Goal: Task Accomplishment & Management: Complete application form

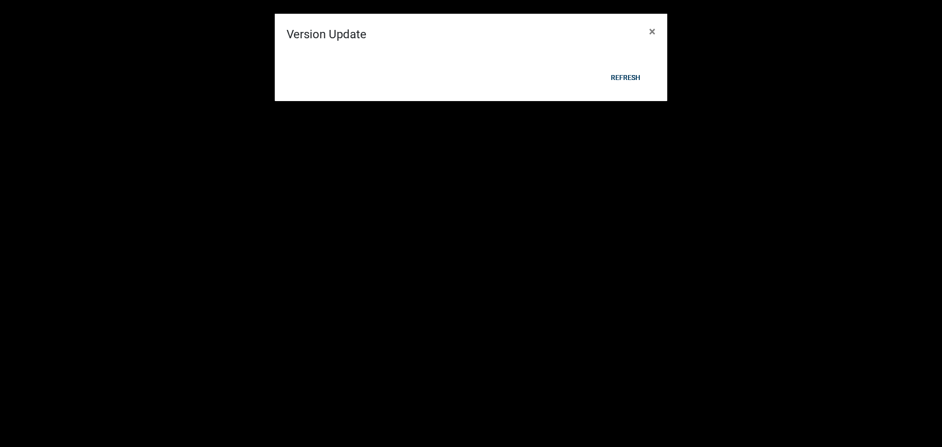
scroll to position [654, 0]
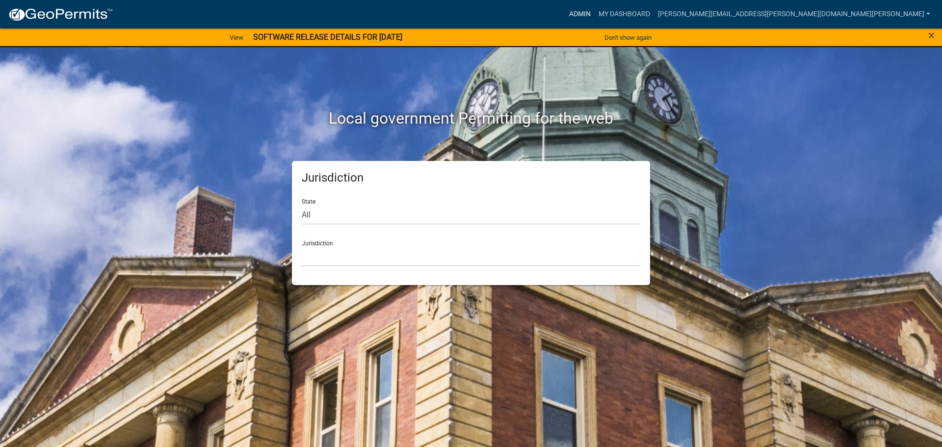
click at [595, 10] on link "Admin" at bounding box center [579, 14] width 29 height 19
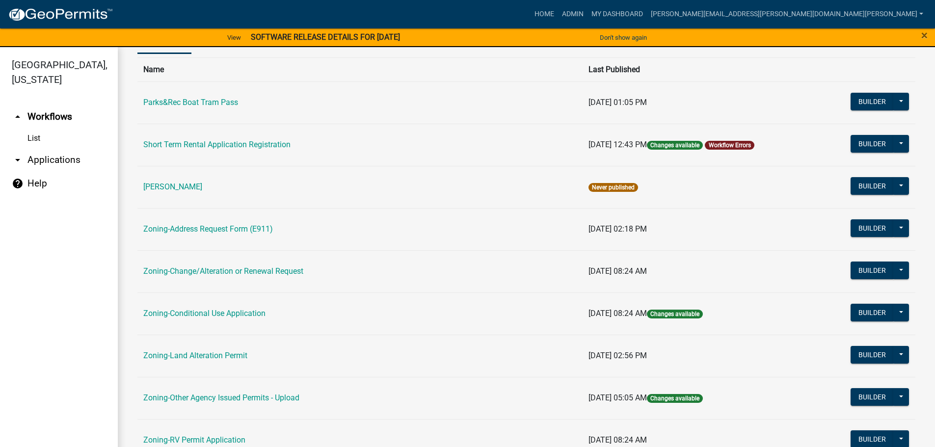
scroll to position [306, 0]
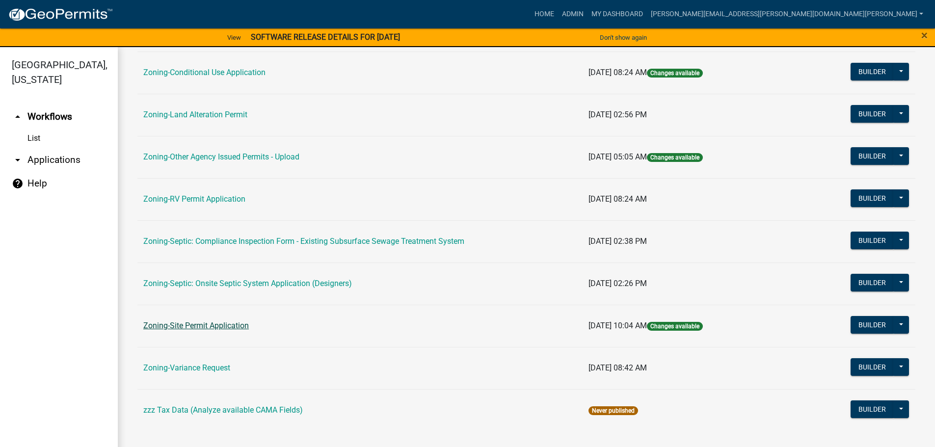
click at [219, 325] on link "Zoning-Site Permit Application" at bounding box center [196, 325] width 106 height 9
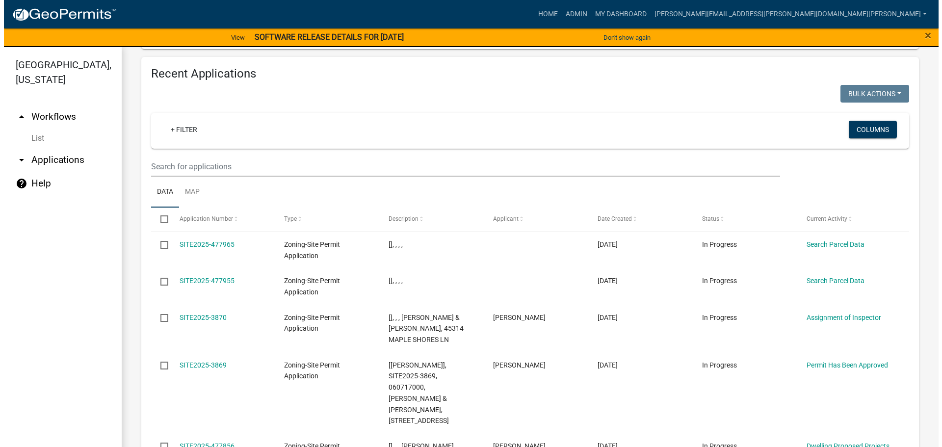
scroll to position [827, 0]
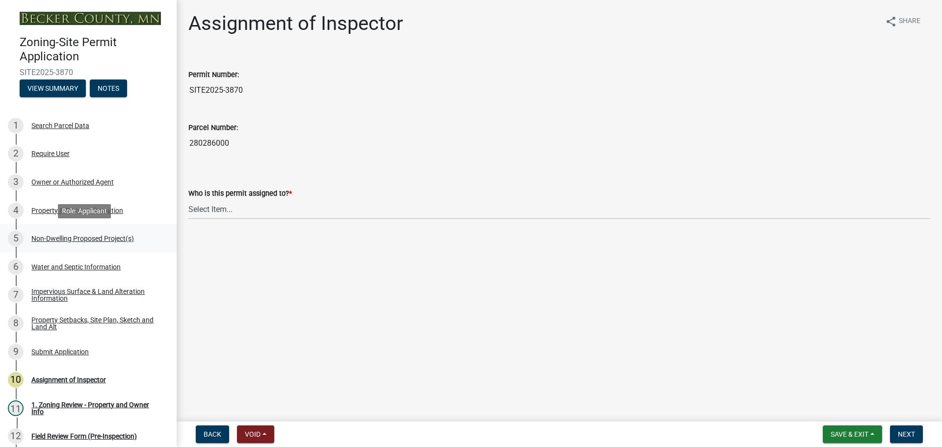
click at [62, 233] on div "5 Non-Dwelling Proposed Project(s)" at bounding box center [84, 239] width 153 height 16
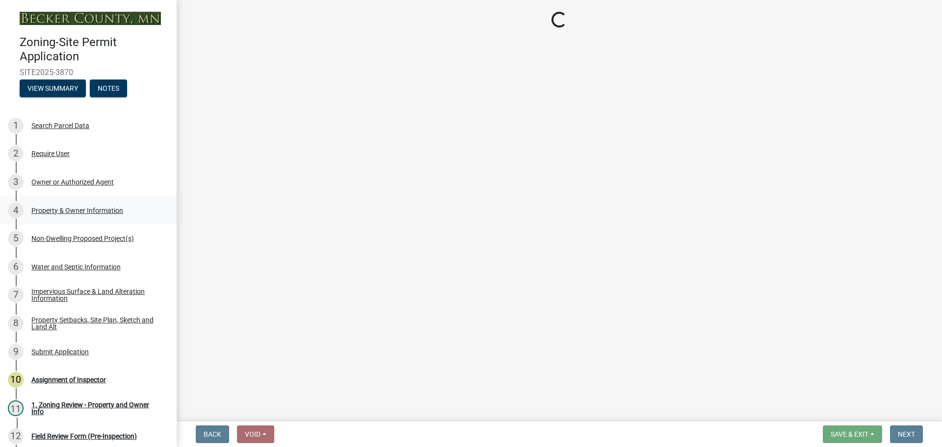
select select "97c48b8f-5b3b-4eb5-baa1-64080d5416e1"
select select "3a2d96d3-fd69-4ed9-bae4-7a5aa03a7e58"
select select "6094bfe3-a997-46d7-8224-ceb3abf7e49e"
select select "ae391dbd-f41d-43ca-bdf1-092bd9136923"
select select "258cbdbc-8629-455d-9fed-6a57bf82144e"
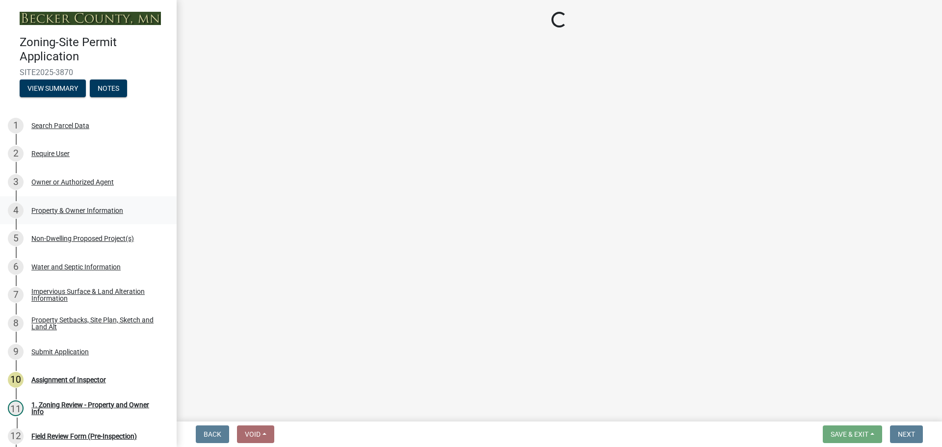
select select "a9a8393f-3c28-47b8-b6d9-84c94641c3fc"
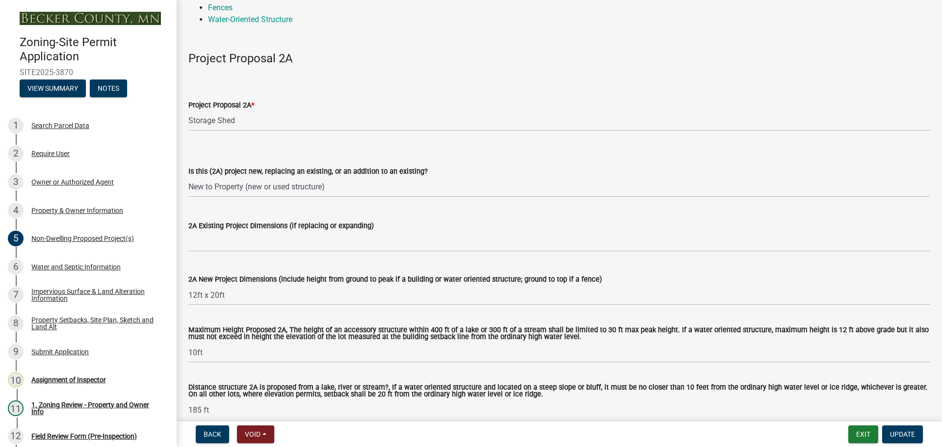
scroll to position [147, 0]
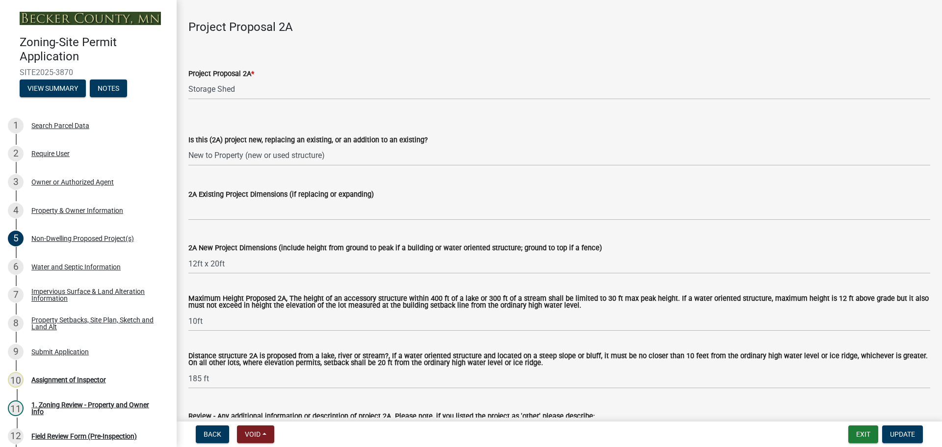
click at [546, 49] on div "Project Proposal 2A * Select Item... N/A Commercial Office/Retail Building Deta…" at bounding box center [559, 70] width 742 height 57
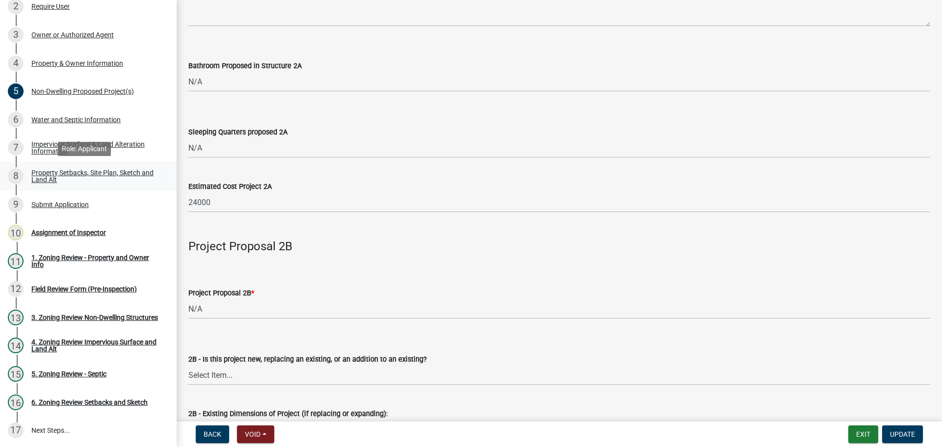
click at [83, 169] on div "Property Setbacks, Site Plan, Sketch and Land Alt" at bounding box center [96, 176] width 130 height 14
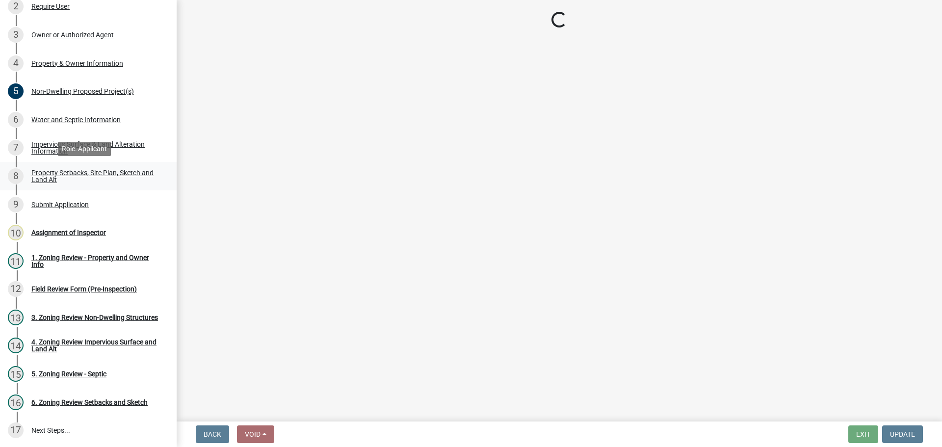
scroll to position [0, 0]
select select "7b13c63f-e699-4112-b373-98fbd28ec536"
select select "aa2b21ab-d587-47b4-a4c0-c990792e1f02"
select select "b56a4575-9846-47cf-8067-c59a4853da22"
select select "b9185151-7fec-488a-a719-f11a93338dbd"
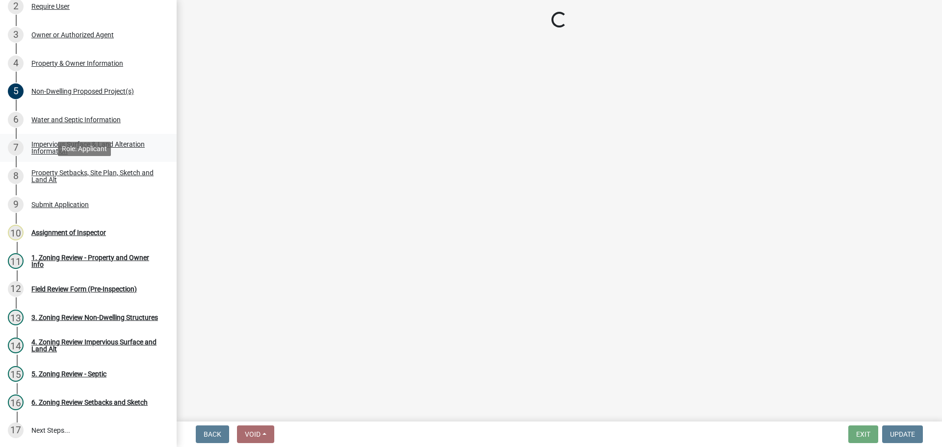
select select "e8ab2dc3-aa3f-46f3-9b4a-37eb25ad84af"
select select "27b2a8b4-abf6-463e-8c0c-7c5d2b4fe26f"
select select "b98836ba-4715-455d-97ab-be9a9df498a8"
select select "d61e3758-d187-40af-a435-5e09c3f3d509"
select select "c8b8ea71-7088-4e87-a493-7bc88cc2835b"
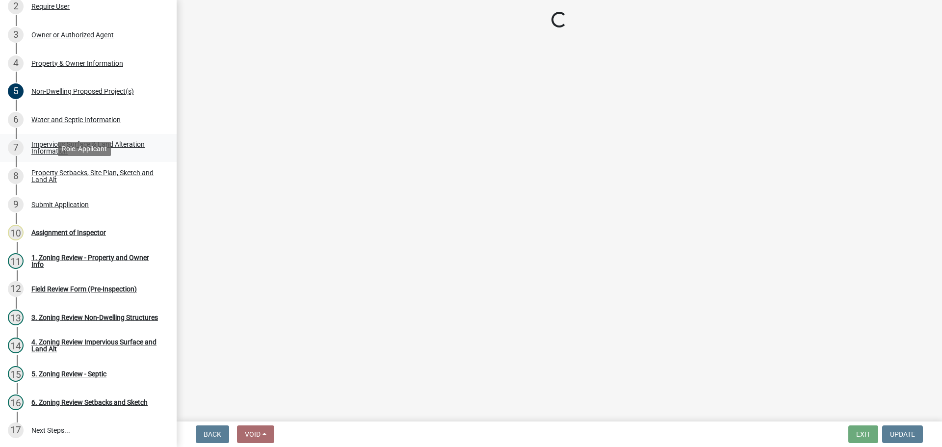
select select "133211ff-91ce-4a0a-9235-b48a7e2069a0"
select select "19d13e65-c93d-443e-910a-7a17299544cc"
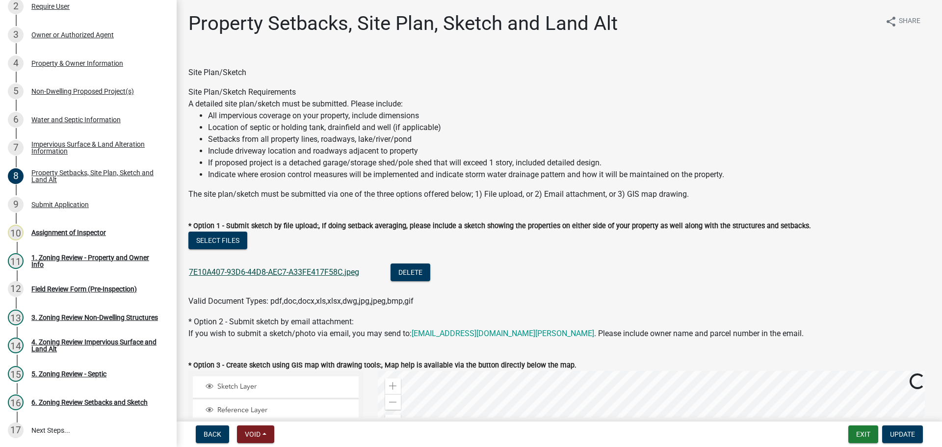
click at [285, 269] on link "7E10A407-93D6-44D8-AEC7-A33FE417F58C.jpeg" at bounding box center [274, 271] width 170 height 9
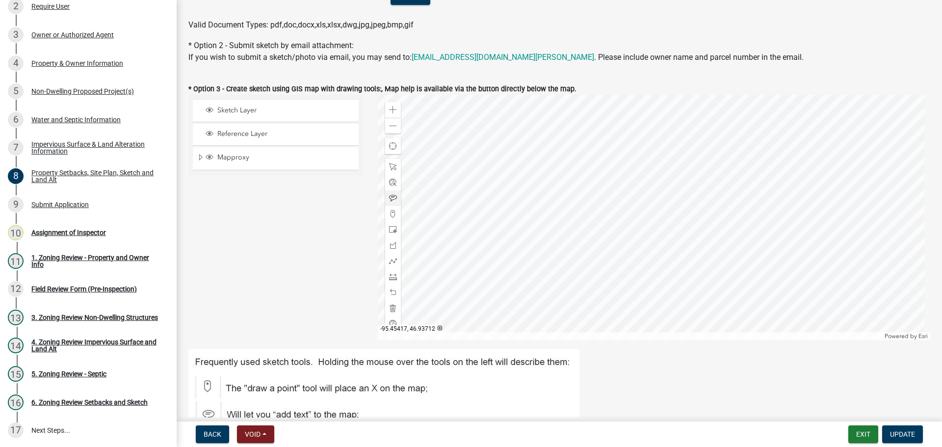
scroll to position [294, 0]
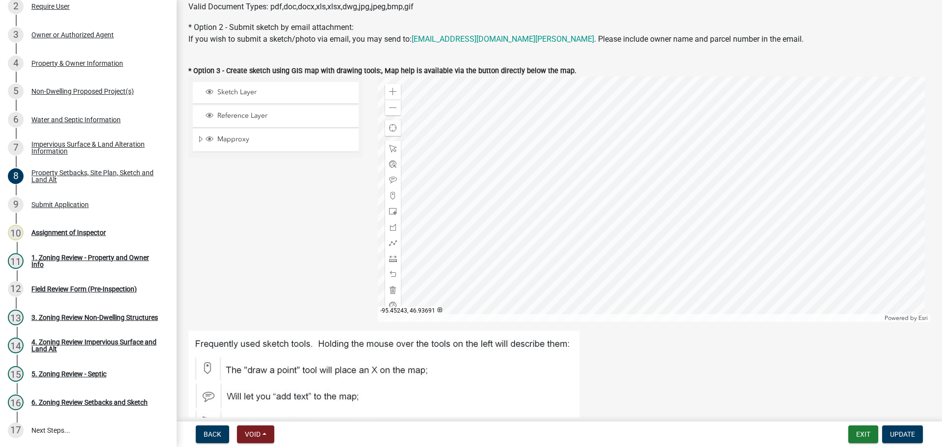
click at [446, 171] on div at bounding box center [654, 199] width 553 height 245
click at [586, 175] on div at bounding box center [654, 199] width 553 height 245
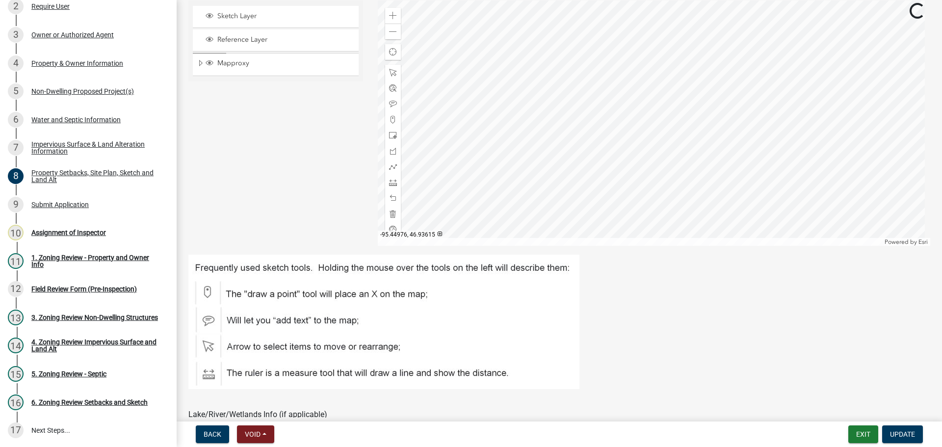
scroll to position [344, 0]
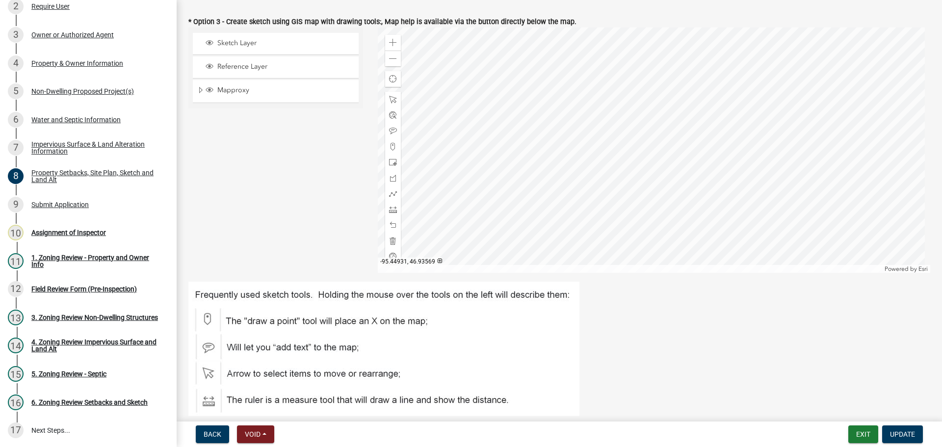
click at [447, 83] on div at bounding box center [654, 149] width 553 height 245
click at [499, 84] on div at bounding box center [654, 149] width 553 height 245
click at [654, 173] on div at bounding box center [654, 149] width 553 height 245
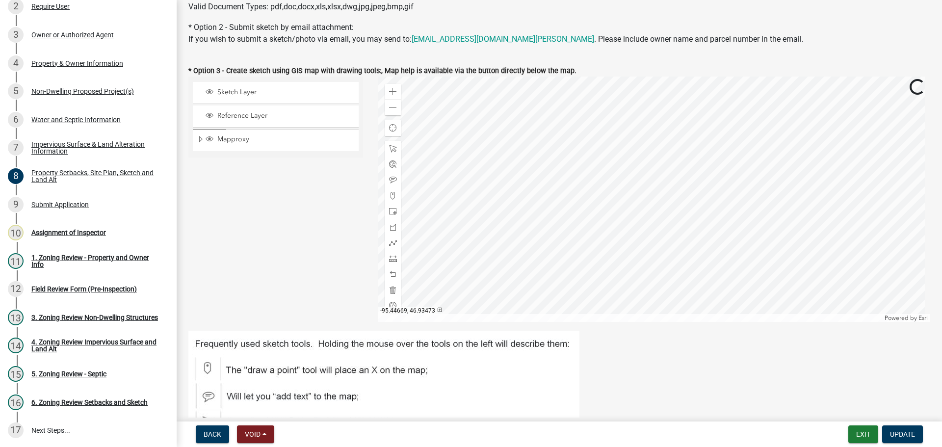
click at [645, 184] on div at bounding box center [654, 199] width 553 height 245
click at [586, 233] on div at bounding box center [654, 199] width 553 height 245
click at [575, 227] on div at bounding box center [654, 199] width 553 height 245
click at [475, 125] on div at bounding box center [654, 199] width 553 height 245
click at [734, 222] on div at bounding box center [654, 199] width 553 height 245
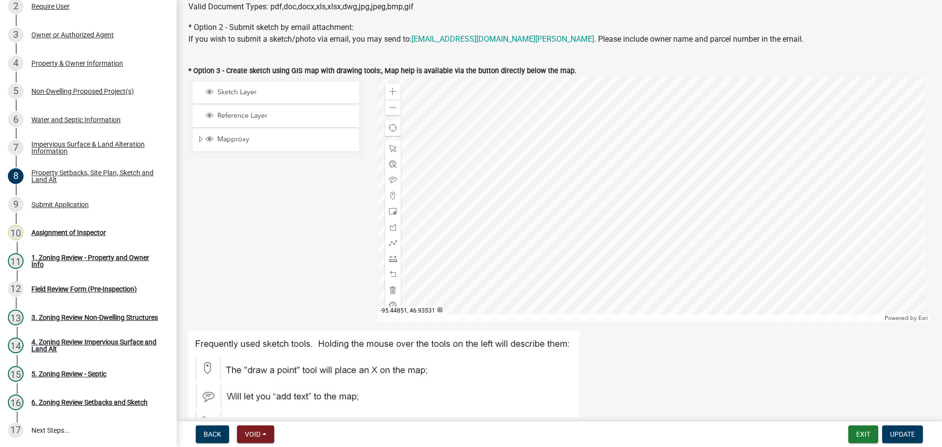
click at [616, 258] on div at bounding box center [654, 199] width 553 height 245
click at [668, 247] on div at bounding box center [654, 199] width 553 height 245
click at [721, 267] on div at bounding box center [654, 199] width 553 height 245
click at [536, 173] on div at bounding box center [654, 199] width 553 height 245
click at [510, 183] on div at bounding box center [654, 199] width 553 height 245
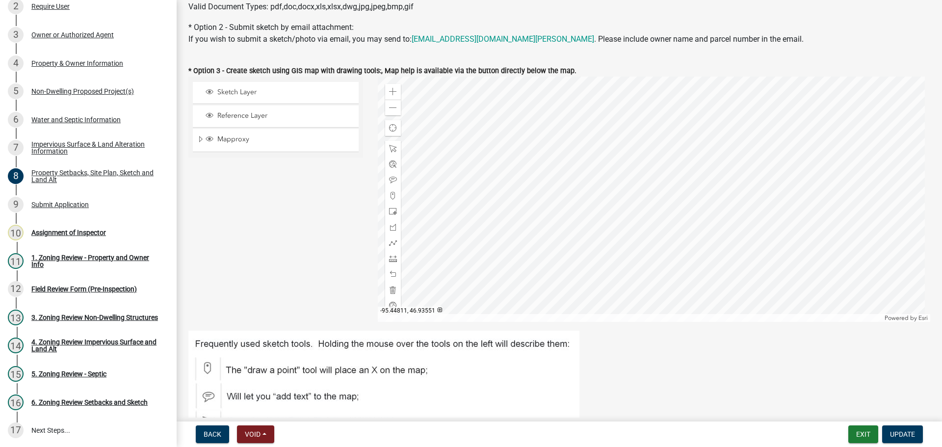
click at [559, 165] on div at bounding box center [654, 199] width 553 height 245
click at [834, 214] on div at bounding box center [654, 199] width 553 height 245
click at [614, 299] on div at bounding box center [654, 199] width 553 height 245
click at [544, 275] on div at bounding box center [654, 199] width 553 height 245
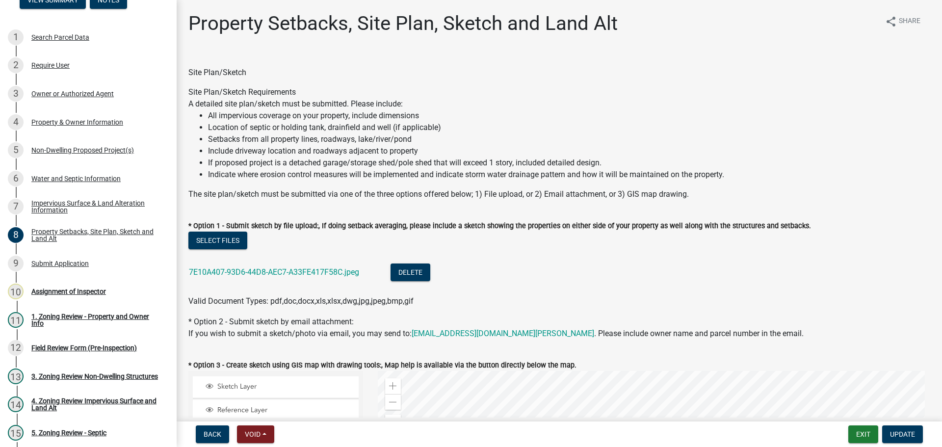
scroll to position [0, 0]
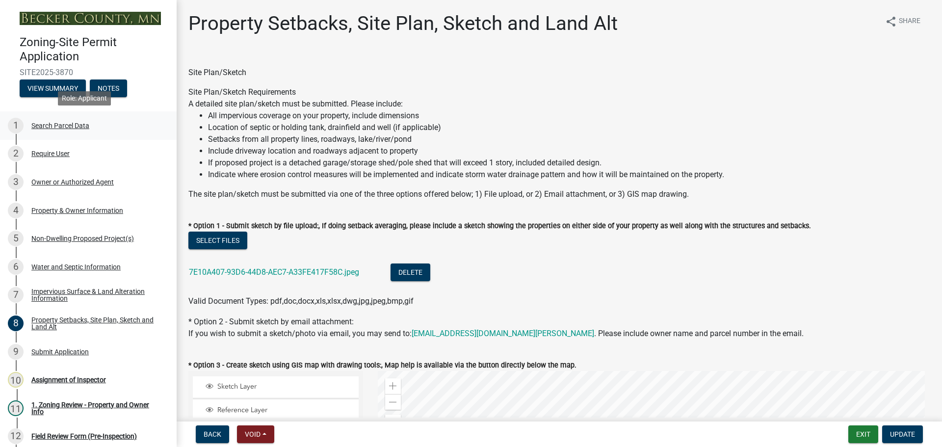
click at [63, 124] on div "Search Parcel Data" at bounding box center [60, 125] width 58 height 7
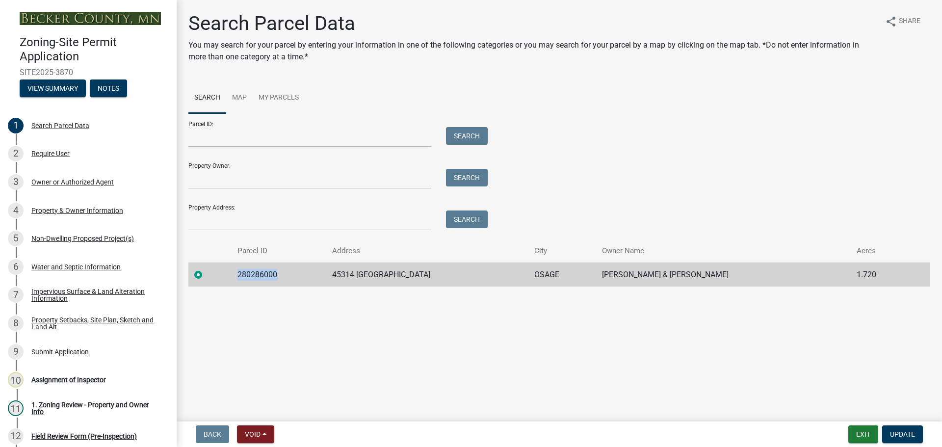
drag, startPoint x: 282, startPoint y: 274, endPoint x: 240, endPoint y: 273, distance: 42.7
click at [240, 273] on td "280286000" at bounding box center [279, 275] width 95 height 24
copy td "280286000"
click at [73, 375] on div "10 Assignment of Inspector" at bounding box center [84, 380] width 153 height 16
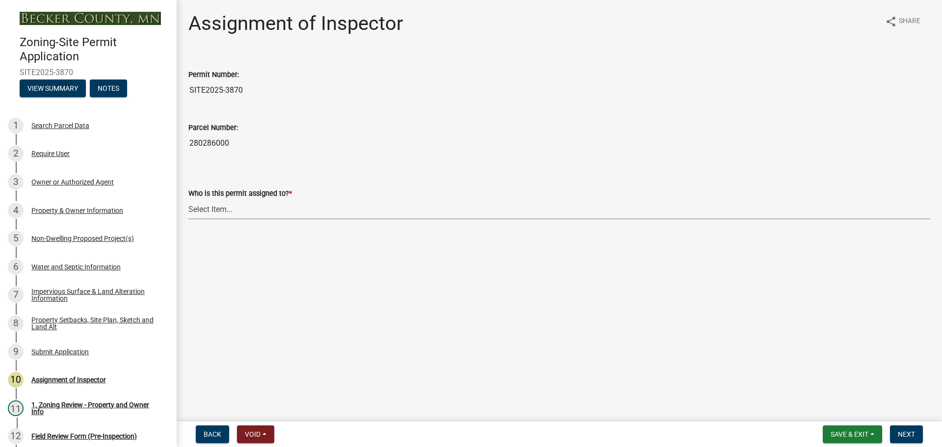
click at [223, 208] on select "Select Item... Jeff Rusness Kyle Vareberg Nicole Bradbury Susan Rockwell Tyler …" at bounding box center [559, 209] width 742 height 20
click at [188, 199] on select "Select Item... Jeff Rusness Kyle Vareberg Nicole Bradbury Susan Rockwell Tyler …" at bounding box center [559, 209] width 742 height 20
select select "ebd8400e-d8d5-49f8-911f-e671eb76408a"
click at [908, 432] on span "Next" at bounding box center [906, 434] width 17 height 8
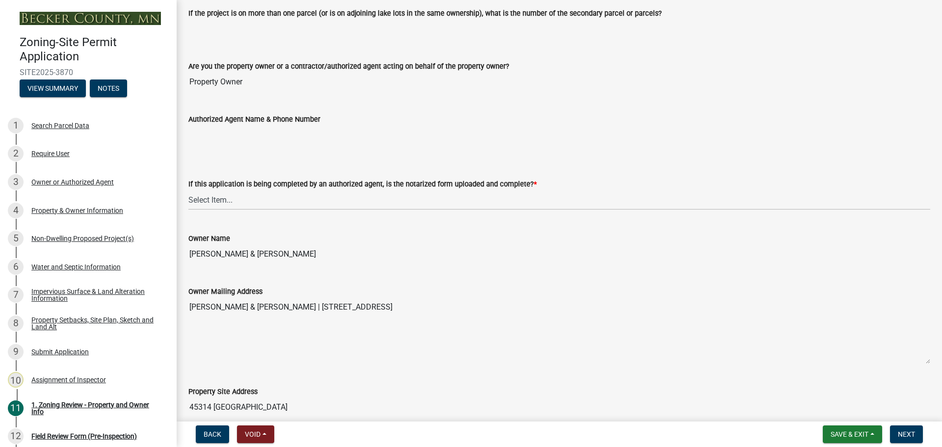
scroll to position [294, 0]
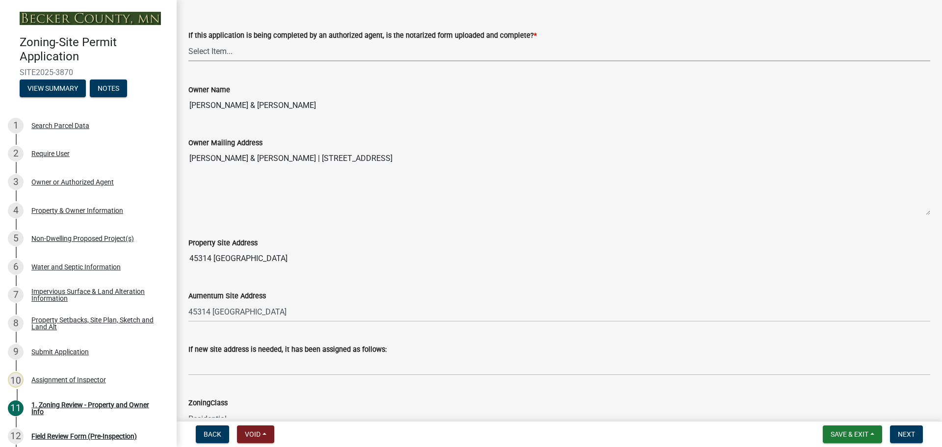
click at [196, 54] on select "Select Item... Yes No N/A" at bounding box center [559, 51] width 742 height 20
click at [188, 41] on select "Select Item... Yes No N/A" at bounding box center [559, 51] width 742 height 20
select select "b279cdb4-a9c7-4e65-a8bd-797316f5be14"
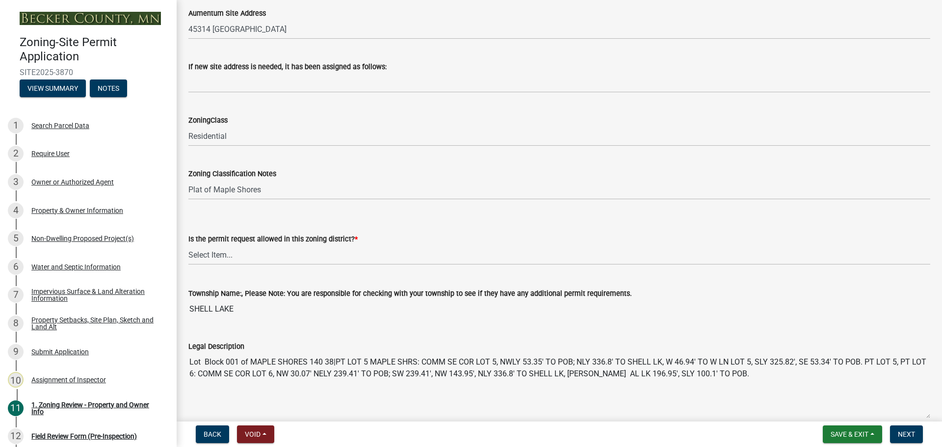
scroll to position [589, 0]
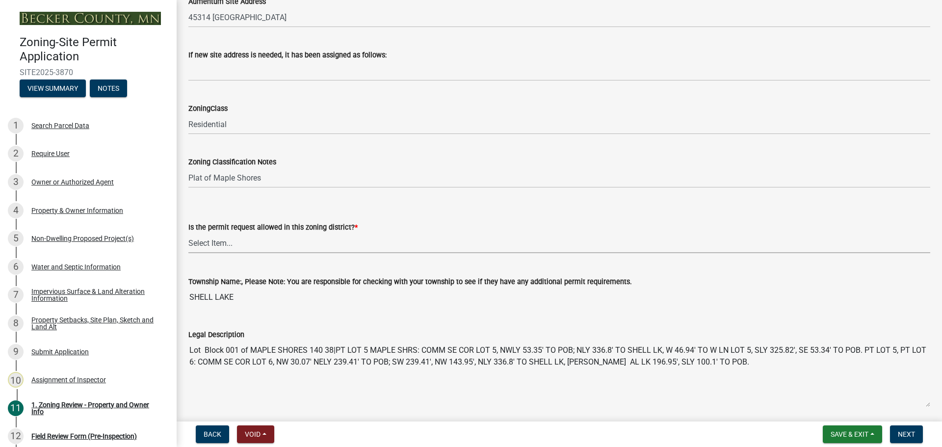
click at [238, 244] on select "Select Item... Yes No" at bounding box center [559, 243] width 742 height 20
click at [188, 233] on select "Select Item... Yes No" at bounding box center [559, 243] width 742 height 20
select select "b4f32c46-6248-4748-b47c-fa4933858724"
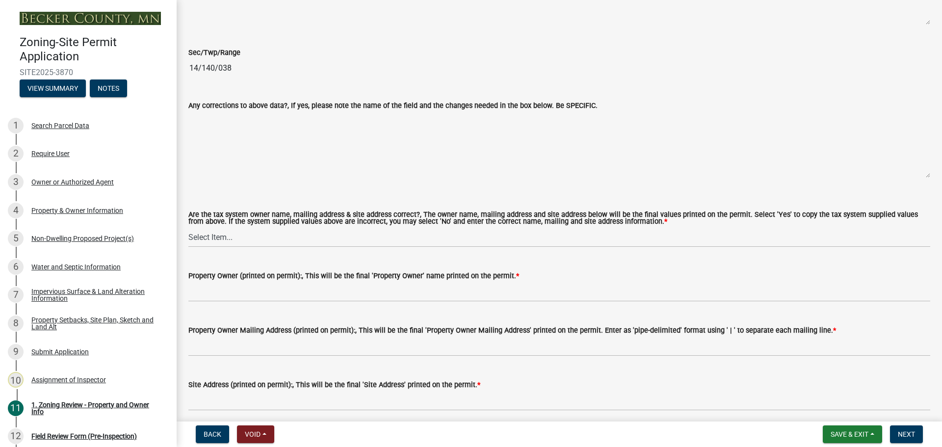
scroll to position [1031, 0]
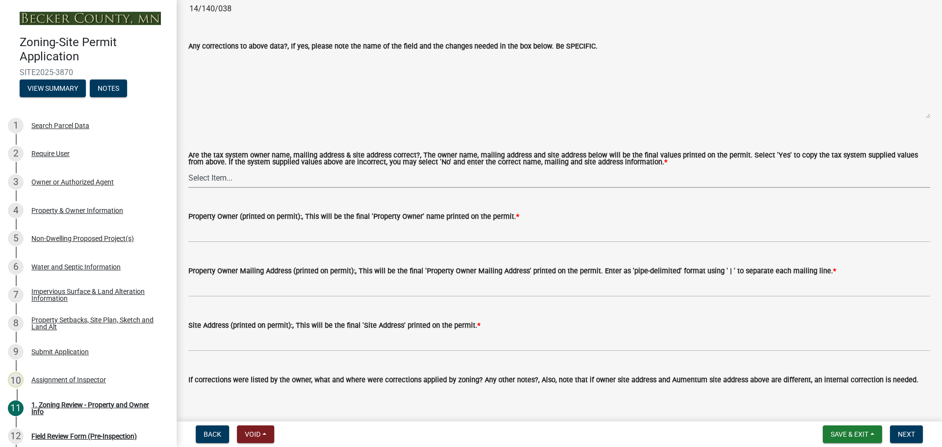
click at [193, 175] on select "Select Item... Yes No" at bounding box center [559, 178] width 742 height 20
click at [188, 168] on select "Select Item... Yes No" at bounding box center [559, 178] width 742 height 20
select select "ab6c2257-4786-48e5-86d0-1194833f57c8"
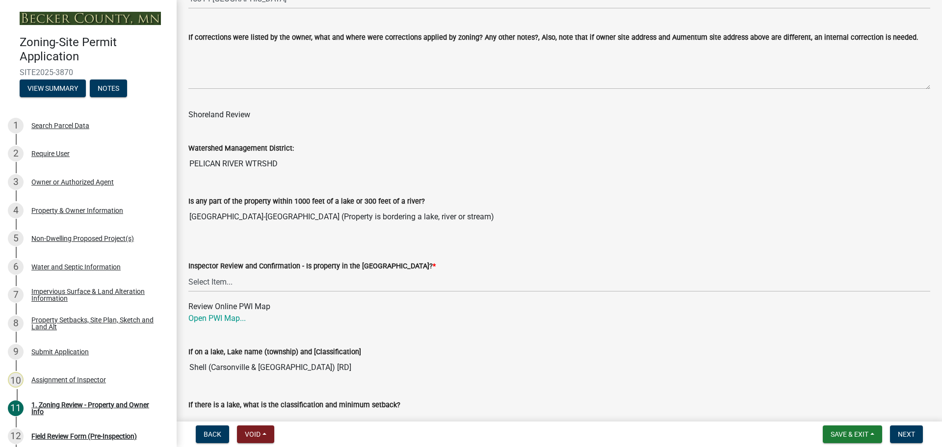
scroll to position [1374, 0]
click at [224, 277] on select "Select Item... Within Shoreland District (SD) Not in Shoreland District (NOTSL)" at bounding box center [559, 281] width 742 height 20
click at [188, 271] on select "Select Item... Within Shoreland District (SD) Not in Shoreland District (NOTSL)" at bounding box center [559, 281] width 742 height 20
select select "de99b201-fb85-4000-88f5-6f49f4ff2101"
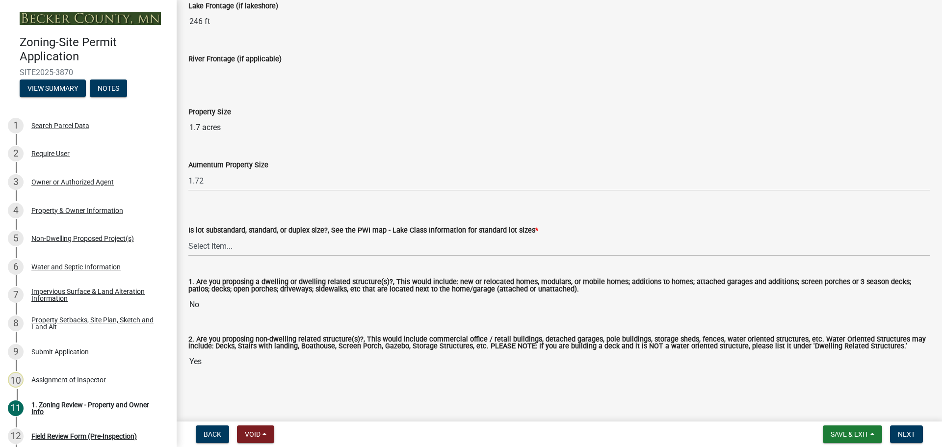
scroll to position [2040, 0]
click at [228, 239] on select "Select Item... Non-Riparian and not back lot Substandard Non-Riparian Backlot S…" at bounding box center [559, 246] width 742 height 20
click at [188, 236] on select "Select Item... Non-Riparian and not back lot Substandard Non-Riparian Backlot S…" at bounding box center [559, 246] width 742 height 20
select select "bebe3d63-d6b7-40ee-9a8d-3c7f124c1a67"
click at [899, 429] on button "Next" at bounding box center [906, 435] width 33 height 18
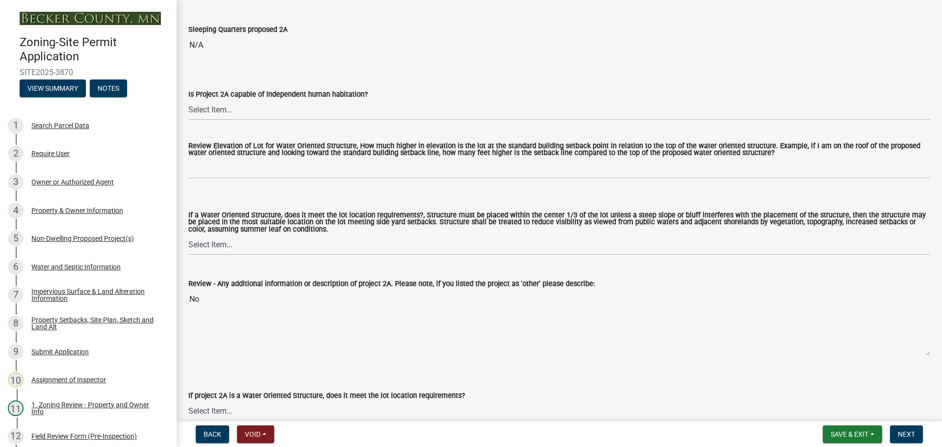
scroll to position [638, 0]
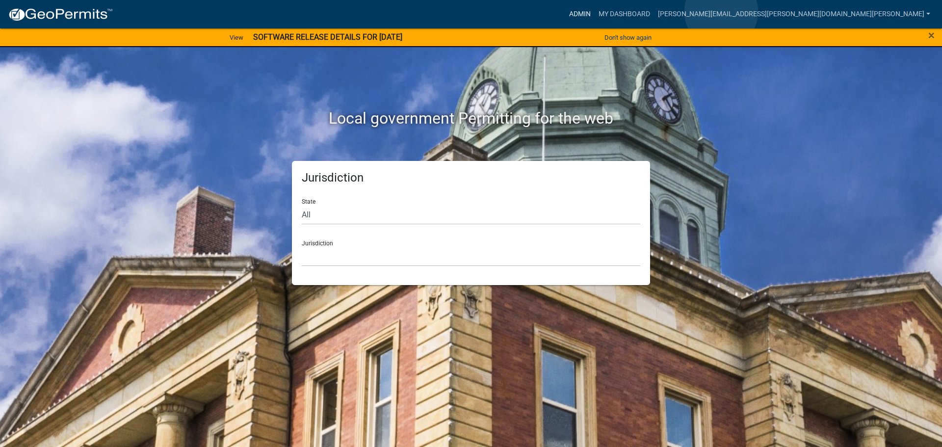
click at [595, 12] on link "Admin" at bounding box center [579, 14] width 29 height 19
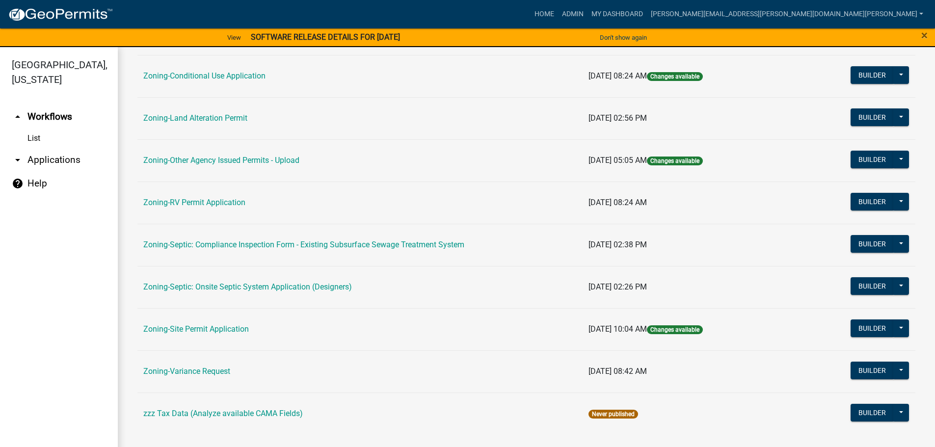
scroll to position [306, 0]
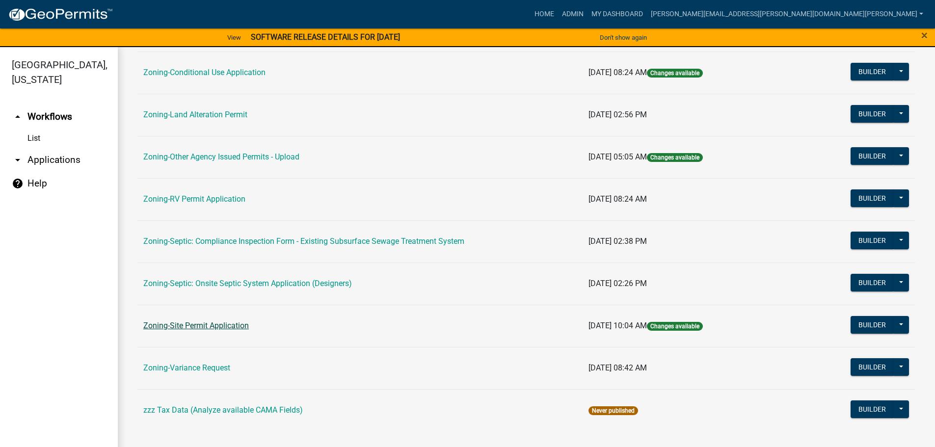
click at [220, 323] on link "Zoning-Site Permit Application" at bounding box center [196, 325] width 106 height 9
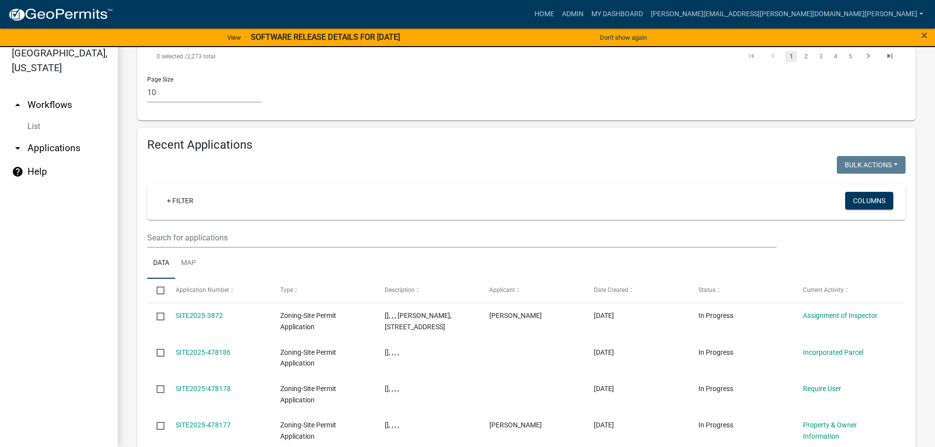
scroll to position [1031, 0]
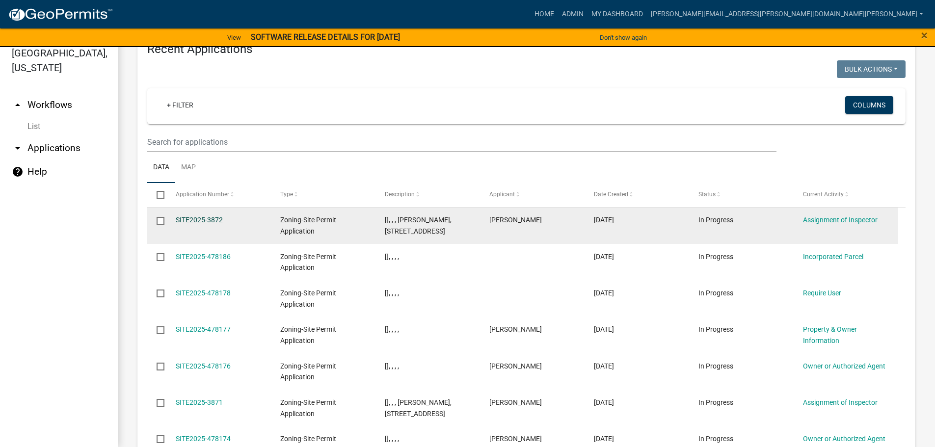
click at [202, 216] on link "SITE2025-3872" at bounding box center [199, 220] width 47 height 8
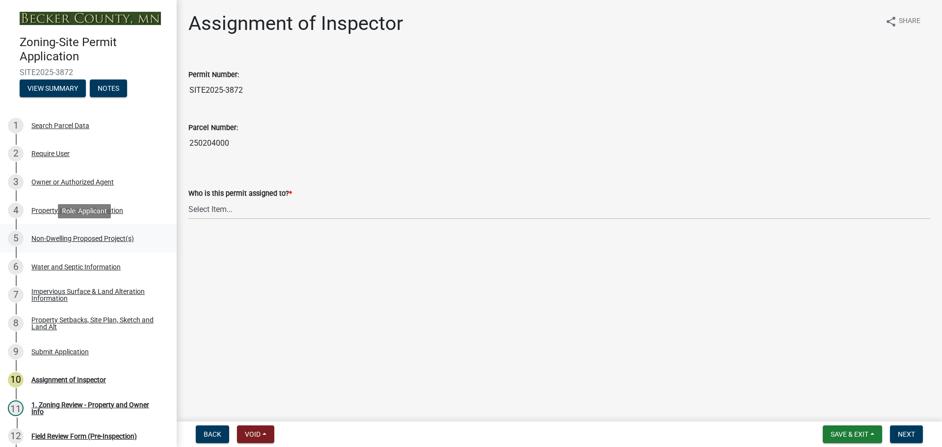
click at [97, 236] on div "Non-Dwelling Proposed Project(s)" at bounding box center [82, 238] width 103 height 7
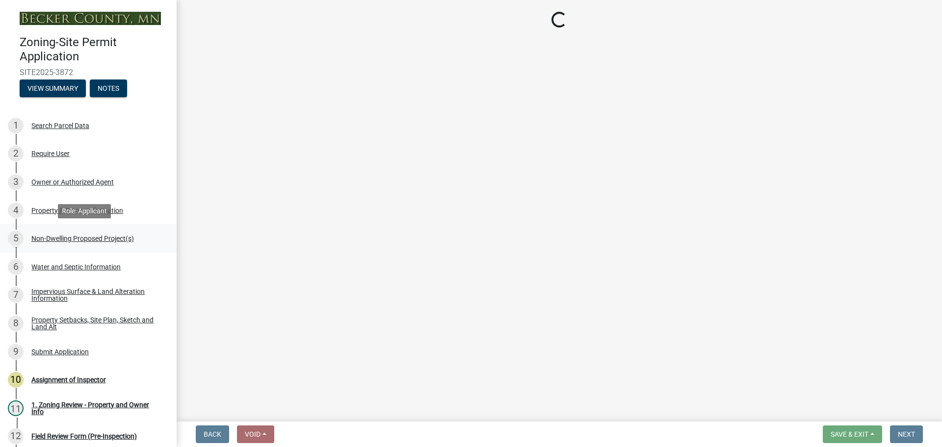
select select "45899473-49f8-456b-a472-3937cb76b7e8"
select select "3a2d96d3-fd69-4ed9-bae4-7a5aa03a7e58"
select select "cf118f3b-6469-426f-b247-8aeebfb0198d"
select select "d5258256-81e9-4688-bc84-b01445ee29b6"
select select "258cbdbc-8629-455d-9fed-6a57bf82144e"
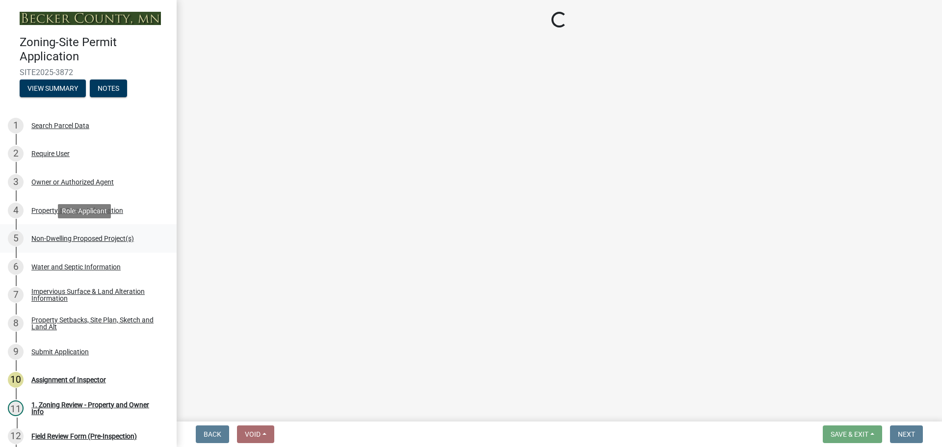
select select "a9a8393f-3c28-47b8-b6d9-84c94641c3fc"
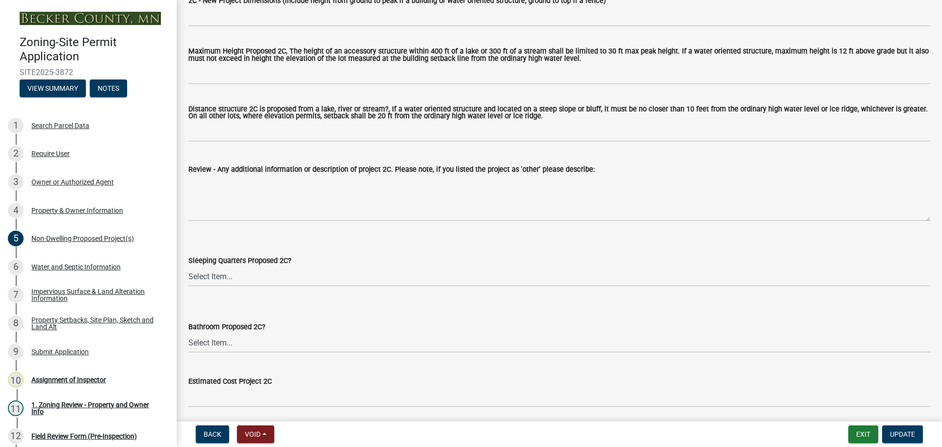
scroll to position [1718, 0]
click at [83, 320] on div "Property Setbacks, Site Plan, Sketch and Land Alt" at bounding box center [96, 324] width 130 height 14
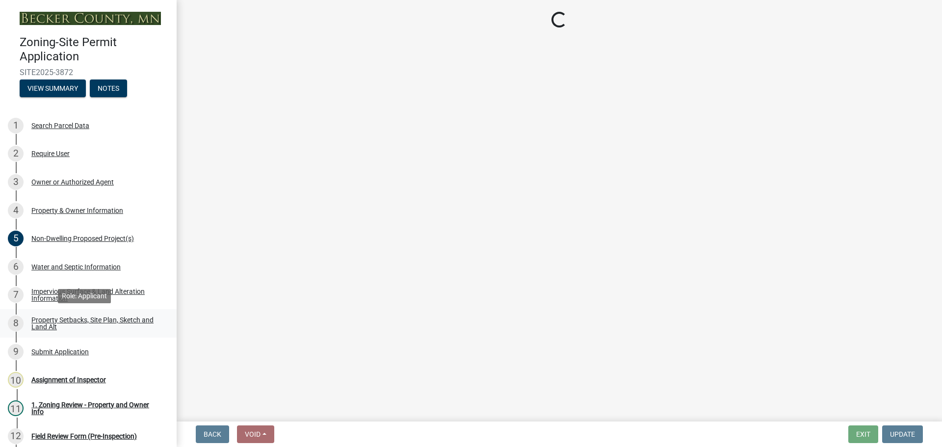
scroll to position [0, 0]
select select "d89fbfa0-1150-4954-b91c-9d482c9530a3"
select select "b56a4575-9846-47cf-8067-c59a4853da22"
select select "12f785fb-c378-4b18-841c-21c73dc99083"
select select "e8ab2dc3-aa3f-46f3-9b4a-37eb25ad84af"
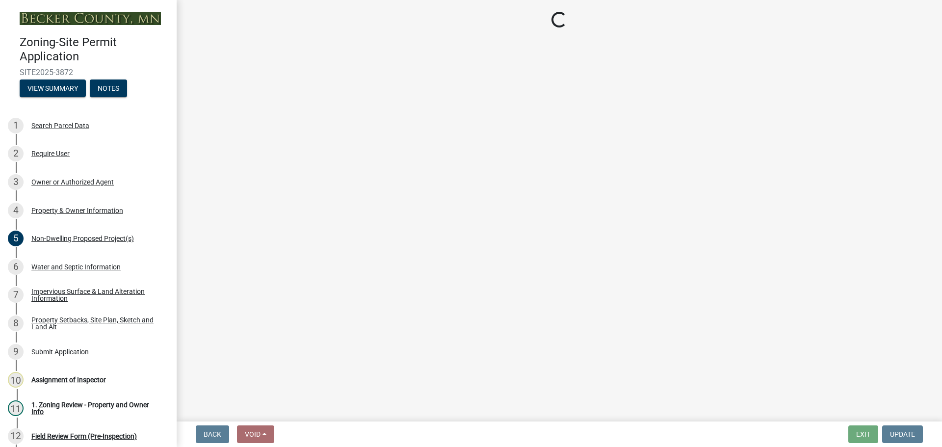
select select "27b2a8b4-abf6-463e-8c0c-7c5d2b4fe26f"
select select "5ad4ab64-b44e-481c-9000-9e5907aa74e1"
select select "d61e3758-d187-40af-a435-5e09c3f3d509"
select select "c8b8ea71-7088-4e87-a493-7bc88cc2835b"
select select "1418c7e3-4054-4b00-84b5-d09b9560f30a"
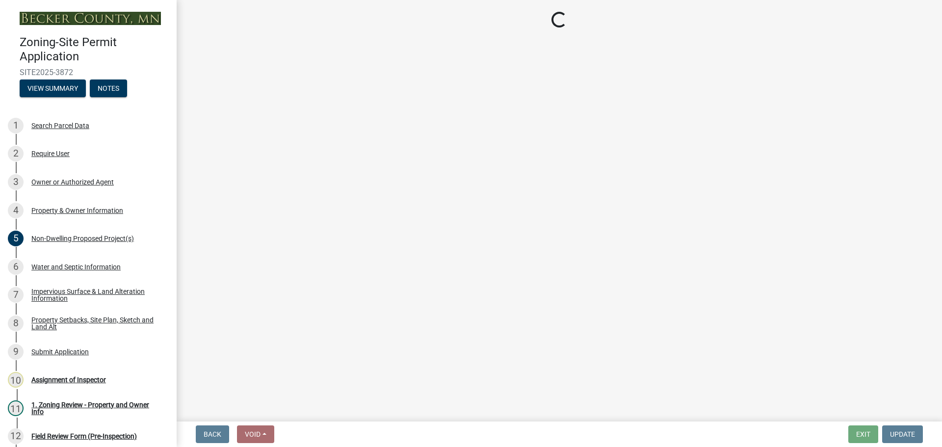
select select "19d13e65-c93d-443e-910a-7a17299544cc"
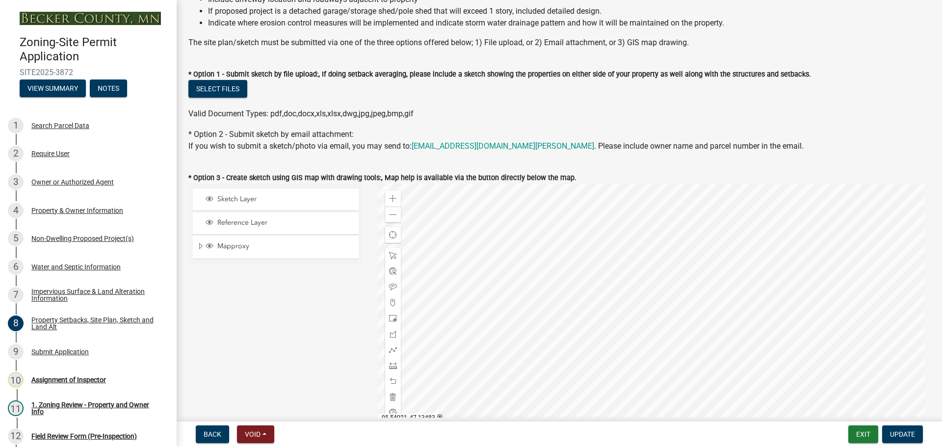
scroll to position [147, 0]
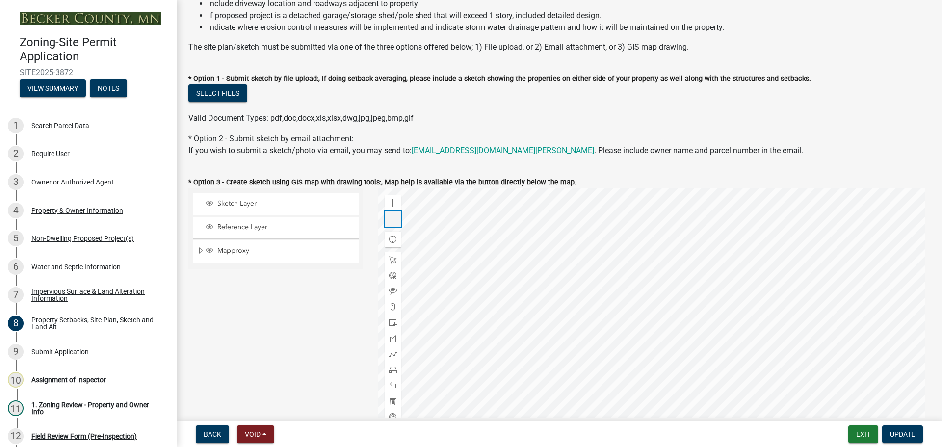
click at [391, 218] on span at bounding box center [393, 219] width 8 height 8
click at [79, 124] on div "Search Parcel Data" at bounding box center [60, 125] width 58 height 7
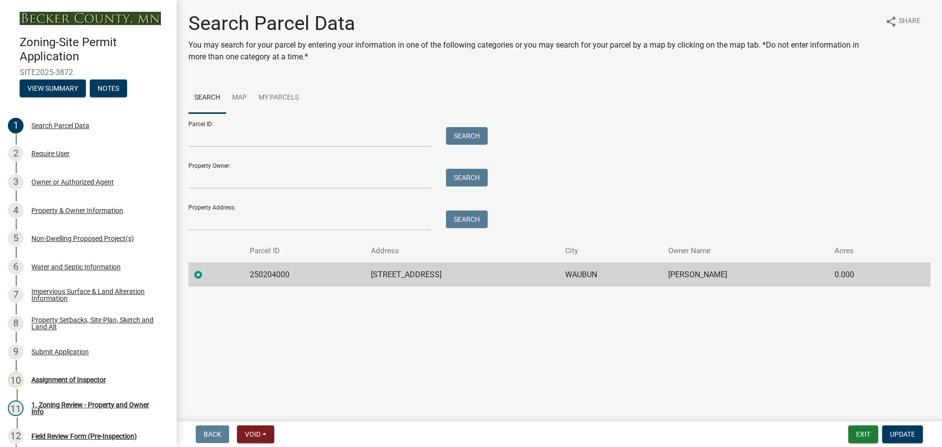
click at [287, 266] on td "250204000" at bounding box center [304, 275] width 121 height 24
drag, startPoint x: 287, startPoint y: 271, endPoint x: 242, endPoint y: 274, distance: 44.8
click at [244, 274] on td "250204000" at bounding box center [304, 275] width 121 height 24
copy td "250204000"
click at [245, 274] on td "250204000" at bounding box center [304, 275] width 121 height 24
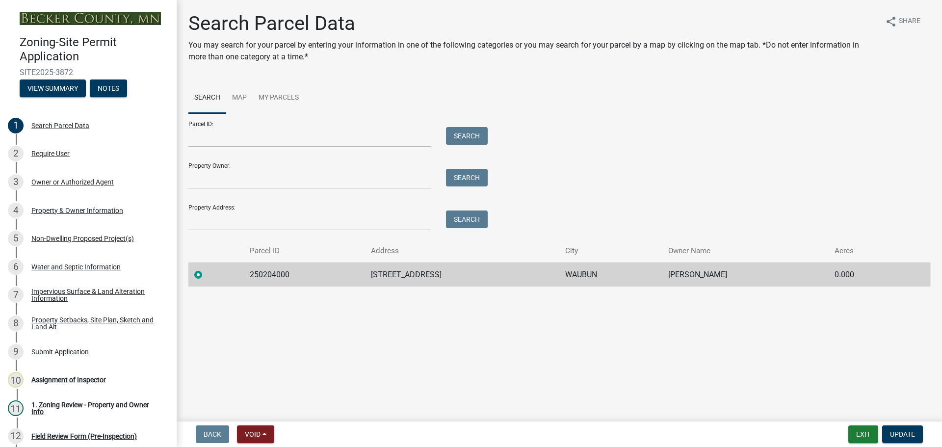
click at [245, 274] on td "250204000" at bounding box center [304, 275] width 121 height 24
drag, startPoint x: 292, startPoint y: 274, endPoint x: 242, endPoint y: 278, distance: 49.7
click at [244, 278] on td "250204000" at bounding box center [304, 275] width 121 height 24
copy td "250204000"
click at [95, 209] on div "Property & Owner Information" at bounding box center [77, 210] width 92 height 7
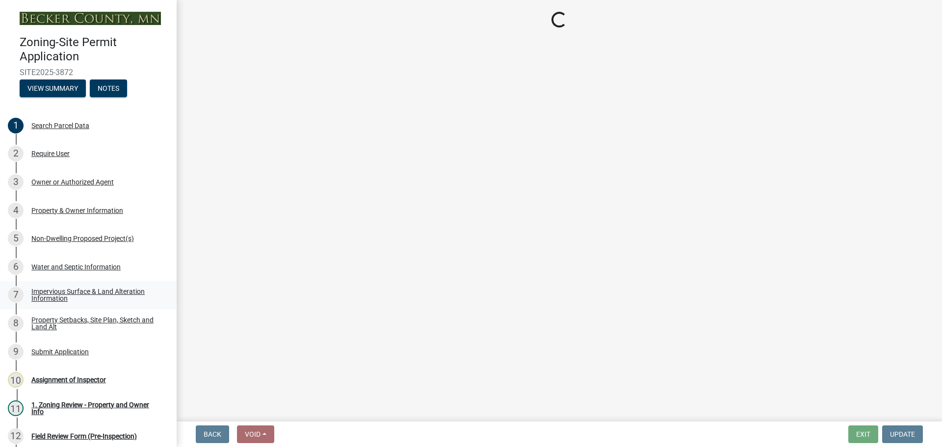
select select "5a3c243d-5cb2-4bc7-bda1-959088d74f81"
select select "5e530ebf-847c-4054-afce-89bca60f4f71"
select select "fcf6d223-6c57-4dc5-b63a-a94704169022"
select select "5a5634ed-f11e-4c7b-90e1-096e6cfd17b9"
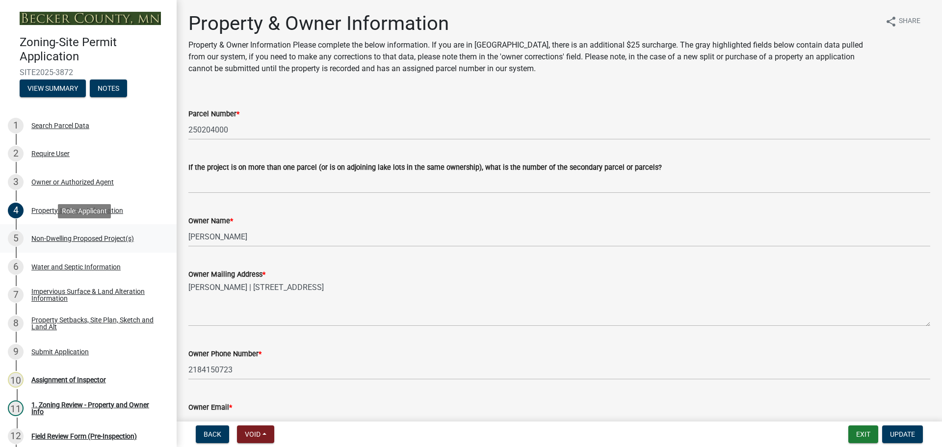
click at [90, 237] on div "Non-Dwelling Proposed Project(s)" at bounding box center [82, 238] width 103 height 7
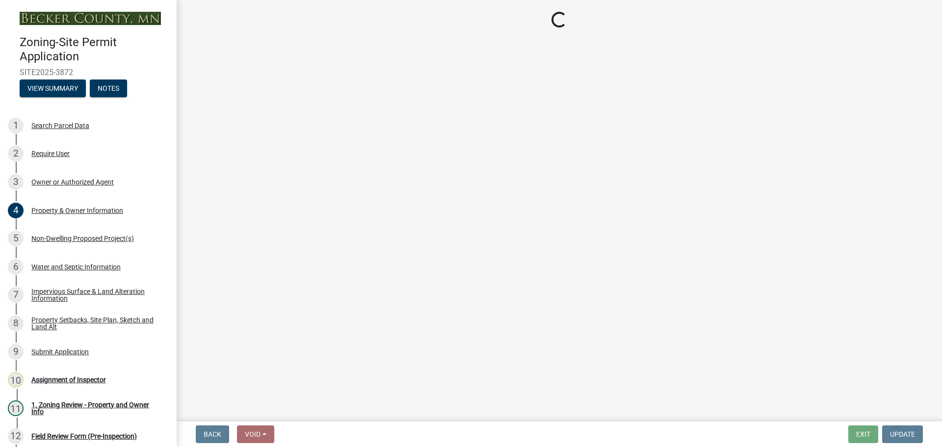
select select "45899473-49f8-456b-a472-3937cb76b7e8"
select select "3a2d96d3-fd69-4ed9-bae4-7a5aa03a7e58"
select select "cf118f3b-6469-426f-b247-8aeebfb0198d"
select select "d5258256-81e9-4688-bc84-b01445ee29b6"
select select "258cbdbc-8629-455d-9fed-6a57bf82144e"
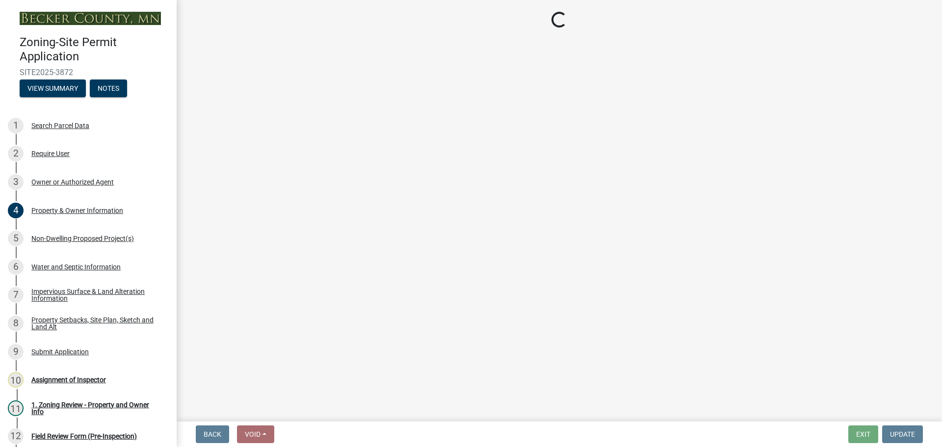
select select "a9a8393f-3c28-47b8-b6d9-84c94641c3fc"
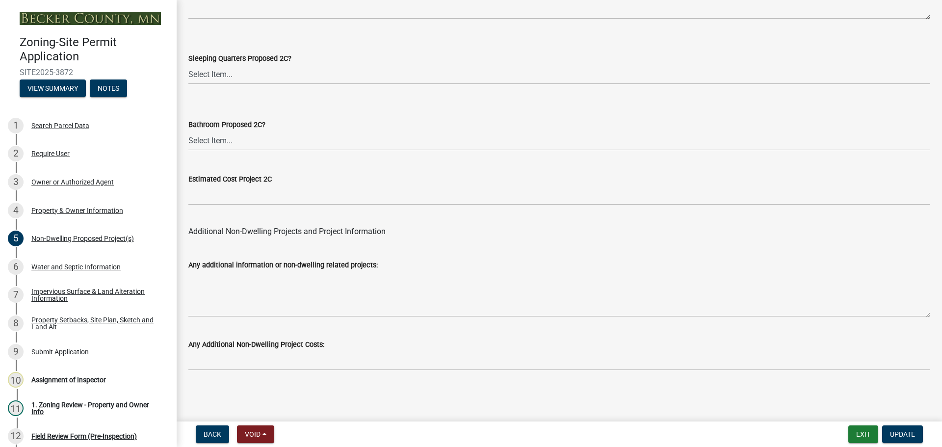
scroll to position [1922, 0]
click at [81, 317] on div "Property Setbacks, Site Plan, Sketch and Land Alt" at bounding box center [96, 324] width 130 height 14
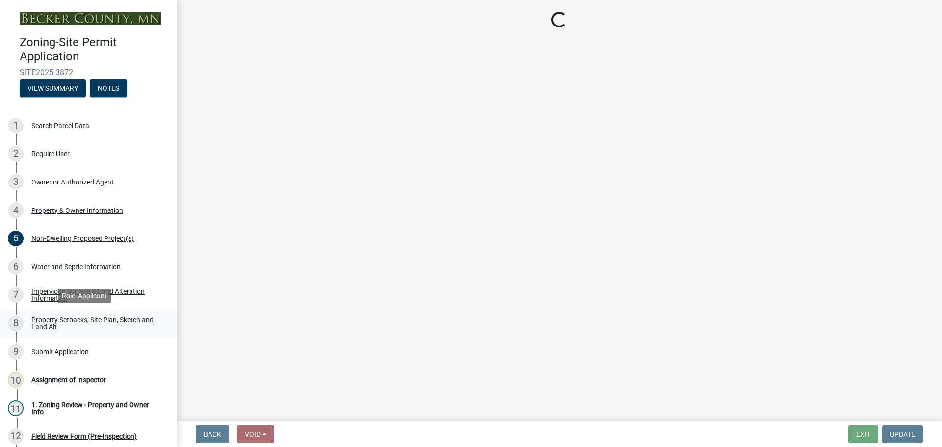
scroll to position [0, 0]
select select "d89fbfa0-1150-4954-b91c-9d482c9530a3"
select select "b56a4575-9846-47cf-8067-c59a4853da22"
select select "12f785fb-c378-4b18-841c-21c73dc99083"
select select "e8ab2dc3-aa3f-46f3-9b4a-37eb25ad84af"
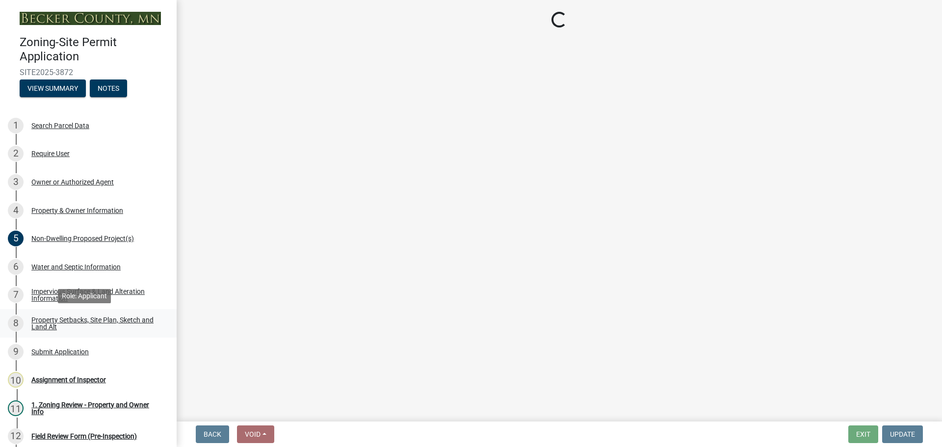
select select "27b2a8b4-abf6-463e-8c0c-7c5d2b4fe26f"
select select "5ad4ab64-b44e-481c-9000-9e5907aa74e1"
select select "d61e3758-d187-40af-a435-5e09c3f3d509"
select select "c8b8ea71-7088-4e87-a493-7bc88cc2835b"
select select "1418c7e3-4054-4b00-84b5-d09b9560f30a"
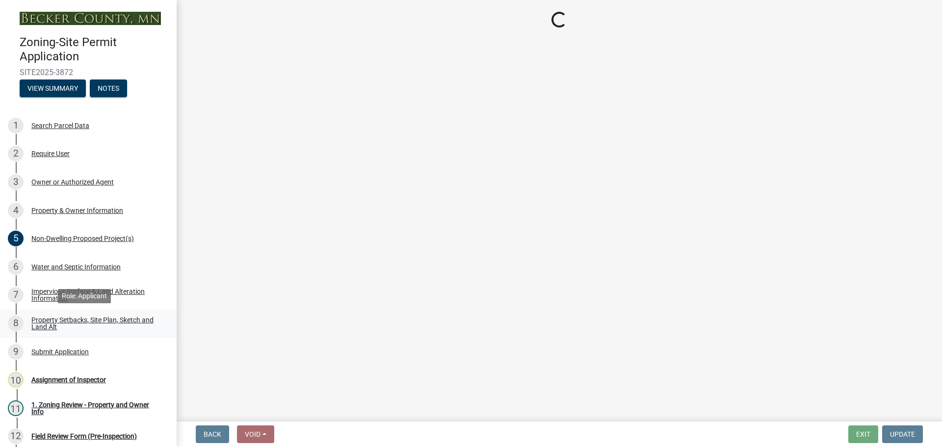
select select "19d13e65-c93d-443e-910a-7a17299544cc"
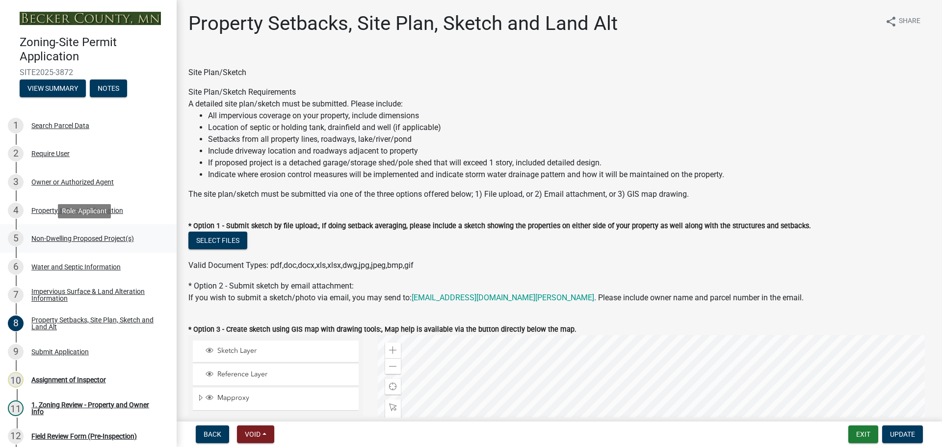
click at [63, 235] on div "Non-Dwelling Proposed Project(s)" at bounding box center [82, 238] width 103 height 7
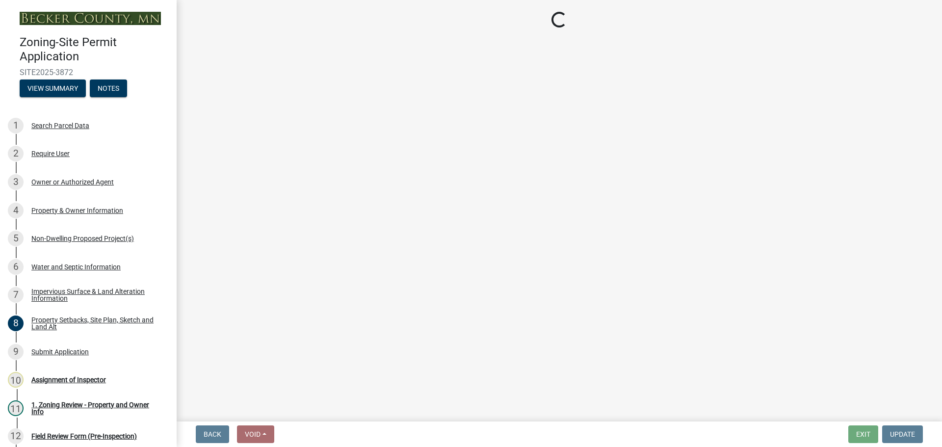
select select "45899473-49f8-456b-a472-3937cb76b7e8"
select select "3a2d96d3-fd69-4ed9-bae4-7a5aa03a7e58"
select select "cf118f3b-6469-426f-b247-8aeebfb0198d"
select select "d5258256-81e9-4688-bc84-b01445ee29b6"
select select "258cbdbc-8629-455d-9fed-6a57bf82144e"
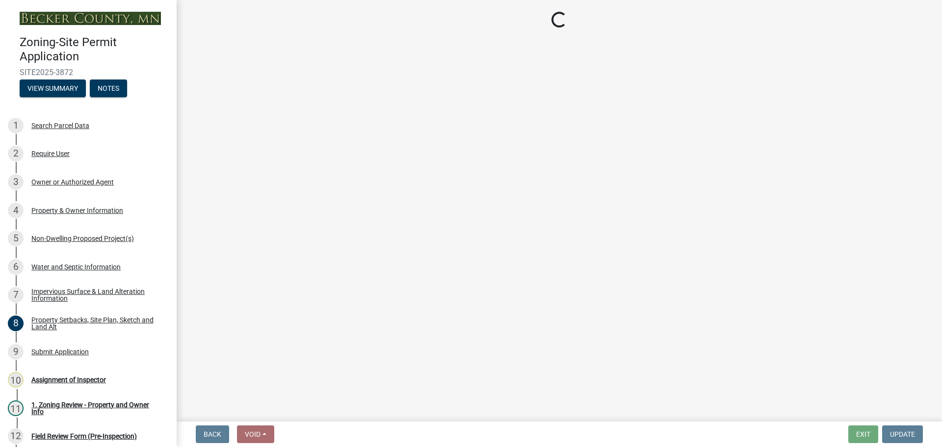
select select "a9a8393f-3c28-47b8-b6d9-84c94641c3fc"
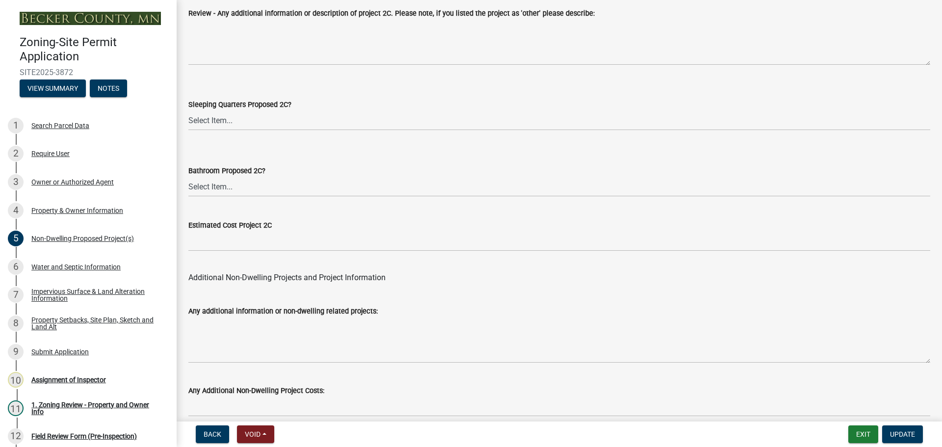
scroll to position [1922, 0]
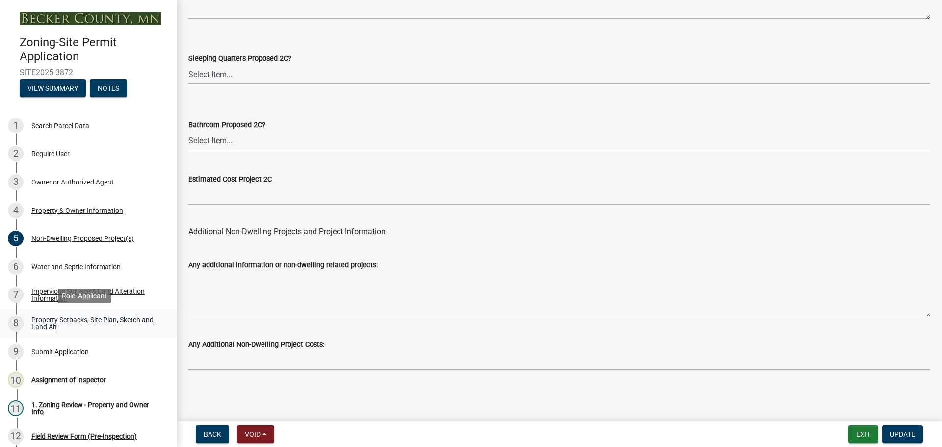
click at [86, 320] on div "Property Setbacks, Site Plan, Sketch and Land Alt" at bounding box center [96, 324] width 130 height 14
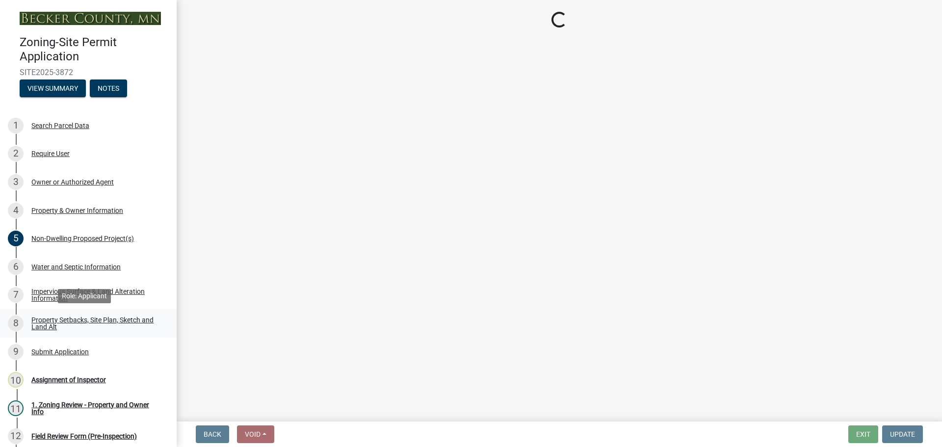
scroll to position [0, 0]
select select "d89fbfa0-1150-4954-b91c-9d482c9530a3"
select select "b56a4575-9846-47cf-8067-c59a4853da22"
select select "12f785fb-c378-4b18-841c-21c73dc99083"
select select "e8ab2dc3-aa3f-46f3-9b4a-37eb25ad84af"
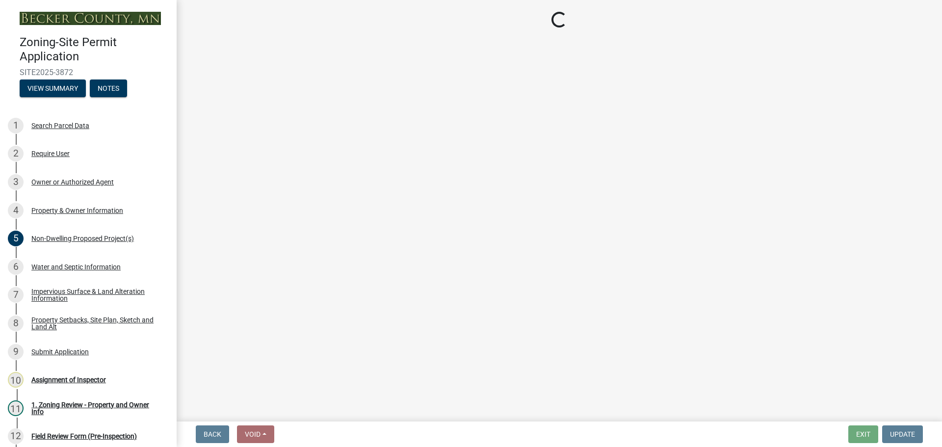
select select "27b2a8b4-abf6-463e-8c0c-7c5d2b4fe26f"
select select "5ad4ab64-b44e-481c-9000-9e5907aa74e1"
select select "d61e3758-d187-40af-a435-5e09c3f3d509"
select select "c8b8ea71-7088-4e87-a493-7bc88cc2835b"
select select "1418c7e3-4054-4b00-84b5-d09b9560f30a"
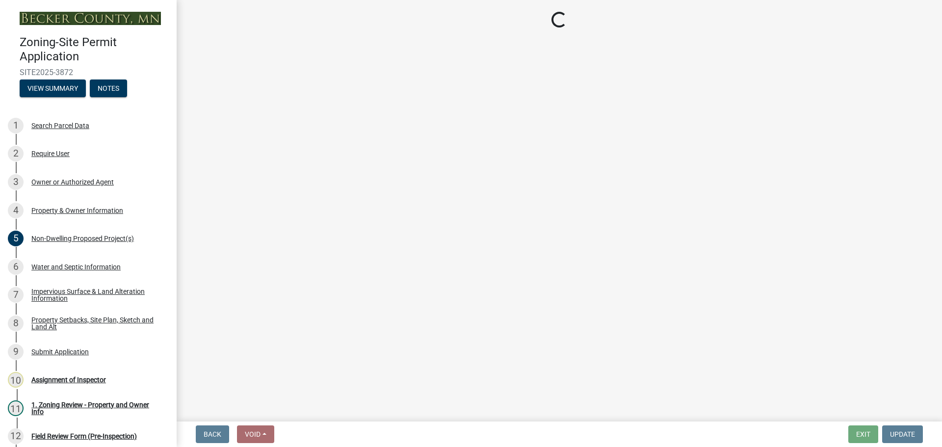
select select "19d13e65-c93d-443e-910a-7a17299544cc"
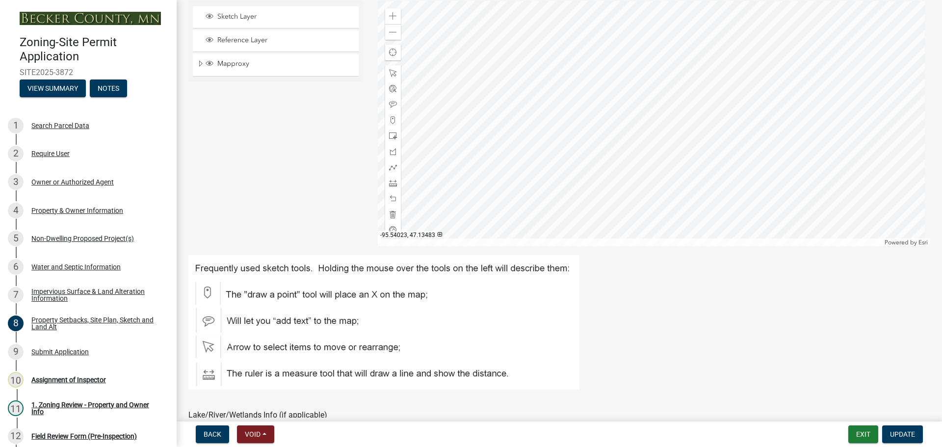
scroll to position [285, 0]
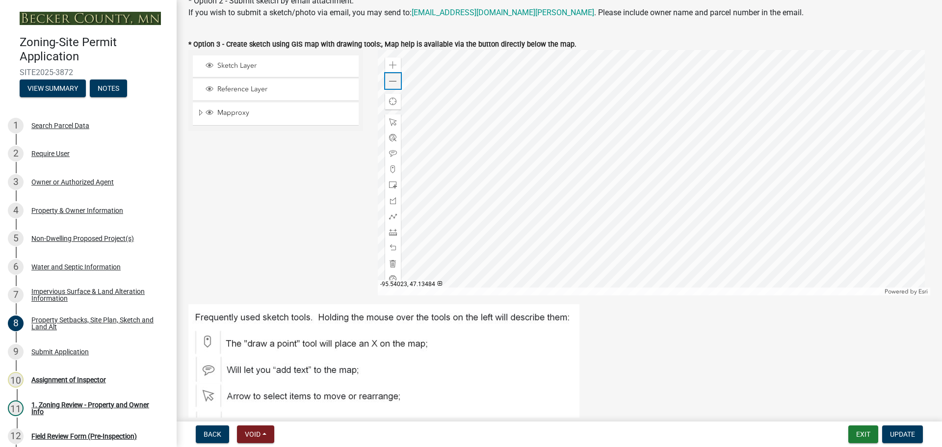
click at [393, 80] on span at bounding box center [393, 82] width 8 height 8
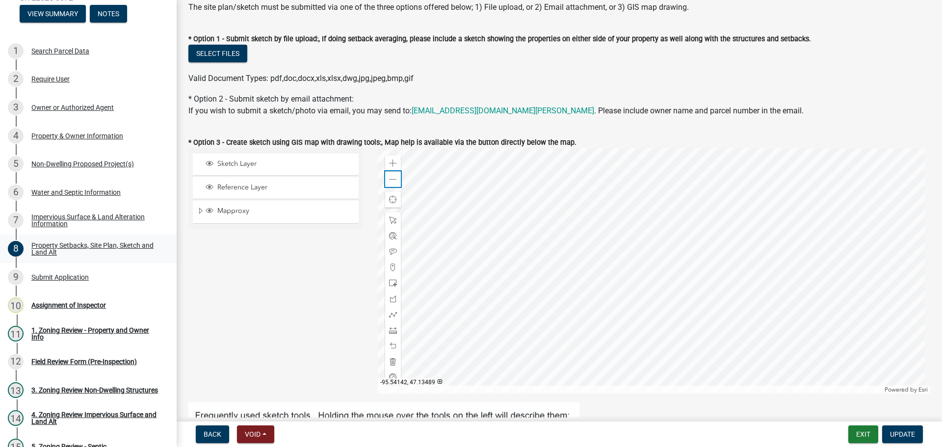
scroll to position [147, 0]
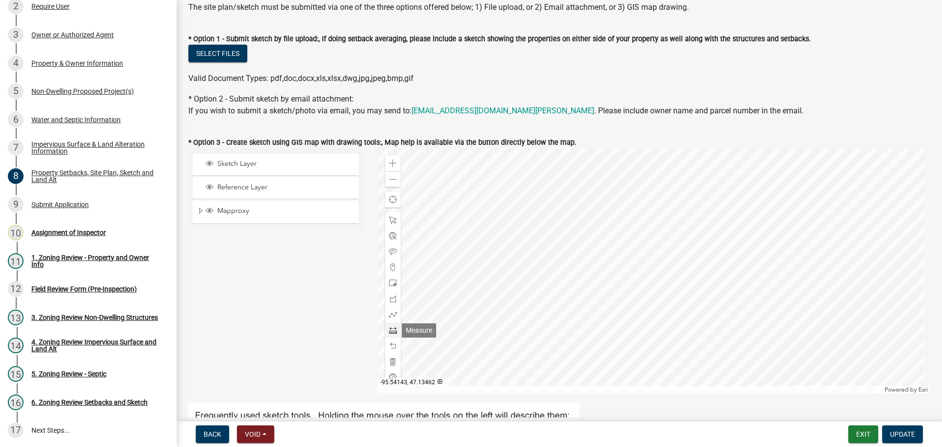
click at [389, 327] on span at bounding box center [393, 330] width 8 height 8
click at [556, 286] on div at bounding box center [654, 270] width 553 height 245
click at [638, 287] on div at bounding box center [654, 270] width 553 height 245
click at [661, 176] on div at bounding box center [654, 270] width 553 height 245
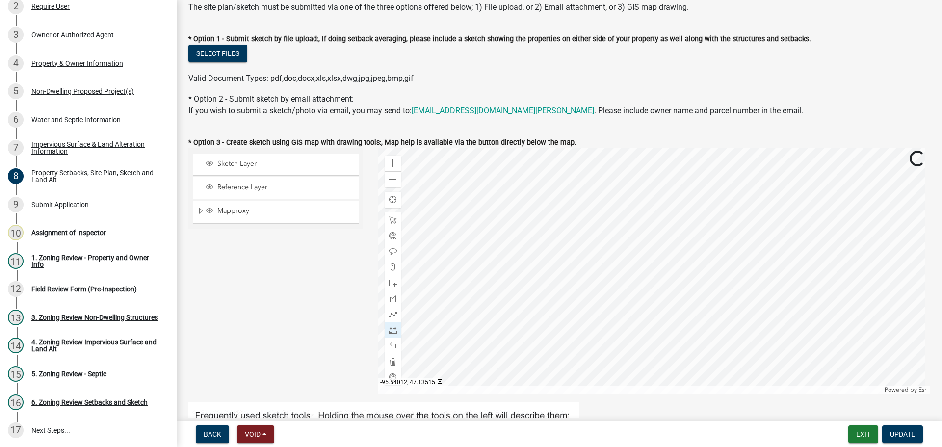
click at [664, 176] on div at bounding box center [654, 270] width 553 height 245
click at [649, 287] on div at bounding box center [654, 270] width 553 height 245
click at [627, 183] on div at bounding box center [654, 270] width 553 height 245
click at [899, 429] on button "Update" at bounding box center [902, 435] width 41 height 18
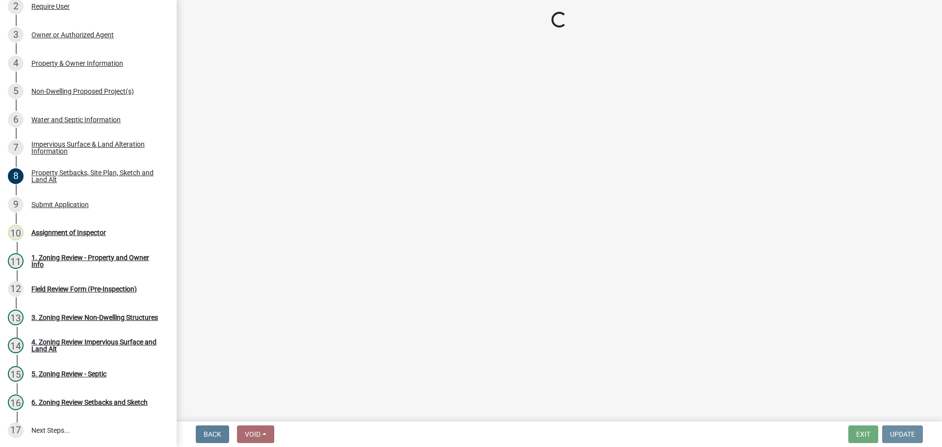
scroll to position [0, 0]
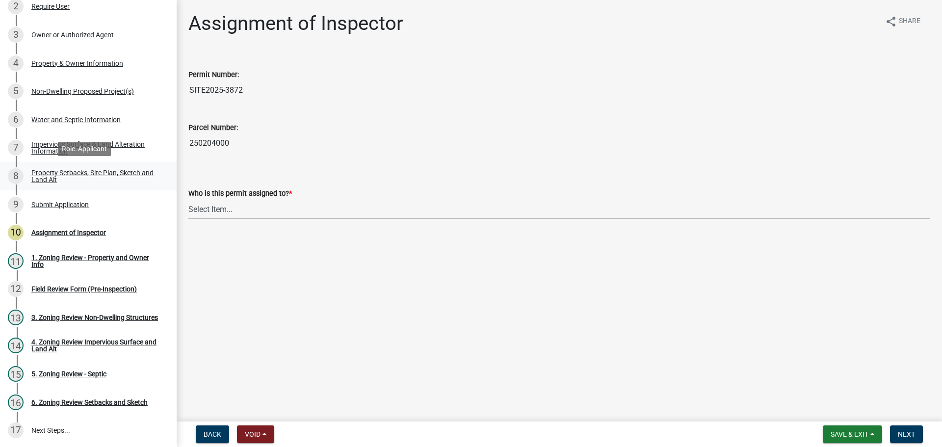
click at [91, 167] on link "8 Property Setbacks, Site Plan, Sketch and Land Alt" at bounding box center [88, 176] width 177 height 28
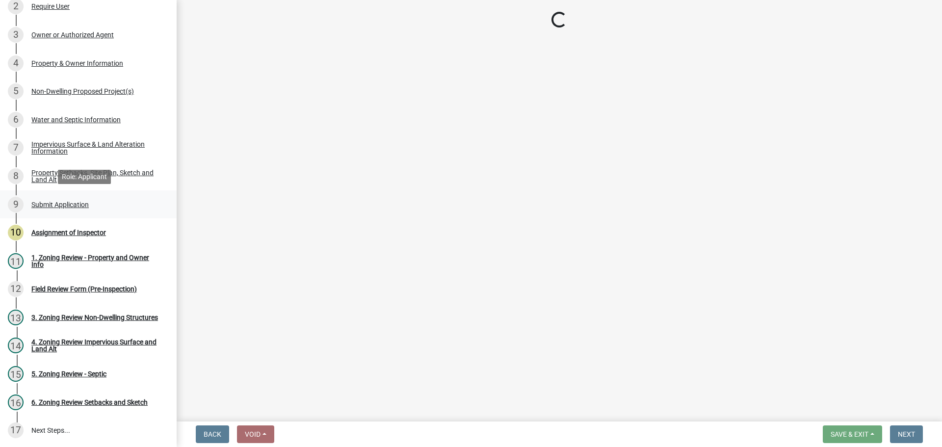
select select "d89fbfa0-1150-4954-b91c-9d482c9530a3"
select select "b56a4575-9846-47cf-8067-c59a4853da22"
select select "12f785fb-c378-4b18-841c-21c73dc99083"
select select "e8ab2dc3-aa3f-46f3-9b4a-37eb25ad84af"
select select "27b2a8b4-abf6-463e-8c0c-7c5d2b4fe26f"
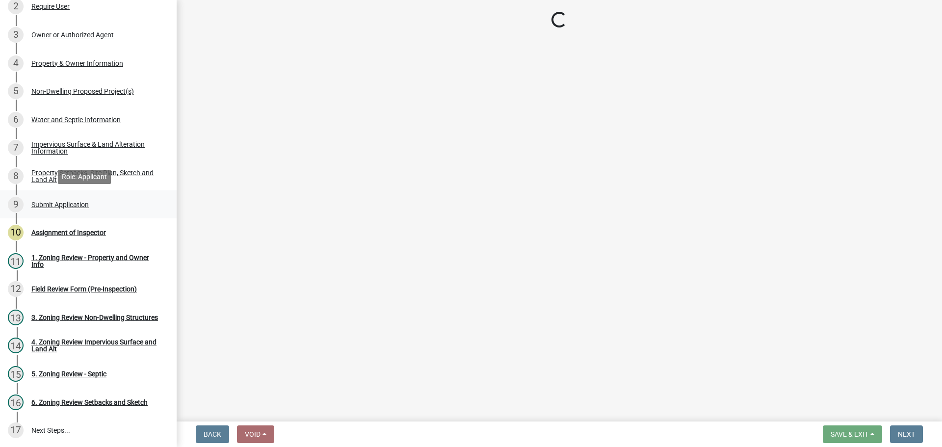
select select "5ad4ab64-b44e-481c-9000-9e5907aa74e1"
select select "d61e3758-d187-40af-a435-5e09c3f3d509"
select select "c8b8ea71-7088-4e87-a493-7bc88cc2835b"
select select "1418c7e3-4054-4b00-84b5-d09b9560f30a"
select select "19d13e65-c93d-443e-910a-7a17299544cc"
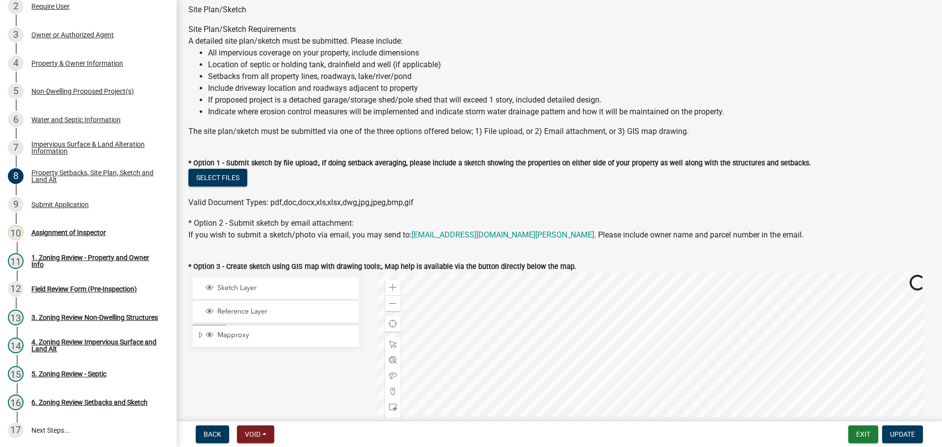
scroll to position [294, 0]
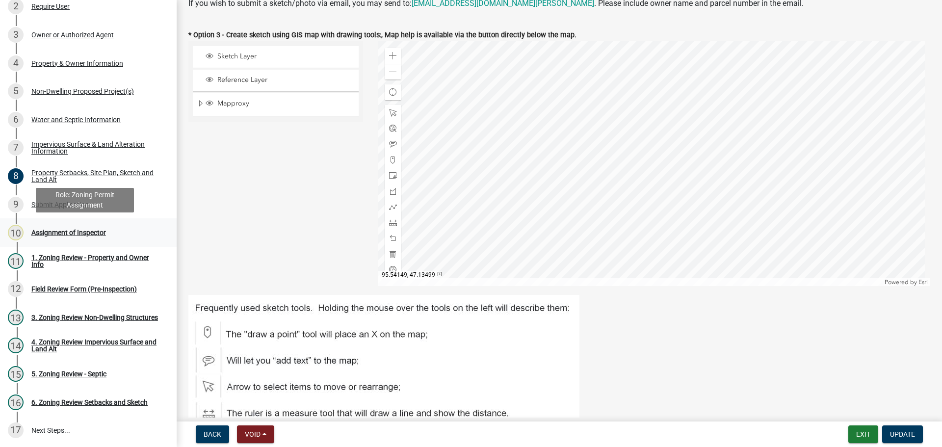
click at [65, 228] on div "10 Assignment of Inspector" at bounding box center [84, 233] width 153 height 16
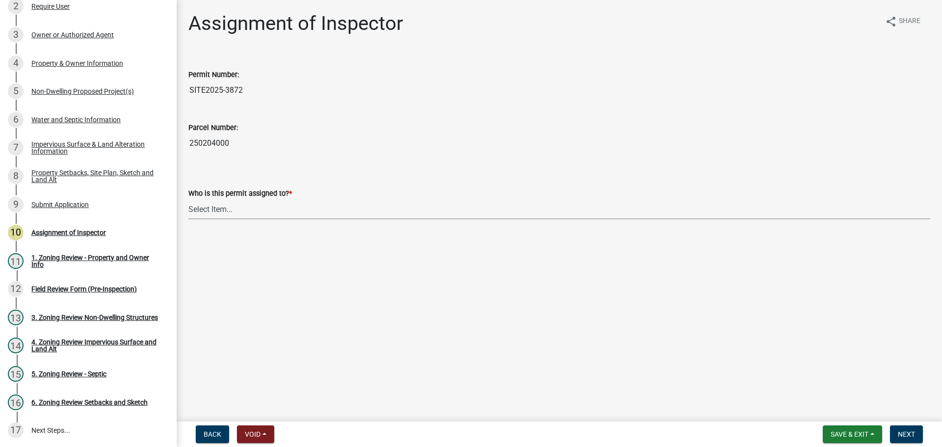
click at [199, 204] on select "Select Item... Jeff Rusness Kyle Vareberg Nicole Bradbury Susan Rockwell Tyler …" at bounding box center [559, 209] width 742 height 20
click at [188, 199] on select "Select Item... Jeff Rusness Kyle Vareberg Nicole Bradbury Susan Rockwell Tyler …" at bounding box center [559, 209] width 742 height 20
select select "ebd8400e-d8d5-49f8-911f-e671eb76408a"
click at [907, 432] on span "Next" at bounding box center [906, 434] width 17 height 8
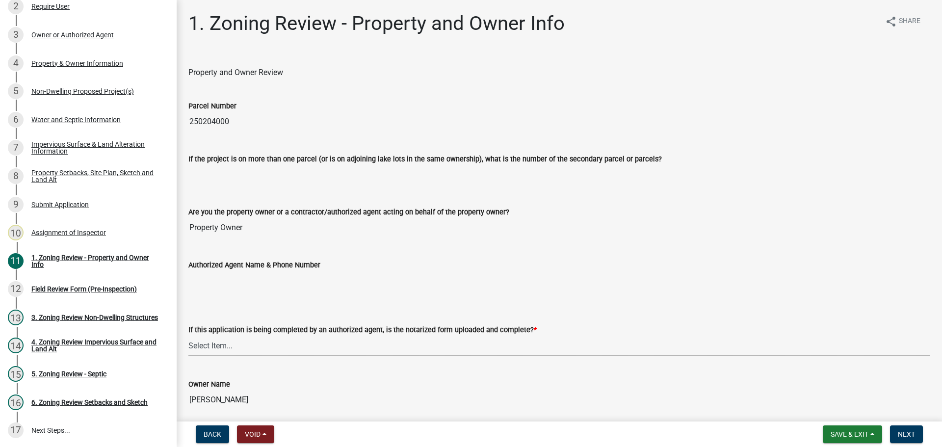
click at [223, 346] on select "Select Item... Yes No N/A" at bounding box center [559, 346] width 742 height 20
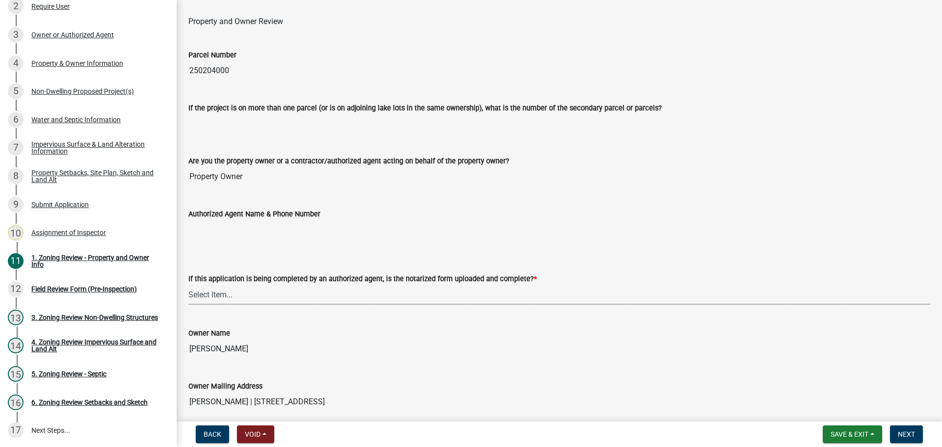
scroll to position [147, 0]
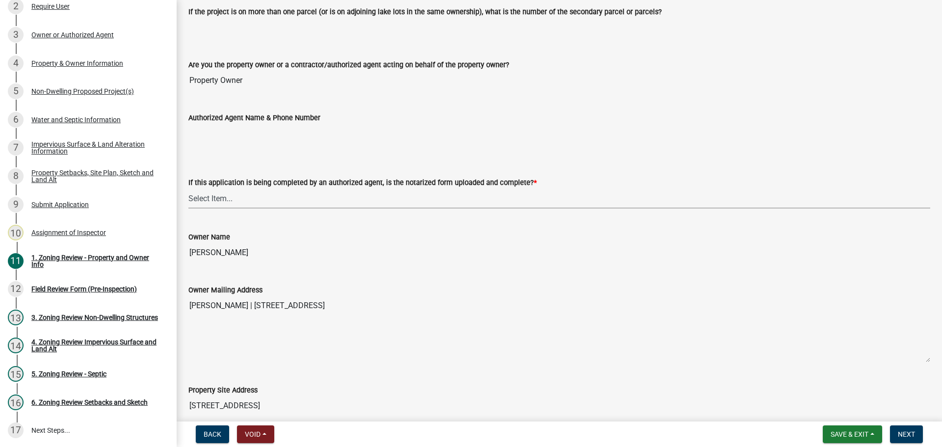
click at [198, 197] on select "Select Item... Yes No N/A" at bounding box center [559, 198] width 742 height 20
click at [188, 188] on select "Select Item... Yes No N/A" at bounding box center [559, 198] width 742 height 20
select select "b279cdb4-a9c7-4e65-a8bd-797316f5be14"
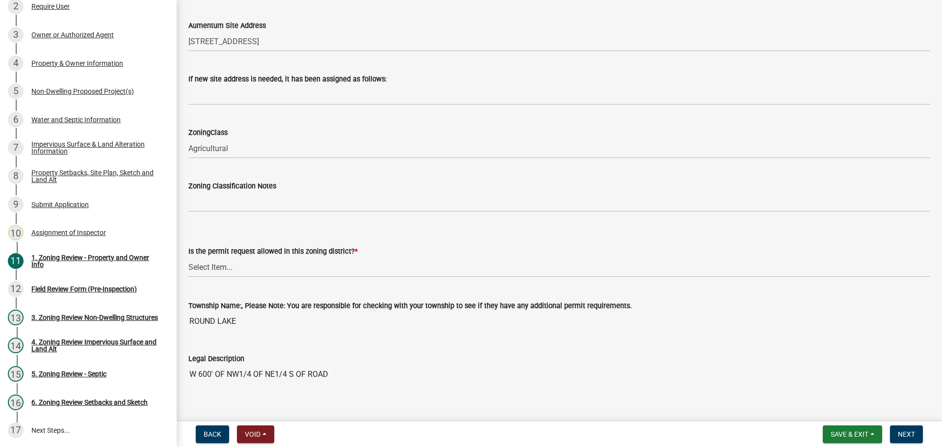
scroll to position [589, 0]
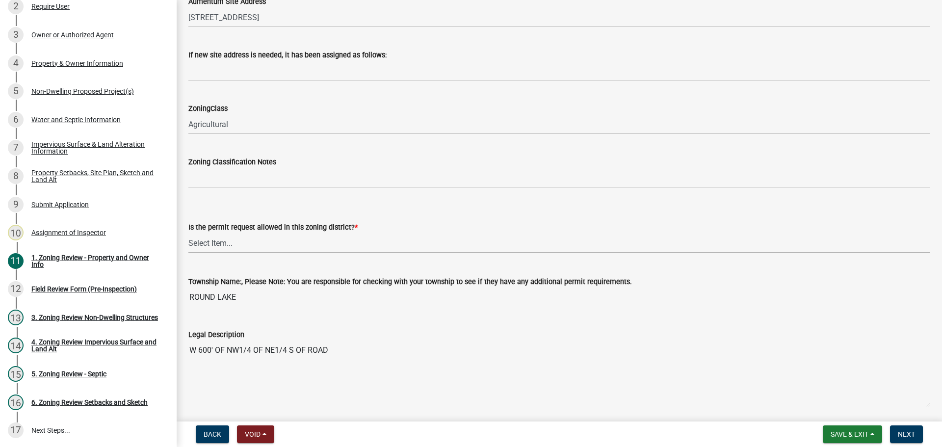
click at [204, 241] on select "Select Item... Yes No" at bounding box center [559, 243] width 742 height 20
click at [188, 233] on select "Select Item... Yes No" at bounding box center [559, 243] width 742 height 20
select select "b4f32c46-6248-4748-b47c-fa4933858724"
click at [908, 427] on button "Next" at bounding box center [906, 435] width 33 height 18
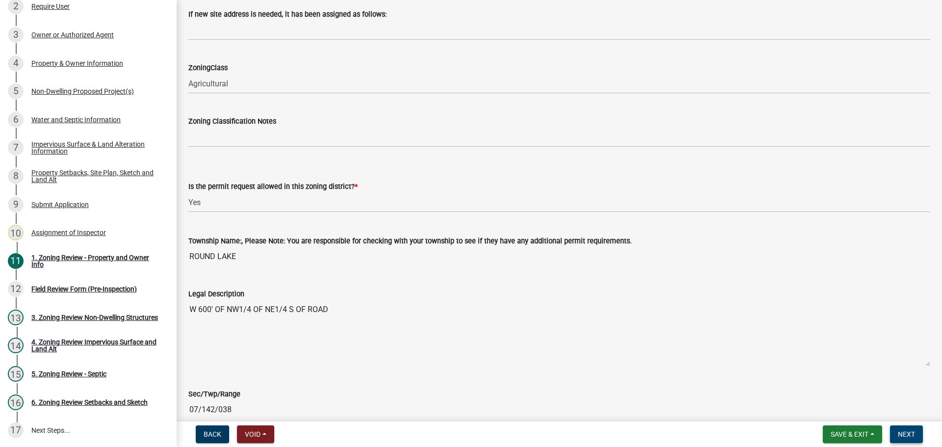
scroll to position [883, 0]
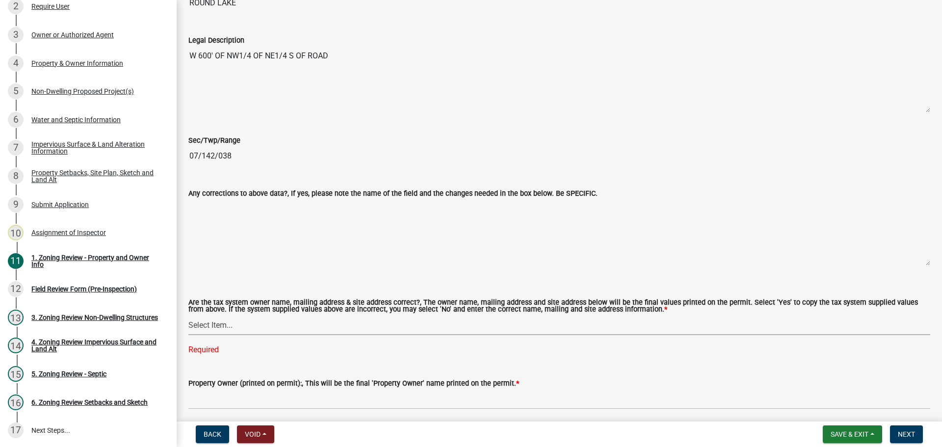
click at [208, 322] on select "Select Item... Yes No" at bounding box center [559, 325] width 742 height 20
click at [188, 316] on select "Select Item... Yes No" at bounding box center [559, 325] width 742 height 20
select select "ab6c2257-4786-48e5-86d0-1194833f57c8"
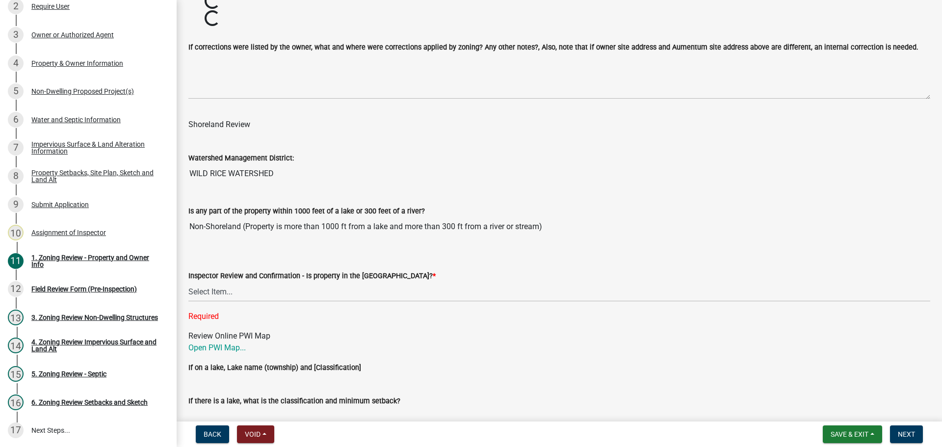
scroll to position [1405, 0]
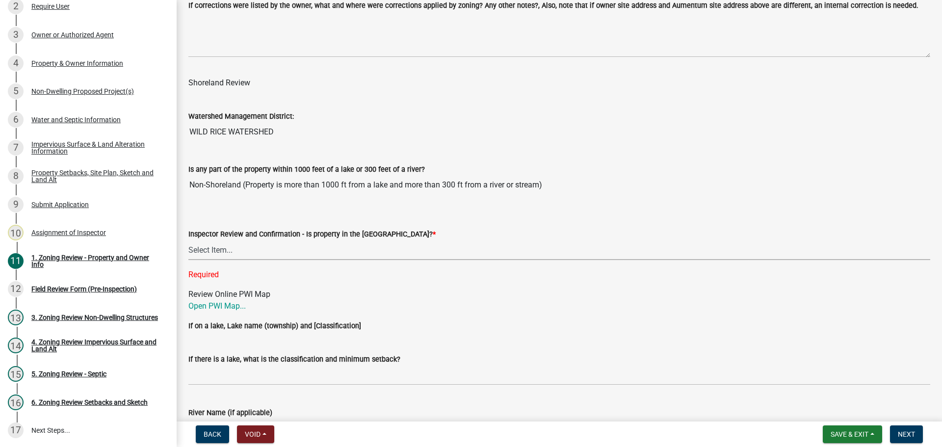
click at [206, 250] on select "Select Item... Within Shoreland District (SD) Not in Shoreland District (NOTSL)" at bounding box center [559, 250] width 742 height 20
click at [222, 307] on link "Open PWI Map..." at bounding box center [216, 305] width 57 height 9
click at [205, 247] on select "Select Item... Within Shoreland District (SD) Not in Shoreland District (NOTSL)" at bounding box center [559, 250] width 742 height 20
click at [188, 240] on select "Select Item... Within Shoreland District (SD) Not in Shoreland District (NOTSL)" at bounding box center [559, 250] width 742 height 20
select select "e1f6b8d3-daec-4023-803a-68e50f8a9a47"
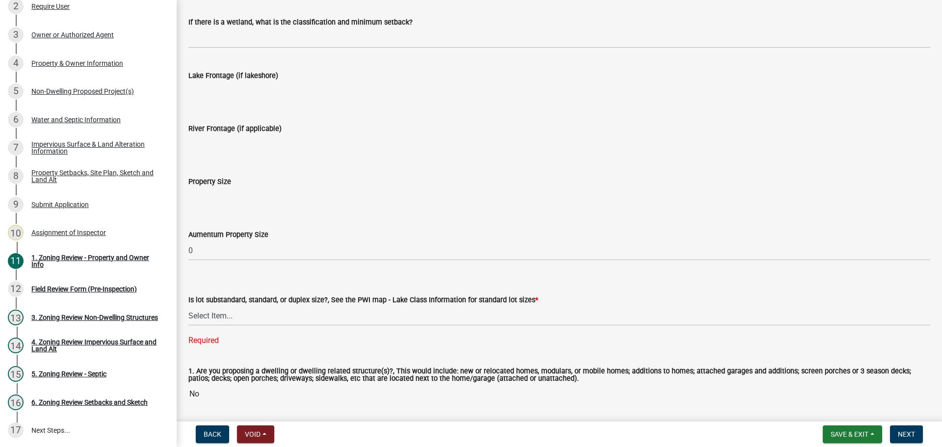
scroll to position [1994, 0]
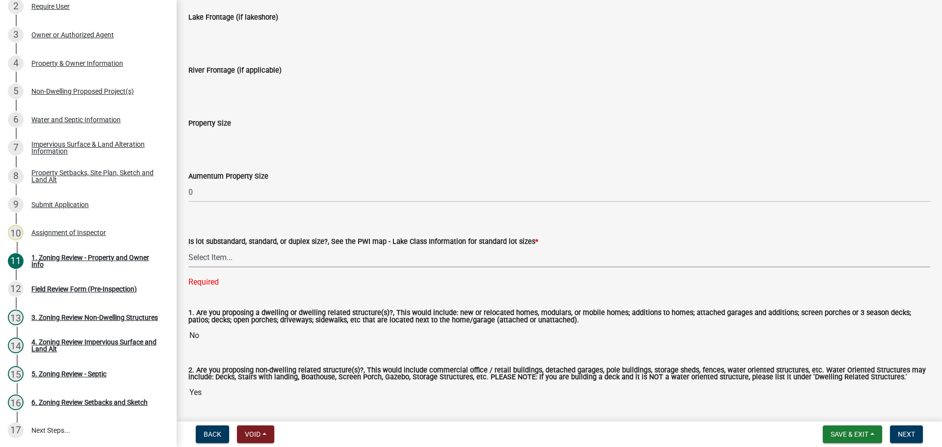
click at [211, 262] on select "Select Item... Non-Riparian and not back lot Substandard Non-Riparian Backlot S…" at bounding box center [559, 257] width 742 height 20
click at [188, 248] on select "Select Item... Non-Riparian and not back lot Substandard Non-Riparian Backlot S…" at bounding box center [559, 257] width 742 height 20
select select "d94a228a-13b2-461d-ba2b-a9964ed903a2"
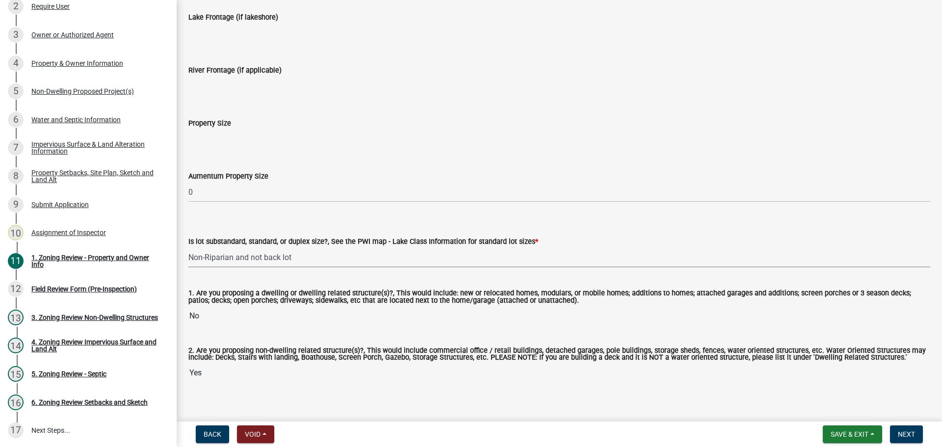
scroll to position [2007, 0]
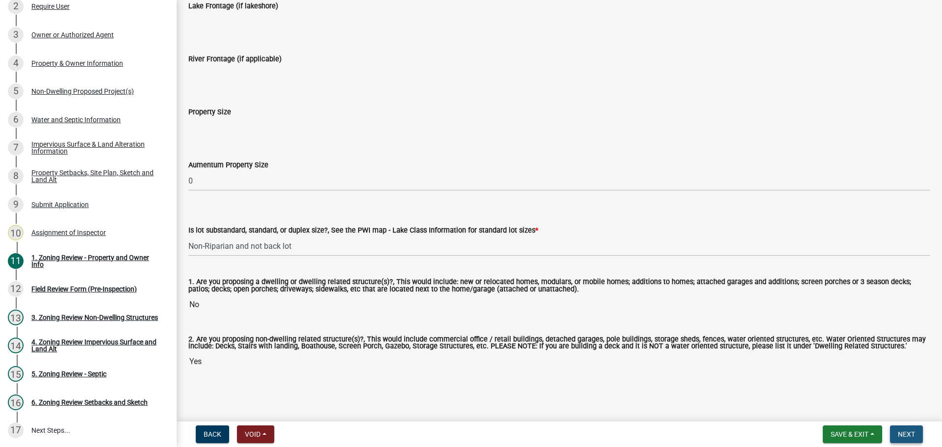
click at [908, 433] on span "Next" at bounding box center [906, 434] width 17 height 8
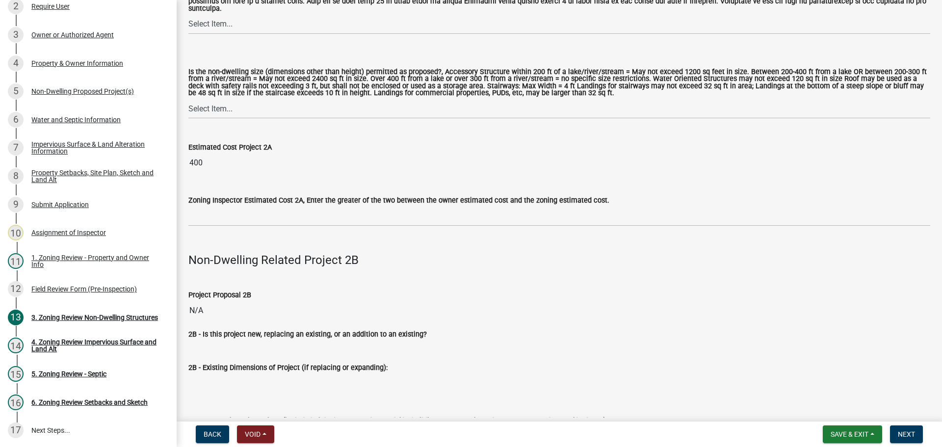
scroll to position [982, 0]
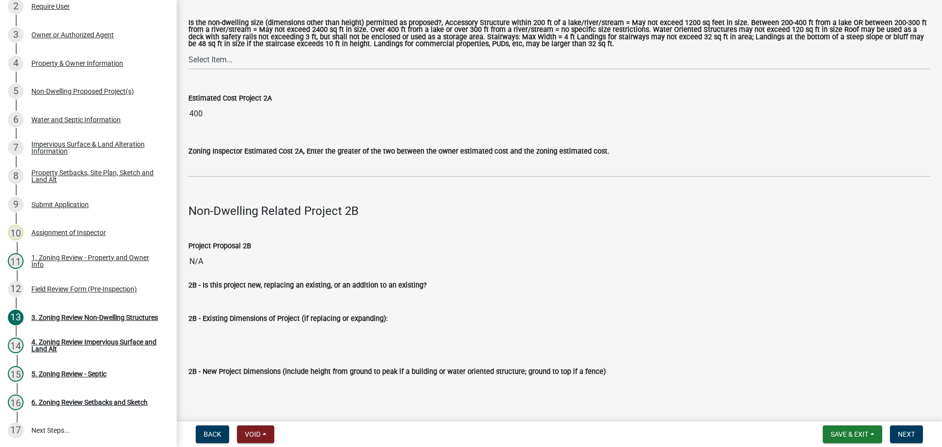
click at [254, 152] on div "Zoning Inspector Estimated Cost 2A, Enter the greater of the two between the ow…" at bounding box center [559, 151] width 742 height 12
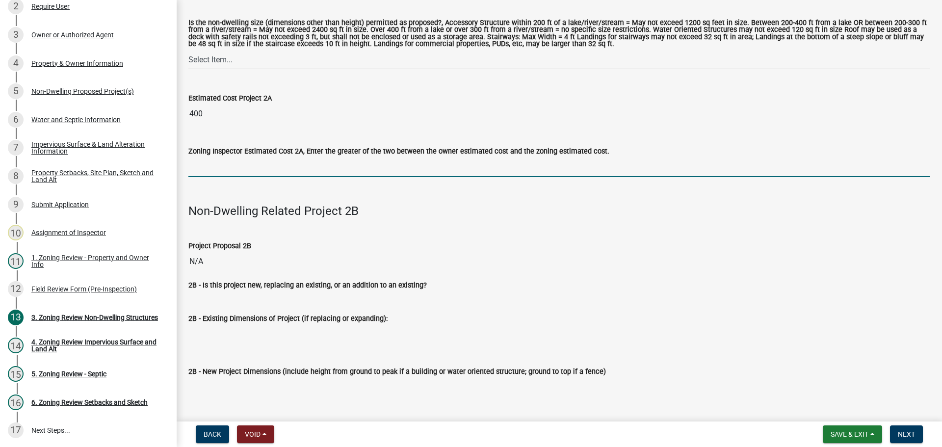
click at [241, 168] on input "text" at bounding box center [559, 167] width 742 height 20
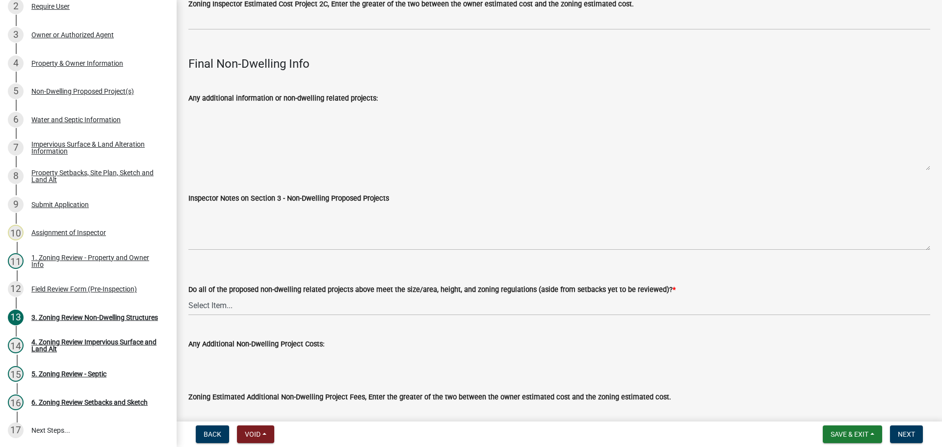
scroll to position [3231, 0]
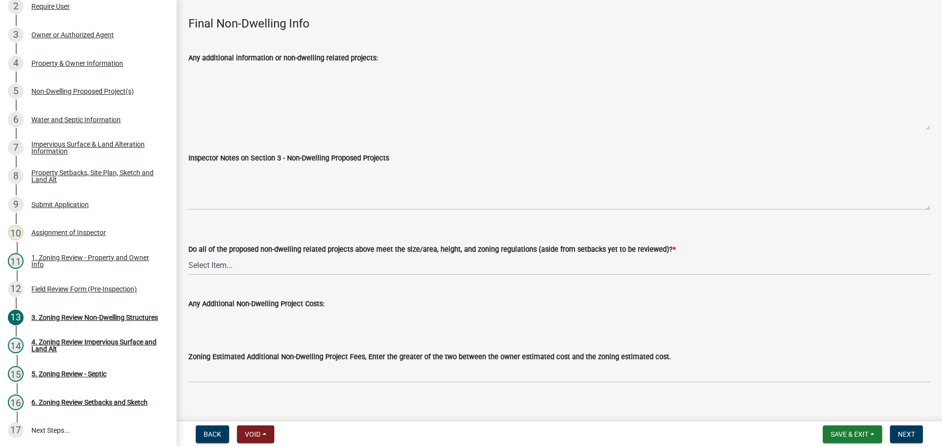
type input "3920"
click at [214, 255] on select "Select Item... Yes No N/A" at bounding box center [559, 265] width 742 height 20
click at [188, 255] on select "Select Item... Yes No N/A" at bounding box center [559, 265] width 742 height 20
select select "70869821-7738-4560-8d2e-4f353ca78bb3"
click at [898, 435] on button "Next" at bounding box center [906, 435] width 33 height 18
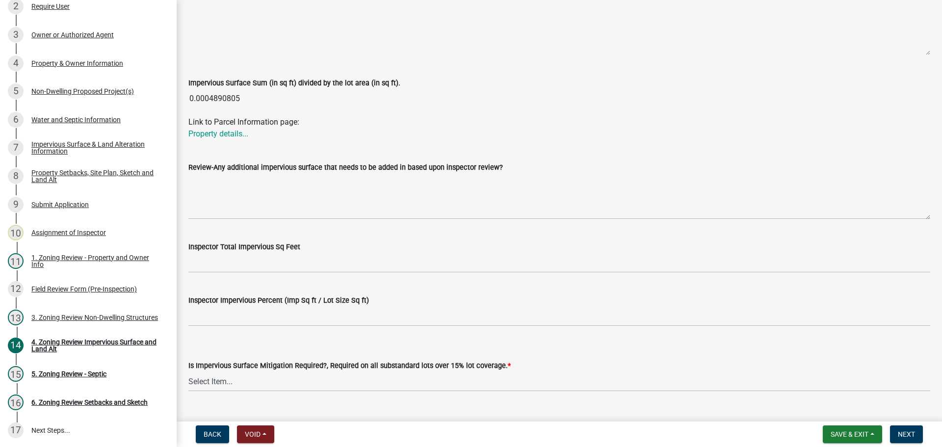
scroll to position [308, 0]
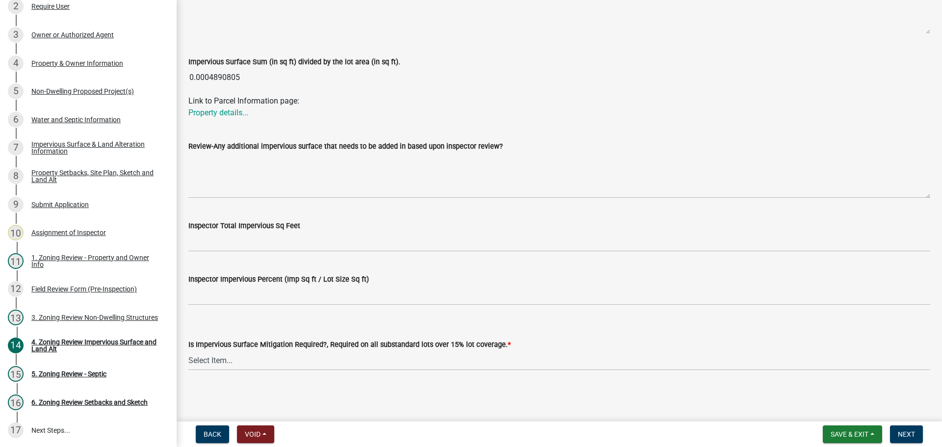
click at [205, 347] on label "Is Impervious Surface Mitigation Required?, Required on all substandard lots ov…" at bounding box center [349, 345] width 322 height 7
click at [205, 350] on select "Select Item... Yes- Over 15% substandard lot coverage No N/A" at bounding box center [559, 360] width 742 height 20
click at [203, 355] on select "Select Item... Yes- Over 15% substandard lot coverage No N/A" at bounding box center [559, 360] width 742 height 20
click at [188, 350] on select "Select Item... Yes- Over 15% substandard lot coverage No N/A" at bounding box center [559, 360] width 742 height 20
select select "e01e6f83-540c-4684-94c6-de0fe38ded07"
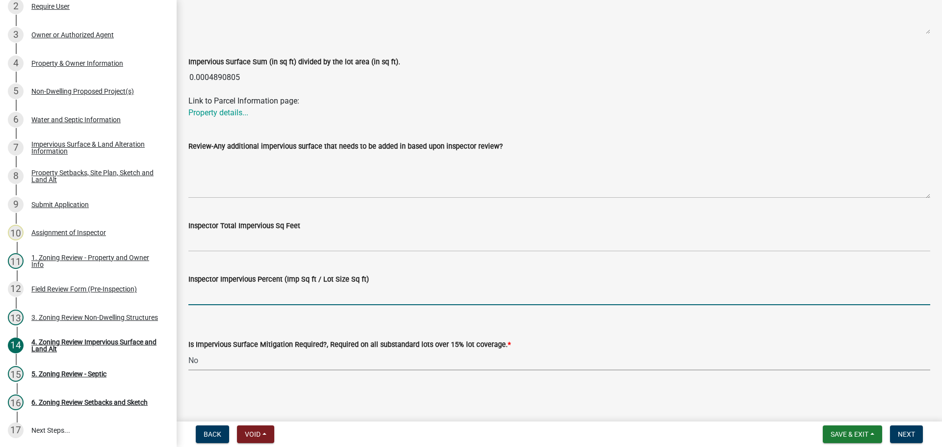
click at [256, 291] on input "Inspector Impervious Percent (Imp Sq ft / Lot Size Sq ft)" at bounding box center [559, 295] width 742 height 20
type input "under 25%"
click at [913, 431] on span "Next" at bounding box center [906, 434] width 17 height 8
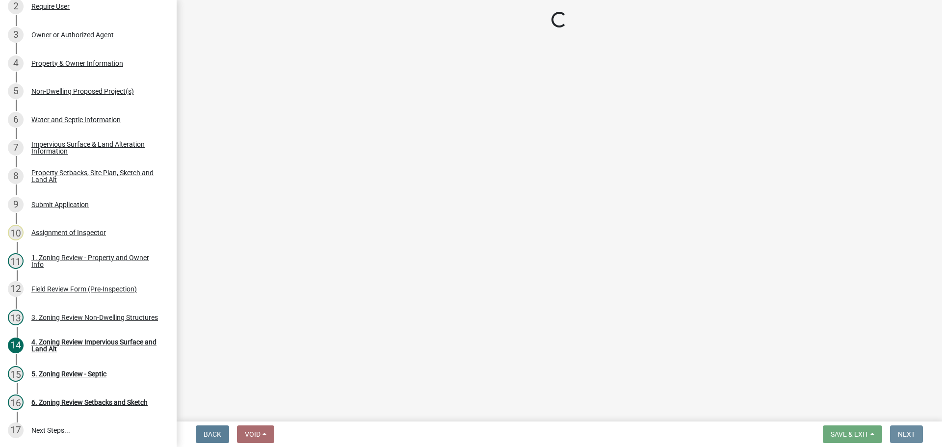
scroll to position [0, 0]
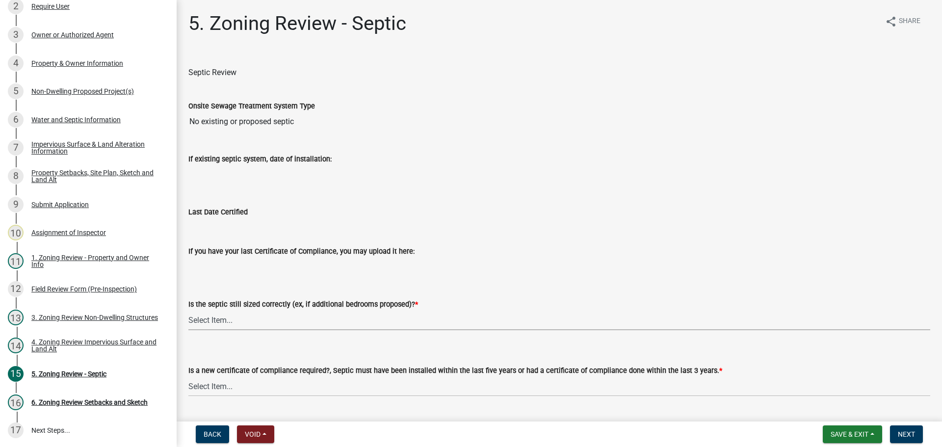
click at [204, 323] on select "Select Item... Yes No N/A" at bounding box center [559, 320] width 742 height 20
click at [188, 310] on select "Select Item... Yes No N/A" at bounding box center [559, 320] width 742 height 20
select select "ffe0288f-179d-446d-9dfb-ee21a688edc6"
click at [235, 386] on select "Select Item... Yes No" at bounding box center [559, 386] width 742 height 20
click at [188, 376] on select "Select Item... Yes No" at bounding box center [559, 386] width 742 height 20
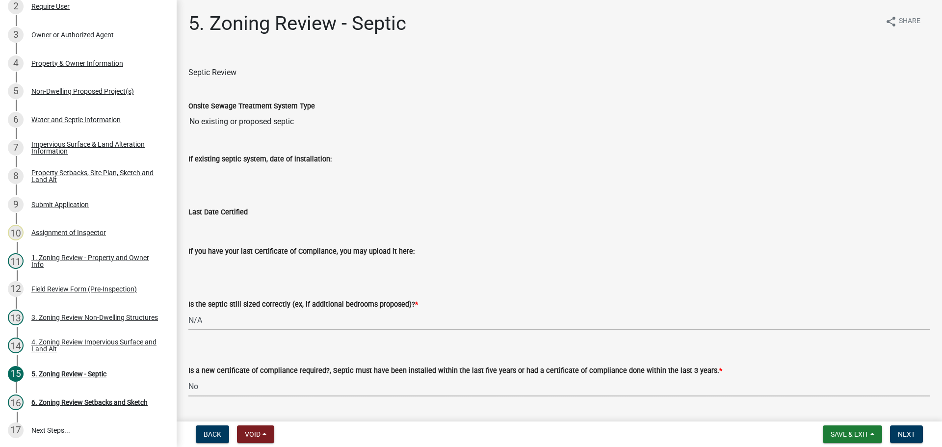
select select "2fd537d7-74b1-4ff9-a84c-837cf5598f43"
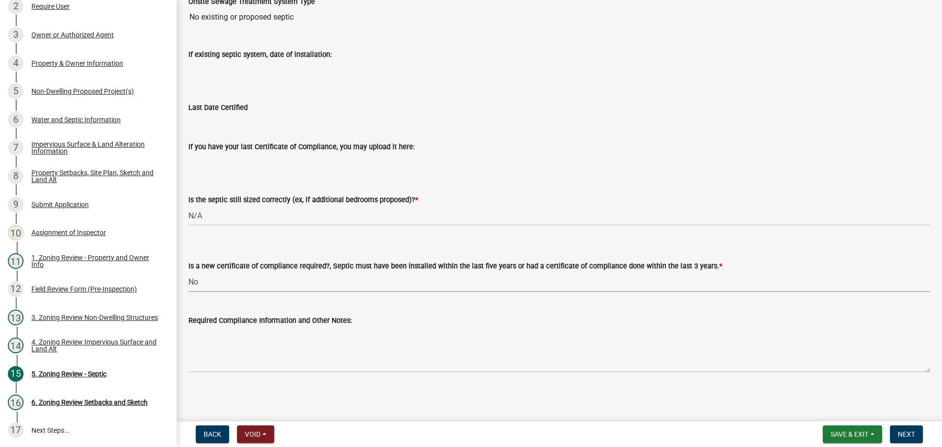
scroll to position [106, 0]
click at [911, 430] on span "Next" at bounding box center [906, 434] width 17 height 8
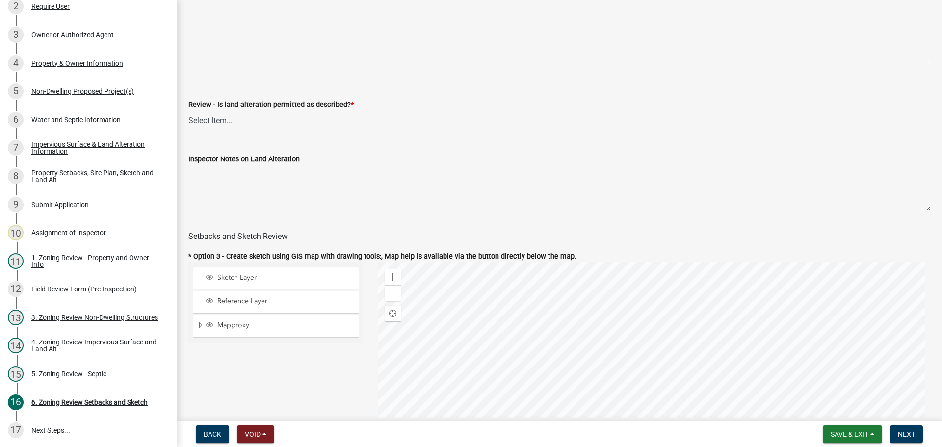
scroll to position [344, 0]
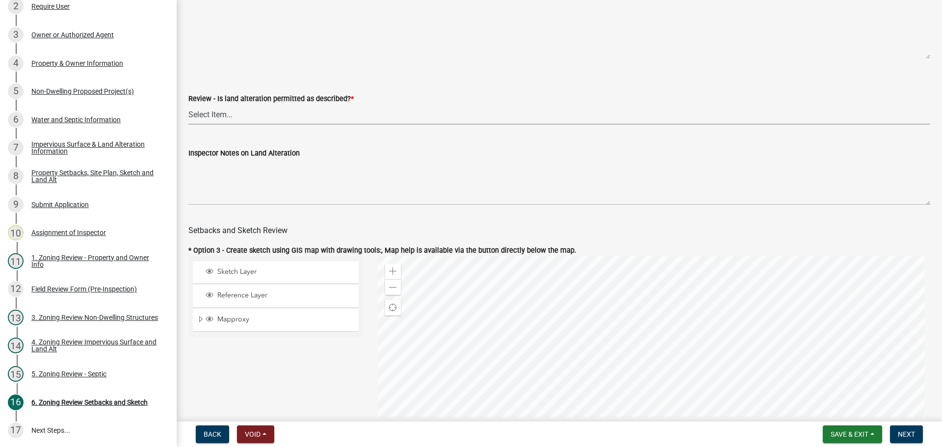
click at [209, 113] on select "Select Item... Yes No N/A" at bounding box center [559, 115] width 742 height 20
click at [188, 106] on select "Select Item... Yes No N/A" at bounding box center [559, 115] width 742 height 20
select select "67532522-cdd9-4b58-8c28-493a46ddf41b"
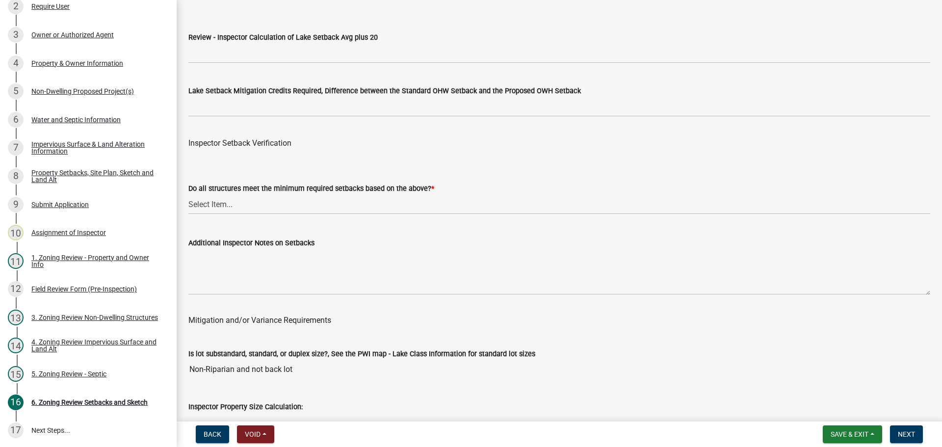
scroll to position [3043, 0]
click at [213, 200] on select "Select Item... Yes No" at bounding box center [559, 203] width 742 height 20
click at [188, 195] on select "Select Item... Yes No" at bounding box center [559, 203] width 742 height 20
select select "1355ee8a-8cf1-4796-8594-a9df27e9dfb0"
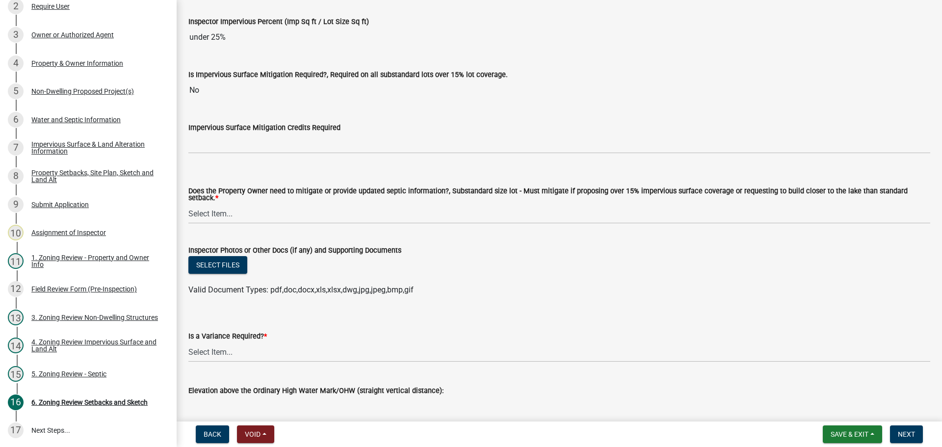
scroll to position [3534, 0]
click at [225, 209] on select "Select Item... No Mitigation or additional Septic Information is required Septi…" at bounding box center [559, 213] width 742 height 20
click at [188, 203] on select "Select Item... No Mitigation or additional Septic Information is required Septi…" at bounding box center [559, 213] width 742 height 20
select select "90ee664a-1dc2-440e-be2c-90a87c157e77"
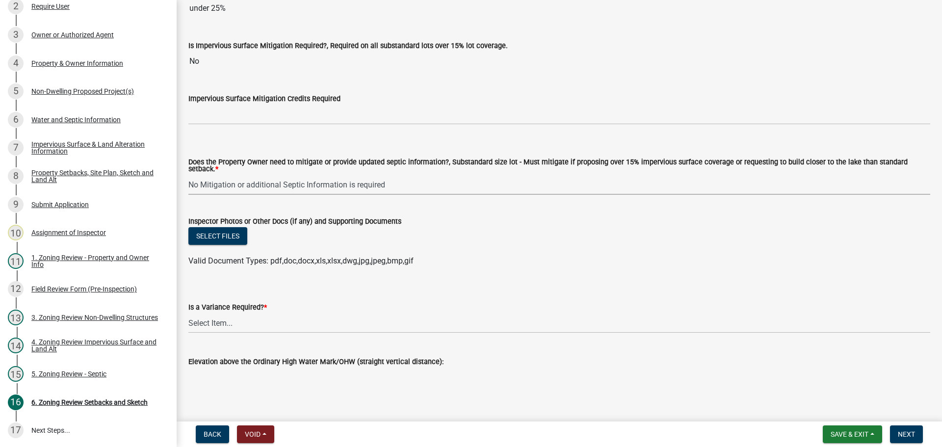
scroll to position [3576, 0]
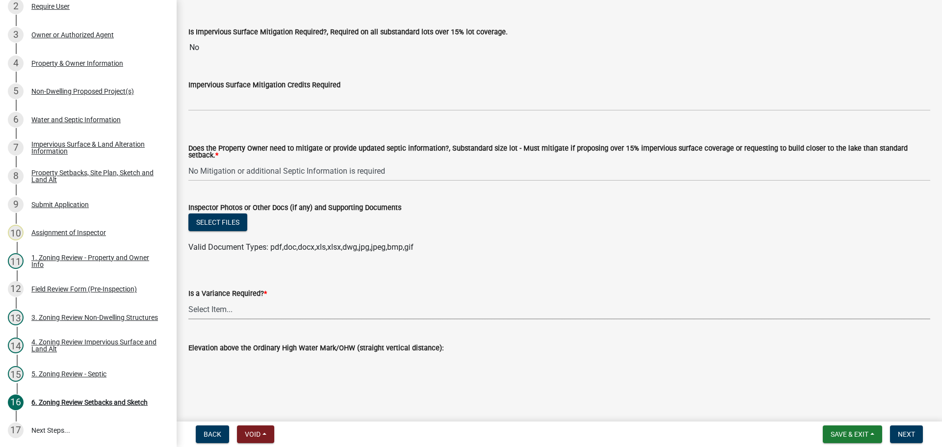
click at [214, 303] on select "Select Item... Yes No" at bounding box center [559, 309] width 742 height 20
click at [188, 299] on select "Select Item... Yes No" at bounding box center [559, 309] width 742 height 20
select select "f2187563-aefa-492e-adce-9c256a51e9d2"
click at [907, 432] on span "Next" at bounding box center [906, 434] width 17 height 8
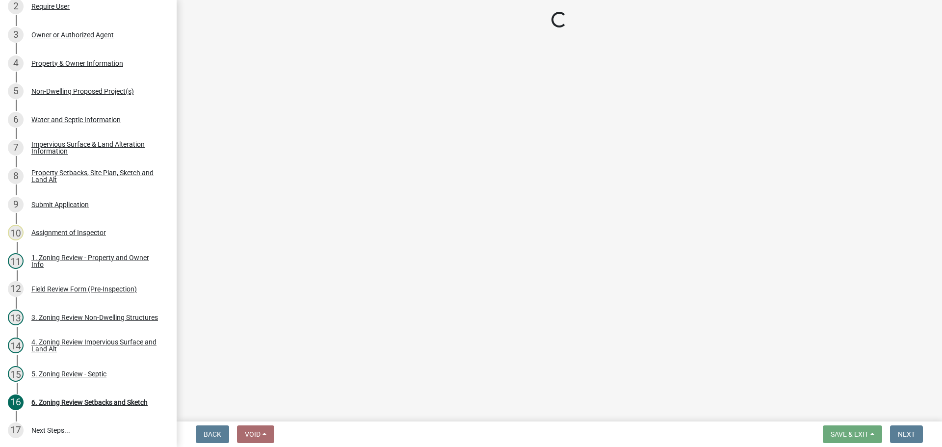
scroll to position [176, 0]
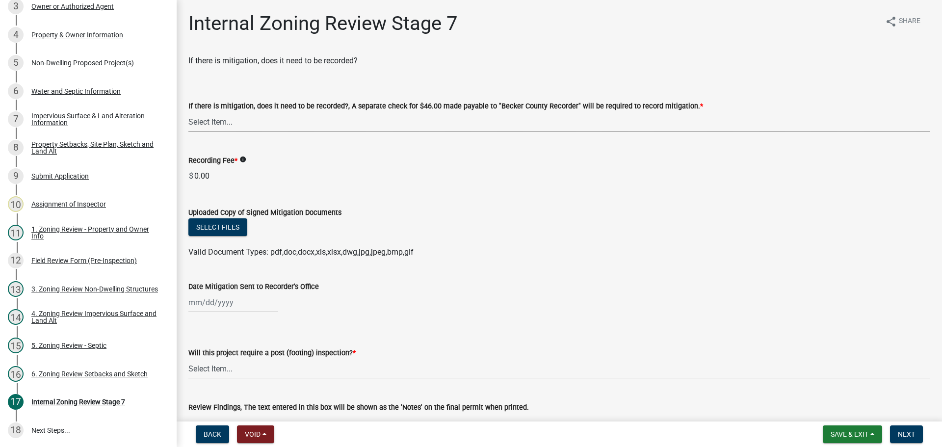
click at [225, 122] on select "Select Item... Yes No N/A" at bounding box center [559, 122] width 742 height 20
click at [188, 112] on select "Select Item... Yes No N/A" at bounding box center [559, 122] width 742 height 20
select select "a3547d78-d162-4c03-a5e6-44db720e788b"
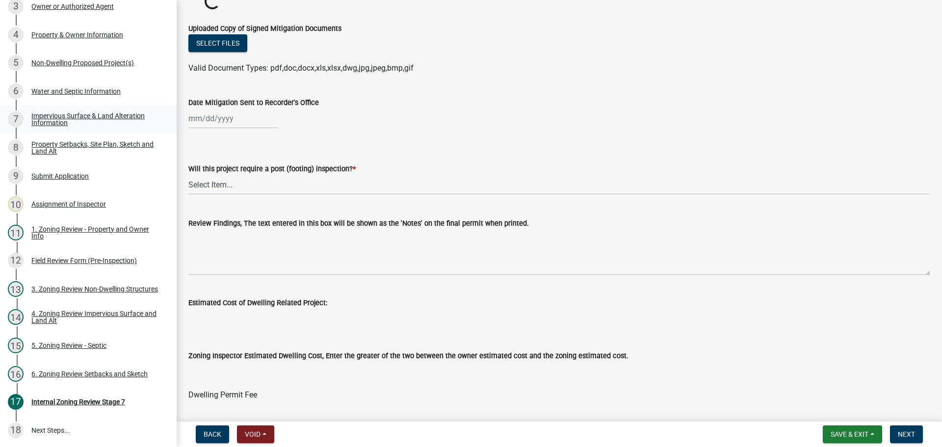
scroll to position [201, 0]
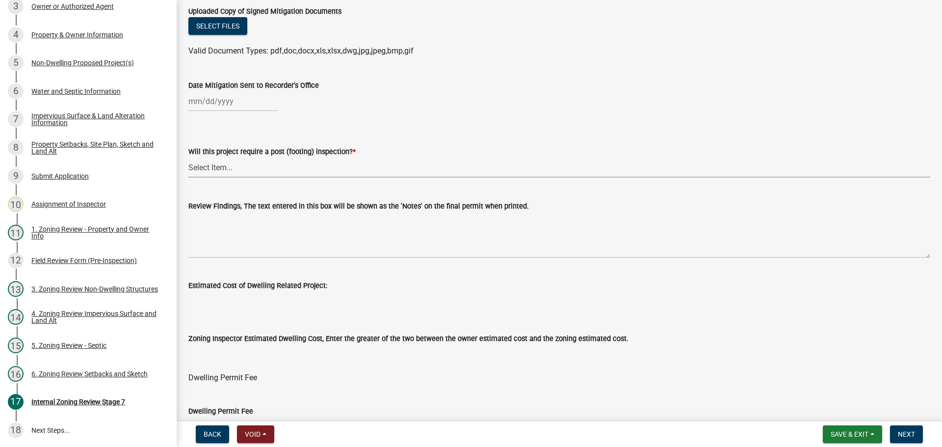
click at [223, 172] on select "Select Item... No Yes" at bounding box center [559, 168] width 742 height 20
click at [188, 158] on select "Select Item... No Yes" at bounding box center [559, 168] width 742 height 20
select select "70fe76f0-d291-438e-ac1a-5869b7b7f697"
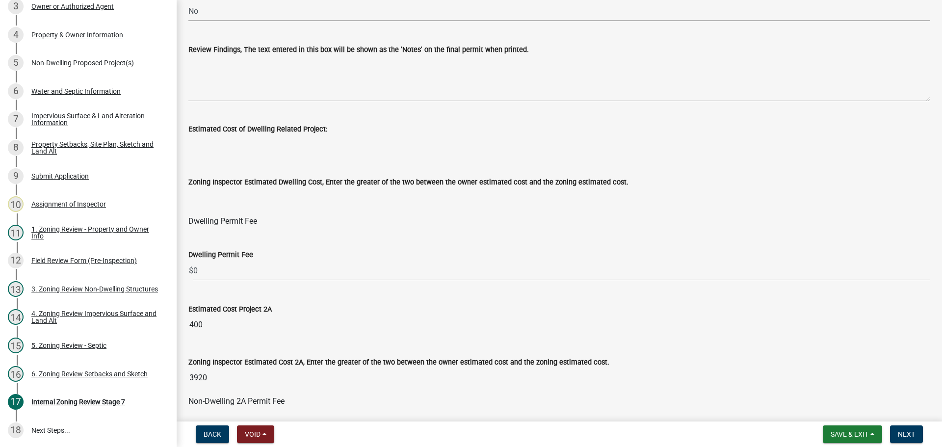
scroll to position [447, 0]
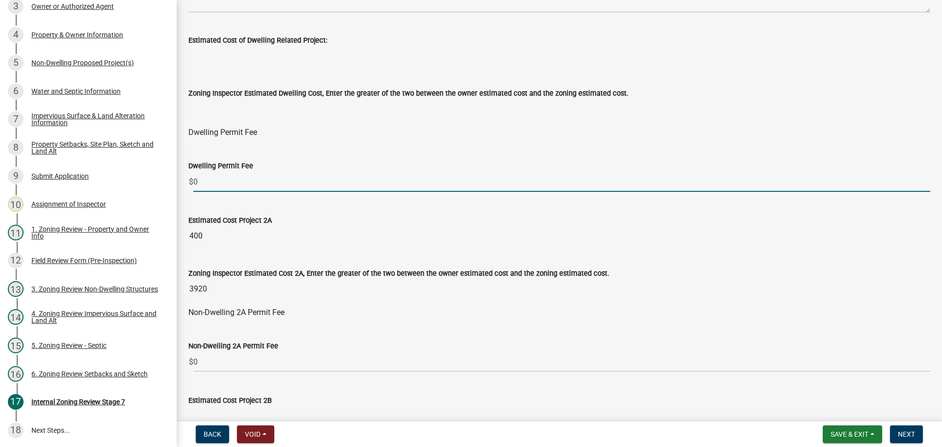
drag, startPoint x: 206, startPoint y: 180, endPoint x: 190, endPoint y: 182, distance: 15.4
click at [190, 182] on div "$ 0" at bounding box center [559, 182] width 742 height 20
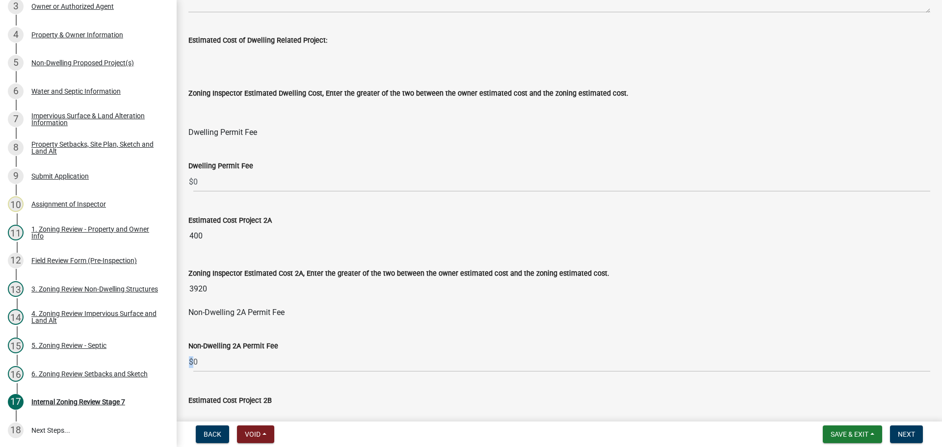
drag, startPoint x: 192, startPoint y: 361, endPoint x: 208, endPoint y: 363, distance: 15.8
click at [208, 363] on div "$ 0" at bounding box center [559, 362] width 742 height 20
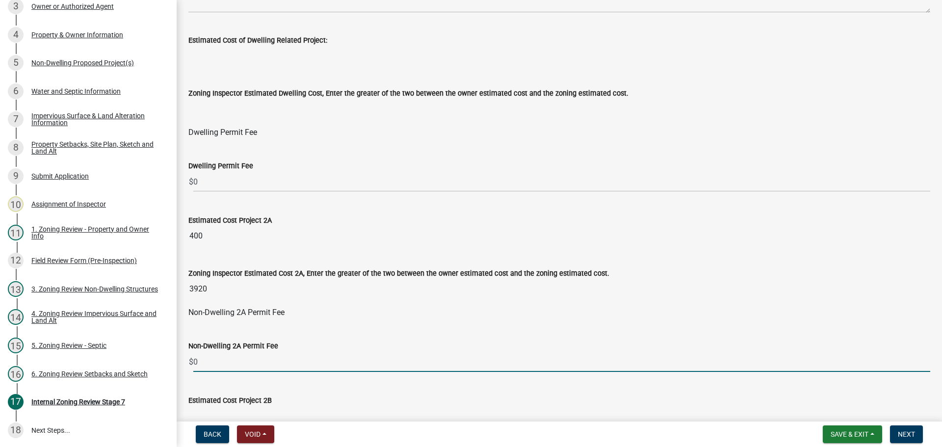
drag, startPoint x: 204, startPoint y: 364, endPoint x: 182, endPoint y: 359, distance: 22.1
click at [182, 359] on div "Non-Dwelling 2A Permit Fee $ 0" at bounding box center [559, 349] width 757 height 46
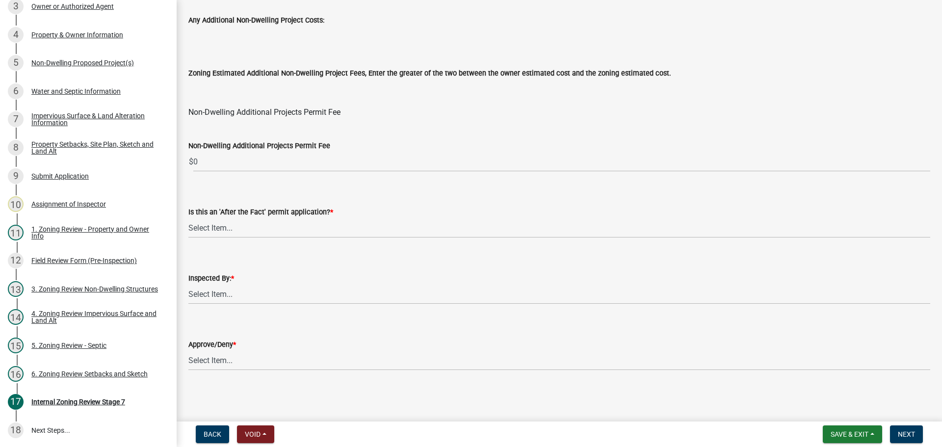
scroll to position [1138, 0]
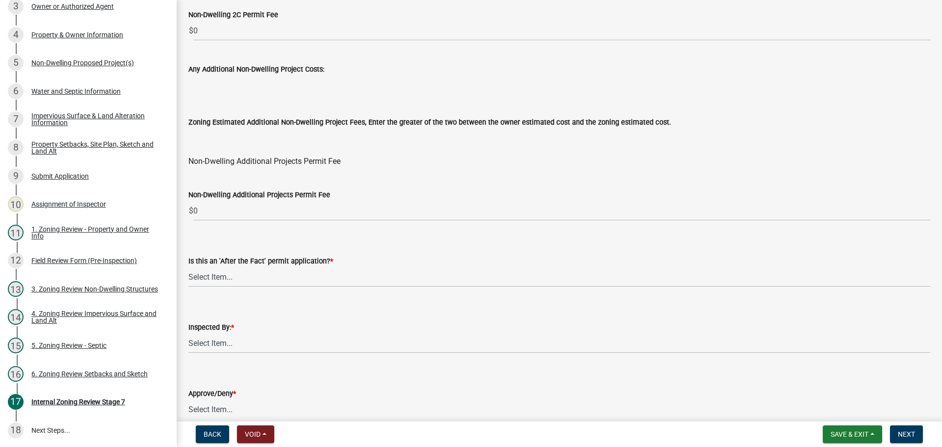
type input "75"
click at [220, 274] on select "Select Item... No Yes" at bounding box center [559, 277] width 742 height 20
click at [188, 267] on select "Select Item... No Yes" at bounding box center [559, 277] width 742 height 20
select select "bbe3a6c5-1893-4527-8578-ada07a3b8ea5"
click at [215, 345] on select "Select Item... Jeff Rusness Kyle Vareberg Nicole Bradbury Susan Rockwell Tyler …" at bounding box center [559, 343] width 742 height 20
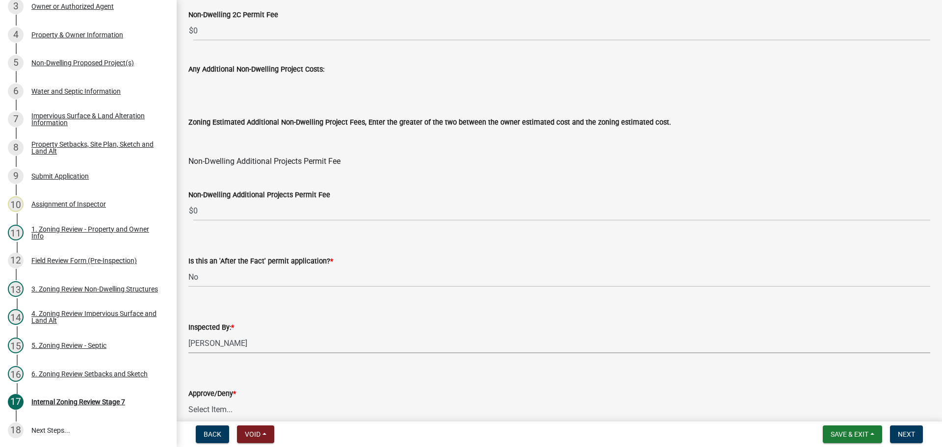
click at [188, 333] on select "Select Item... Jeff Rusness Kyle Vareberg Nicole Bradbury Susan Rockwell Tyler …" at bounding box center [559, 343] width 742 height 20
select select "ebd8400e-d8d5-49f8-911f-e671eb76408a"
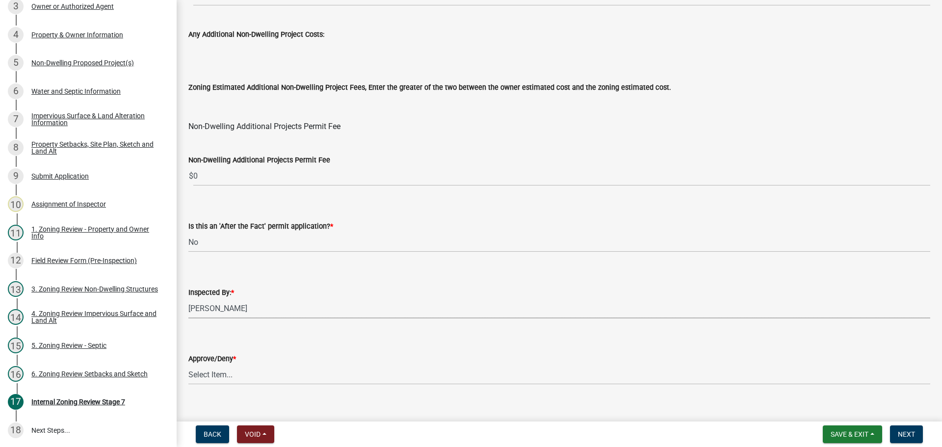
scroll to position [1187, 0]
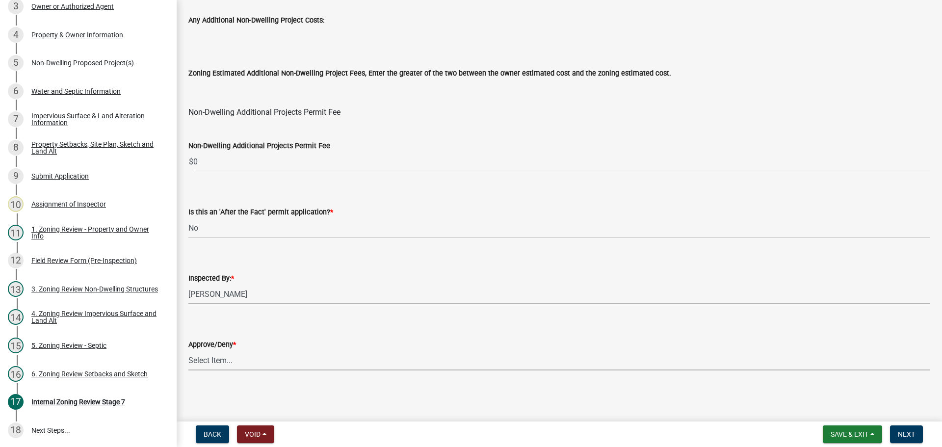
drag, startPoint x: 207, startPoint y: 367, endPoint x: 208, endPoint y: 361, distance: 6.4
click at [207, 367] on select "Select Item... Approve Deny" at bounding box center [559, 360] width 742 height 20
click at [188, 350] on select "Select Item... Approve Deny" at bounding box center [559, 360] width 742 height 20
select select "97c9e5a4-d35f-4903-ad68-b764687ac9e9"
click at [213, 389] on main "Internal Zoning Review Stage 7 share Share If there is mitigation, does it need…" at bounding box center [560, 209] width 766 height 418
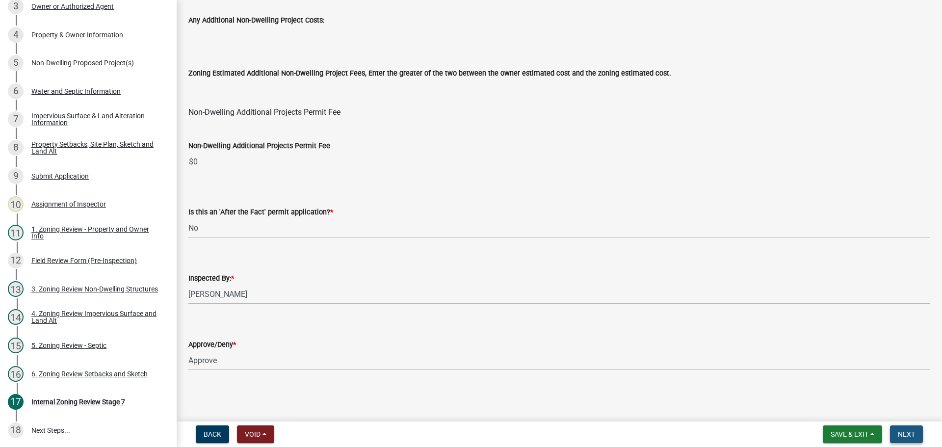
click at [908, 435] on span "Next" at bounding box center [906, 434] width 17 height 8
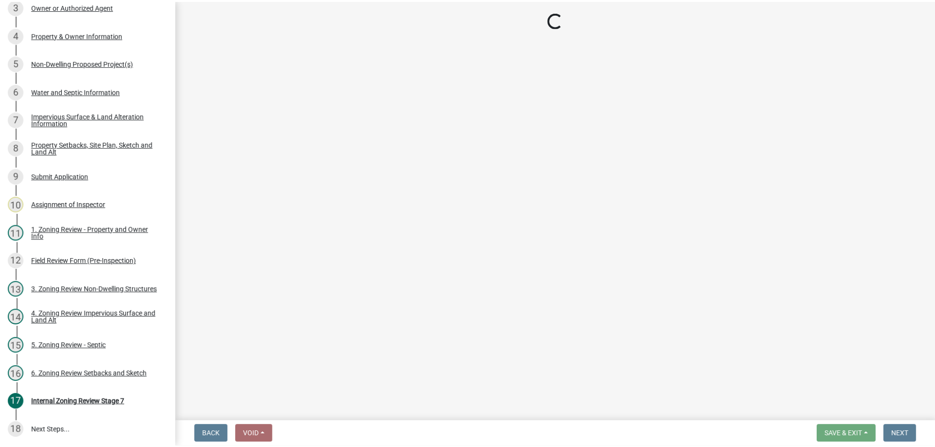
scroll to position [289, 0]
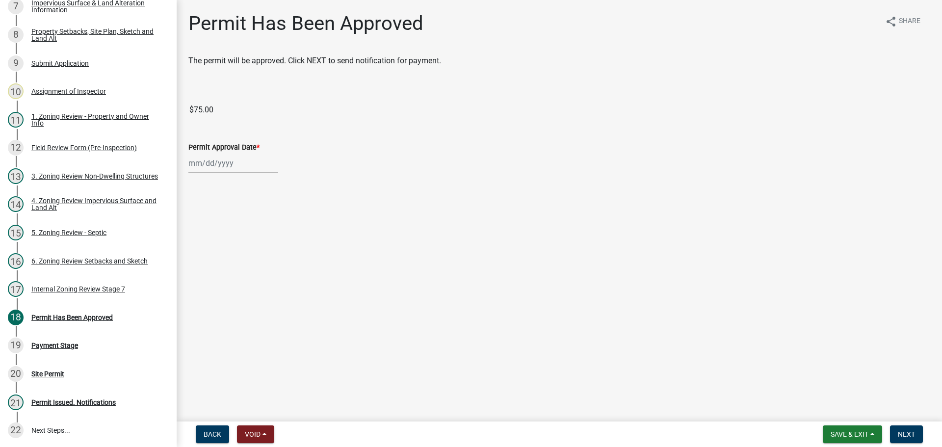
select select "9"
select select "2025"
click at [207, 164] on div "Jan Feb Mar Apr May Jun Jul Aug Sep Oct Nov Dec 1525 1526 1527 1528 1529 1530 1…" at bounding box center [233, 163] width 90 height 20
click at [192, 245] on div "15" at bounding box center [198, 247] width 16 height 16
type input "09/15/2025"
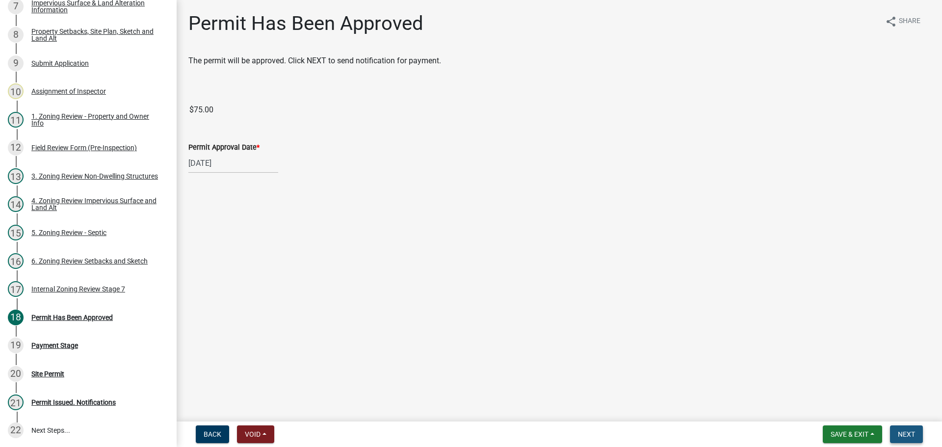
click at [908, 434] on span "Next" at bounding box center [906, 434] width 17 height 8
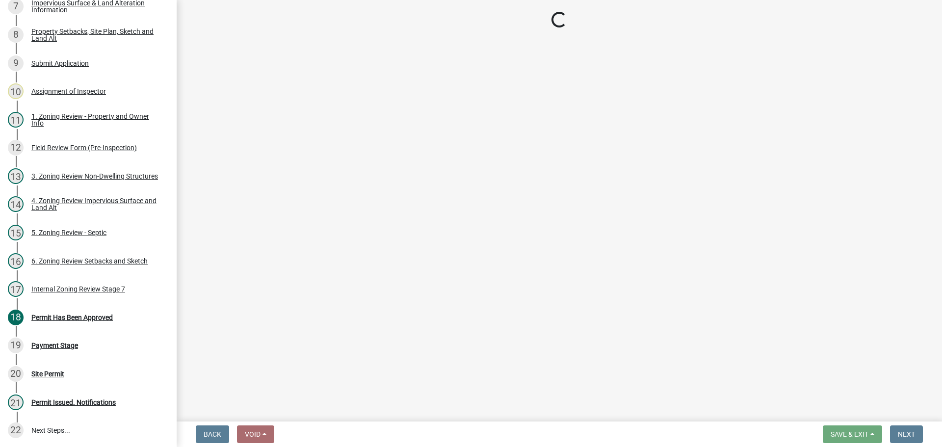
select select "3: 3"
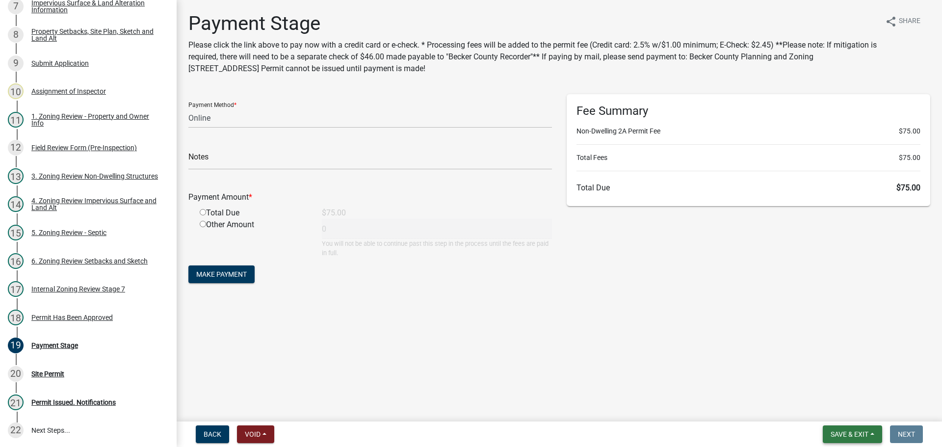
click at [833, 430] on span "Save & Exit" at bounding box center [850, 434] width 38 height 8
click at [824, 413] on button "Save & Exit" at bounding box center [843, 409] width 79 height 24
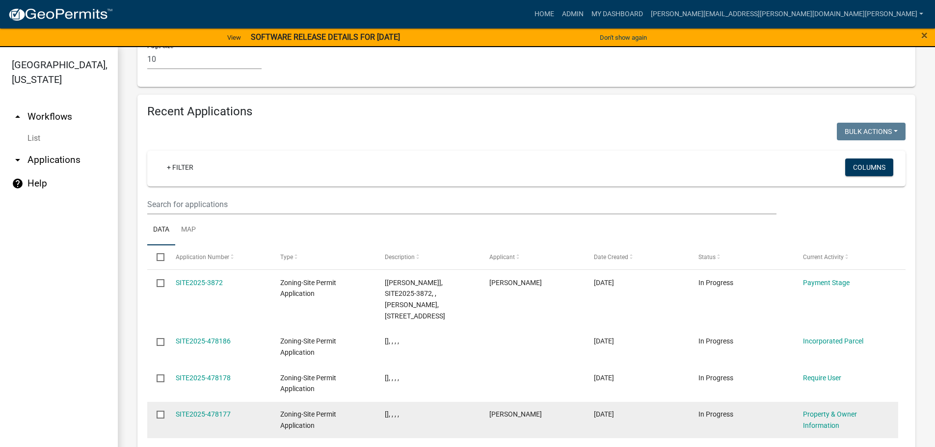
scroll to position [1031, 0]
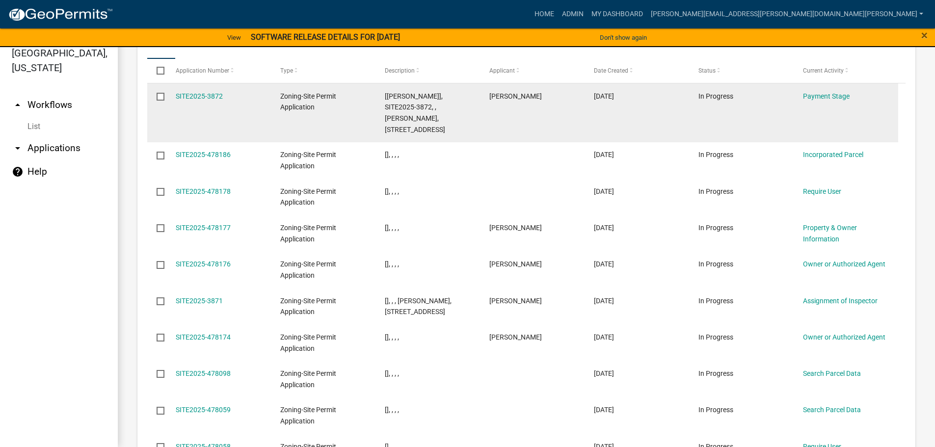
scroll to position [1199, 0]
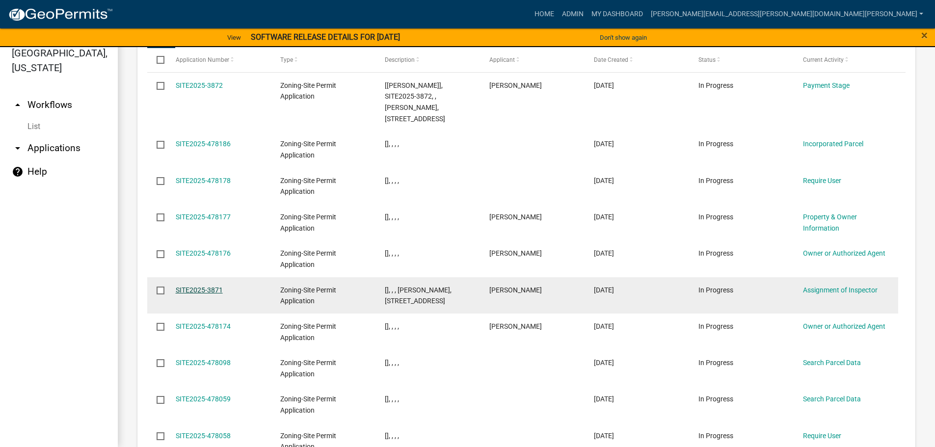
click at [208, 286] on link "SITE2025-3871" at bounding box center [199, 290] width 47 height 8
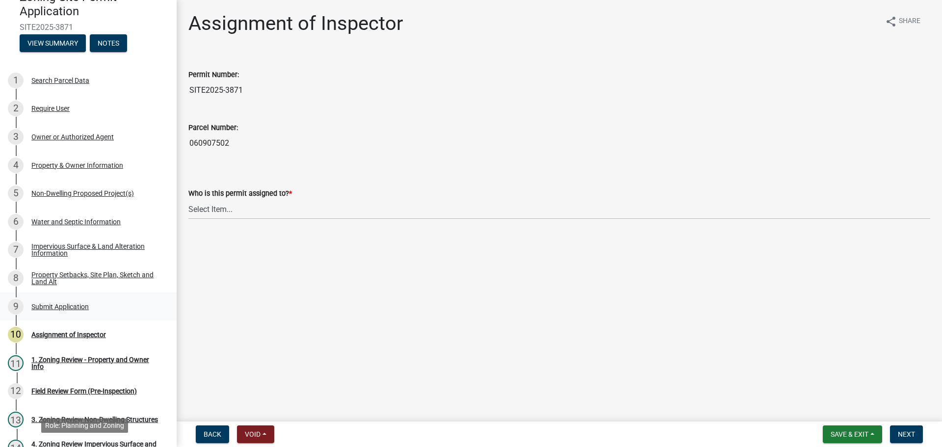
scroll to position [40, 0]
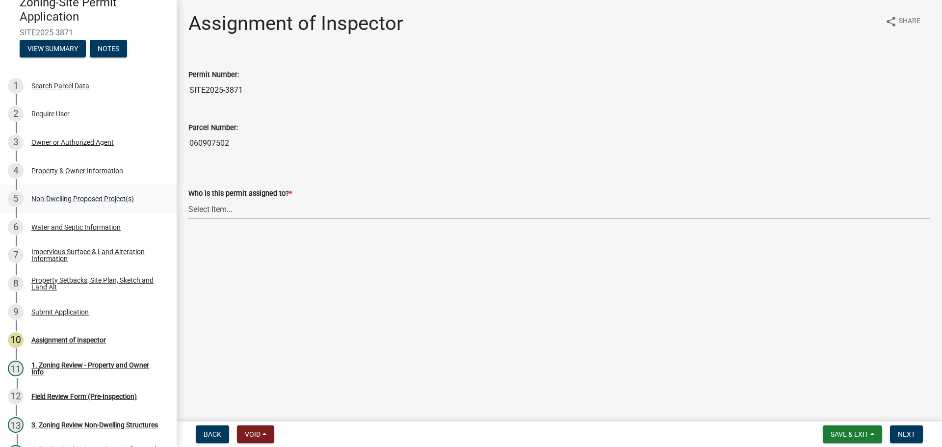
click at [68, 198] on div "Non-Dwelling Proposed Project(s)" at bounding box center [82, 198] width 103 height 7
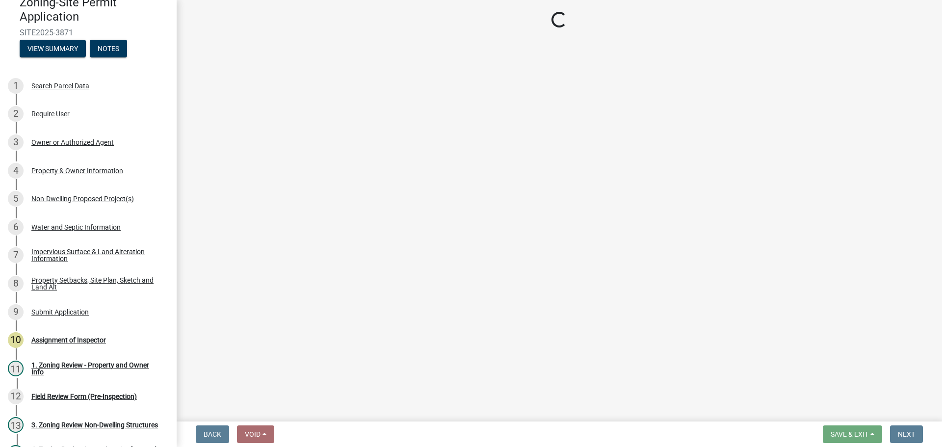
select select "97c48b8f-5b3b-4eb5-baa1-64080d5416e1"
select select "3a2d96d3-fd69-4ed9-bae4-7a5aa03a7e58"
select select "6094bfe3-a997-46d7-8224-ceb3abf7e49e"
select select "ae391dbd-f41d-43ca-bdf1-092bd9136923"
select select "258cbdbc-8629-455d-9fed-6a57bf82144e"
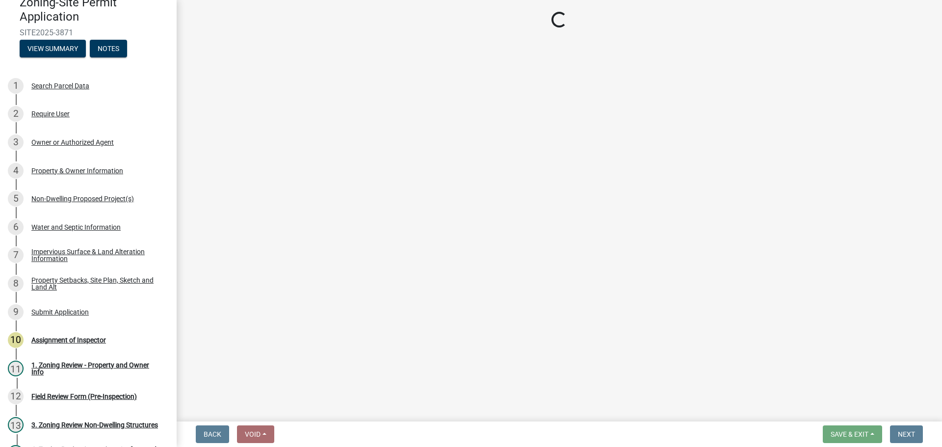
select select "a9a8393f-3c28-47b8-b6d9-84c94641c3fc"
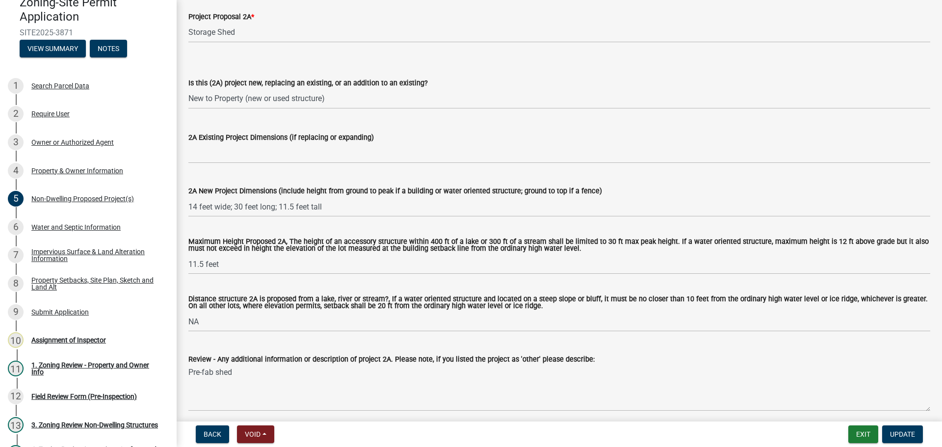
scroll to position [0, 0]
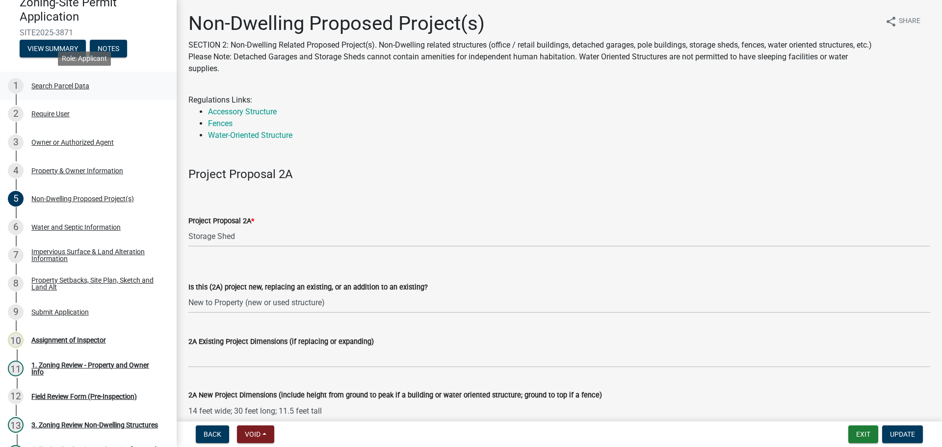
click at [67, 84] on div "Search Parcel Data" at bounding box center [60, 85] width 58 height 7
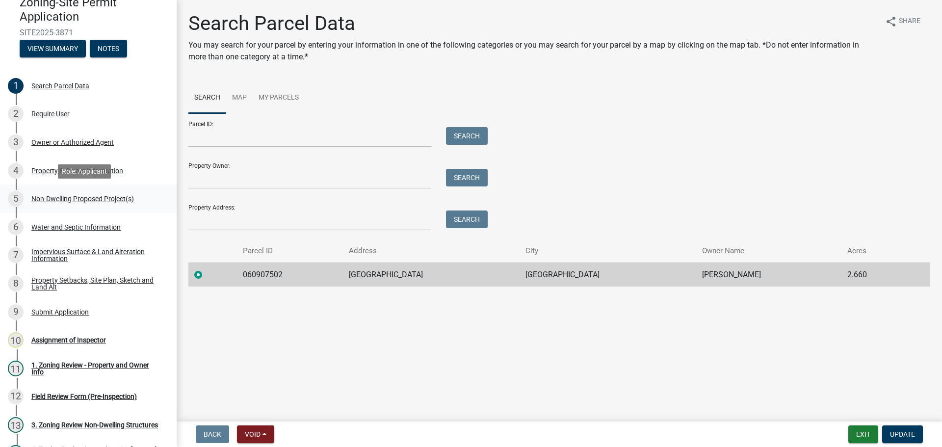
click at [74, 195] on div "Non-Dwelling Proposed Project(s)" at bounding box center [82, 198] width 103 height 7
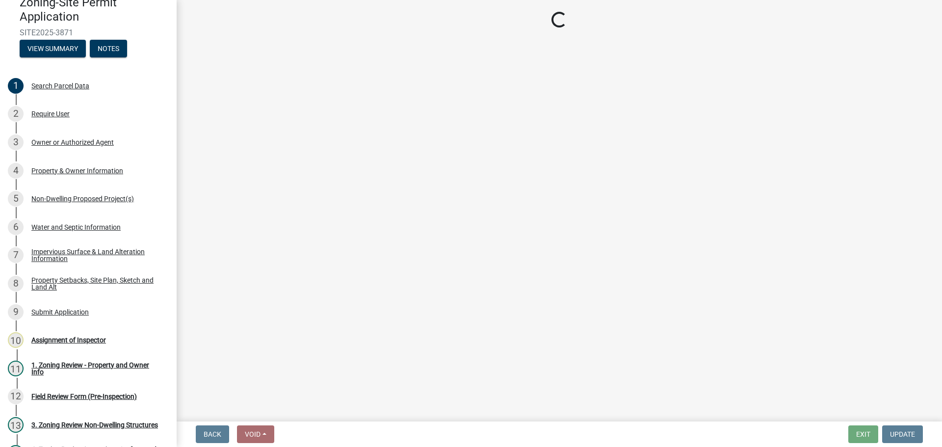
select select "97c48b8f-5b3b-4eb5-baa1-64080d5416e1"
select select "3a2d96d3-fd69-4ed9-bae4-7a5aa03a7e58"
select select "6094bfe3-a997-46d7-8224-ceb3abf7e49e"
select select "ae391dbd-f41d-43ca-bdf1-092bd9136923"
select select "258cbdbc-8629-455d-9fed-6a57bf82144e"
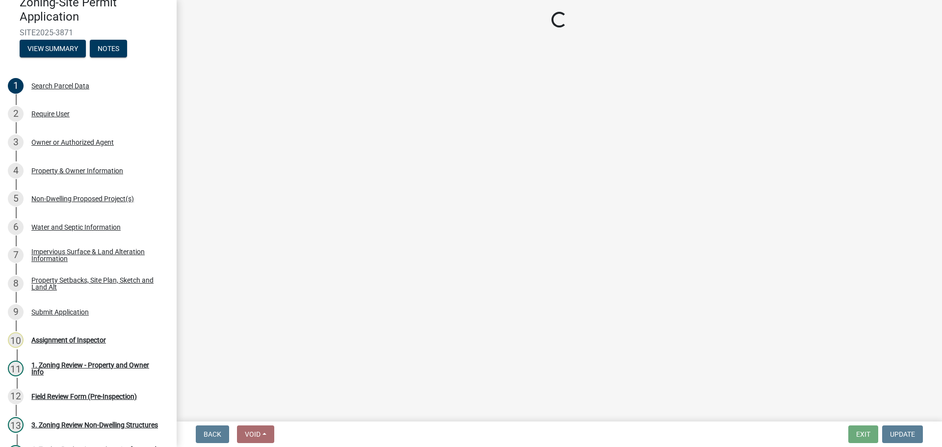
select select "a9a8393f-3c28-47b8-b6d9-84c94641c3fc"
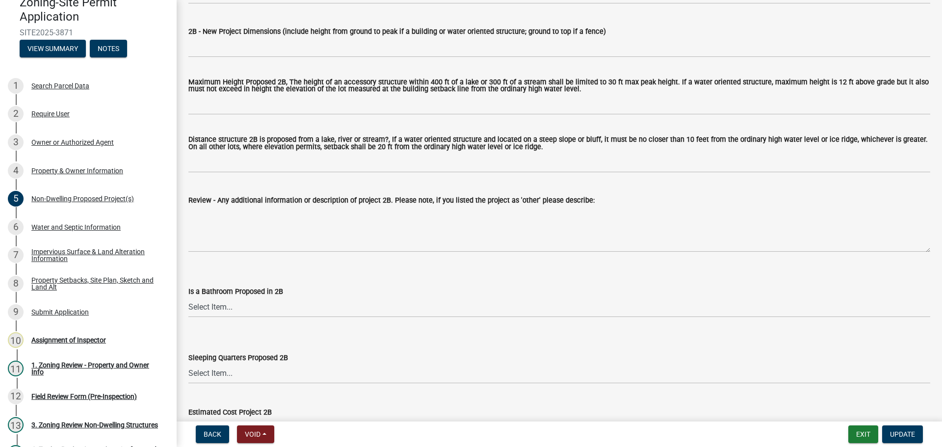
scroll to position [1080, 0]
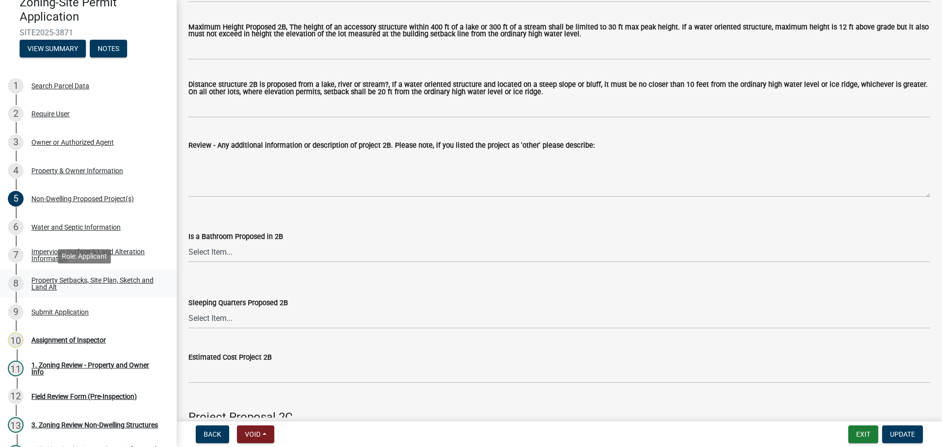
click at [101, 278] on div "Property Setbacks, Site Plan, Sketch and Land Alt" at bounding box center [96, 284] width 130 height 14
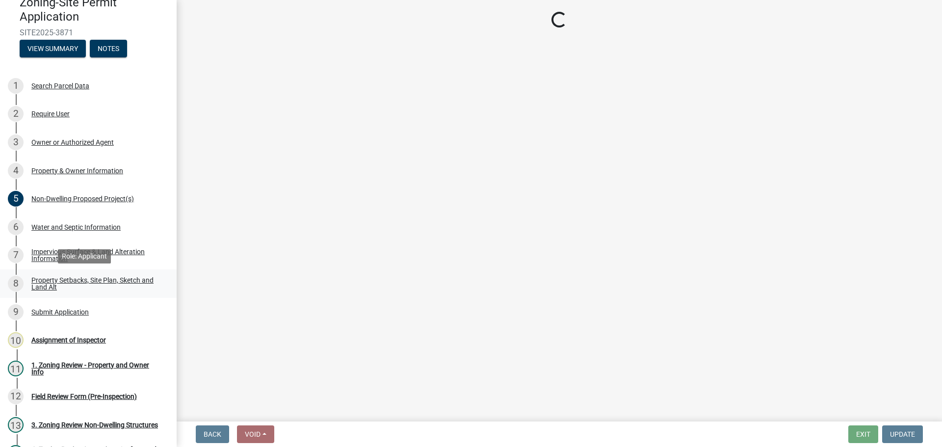
scroll to position [0, 0]
select select "d89fbfa0-1150-4954-b91c-9d482c9530a3"
select select "fd58f24c-a096-4195-863e-b494ea1fd324"
select select "12f785fb-c378-4b18-841c-21c73dc99083"
select select "12da6293-5841-4f5c-bd92-3658833964cd"
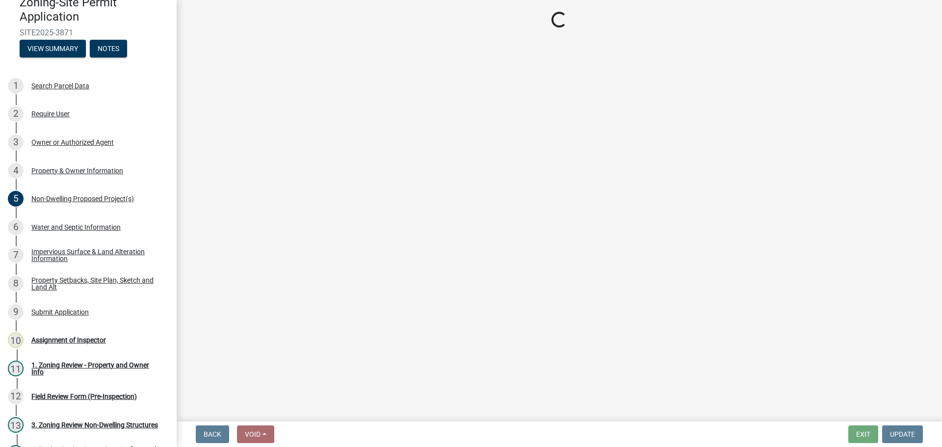
select select "27b2a8b4-abf6-463e-8c0c-7c5d2b4fe26f"
select select "28f6c7b2-2b88-4425-ae15-f67110f778a7"
select select "d61e3758-d187-40af-a435-5e09c3f3d509"
select select "c8b8ea71-7088-4e87-a493-7bc88cc2835b"
select select "133211ff-91ce-4a0a-9235-b48a7e2069a0"
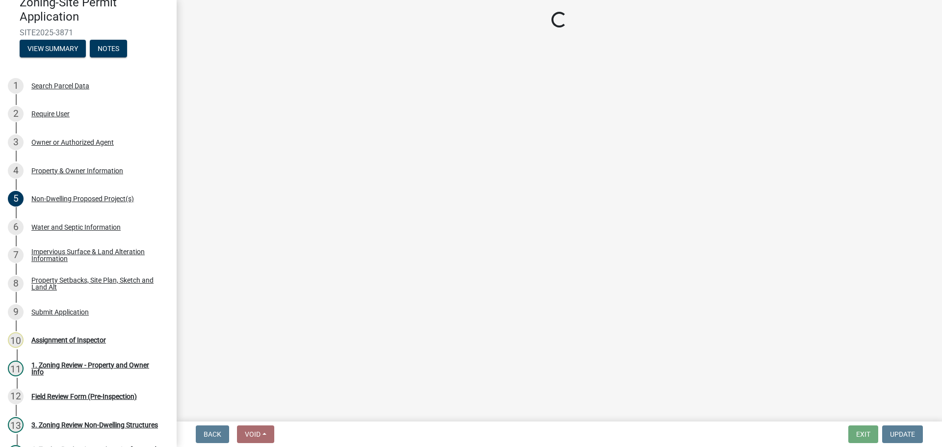
select select "4421853d-5e11-4b64-95ec-6c47066881cc"
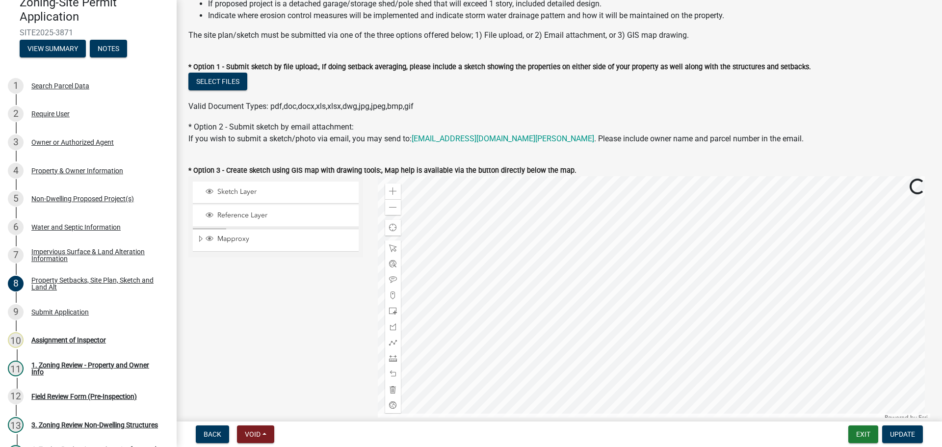
scroll to position [294, 0]
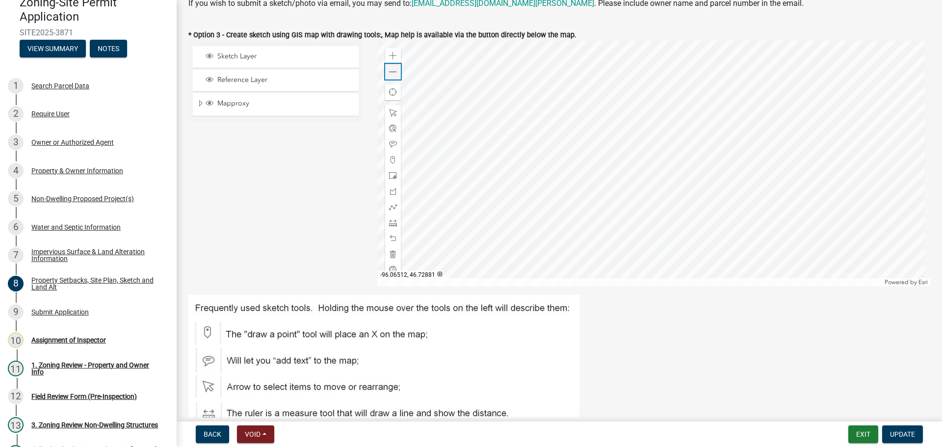
click at [390, 69] on span at bounding box center [393, 72] width 8 height 8
click at [392, 68] on span at bounding box center [393, 72] width 8 height 8
click at [389, 219] on span at bounding box center [393, 223] width 8 height 8
click at [611, 159] on div at bounding box center [654, 163] width 553 height 245
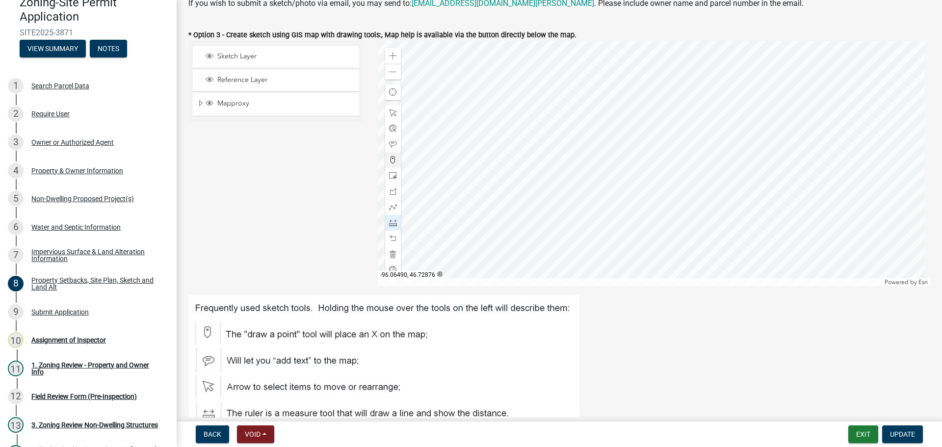
click at [646, 160] on div at bounding box center [654, 163] width 553 height 245
click at [759, 169] on div at bounding box center [654, 163] width 553 height 245
click at [654, 166] on div at bounding box center [654, 163] width 553 height 245
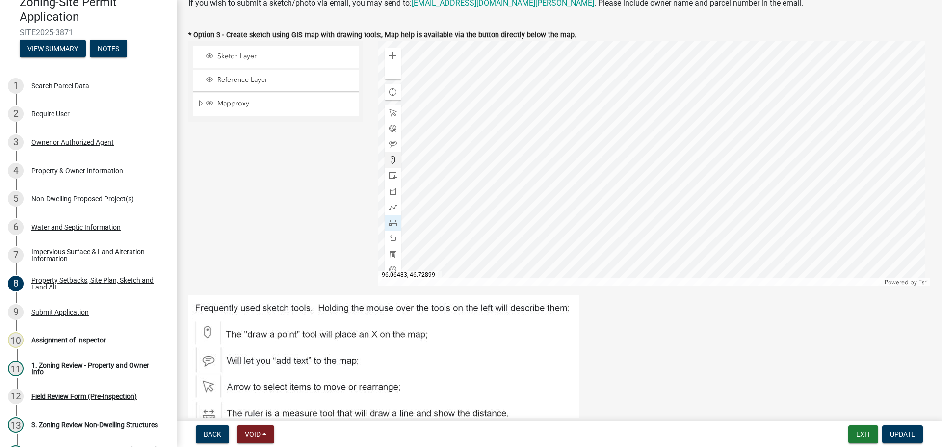
click at [655, 117] on div at bounding box center [654, 163] width 553 height 245
click at [656, 155] on div at bounding box center [654, 163] width 553 height 245
click at [652, 250] on div at bounding box center [654, 163] width 553 height 245
click at [654, 173] on div at bounding box center [654, 163] width 553 height 245
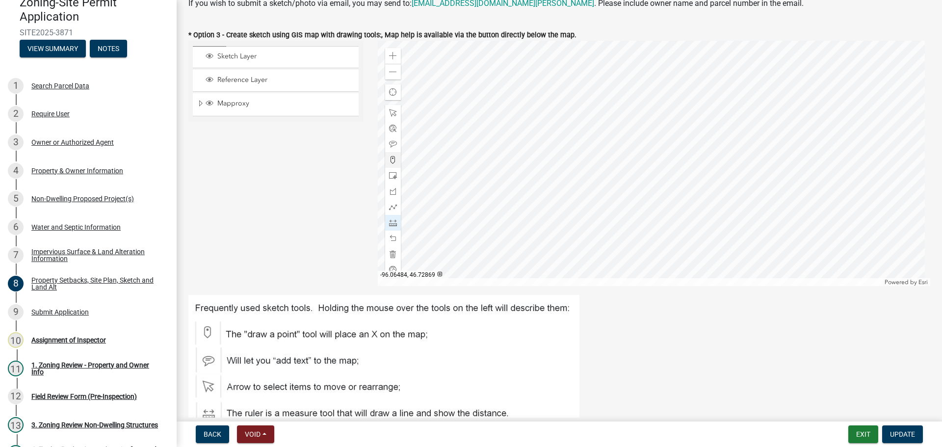
click at [654, 173] on div at bounding box center [654, 163] width 553 height 245
click at [897, 429] on button "Update" at bounding box center [902, 435] width 41 height 18
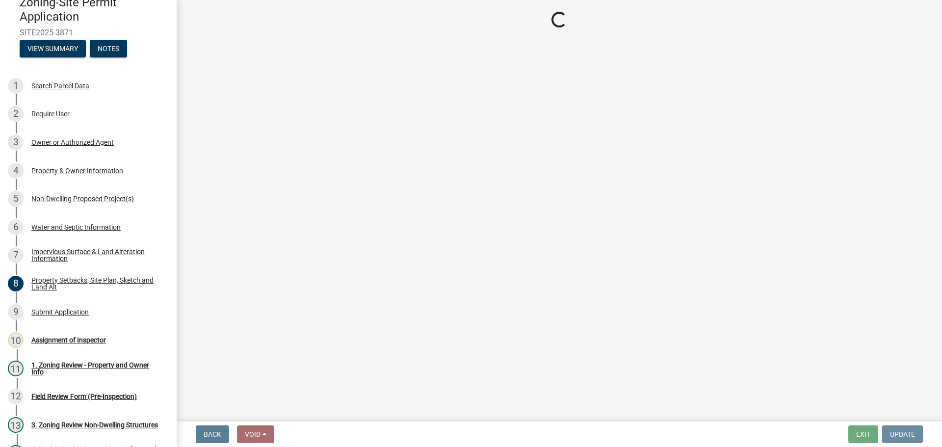
scroll to position [0, 0]
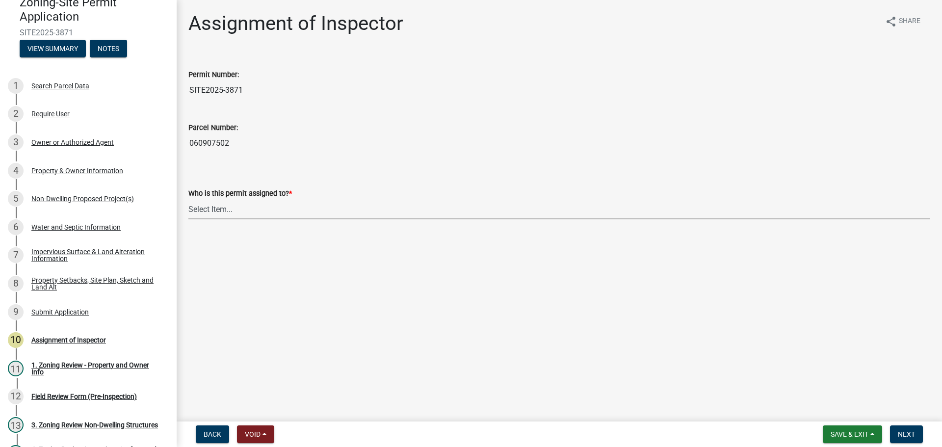
click at [214, 213] on select "Select Item... Jeff Rusness Kyle Vareberg Nicole Bradbury Susan Rockwell Tyler …" at bounding box center [559, 209] width 742 height 20
click at [188, 199] on select "Select Item... Jeff Rusness Kyle Vareberg Nicole Bradbury Susan Rockwell Tyler …" at bounding box center [559, 209] width 742 height 20
select select "ebd8400e-d8d5-49f8-911f-e671eb76408a"
click at [76, 279] on div "Property Setbacks, Site Plan, Sketch and Land Alt" at bounding box center [96, 284] width 130 height 14
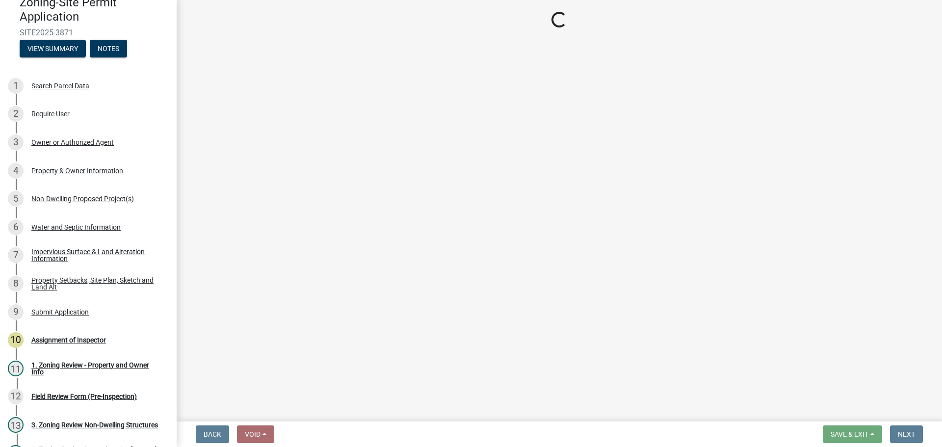
select select "d89fbfa0-1150-4954-b91c-9d482c9530a3"
select select "fd58f24c-a096-4195-863e-b494ea1fd324"
select select "12f785fb-c378-4b18-841c-21c73dc99083"
select select "12da6293-5841-4f5c-bd92-3658833964cd"
select select "27b2a8b4-abf6-463e-8c0c-7c5d2b4fe26f"
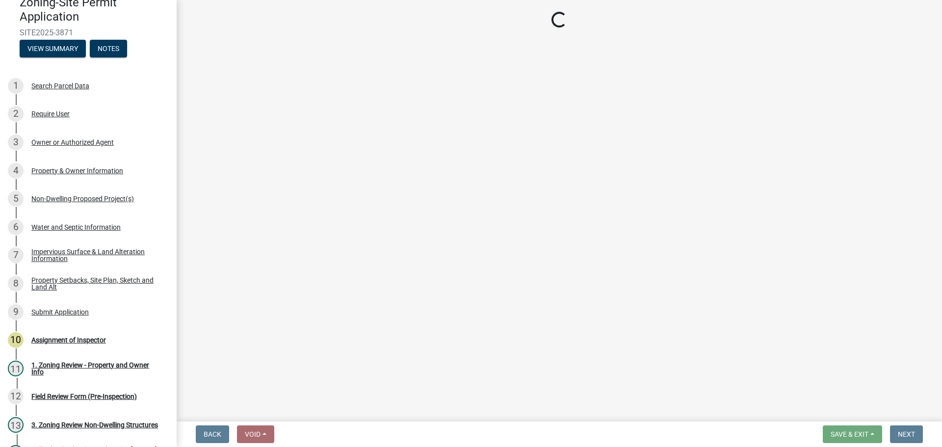
select select "28f6c7b2-2b88-4425-ae15-f67110f778a7"
select select "d61e3758-d187-40af-a435-5e09c3f3d509"
select select "c8b8ea71-7088-4e87-a493-7bc88cc2835b"
select select "133211ff-91ce-4a0a-9235-b48a7e2069a0"
select select "4421853d-5e11-4b64-95ec-6c47066881cc"
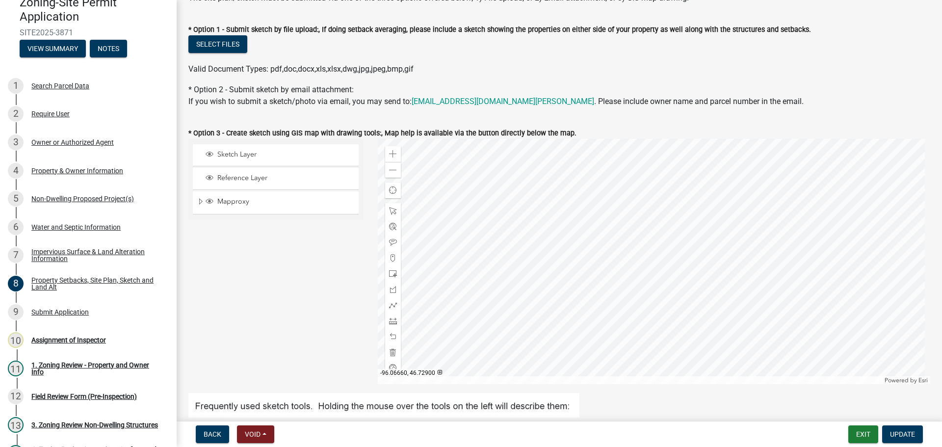
scroll to position [393, 0]
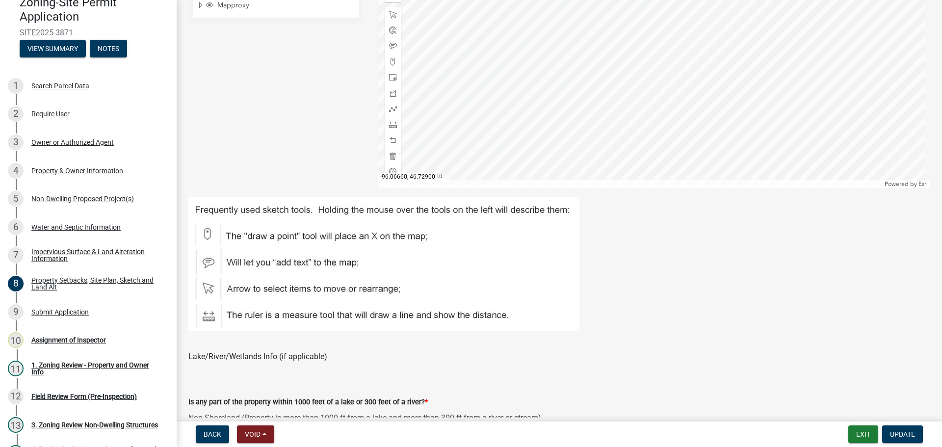
click at [207, 319] on img at bounding box center [383, 264] width 391 height 134
click at [204, 315] on img at bounding box center [383, 264] width 391 height 134
click at [210, 319] on img at bounding box center [383, 264] width 391 height 134
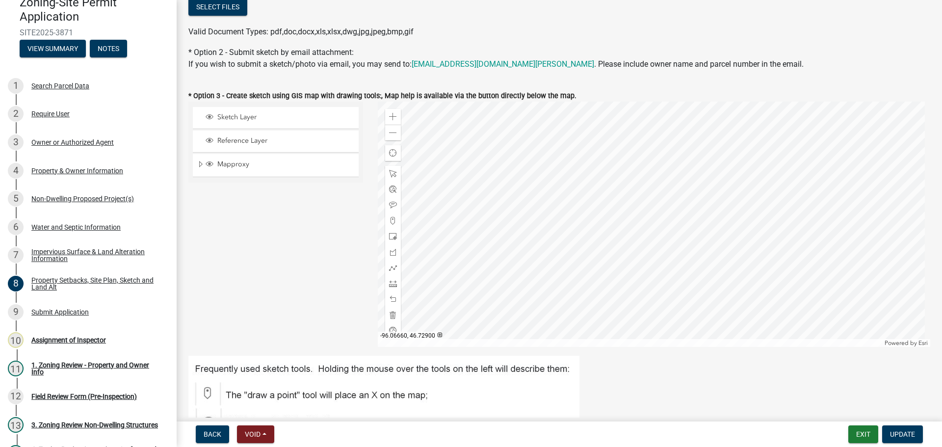
scroll to position [196, 0]
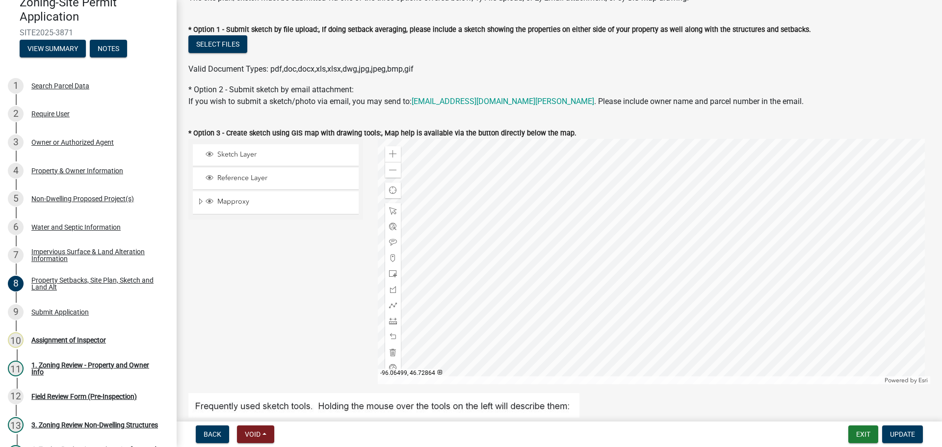
click at [603, 261] on div at bounding box center [654, 261] width 553 height 245
click at [389, 318] on span at bounding box center [393, 321] width 8 height 8
click at [595, 248] on div at bounding box center [654, 261] width 553 height 245
click at [613, 250] on div at bounding box center [654, 261] width 553 height 245
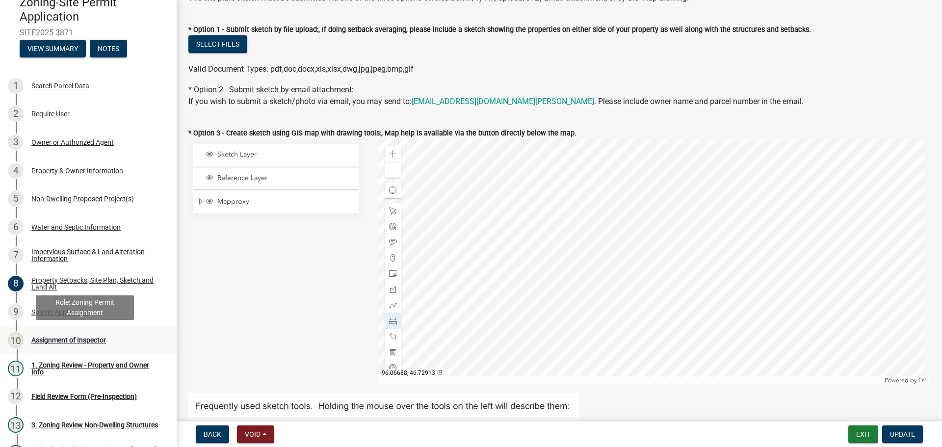
click at [85, 337] on div "Assignment of Inspector" at bounding box center [68, 340] width 75 height 7
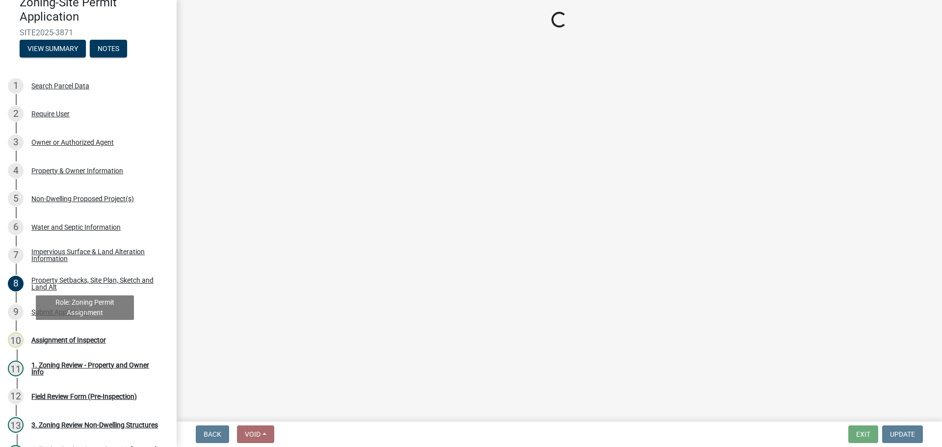
scroll to position [0, 0]
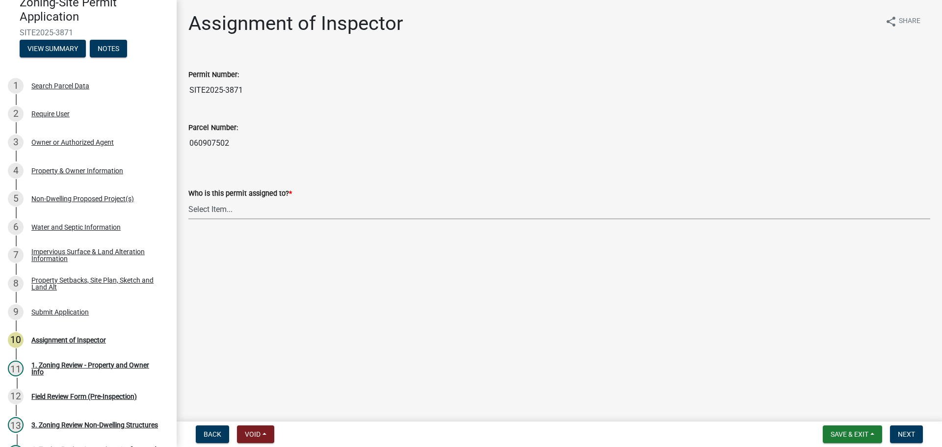
click at [215, 207] on select "Select Item... Jeff Rusness Kyle Vareberg Nicole Bradbury Susan Rockwell Tyler …" at bounding box center [559, 209] width 742 height 20
click at [188, 199] on select "Select Item... Jeff Rusness Kyle Vareberg Nicole Bradbury Susan Rockwell Tyler …" at bounding box center [559, 209] width 742 height 20
select select "ebd8400e-d8d5-49f8-911f-e671eb76408a"
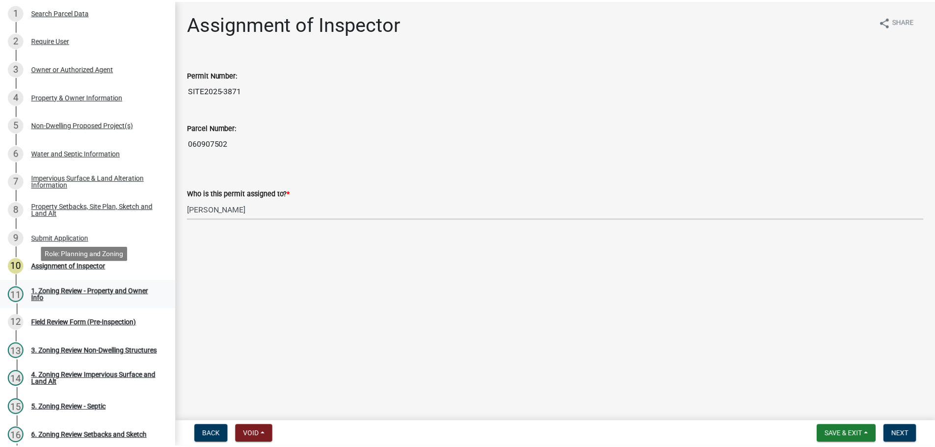
scroll to position [138, 0]
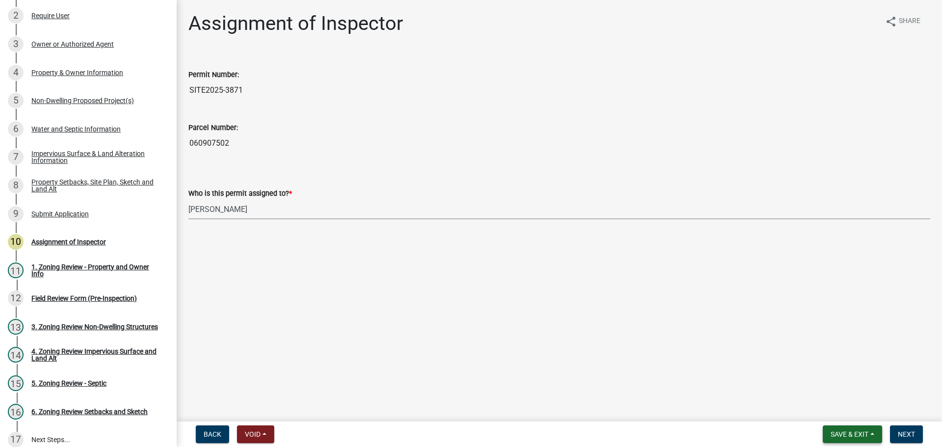
click at [857, 428] on button "Save & Exit" at bounding box center [852, 435] width 59 height 18
click at [844, 408] on button "Save & Exit" at bounding box center [843, 409] width 79 height 24
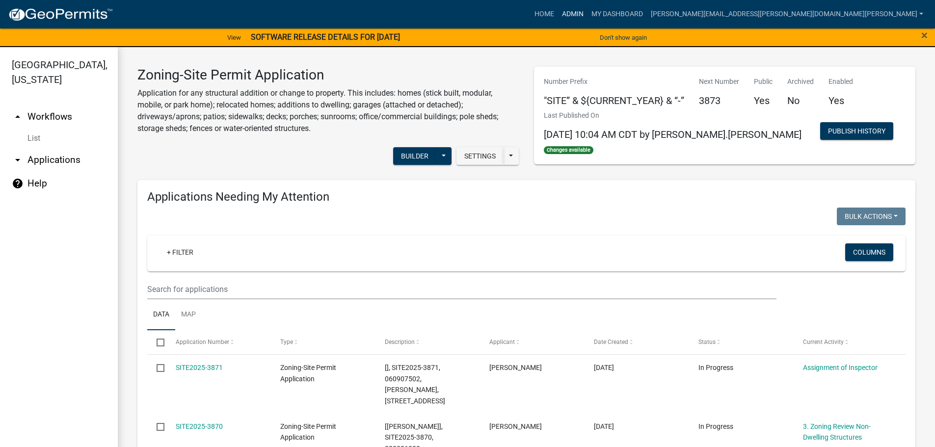
click at [588, 10] on link "Admin" at bounding box center [572, 14] width 29 height 19
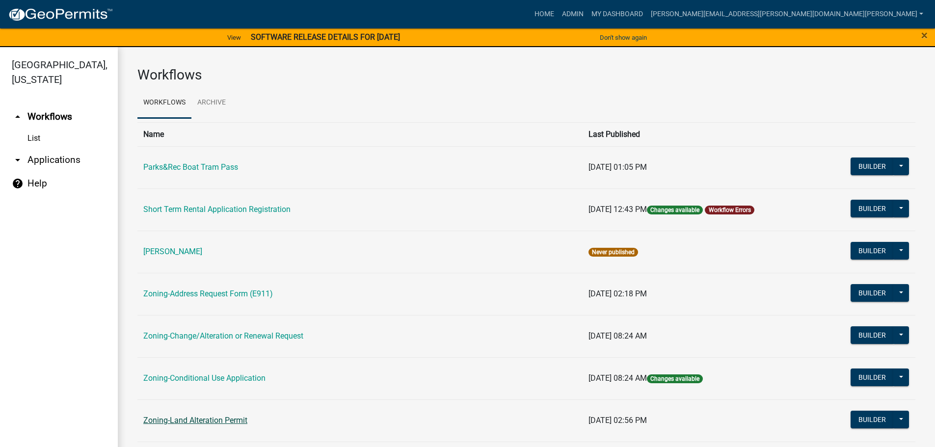
click at [199, 417] on link "Zoning-Land Alteration Permit" at bounding box center [195, 420] width 104 height 9
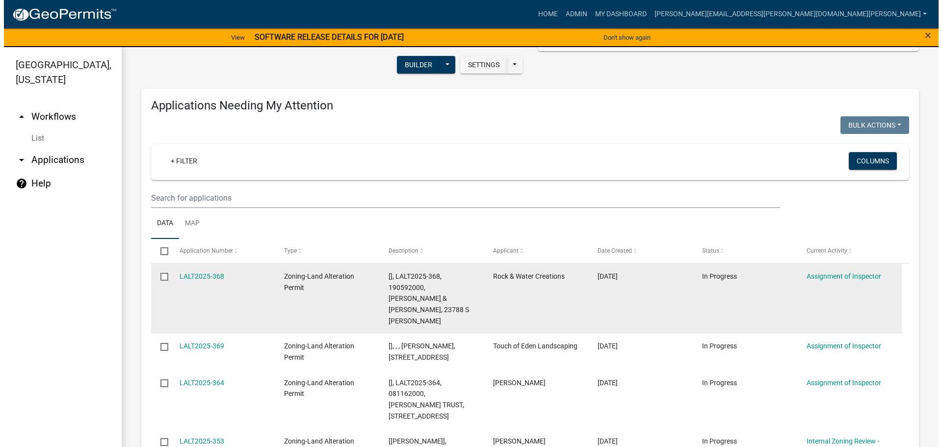
scroll to position [147, 0]
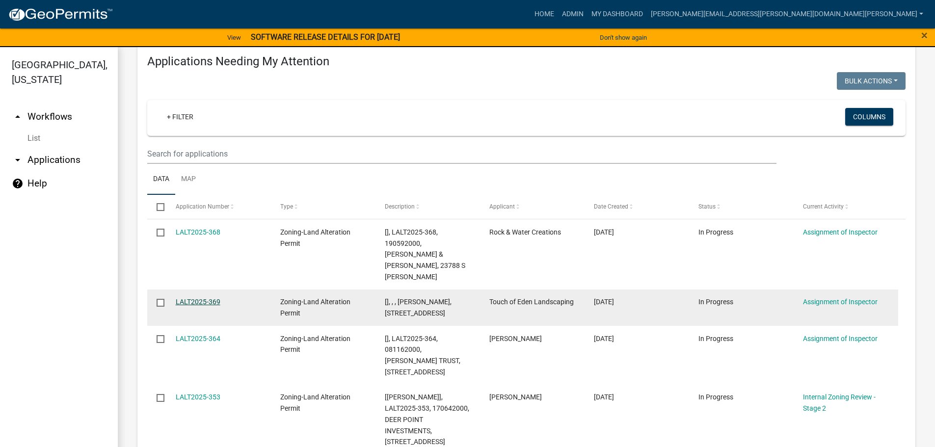
click at [210, 298] on link "LALT2025-369" at bounding box center [198, 302] width 45 height 8
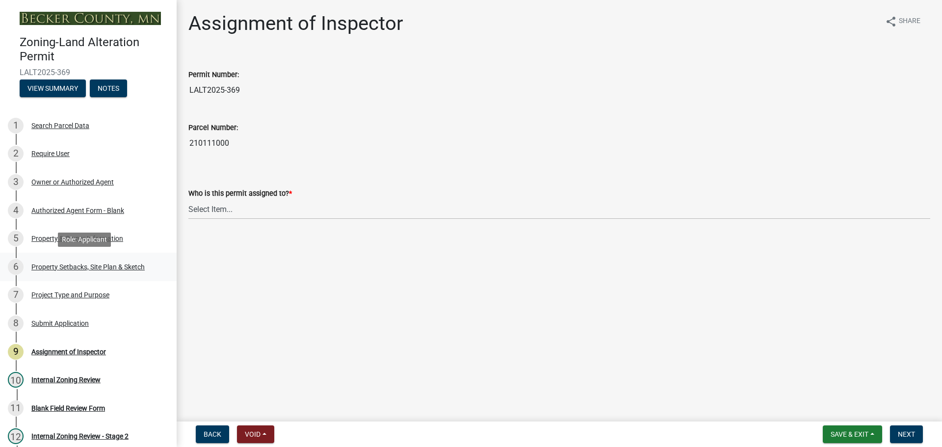
click at [97, 264] on div "Property Setbacks, Site Plan & Sketch" at bounding box center [87, 267] width 113 height 7
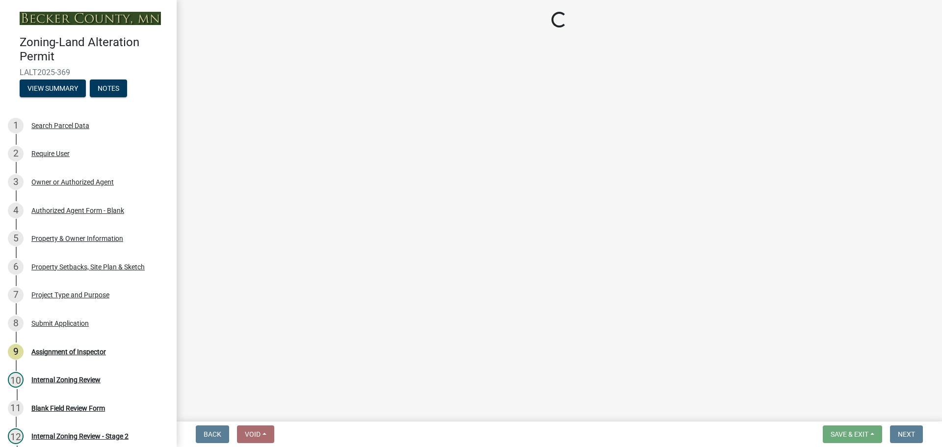
select select "023fca83-4df2-42b9-94ed-3498437255e1"
select select "2c85e181-0cc1-4c86-981c-6278ee4b89cf"
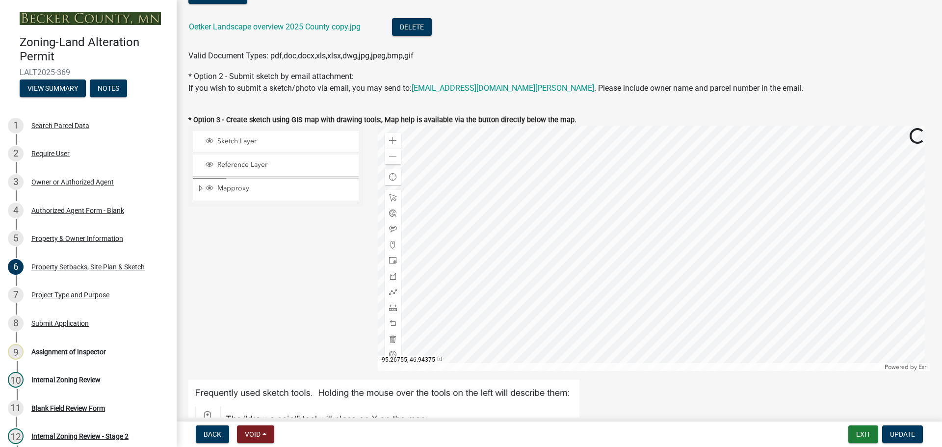
scroll to position [147, 0]
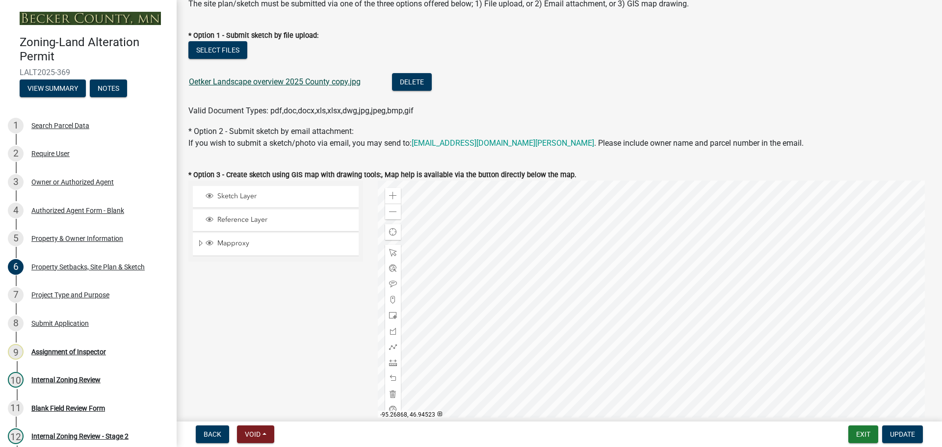
click at [239, 80] on link "Oetker Landscape overview 2025 County copy.jpg" at bounding box center [275, 81] width 172 height 9
click at [79, 294] on div "Project Type and Purpose" at bounding box center [70, 295] width 78 height 7
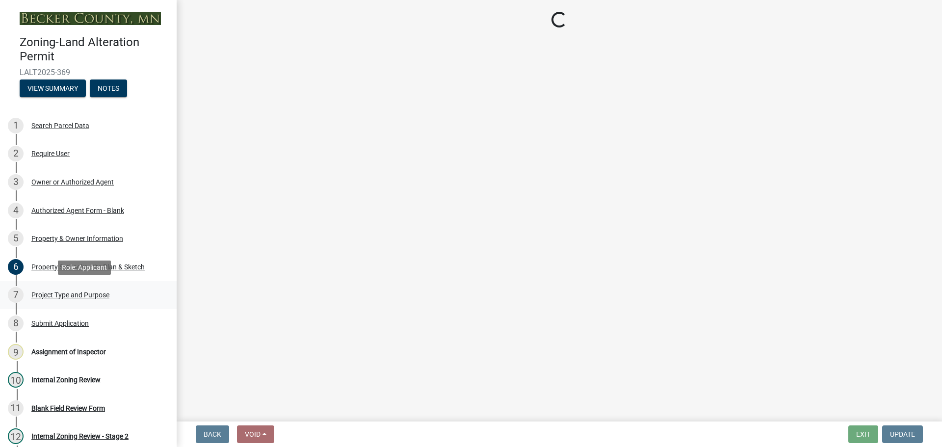
select select "dfb5c022-475b-47be-9edc-3d94109df1af"
select select "59e60a9e-02c0-4894-84ef-e3c795a6236d"
select select "5f470247-3147-41e6-a272-9ed99cf2f866"
select select "80ad31a7-7698-4844-ae30-7fb1d8f5b693"
select select "c4ff50e9-d941-459d-94c8-de1c9029ab7f"
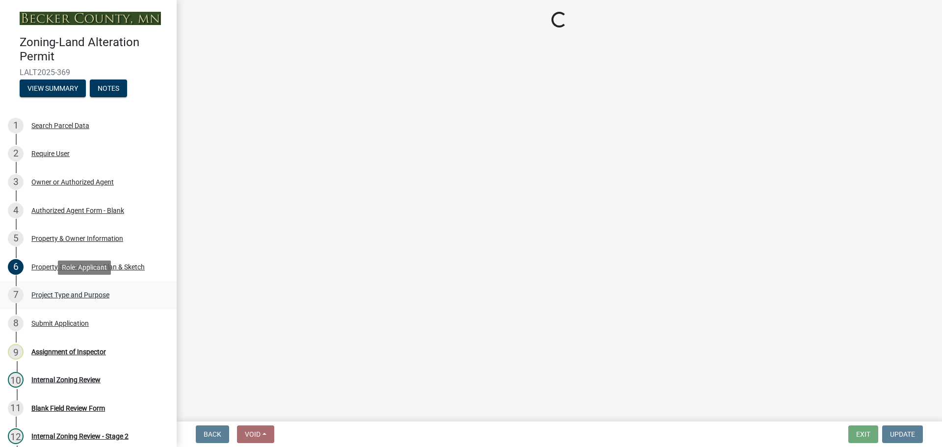
select select "bd45246b-cce1-4209-9f79-f0aa92e83a59"
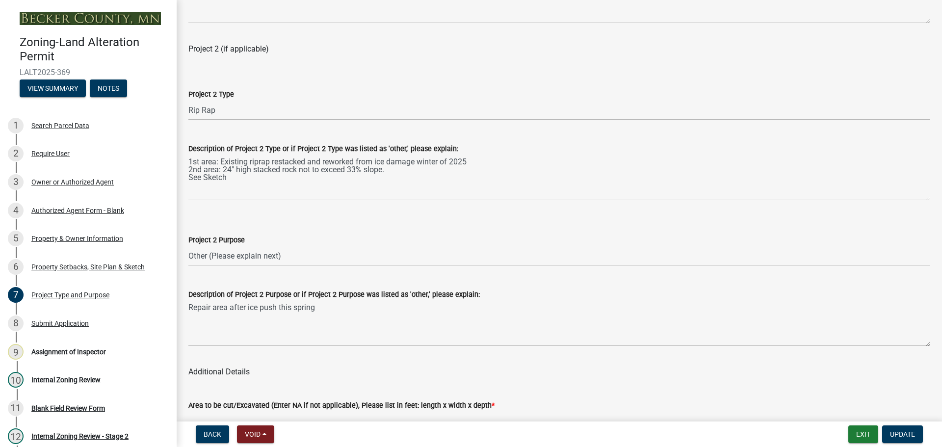
scroll to position [883, 0]
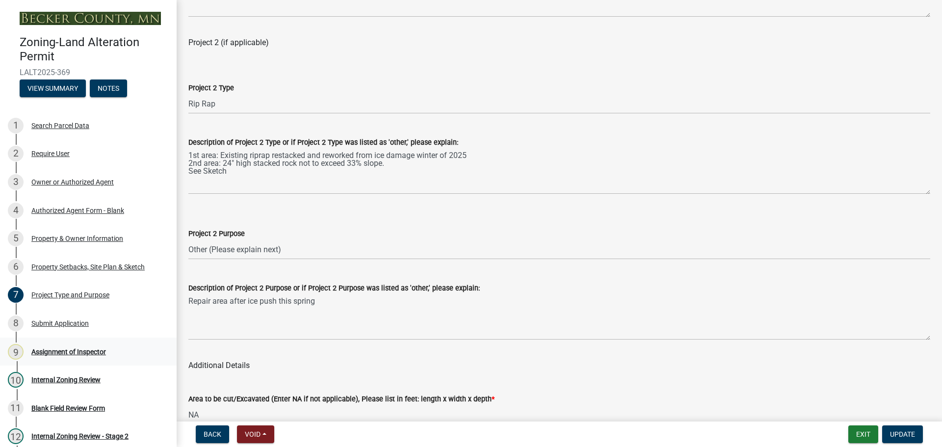
click at [85, 350] on div "Assignment of Inspector" at bounding box center [68, 351] width 75 height 7
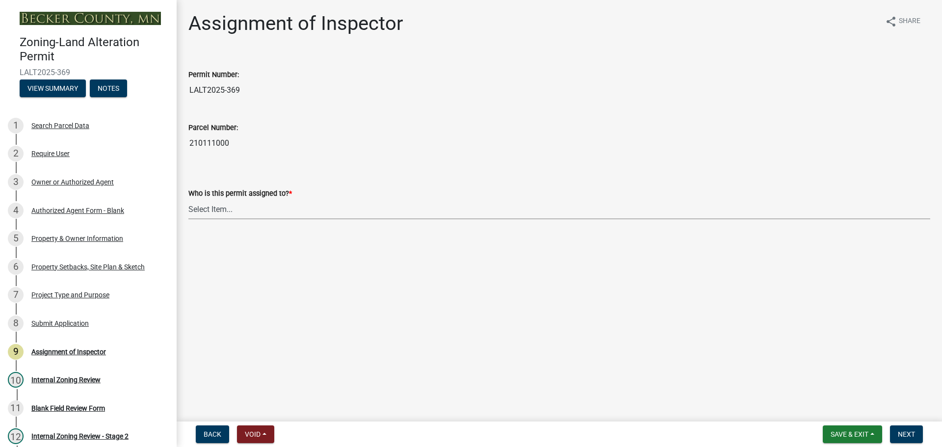
click at [219, 211] on select "Select Item... Jeff Rusness Kyle Vareberg Nicole Bradbury Susan Rockwell Tyler …" at bounding box center [559, 209] width 742 height 20
click at [188, 199] on select "Select Item... Jeff Rusness Kyle Vareberg Nicole Bradbury Susan Rockwell Tyler …" at bounding box center [559, 209] width 742 height 20
select select "ebd8400e-d8d5-49f8-911f-e671eb76408a"
click at [900, 428] on button "Next" at bounding box center [906, 435] width 33 height 18
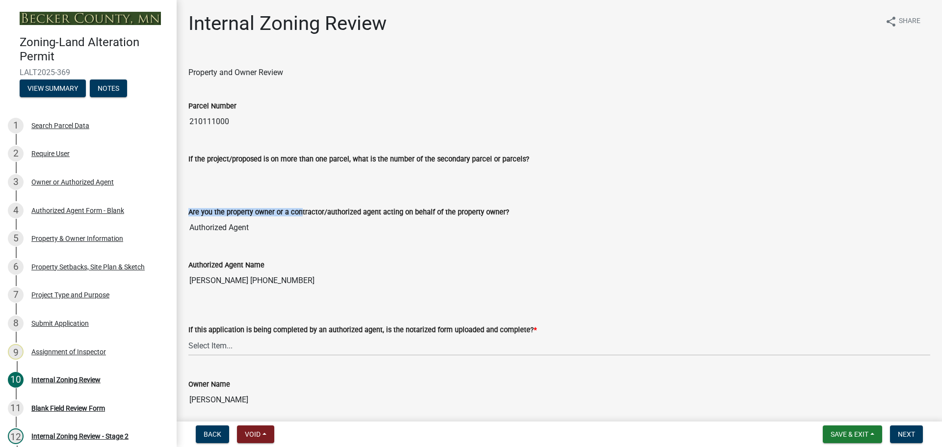
drag, startPoint x: 295, startPoint y: 208, endPoint x: 289, endPoint y: 215, distance: 10.4
click at [301, 220] on div "Are you the property owner or a contractor/authorized agent acting on behalf of…" at bounding box center [559, 214] width 742 height 45
click at [433, 253] on div "Authorized Agent Name Shannon Henrickson 218-255-0657" at bounding box center [559, 267] width 742 height 45
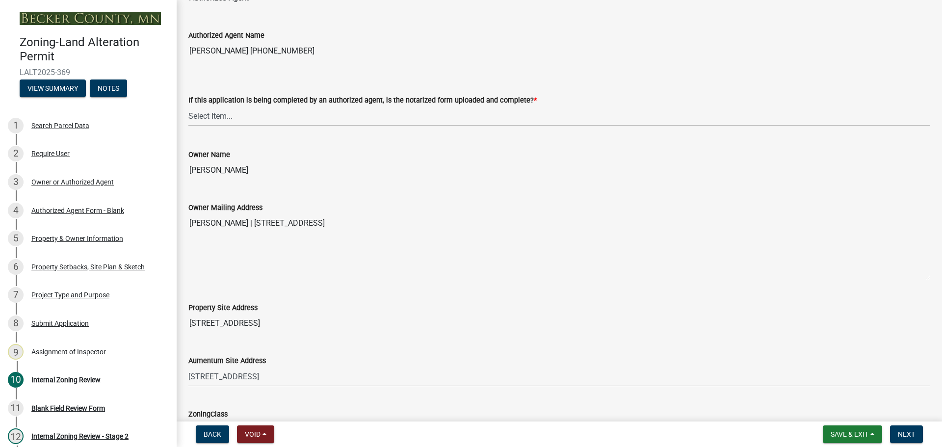
scroll to position [245, 0]
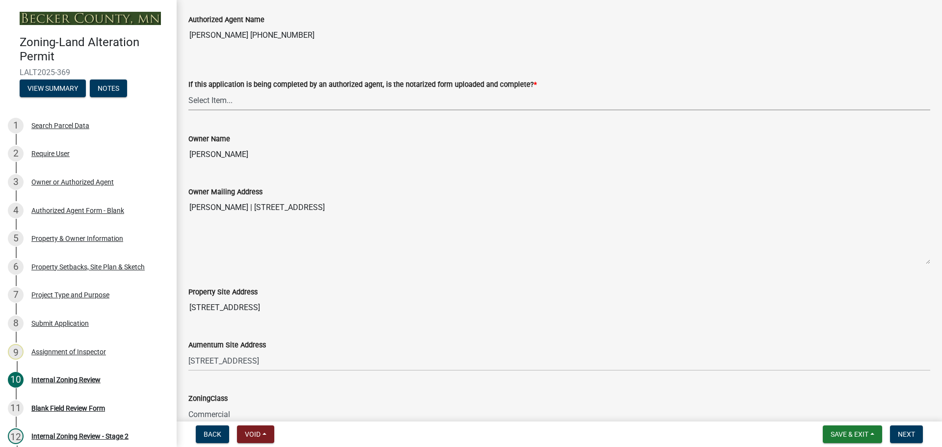
click at [221, 99] on select "Select Item... Yes No N/A" at bounding box center [559, 100] width 742 height 20
click at [188, 90] on select "Select Item... Yes No N/A" at bounding box center [559, 100] width 742 height 20
select select "6ffd7da5-69ef-4be0-b4a7-d413baace353"
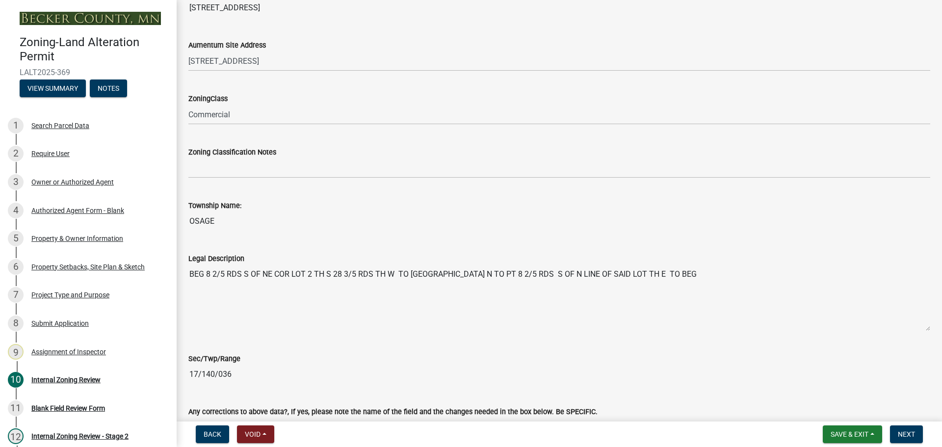
scroll to position [638, 0]
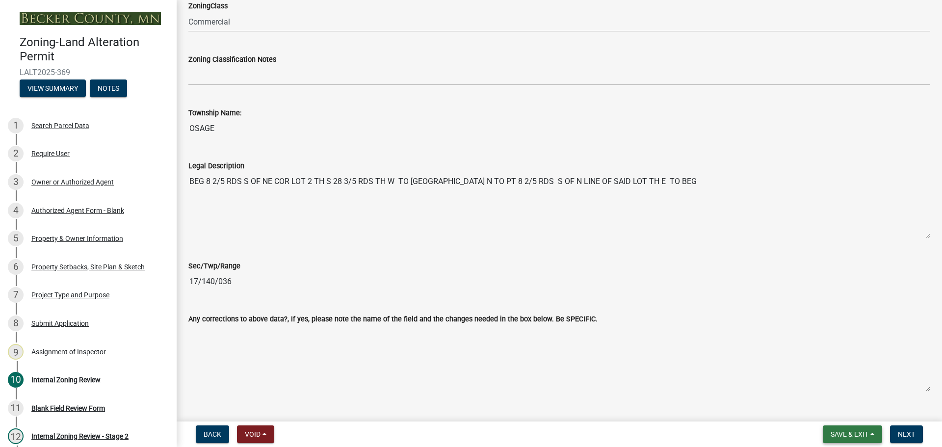
click at [847, 428] on button "Save & Exit" at bounding box center [852, 435] width 59 height 18
click at [840, 405] on button "Save & Exit" at bounding box center [843, 409] width 79 height 24
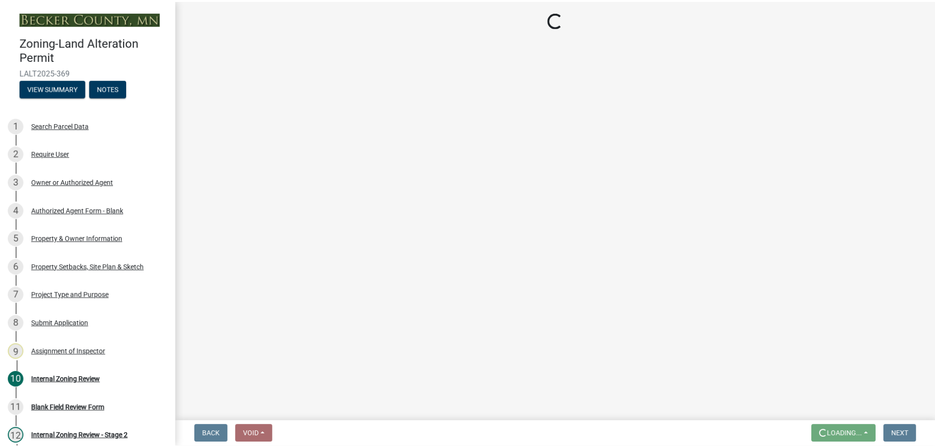
scroll to position [0, 0]
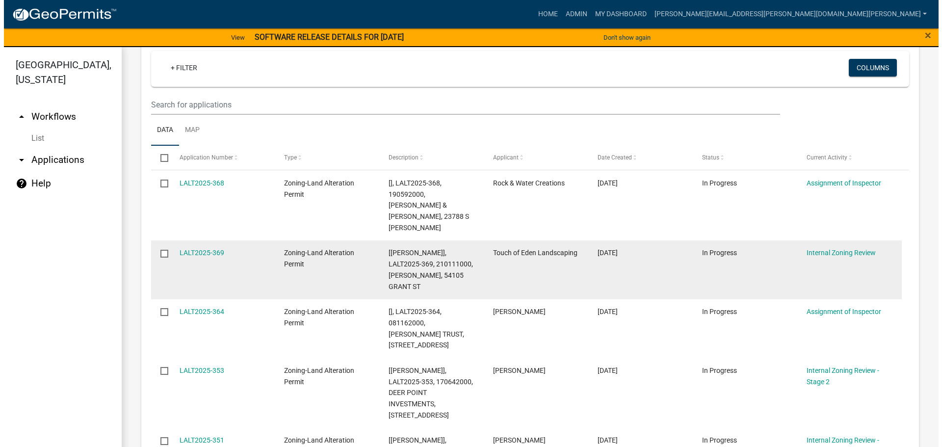
scroll to position [245, 0]
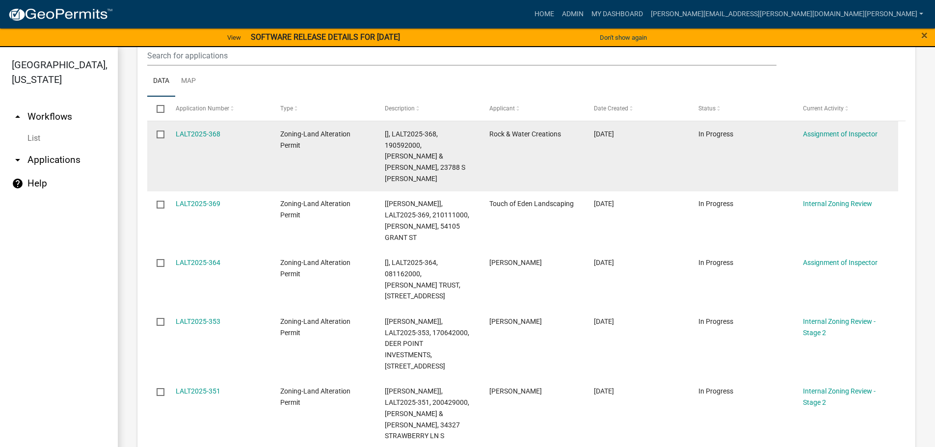
drag, startPoint x: 210, startPoint y: 132, endPoint x: 218, endPoint y: 125, distance: 10.9
click at [210, 132] on link "LALT2025-368" at bounding box center [198, 134] width 45 height 8
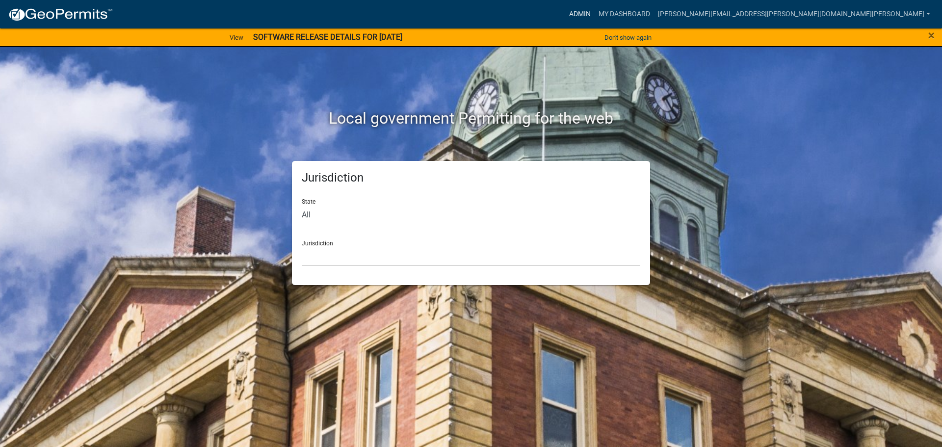
click at [595, 10] on link "Admin" at bounding box center [579, 14] width 29 height 19
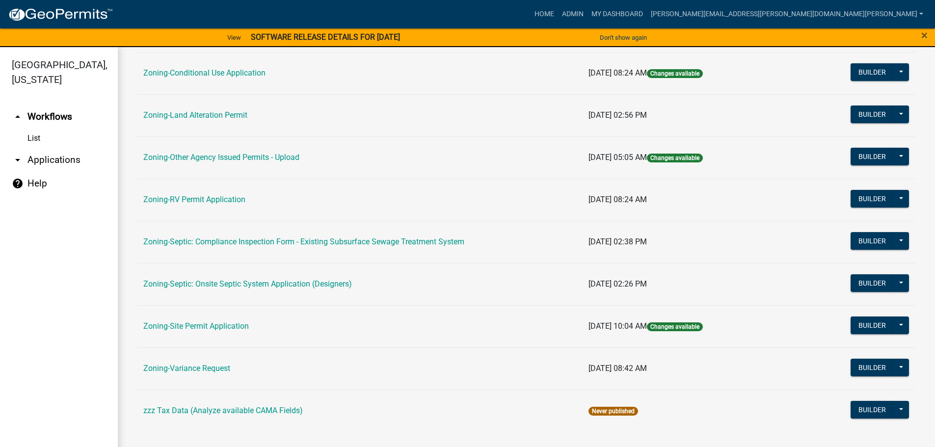
scroll to position [306, 0]
click at [212, 324] on link "Zoning-Site Permit Application" at bounding box center [196, 325] width 106 height 9
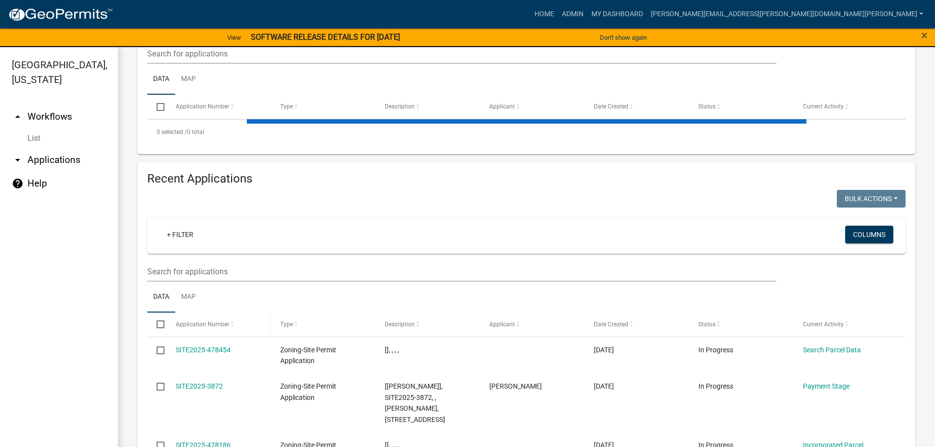
scroll to position [267, 0]
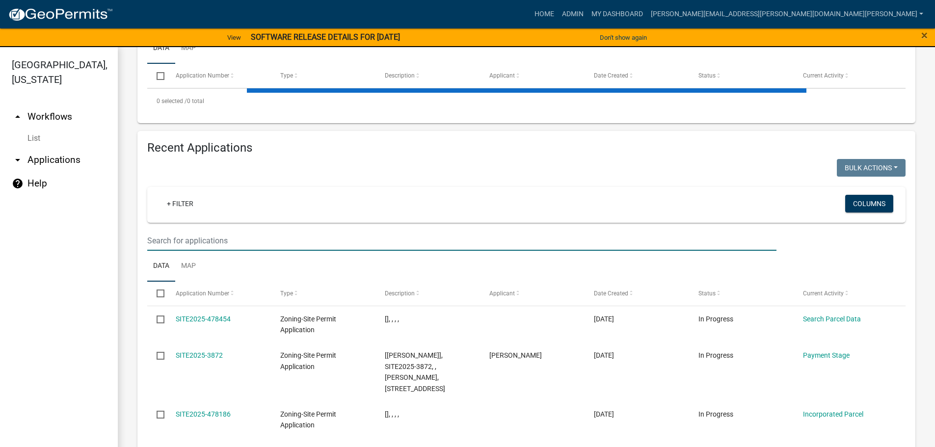
click at [184, 239] on input "text" at bounding box center [461, 241] width 629 height 20
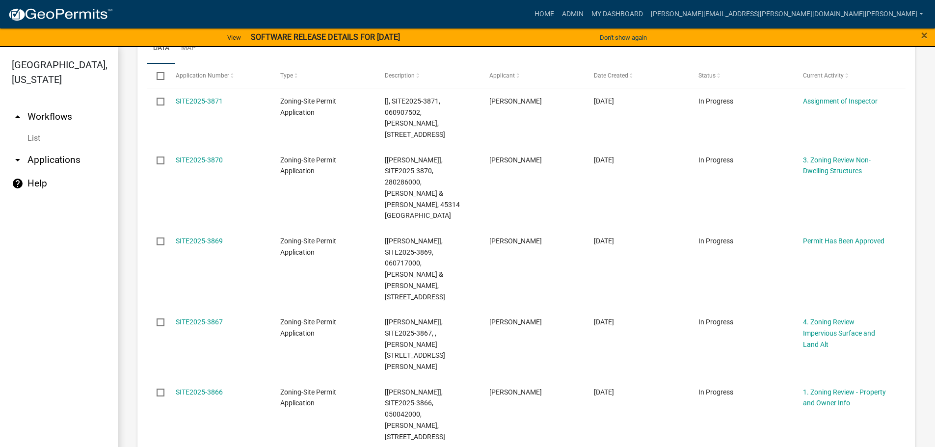
scroll to position [12, 0]
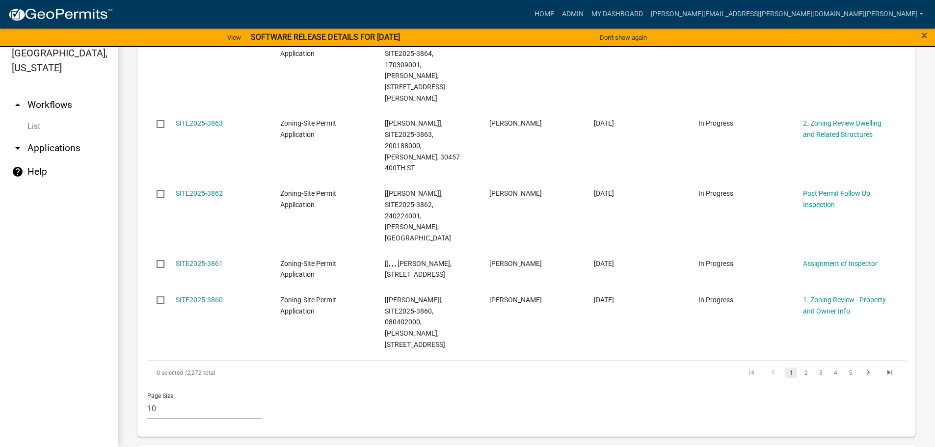
type input "riley"
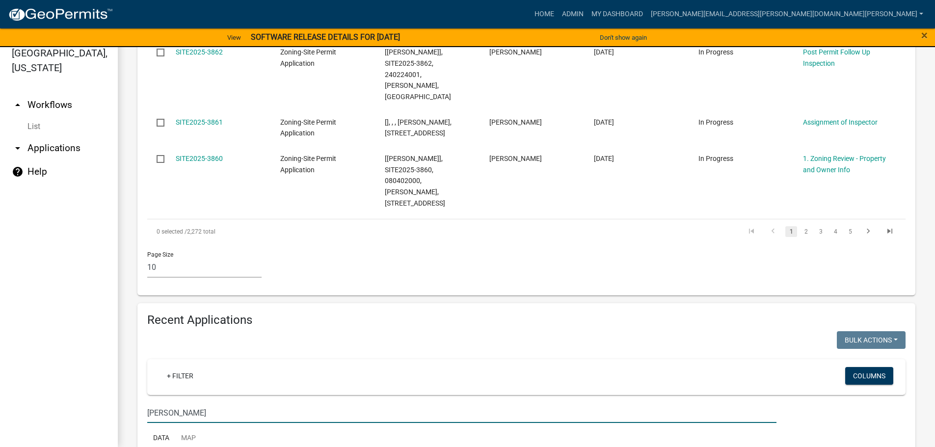
scroll to position [822, 0]
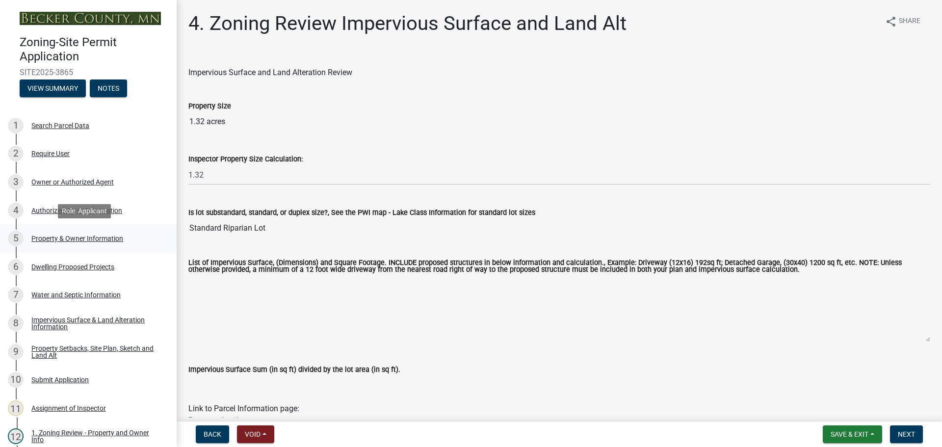
click at [95, 238] on div "Property & Owner Information" at bounding box center [77, 238] width 92 height 7
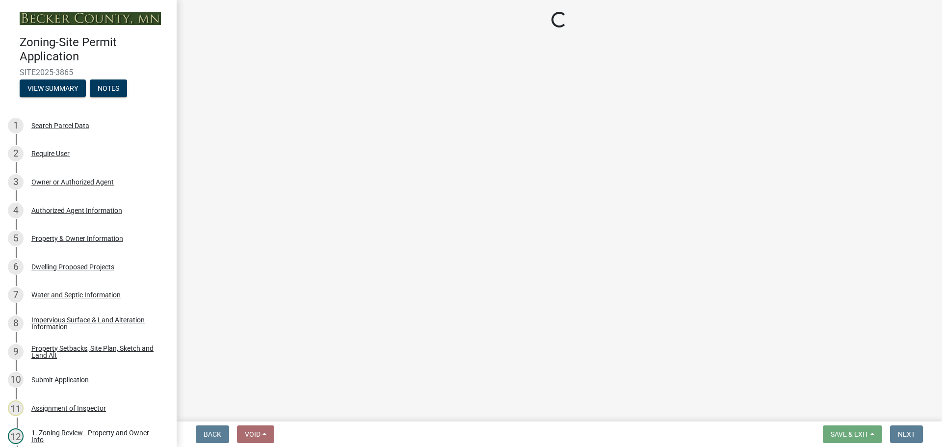
select select "85fc75ff-0121-4ad4-a39b-9ebe8e4a222b"
select select "f87eba17-8ed9-4ad8-aefc-fe36a3f3544b"
select select "393a978c-6bd5-4cb2-a6a0-db6feb8732b8"
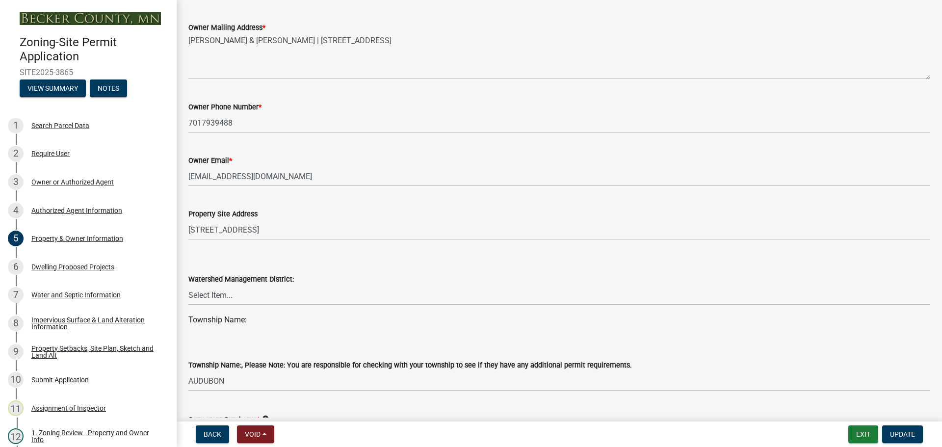
scroll to position [294, 0]
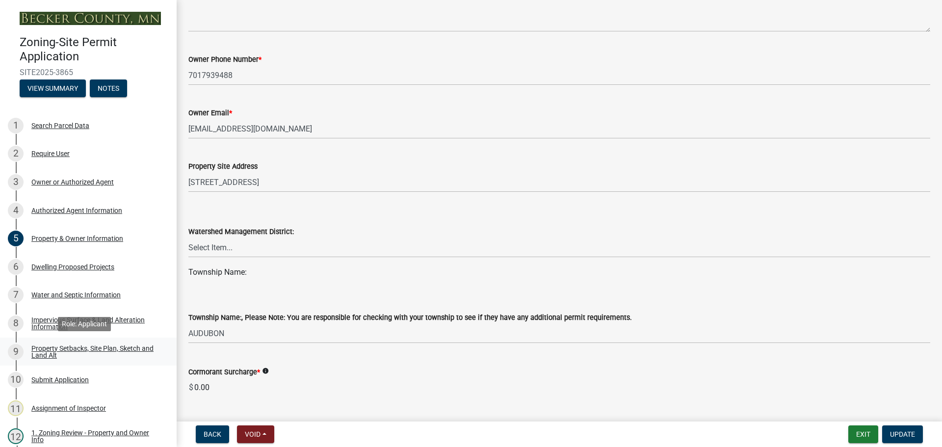
click at [75, 346] on div "Property Setbacks, Site Plan, Sketch and Land Alt" at bounding box center [96, 352] width 130 height 14
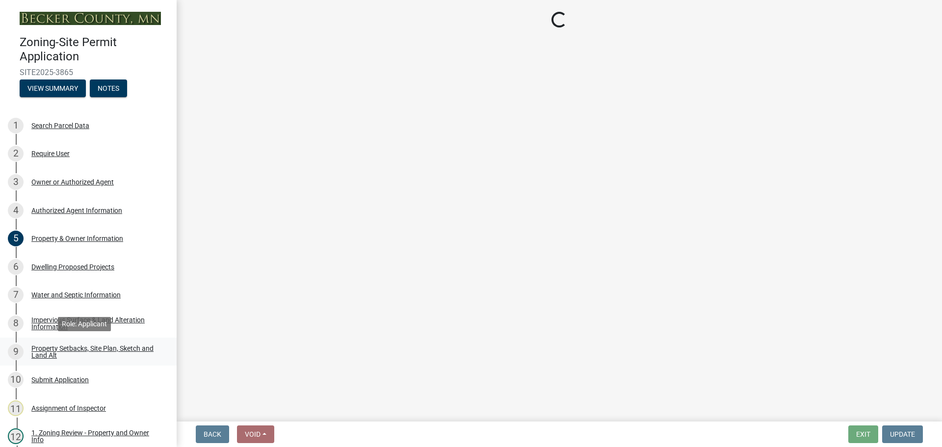
scroll to position [0, 0]
select select "7b13c63f-e699-4112-b373-98fbd28ec536"
select select "75d729af-245c-453b-a9cc-c41847c3eef2"
select select "b56a4575-9846-47cf-8067-c59a4853da22"
select select "12f785fb-c378-4b18-841c-21c73dc99083"
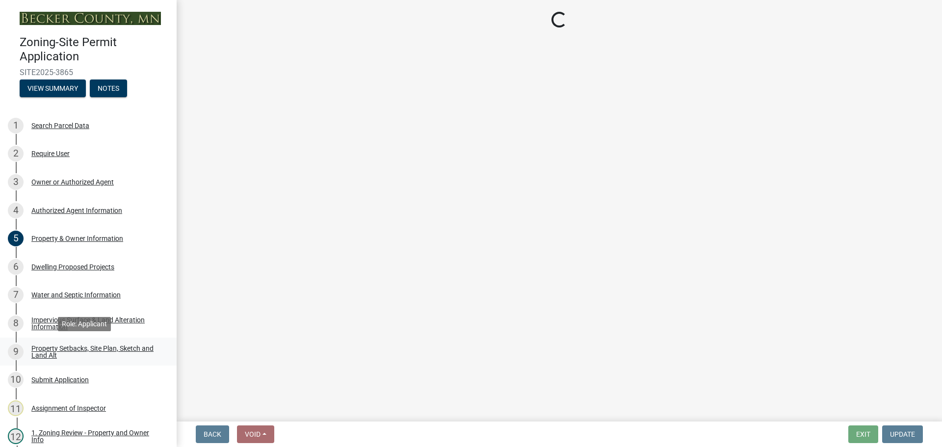
select select "5c3bc124-316a-4e31-81ed-fa9247a28fef"
select select "796322b5-3e39-4ae3-9a85-c5f4264dfc0d"
select select "5ad4ab64-b44e-481c-9000-9e5907aa74e1"
select select "e019de12-4845-45f2-ad10-5fb76eee0e55"
select select "c8b8ea71-7088-4e87-a493-7bc88cc2835b"
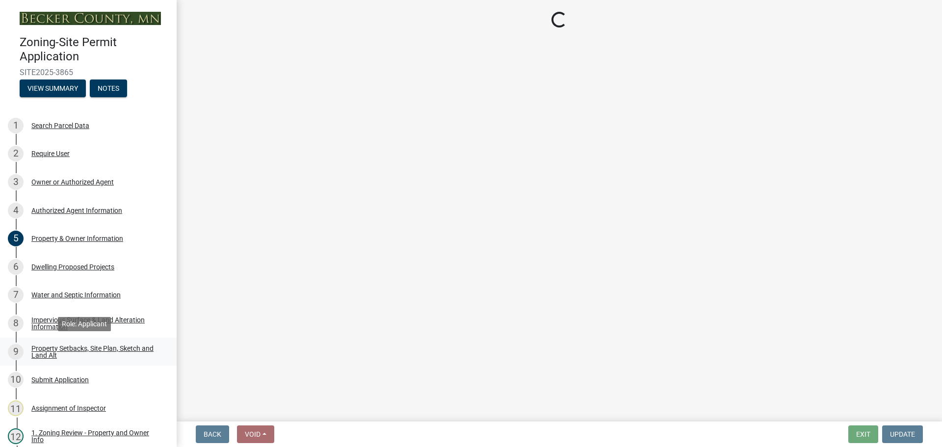
select select "133211ff-91ce-4a0a-9235-b48a7e2069a0"
select select "19d13e65-c93d-443e-910a-7a17299544cc"
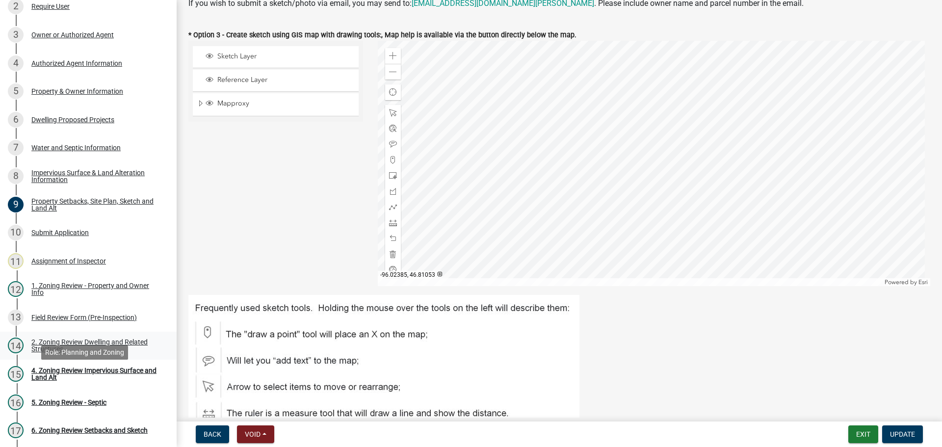
scroll to position [49, 0]
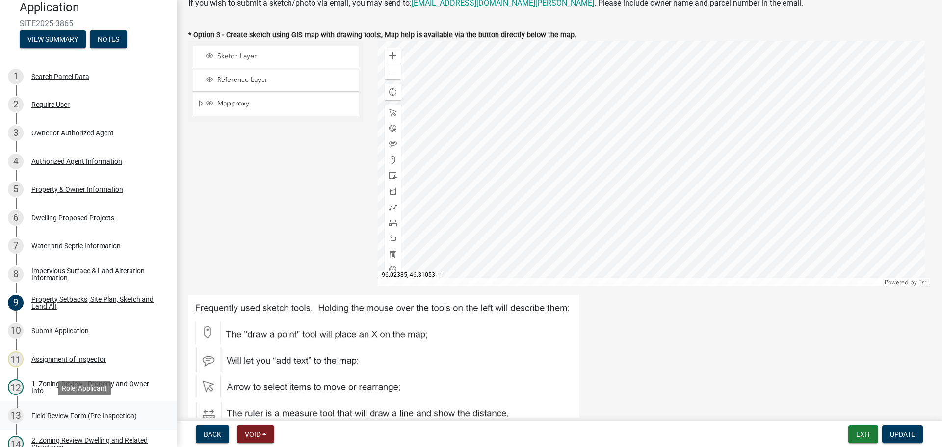
click at [77, 411] on div "13 Field Review Form (Pre-Inspection)" at bounding box center [84, 416] width 153 height 16
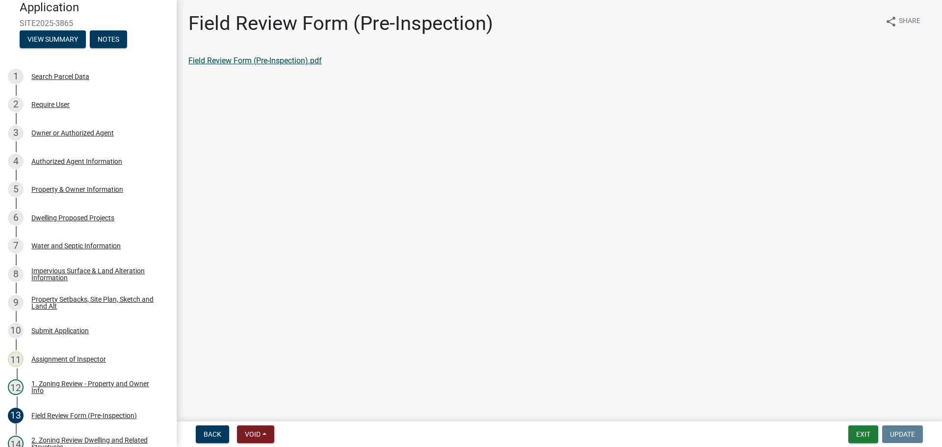
click at [221, 60] on link "Field Review Form (Pre-Inspection).pdf" at bounding box center [255, 60] width 134 height 9
click at [68, 299] on div "Property Setbacks, Site Plan, Sketch and Land Alt" at bounding box center [96, 303] width 130 height 14
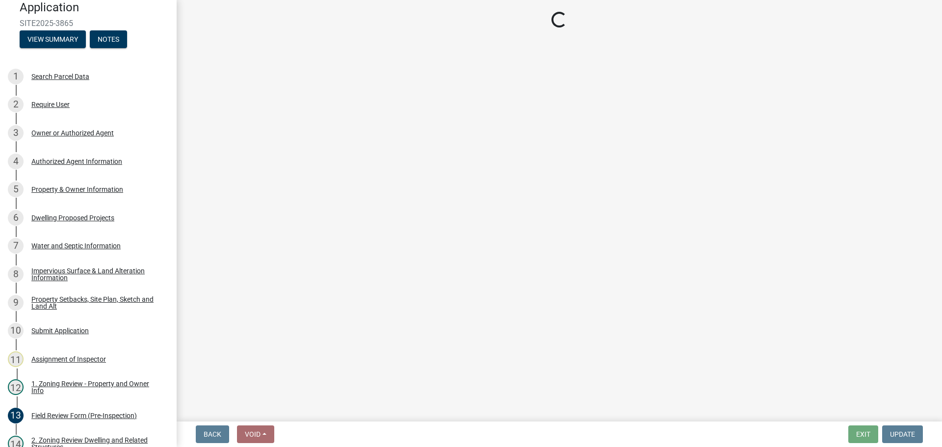
select select "7b13c63f-e699-4112-b373-98fbd28ec536"
select select "75d729af-245c-453b-a9cc-c41847c3eef2"
select select "b56a4575-9846-47cf-8067-c59a4853da22"
select select "12f785fb-c378-4b18-841c-21c73dc99083"
select select "5c3bc124-316a-4e31-81ed-fa9247a28fef"
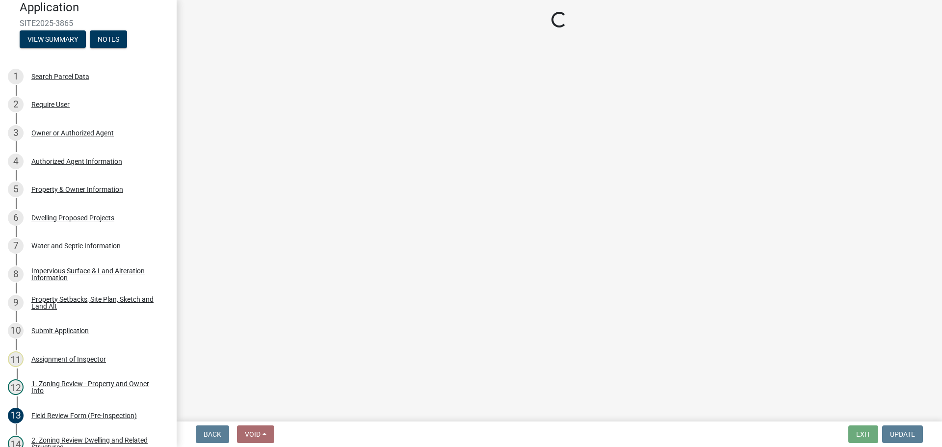
select select "796322b5-3e39-4ae3-9a85-c5f4264dfc0d"
select select "5ad4ab64-b44e-481c-9000-9e5907aa74e1"
select select "e019de12-4845-45f2-ad10-5fb76eee0e55"
select select "c8b8ea71-7088-4e87-a493-7bc88cc2835b"
select select "133211ff-91ce-4a0a-9235-b48a7e2069a0"
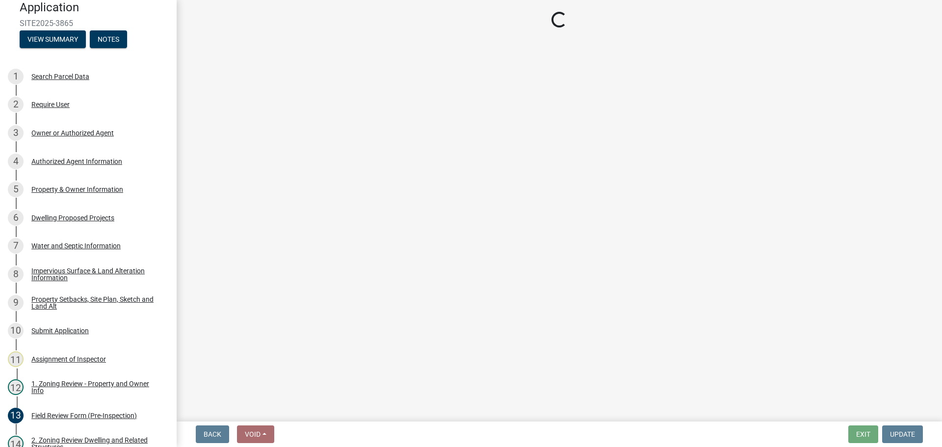
select select "19d13e65-c93d-443e-910a-7a17299544cc"
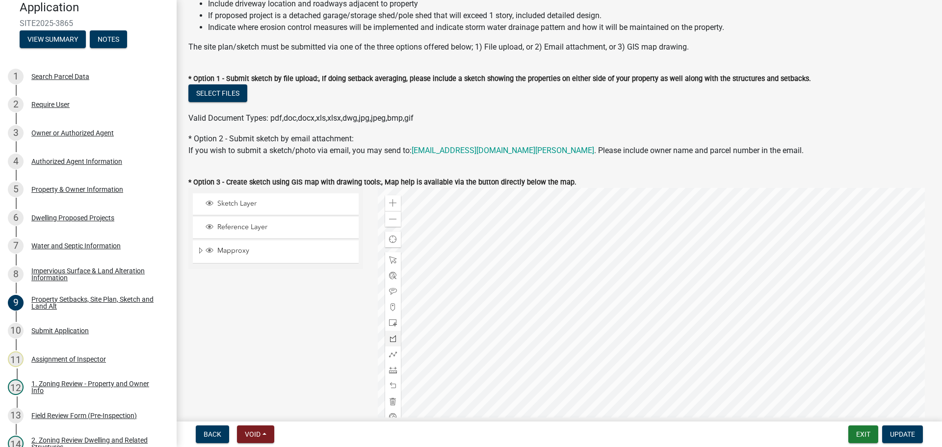
scroll to position [196, 0]
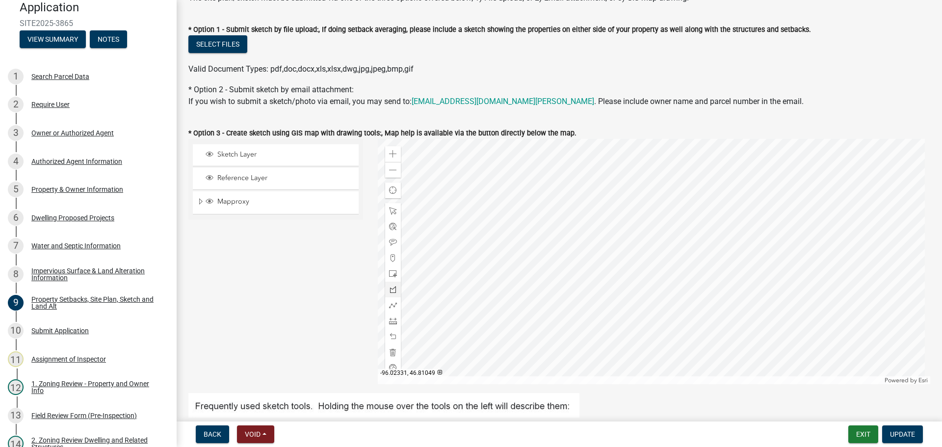
click at [536, 302] on div at bounding box center [654, 261] width 553 height 245
click at [426, 353] on div at bounding box center [654, 261] width 553 height 245
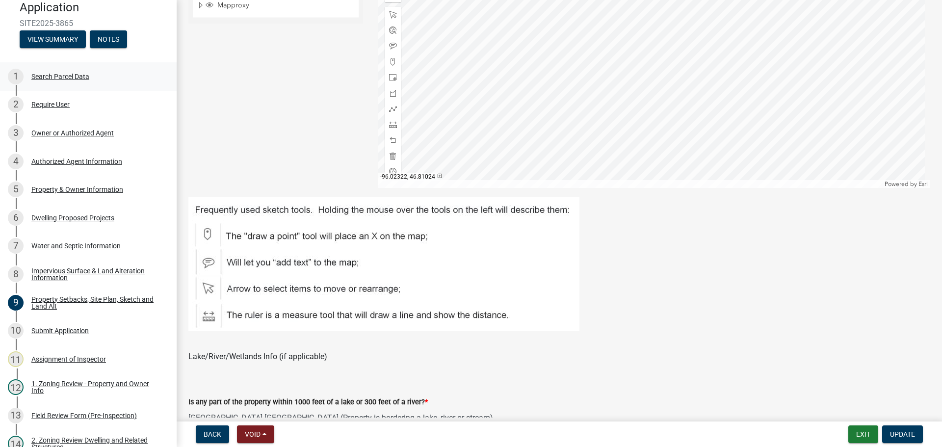
click at [74, 74] on div "Search Parcel Data" at bounding box center [60, 76] width 58 height 7
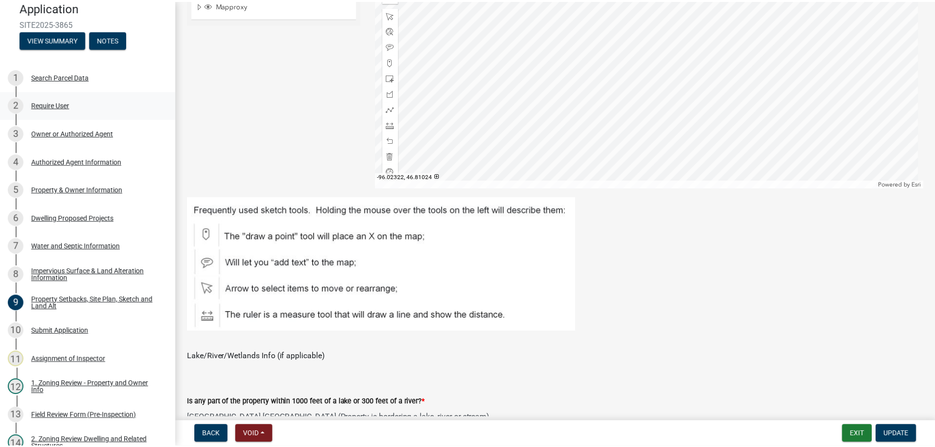
scroll to position [0, 0]
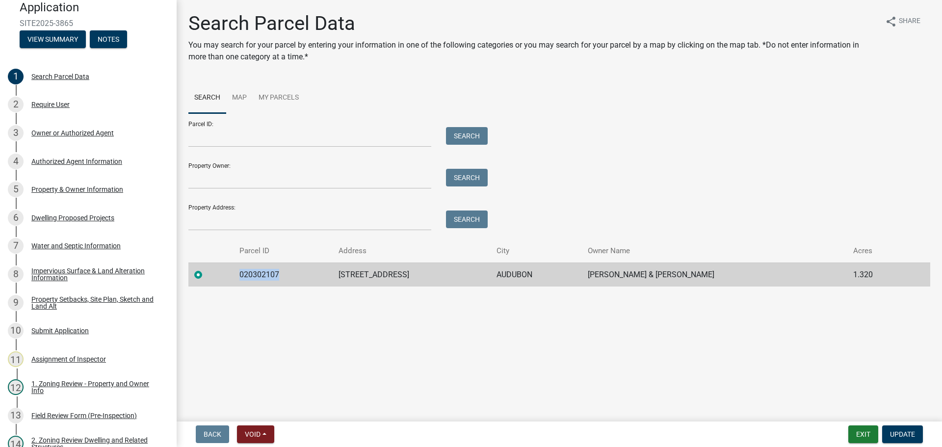
drag, startPoint x: 286, startPoint y: 274, endPoint x: 240, endPoint y: 271, distance: 45.3
click at [240, 271] on tr "020302107 16454 BIRD DOG RD AUDUBON JESSE & ERIN RILEY 1.320" at bounding box center [559, 275] width 742 height 24
copy td "020302107"
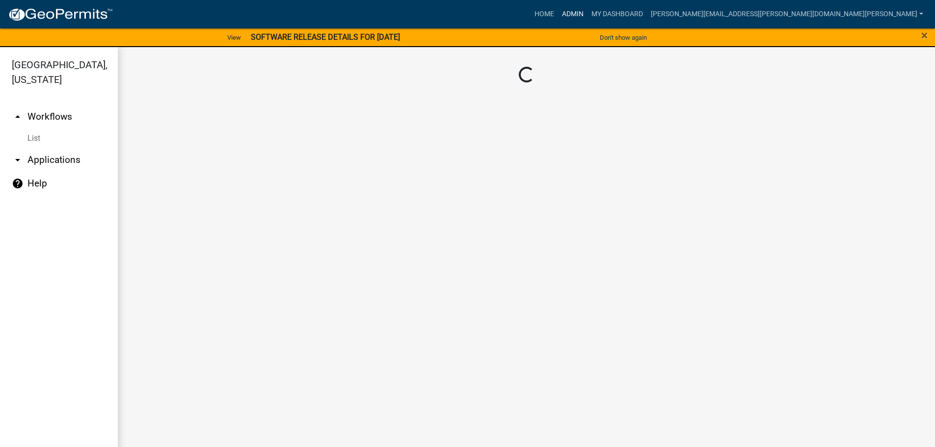
click at [588, 10] on link "Admin" at bounding box center [572, 14] width 29 height 19
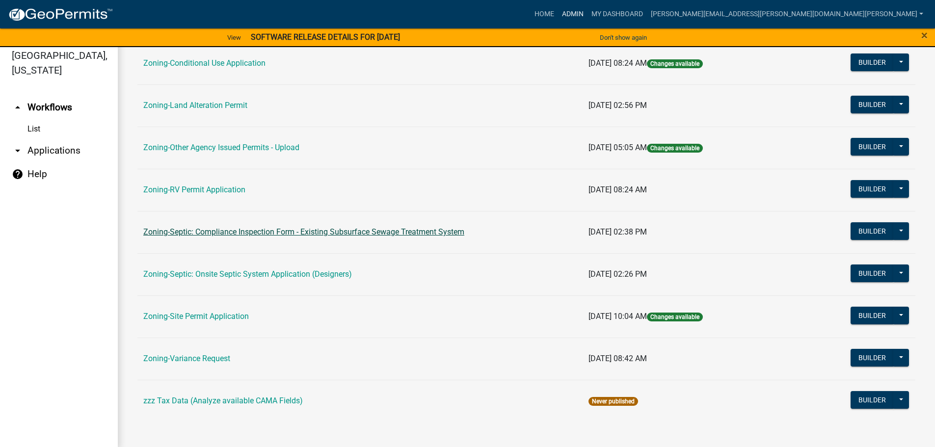
scroll to position [12, 0]
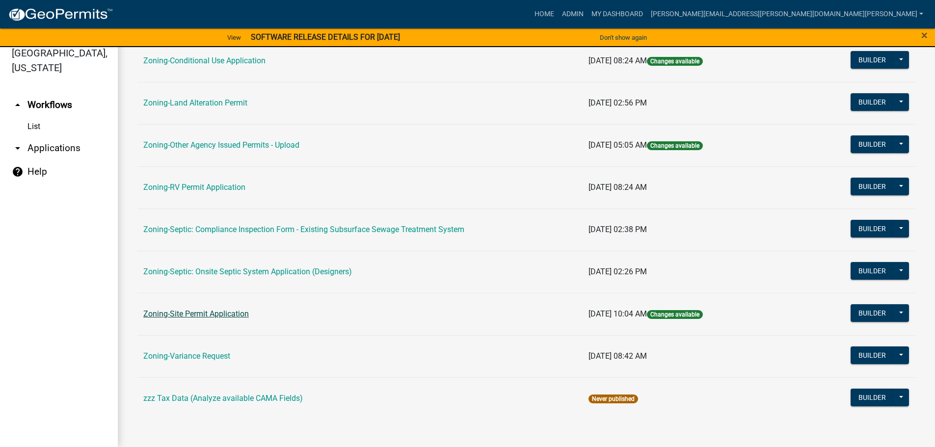
click at [208, 314] on link "Zoning-Site Permit Application" at bounding box center [196, 313] width 106 height 9
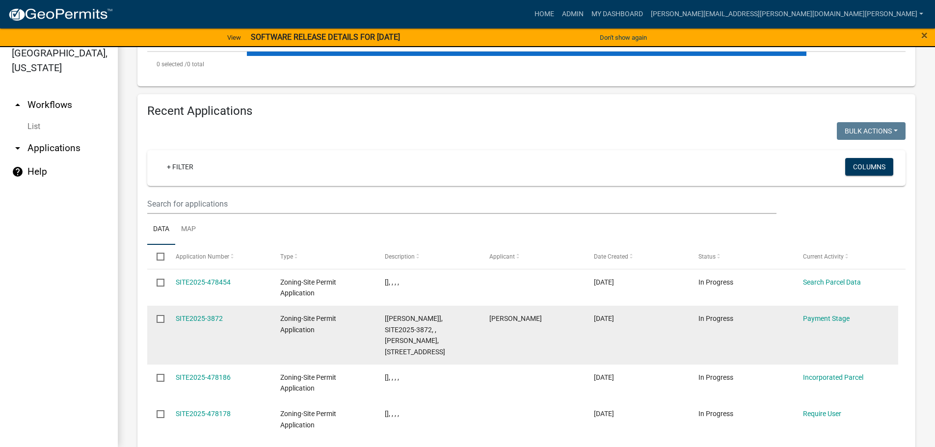
scroll to position [294, 0]
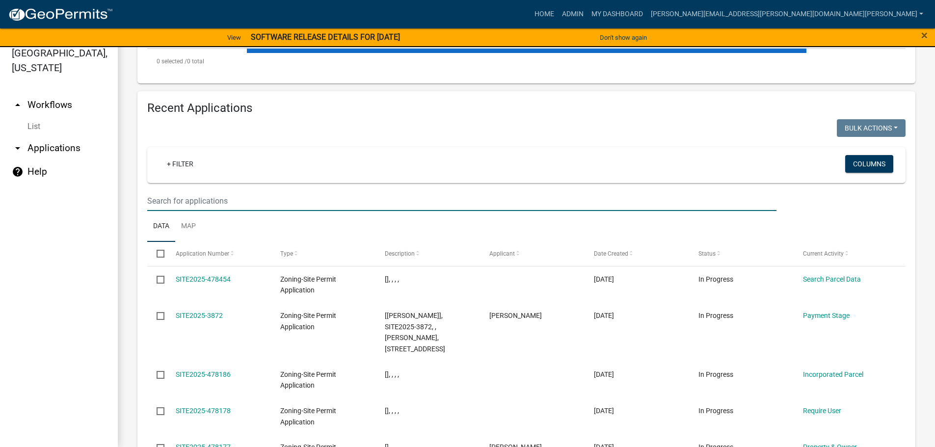
click at [216, 201] on input "text" at bounding box center [461, 201] width 629 height 20
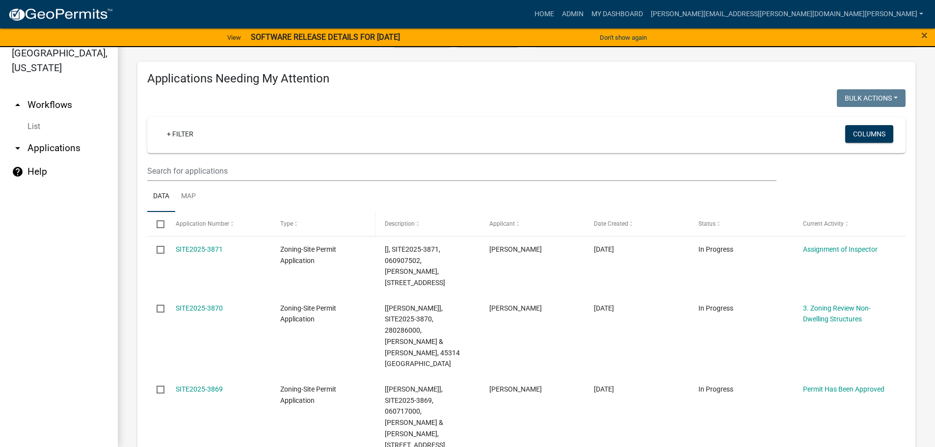
scroll to position [98, 0]
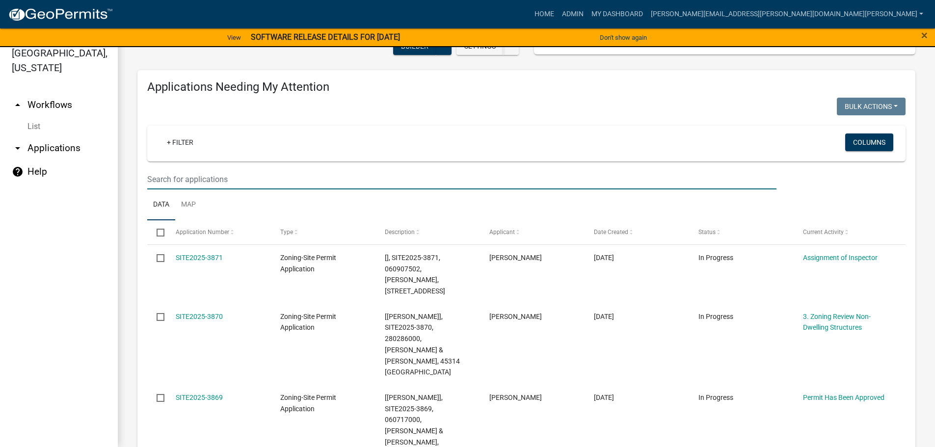
click at [193, 177] on input "text" at bounding box center [461, 179] width 629 height 20
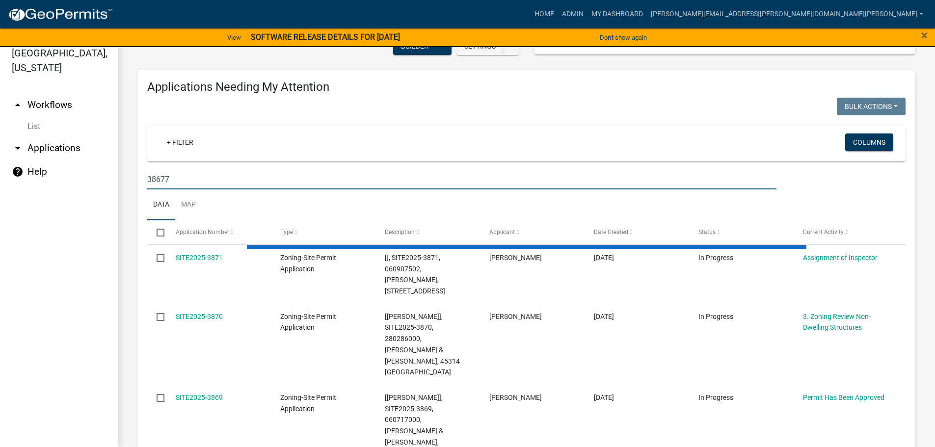
drag, startPoint x: 166, startPoint y: 179, endPoint x: 225, endPoint y: 188, distance: 59.6
click at [225, 188] on input "38677" at bounding box center [461, 179] width 629 height 20
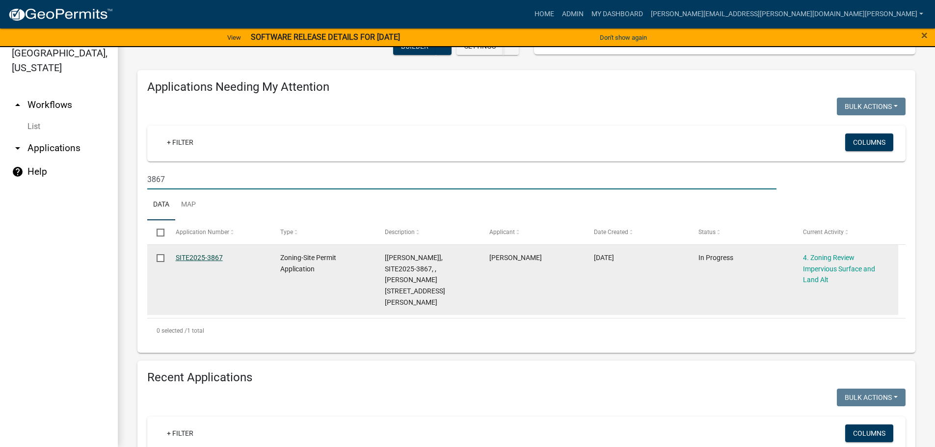
type input "3867"
click at [220, 254] on link "SITE2025-3867" at bounding box center [199, 258] width 47 height 8
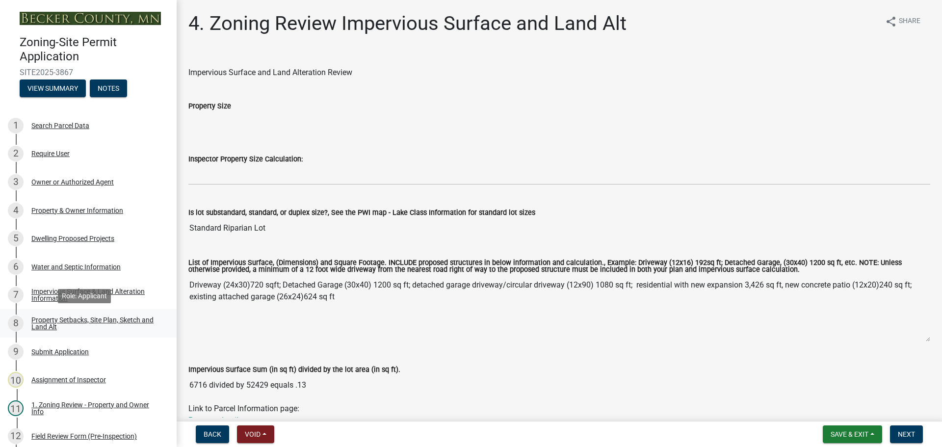
click at [72, 317] on div "Property Setbacks, Site Plan, Sketch and Land Alt" at bounding box center [96, 324] width 130 height 14
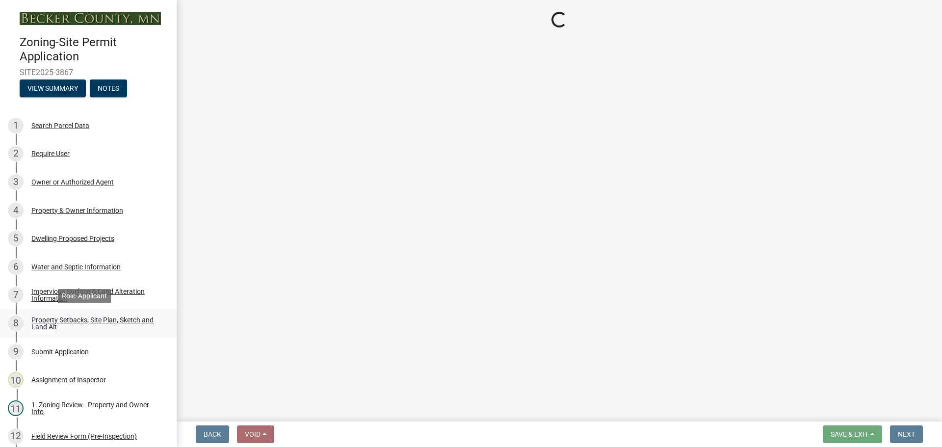
select select "7b13c63f-e699-4112-b373-98fbd28ec536"
select select "75d729af-245c-453b-a9cc-c41847c3eef2"
select select "b56a4575-9846-47cf-8067-c59a4853da22"
select select "12f785fb-c378-4b18-841c-21c73dc99083"
select select "e8ab2dc3-aa3f-46f3-9b4a-37eb25ad84af"
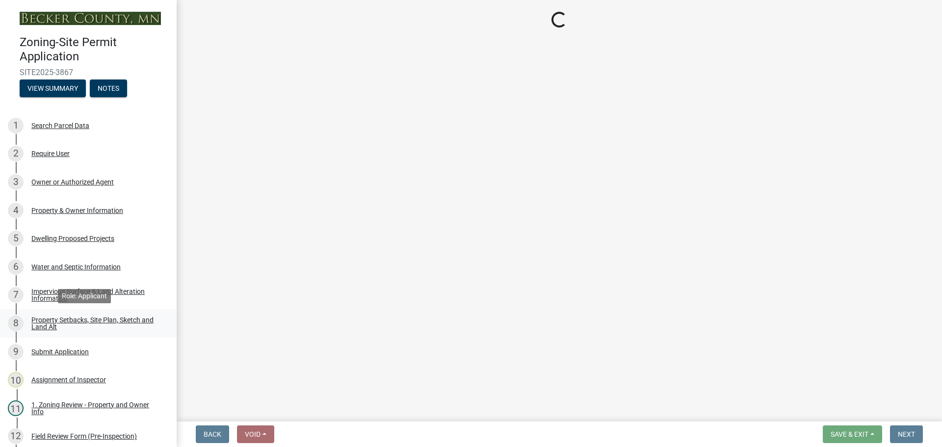
select select "27b2a8b4-abf6-463e-8c0c-7c5d2b4fe26f"
select select "5ad4ab64-b44e-481c-9000-9e5907aa74e1"
select select "a96800da-4e88-4c62-b1ff-2cd17f9e3346"
select select "c8b8ea71-7088-4e87-a493-7bc88cc2835b"
select select "133211ff-91ce-4a0a-9235-b48a7e2069a0"
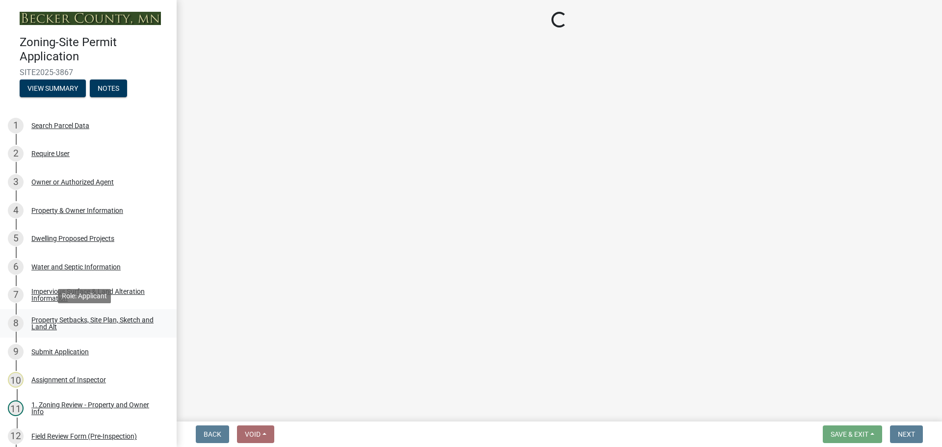
select select "19d13e65-c93d-443e-910a-7a17299544cc"
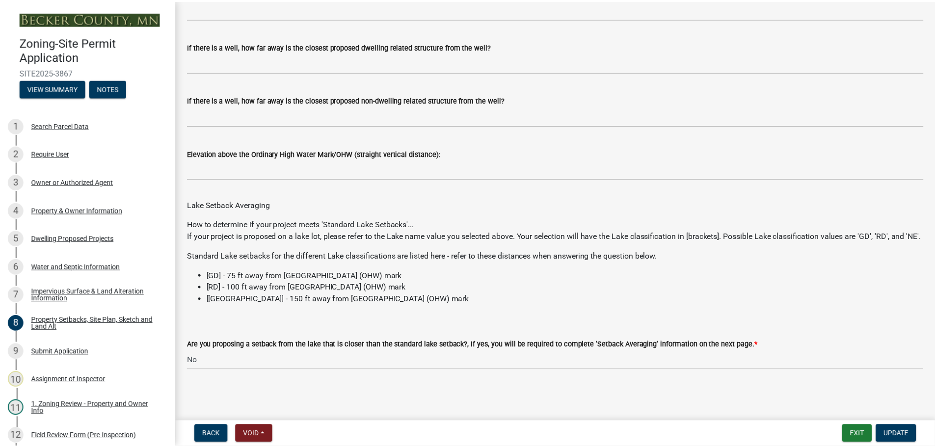
scroll to position [2788, 0]
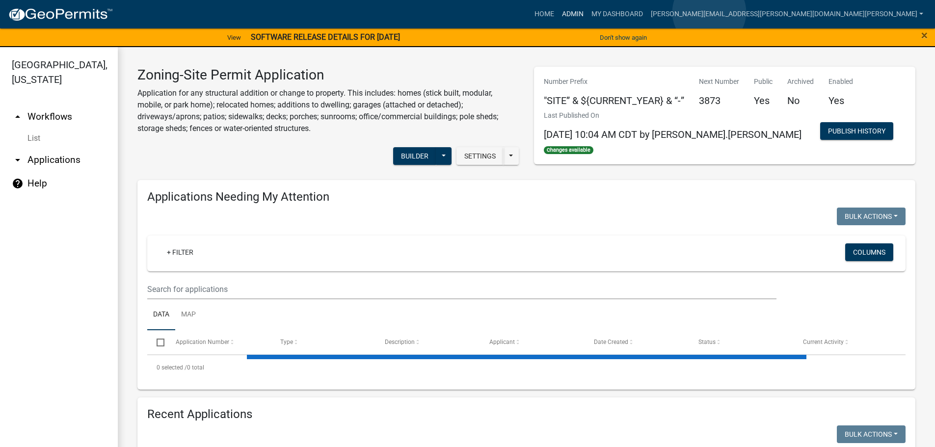
click at [588, 12] on link "Admin" at bounding box center [572, 14] width 29 height 19
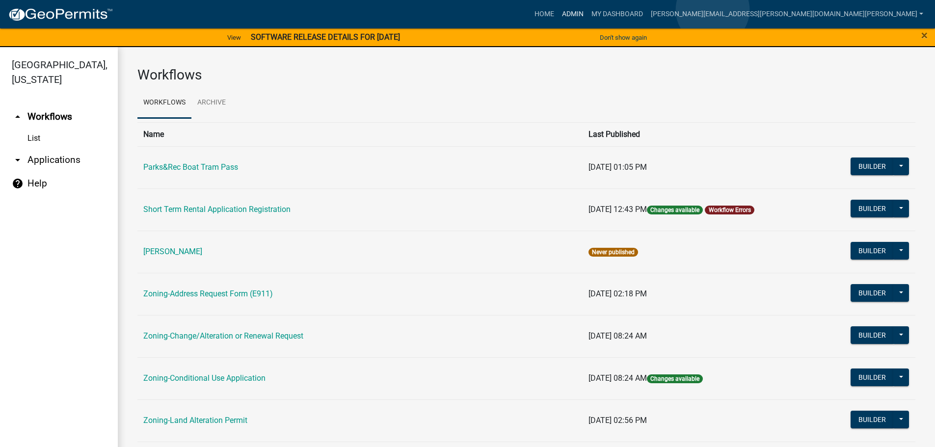
click at [588, 10] on link "Admin" at bounding box center [572, 14] width 29 height 19
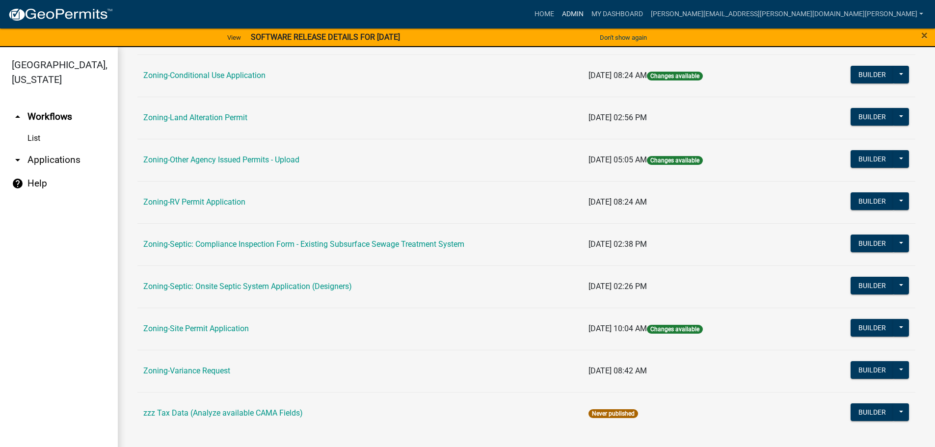
scroll to position [306, 0]
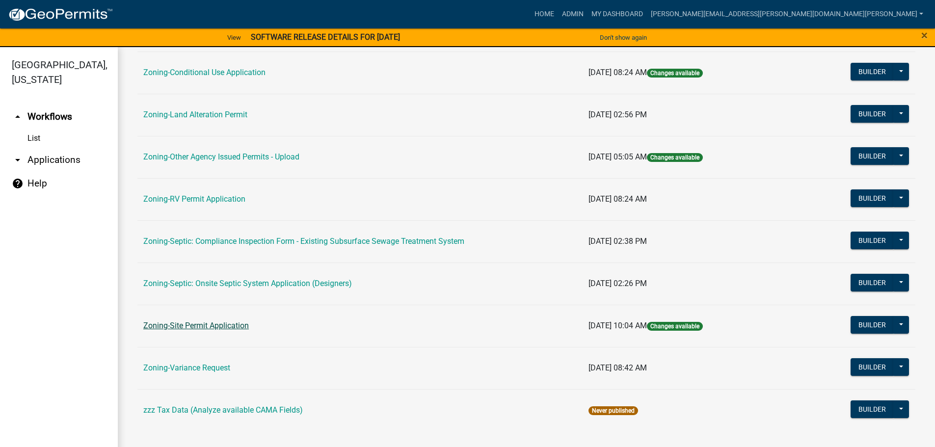
click at [196, 324] on link "Zoning-Site Permit Application" at bounding box center [196, 325] width 106 height 9
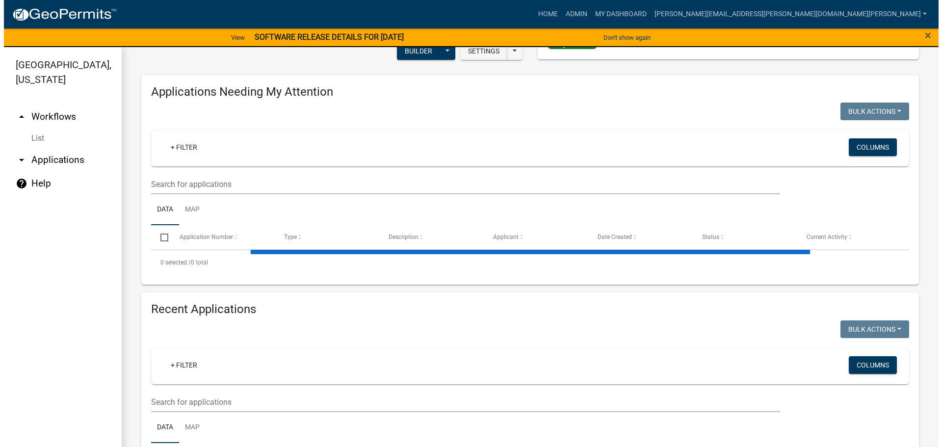
scroll to position [147, 0]
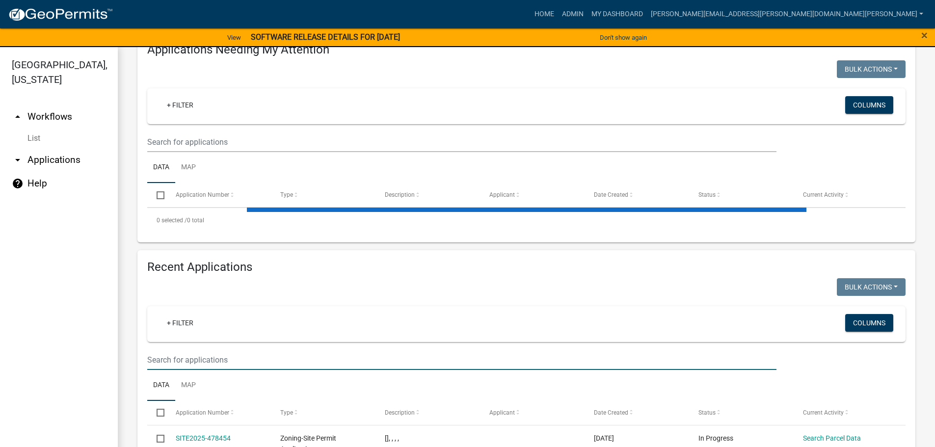
click at [199, 357] on input "text" at bounding box center [461, 360] width 629 height 20
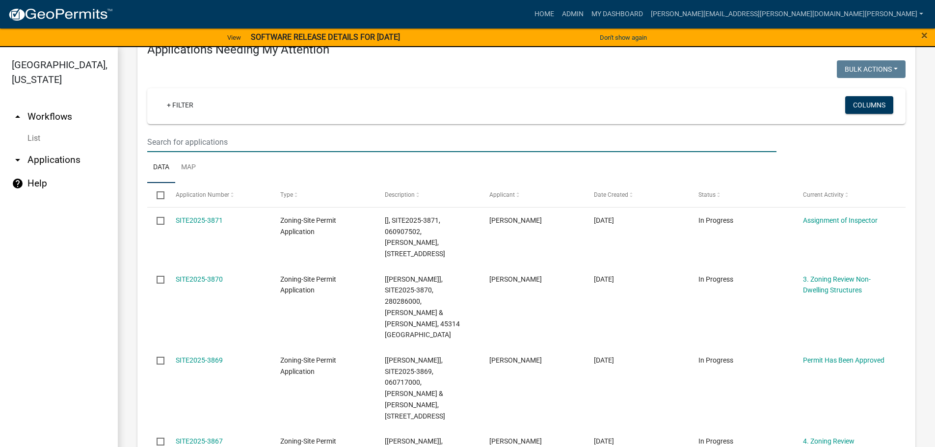
click at [191, 142] on input "text" at bounding box center [461, 142] width 629 height 20
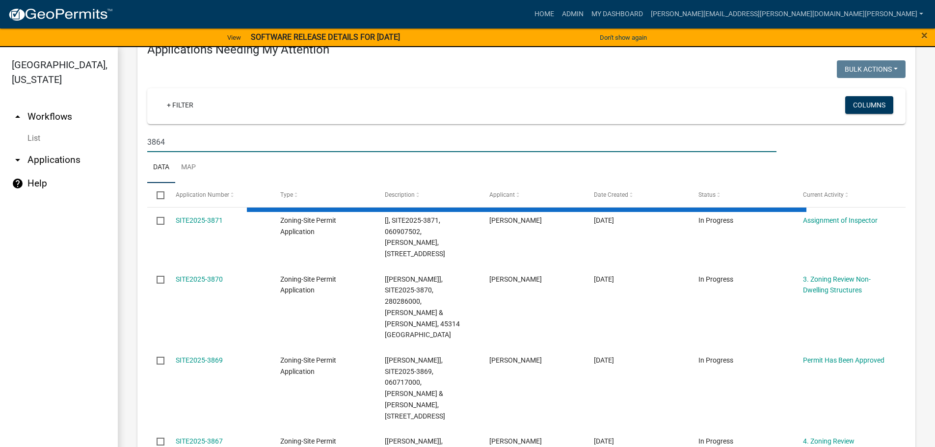
type input "3864"
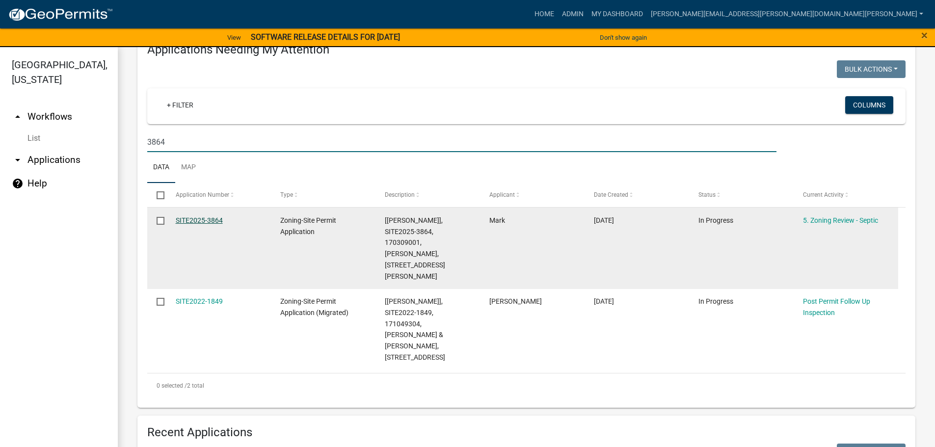
click at [206, 217] on link "SITE2025-3864" at bounding box center [199, 220] width 47 height 8
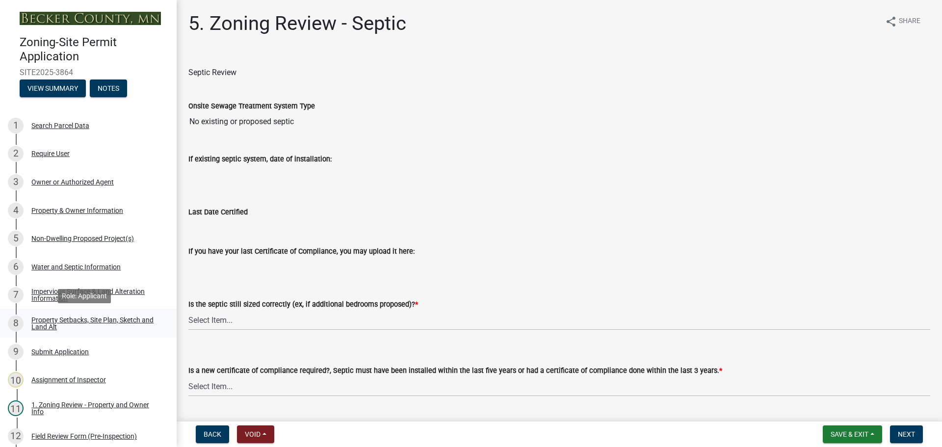
click at [80, 317] on div "Property Setbacks, Site Plan, Sketch and Land Alt" at bounding box center [96, 324] width 130 height 14
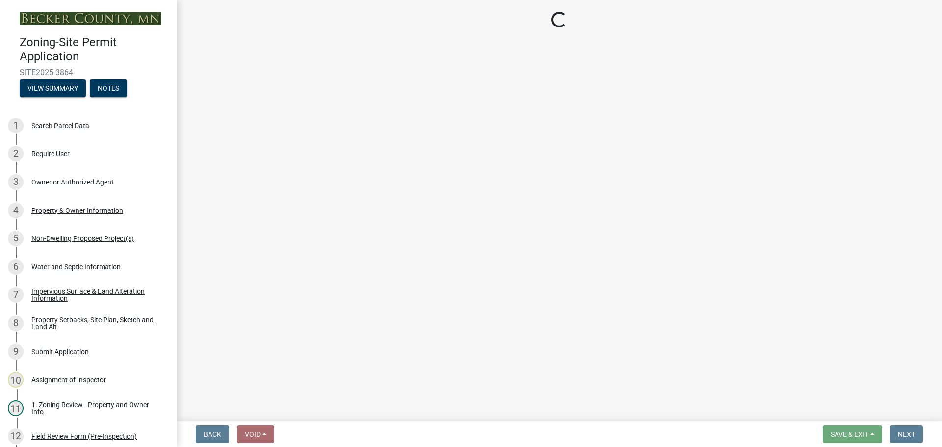
select select "bc359128-44fe-43a6-b559-d4174f4d38cf"
select select "23d9b77f-888b-4fb8-92b8-bb321afa0fee"
select select "b56a4575-9846-47cf-8067-c59a4853da22"
select select "12f785fb-c378-4b18-841c-21c73dc99083"
select select "e8ab2dc3-aa3f-46f3-9b4a-37eb25ad84af"
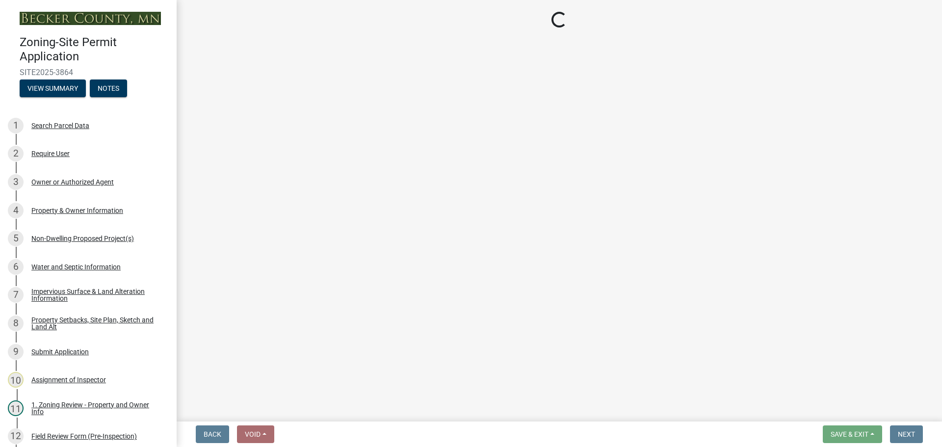
select select "27b2a8b4-abf6-463e-8c0c-7c5d2b4fe26f"
select select "b98836ba-4715-455d-97ab-be9a9df498a8"
select select "a96800da-4e88-4c62-b1ff-2cd17f9e3346"
select select "c8b8ea71-7088-4e87-a493-7bc88cc2835b"
select select "1418c7e3-4054-4b00-84b5-d09b9560f30a"
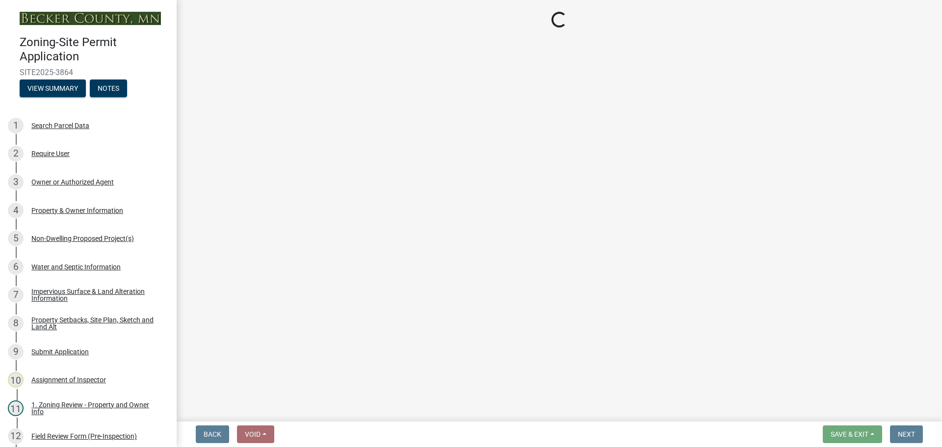
select select "4421853d-5e11-4b64-95ec-6c47066881cc"
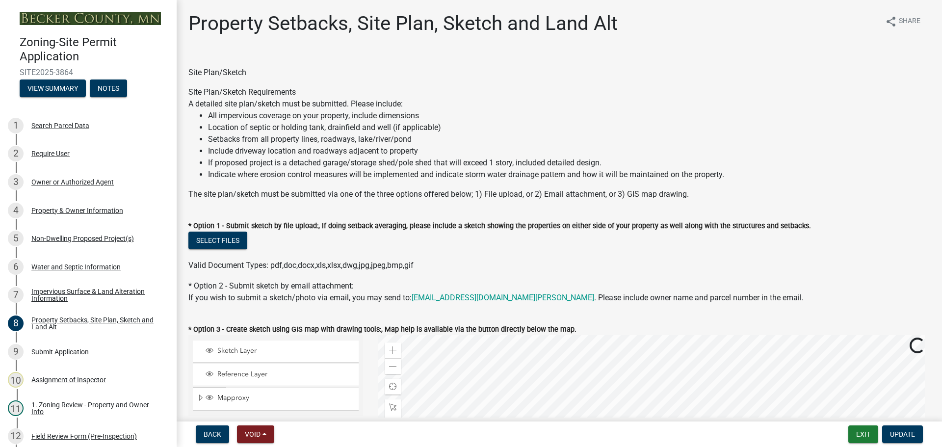
scroll to position [245, 0]
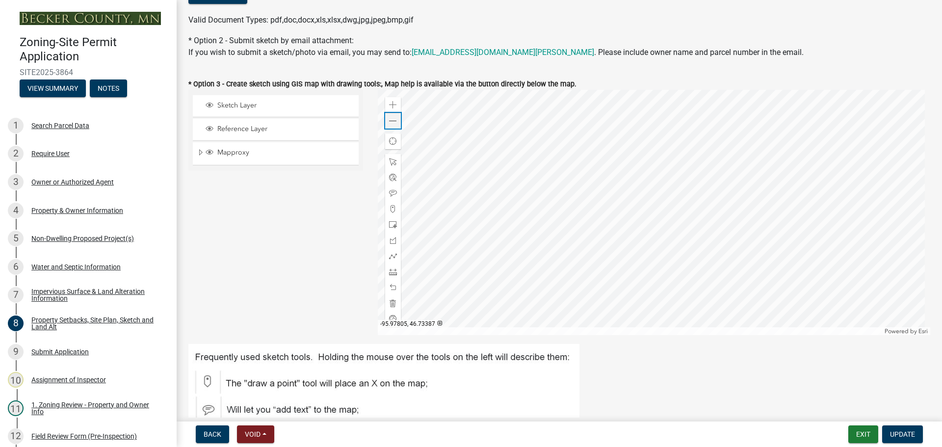
click at [391, 121] on span at bounding box center [393, 121] width 8 height 8
click at [549, 239] on div at bounding box center [654, 212] width 553 height 245
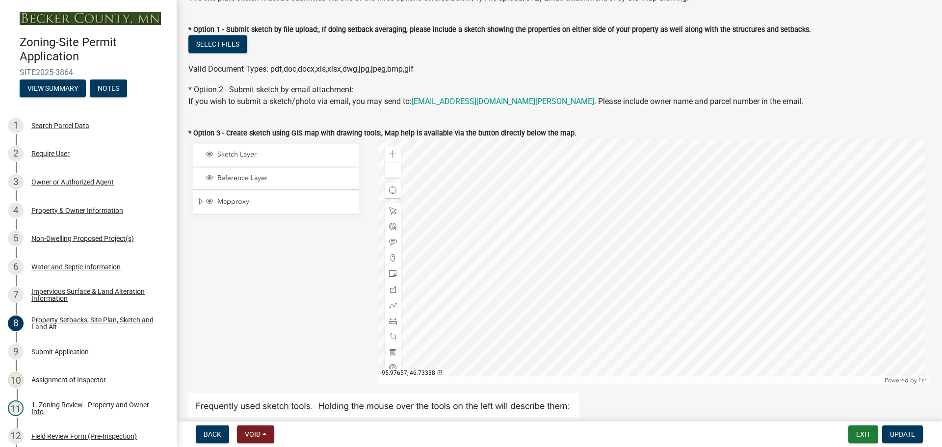
scroll to position [294, 0]
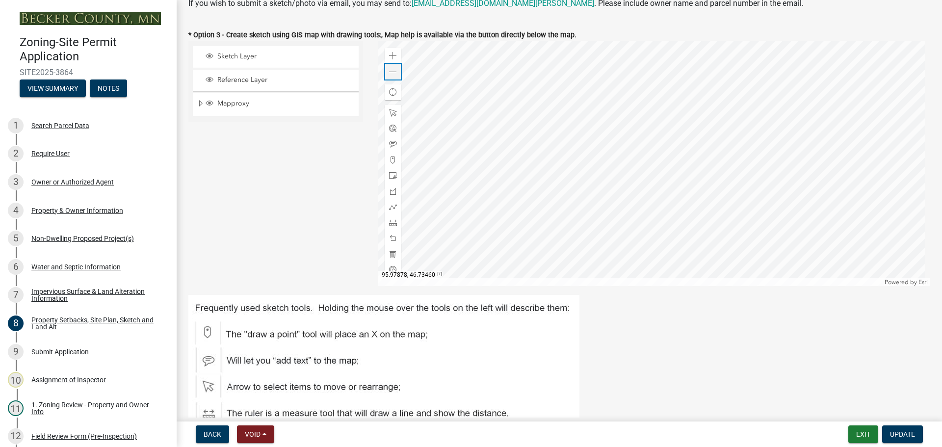
click at [392, 69] on span at bounding box center [393, 72] width 8 height 8
click at [498, 190] on div at bounding box center [654, 163] width 553 height 245
click at [779, 241] on div at bounding box center [654, 163] width 553 height 245
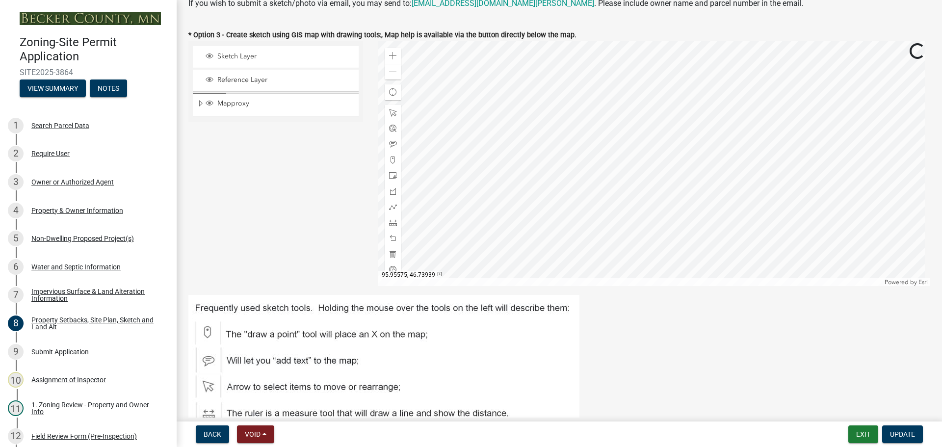
click at [786, 99] on div at bounding box center [654, 163] width 553 height 245
click at [757, 193] on div at bounding box center [654, 163] width 553 height 245
click at [772, 226] on div at bounding box center [654, 163] width 553 height 245
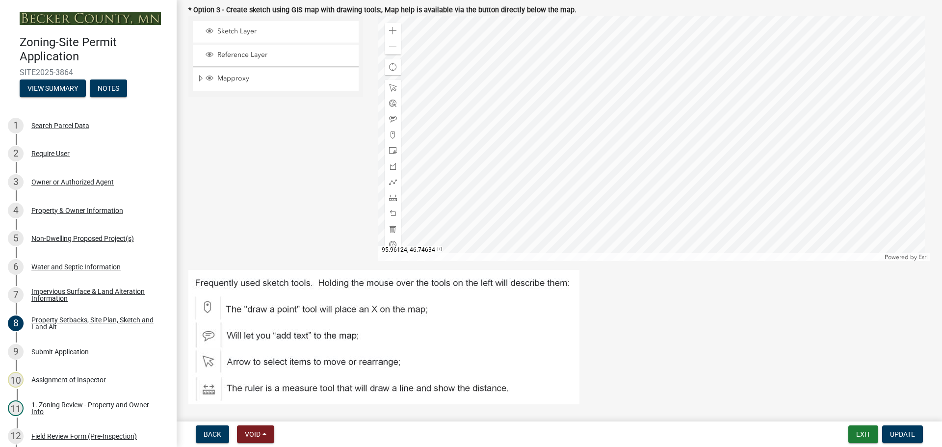
scroll to position [344, 0]
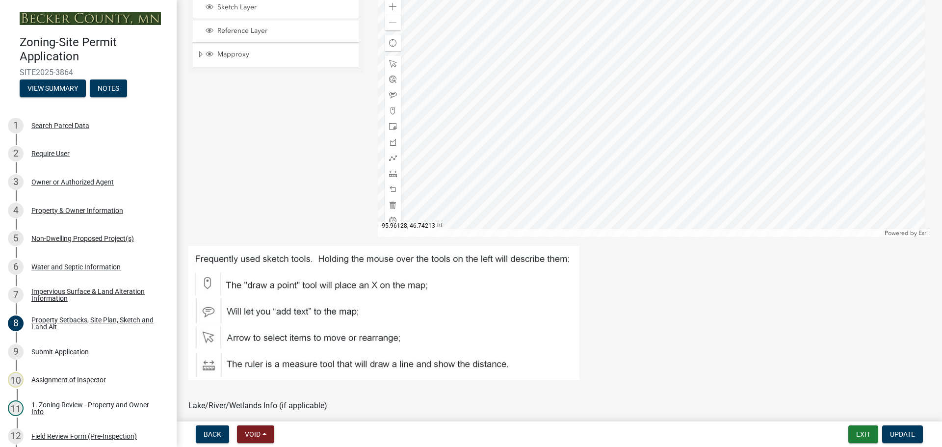
click at [687, 97] on div at bounding box center [654, 114] width 553 height 245
click at [766, 43] on div at bounding box center [654, 114] width 553 height 245
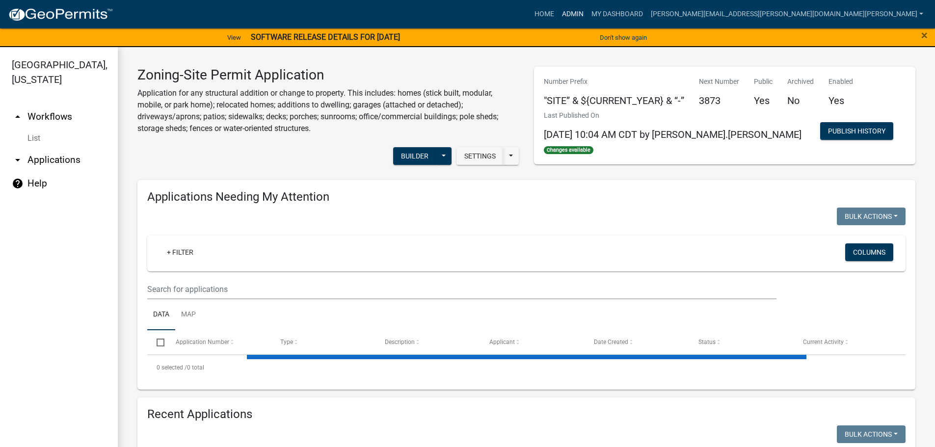
click at [588, 11] on link "Admin" at bounding box center [572, 14] width 29 height 19
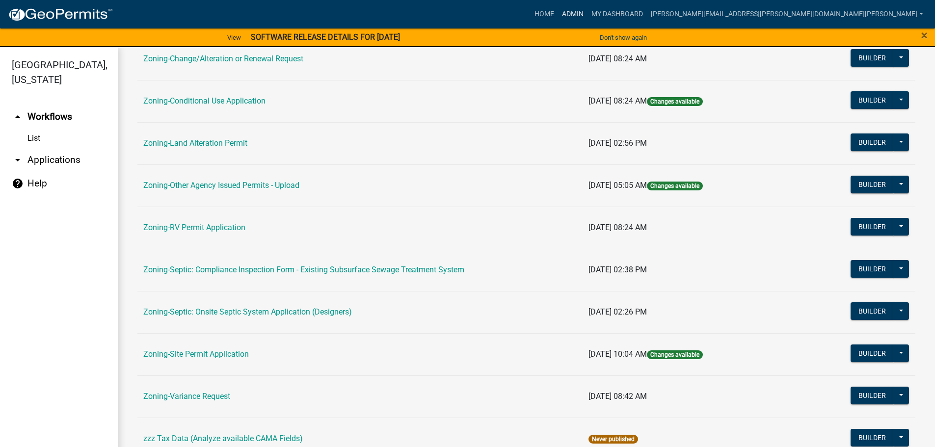
scroll to position [306, 0]
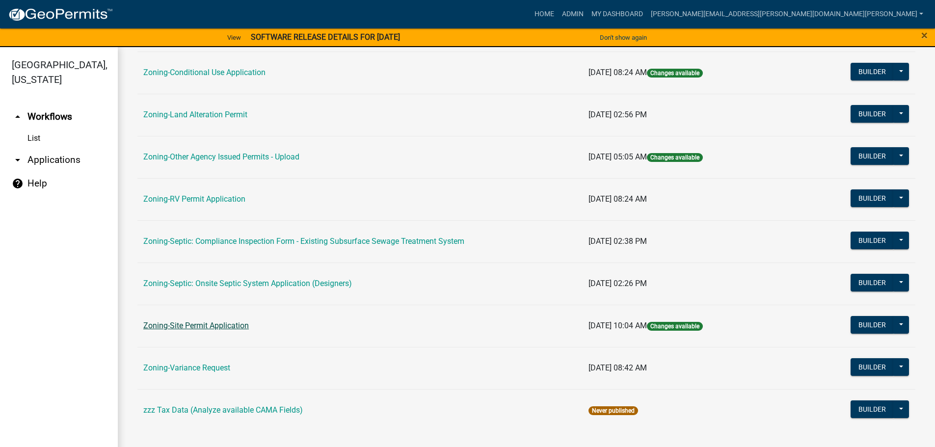
click at [235, 324] on link "Zoning-Site Permit Application" at bounding box center [196, 325] width 106 height 9
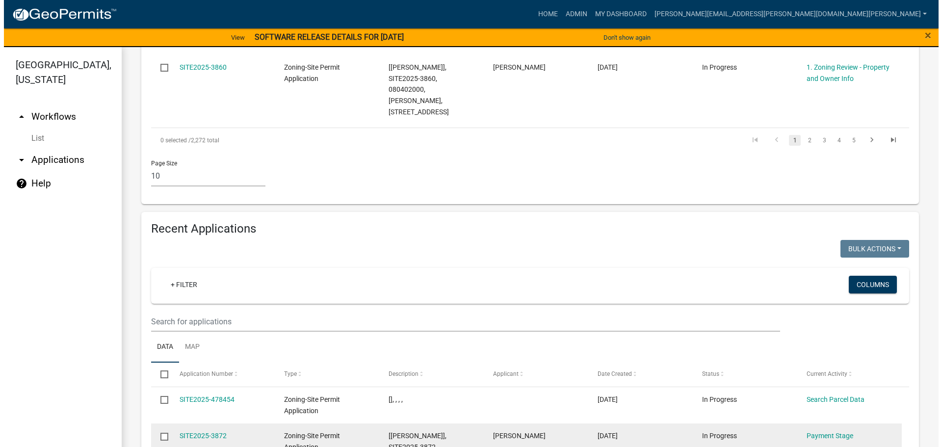
scroll to position [867, 0]
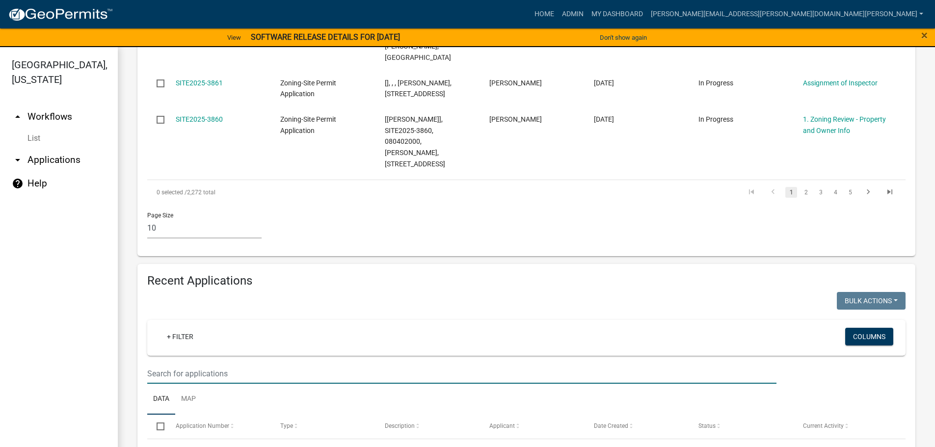
click at [266, 364] on input "text" at bounding box center [461, 374] width 629 height 20
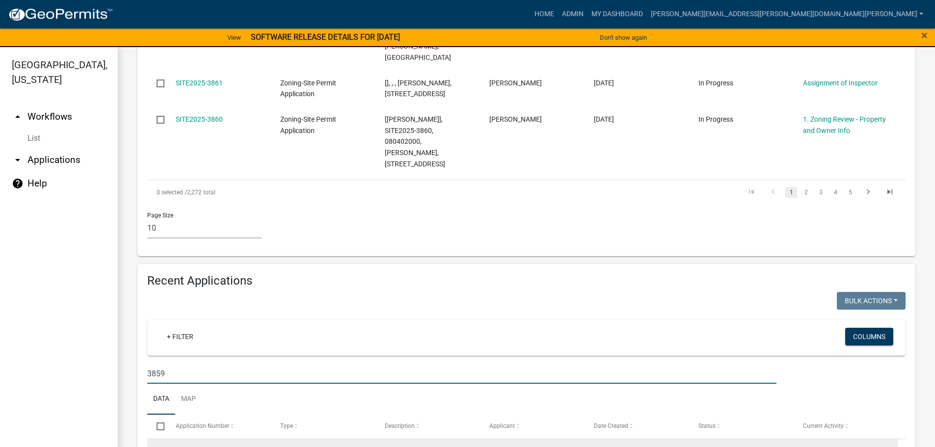
type input "3859"
click at [201, 447] on link "SITE2025-3859" at bounding box center [199, 452] width 47 height 8
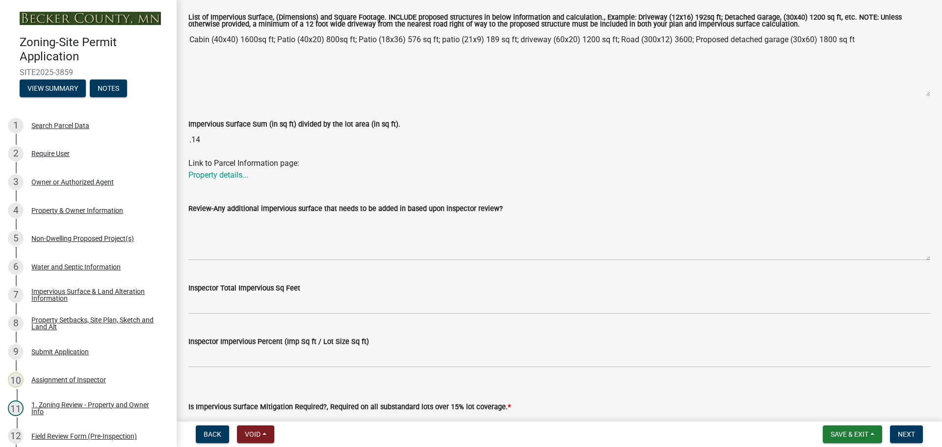
scroll to position [308, 0]
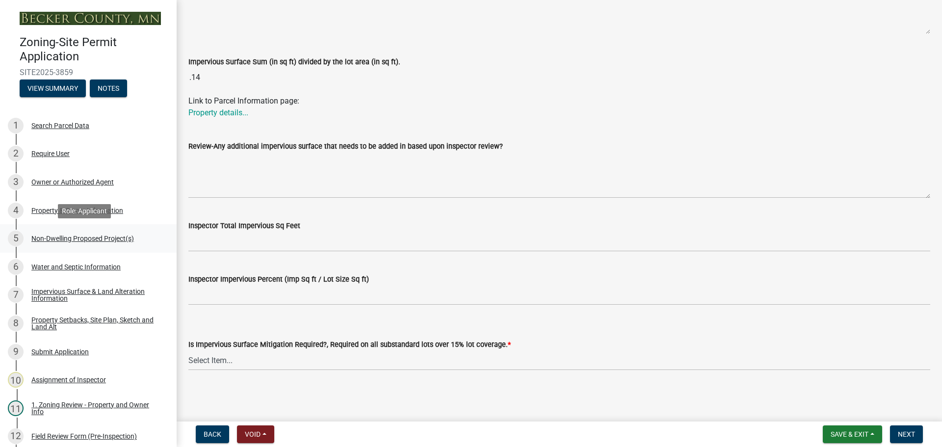
click at [47, 236] on div "Non-Dwelling Proposed Project(s)" at bounding box center [82, 238] width 103 height 7
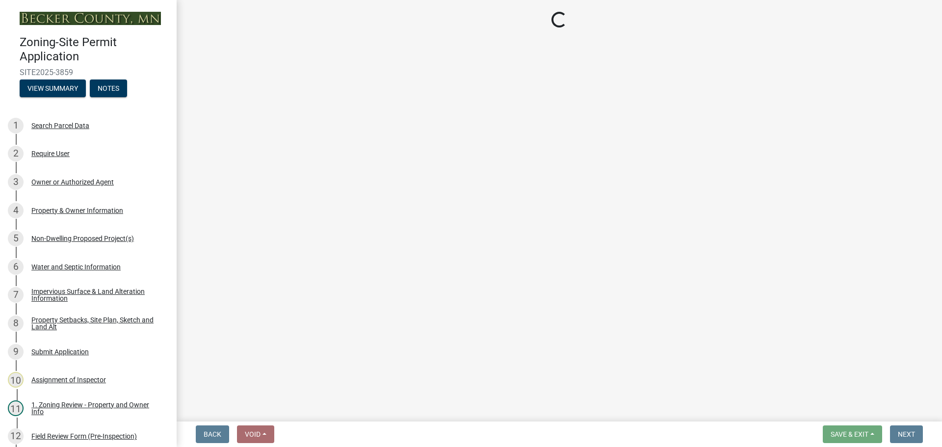
select select "273652f8-2357-47c0-90cc-77e373caeeb7"
select select "3a2d96d3-fd69-4ed9-bae4-7a5aa03a7e58"
select select "cf118f3b-6469-426f-b247-8aeebfb0198d"
select select "d5258256-81e9-4688-bc84-b01445ee29b6"
select select "258cbdbc-8629-455d-9fed-6a57bf82144e"
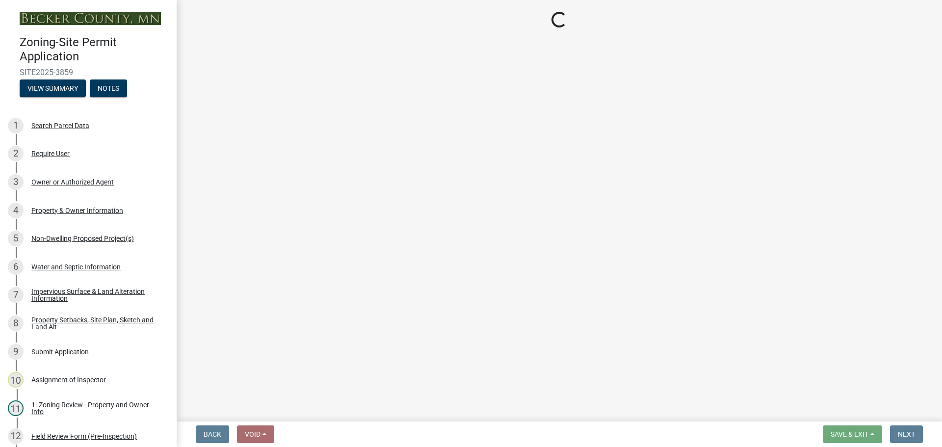
select select "a9a8393f-3c28-47b8-b6d9-84c94641c3fc"
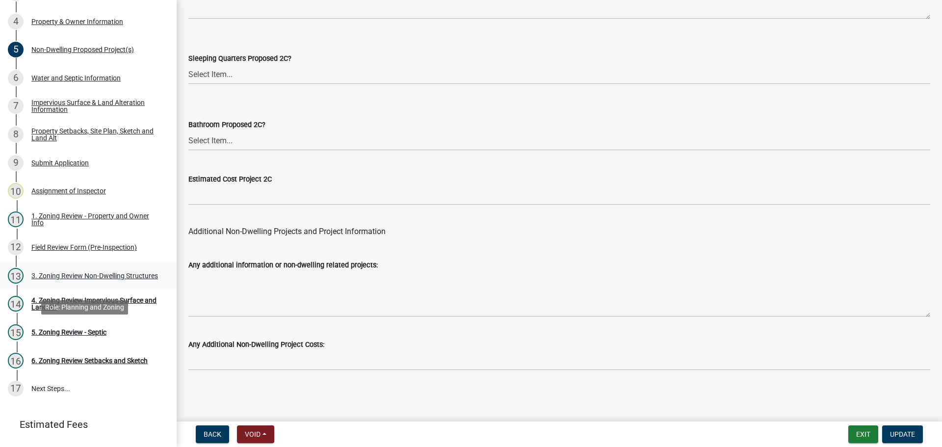
scroll to position [196, 0]
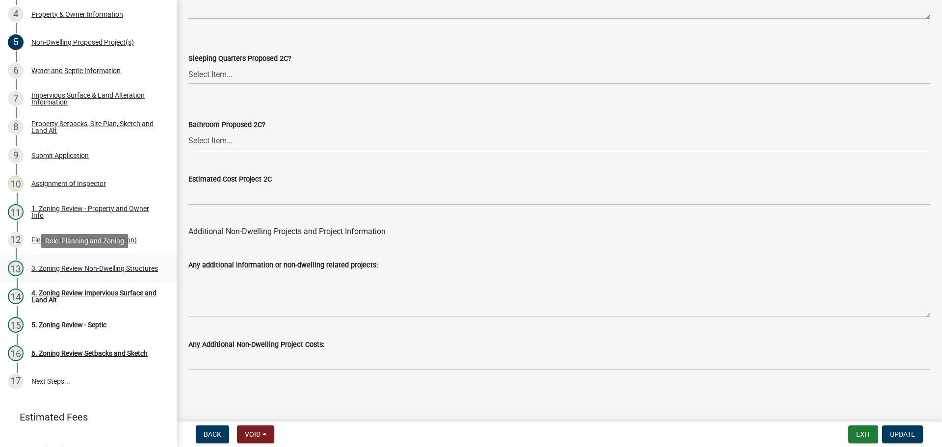
click at [75, 265] on div "3. Zoning Review Non-Dwelling Structures" at bounding box center [94, 268] width 127 height 7
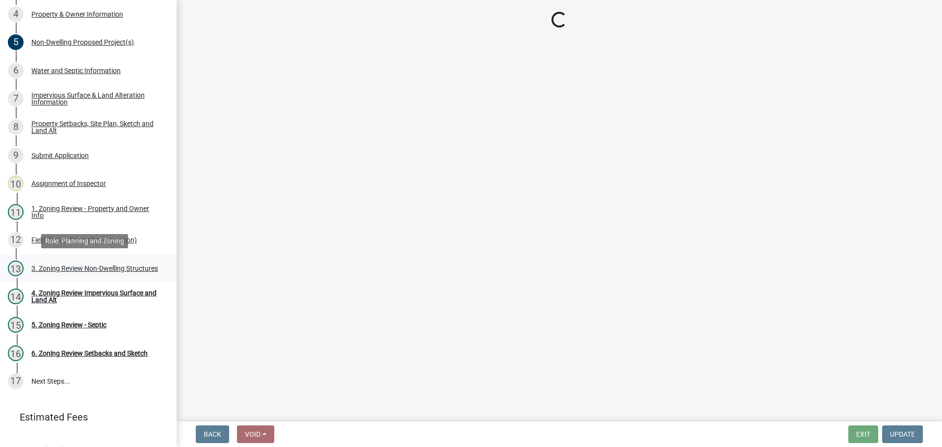
select select "70869821-7738-4560-8d2e-4f353ca78bb3"
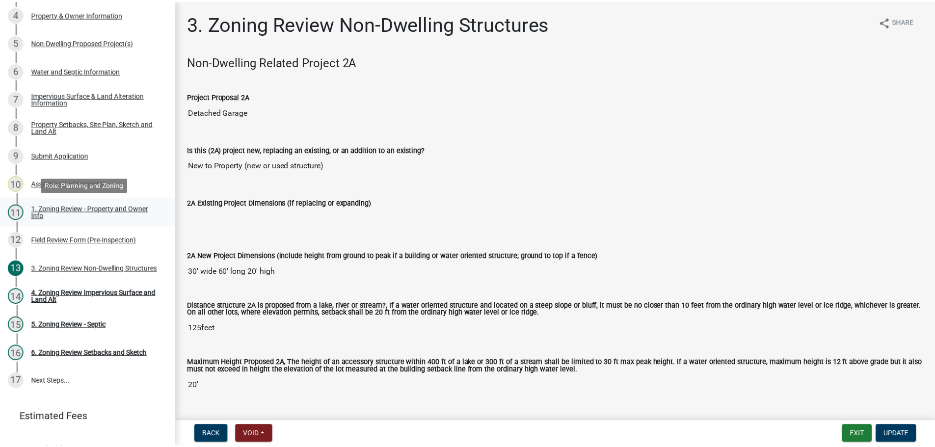
scroll to position [98, 0]
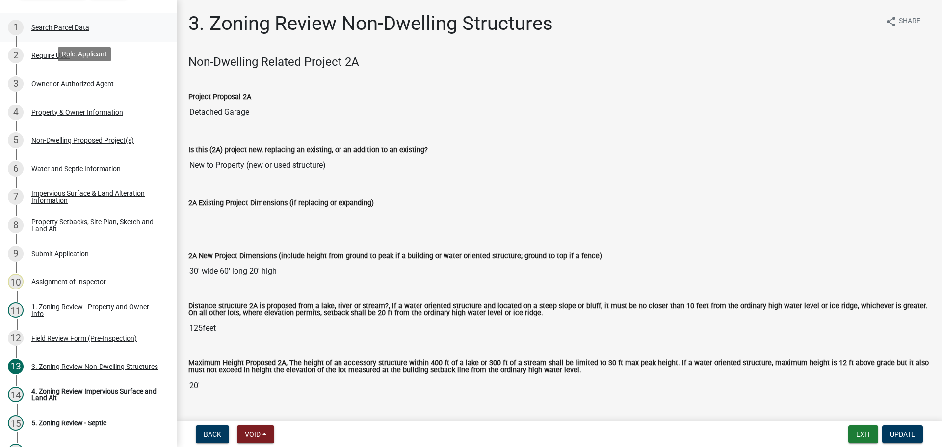
click at [58, 24] on div "Search Parcel Data" at bounding box center [60, 27] width 58 height 7
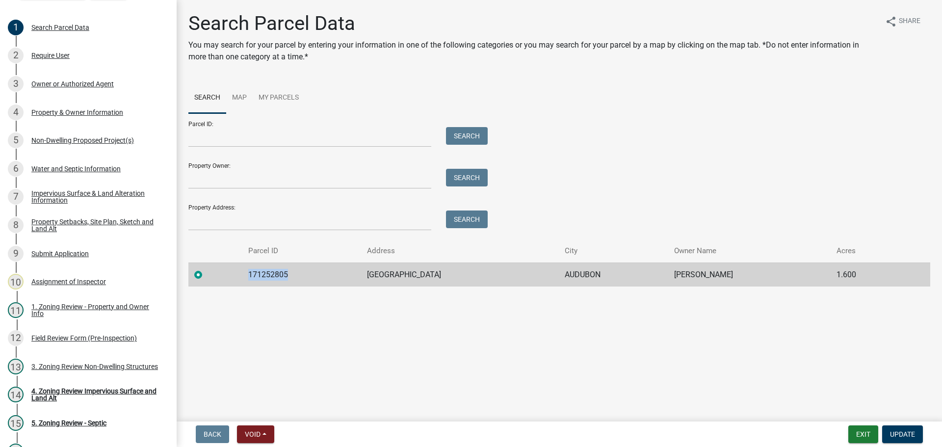
drag, startPoint x: 287, startPoint y: 270, endPoint x: 243, endPoint y: 272, distance: 43.2
click at [243, 272] on td "171252805" at bounding box center [301, 275] width 119 height 24
drag, startPoint x: 243, startPoint y: 272, endPoint x: 271, endPoint y: 136, distance: 138.8
click at [271, 136] on input "Parcel ID:" at bounding box center [309, 137] width 243 height 20
drag, startPoint x: 289, startPoint y: 272, endPoint x: 243, endPoint y: 268, distance: 45.8
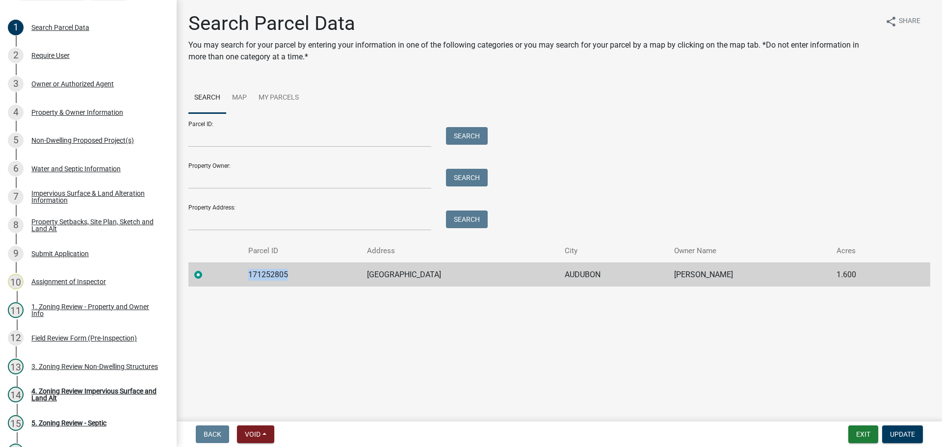
click at [243, 268] on td "171252805" at bounding box center [301, 275] width 119 height 24
copy td "171252805"
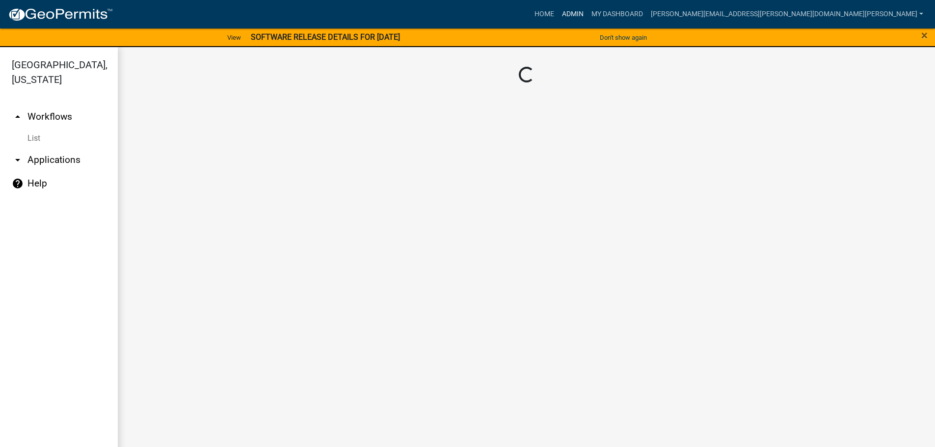
click at [588, 12] on link "Admin" at bounding box center [572, 14] width 29 height 19
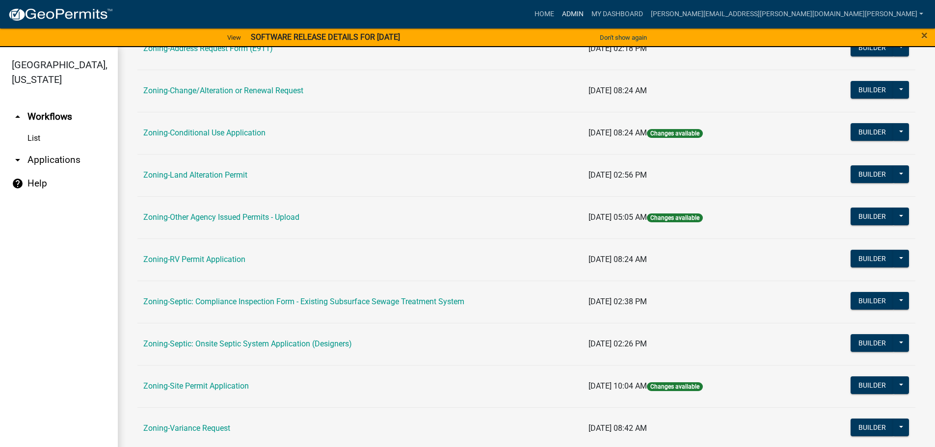
scroll to position [306, 0]
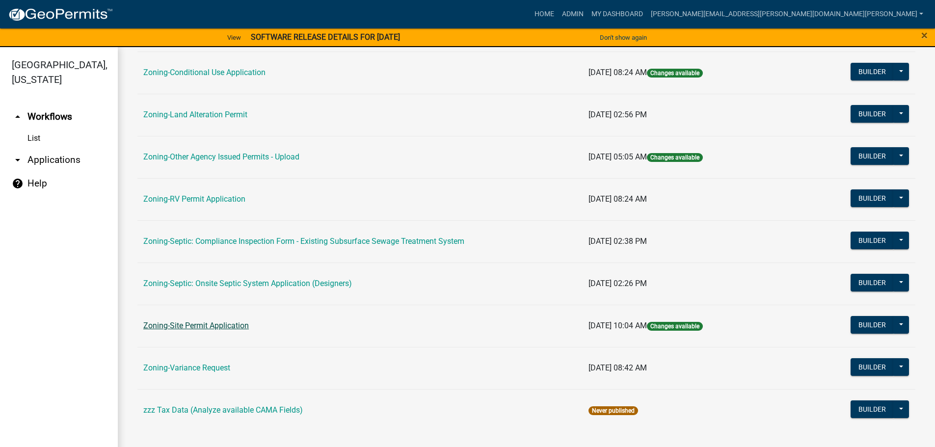
click at [207, 325] on link "Zoning-Site Permit Application" at bounding box center [196, 325] width 106 height 9
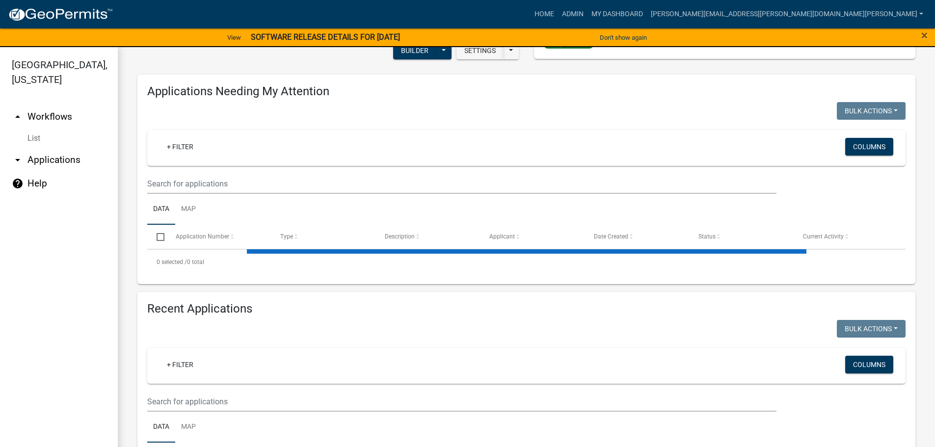
scroll to position [245, 0]
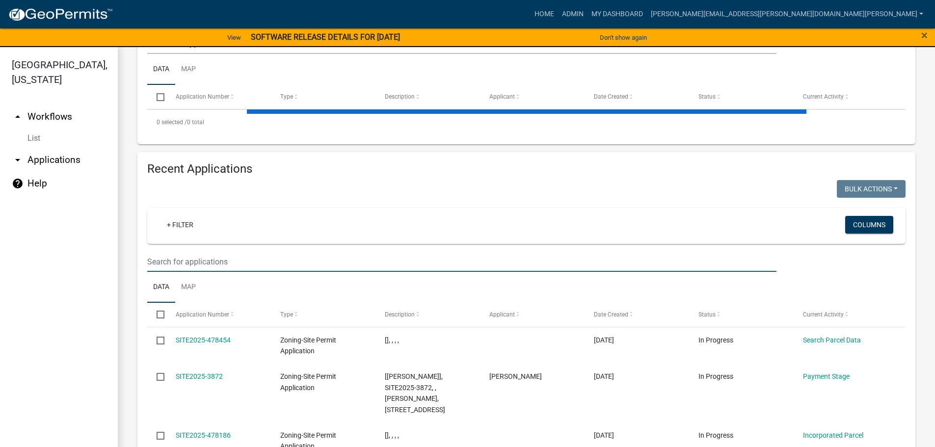
click at [229, 263] on input "text" at bounding box center [461, 262] width 629 height 20
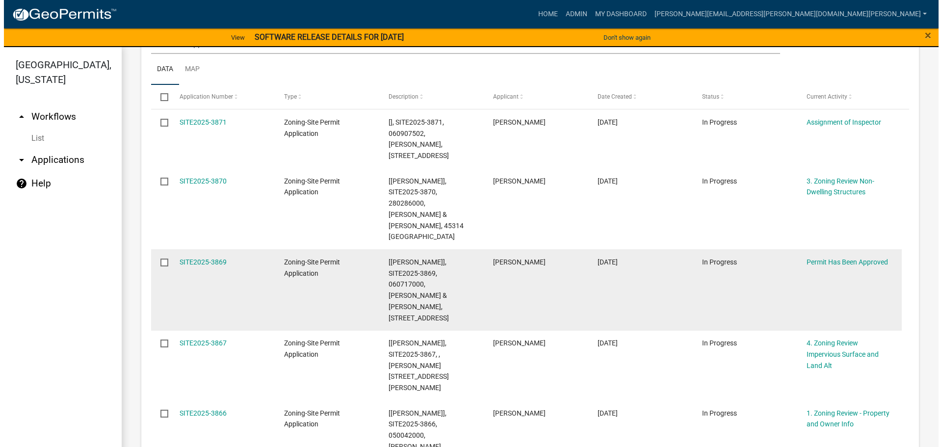
scroll to position [0, 0]
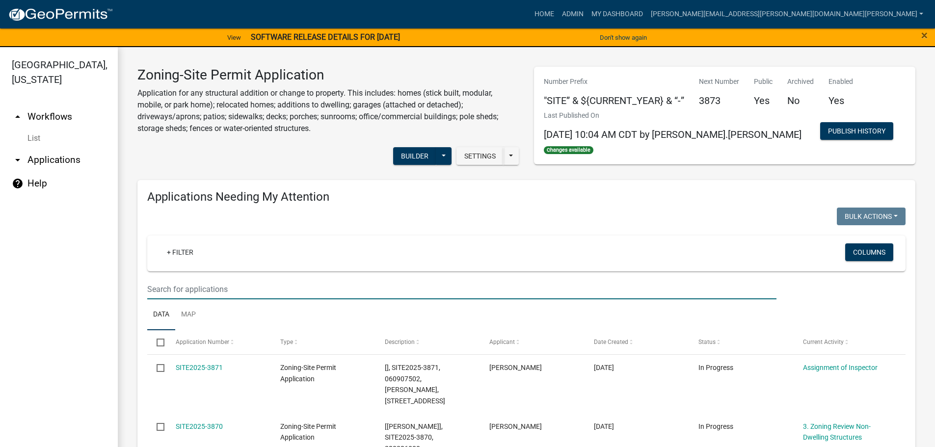
click at [307, 286] on input "text" at bounding box center [461, 289] width 629 height 20
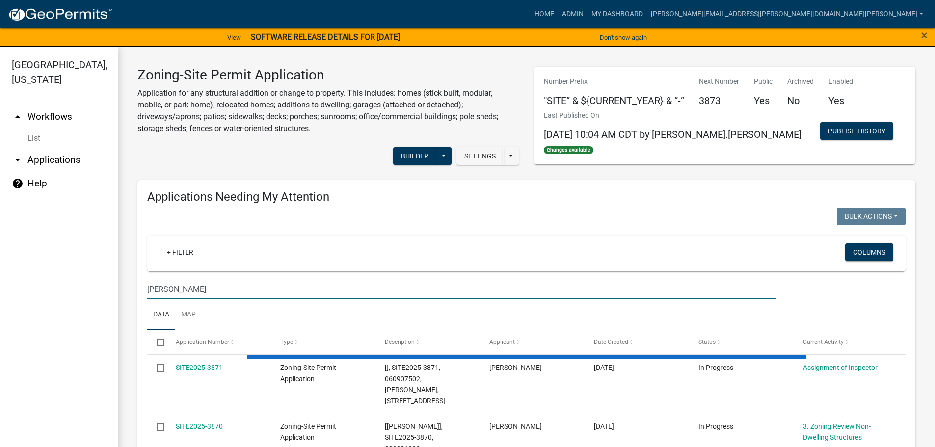
type input "frier"
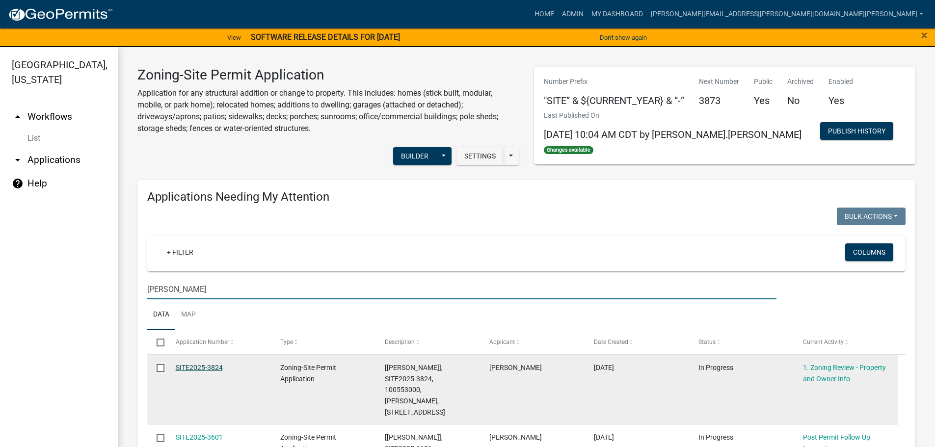
click at [203, 366] on link "SITE2025-3824" at bounding box center [199, 368] width 47 height 8
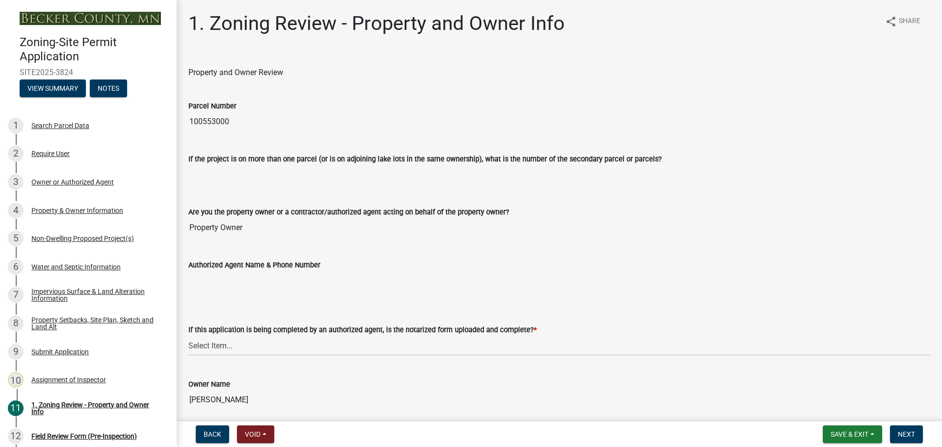
scroll to position [196, 0]
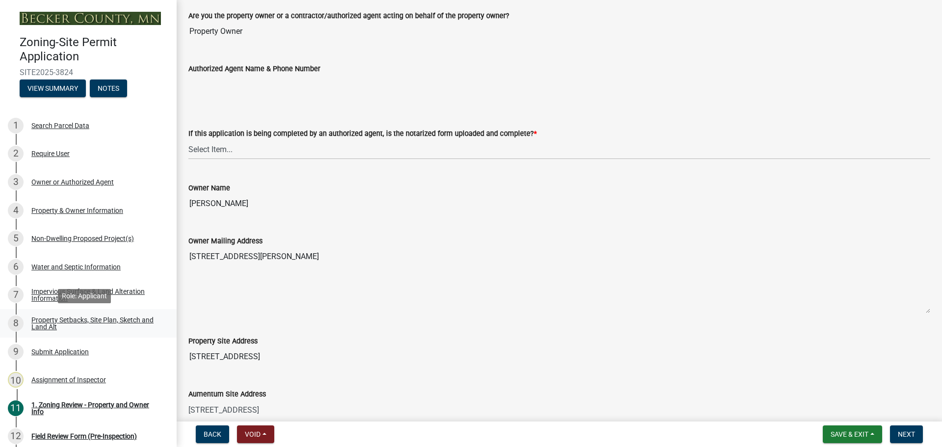
click at [72, 318] on div "Property Setbacks, Site Plan, Sketch and Land Alt" at bounding box center [96, 324] width 130 height 14
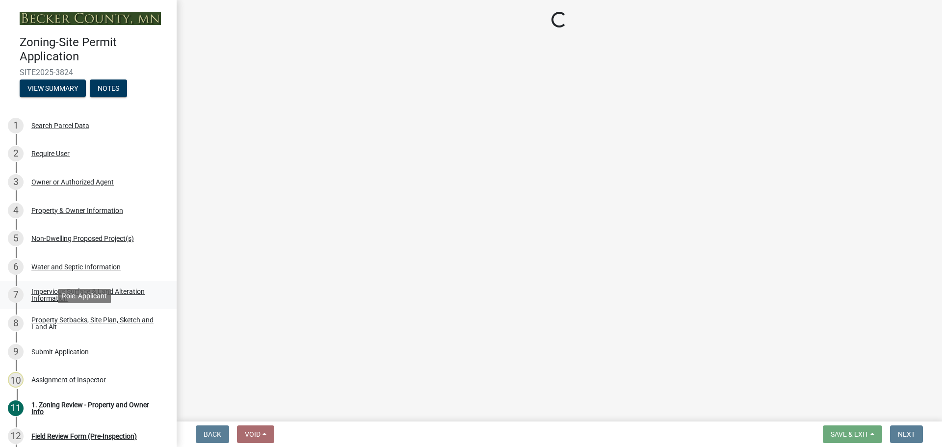
scroll to position [0, 0]
select select "d89fbfa0-1150-4954-b91c-9d482c9530a3"
select select "b56a4575-9846-47cf-8067-c59a4853da22"
select select "e8ab2dc3-aa3f-46f3-9b4a-37eb25ad84af"
select select "b98836ba-4715-455d-97ab-be9a9df498a8"
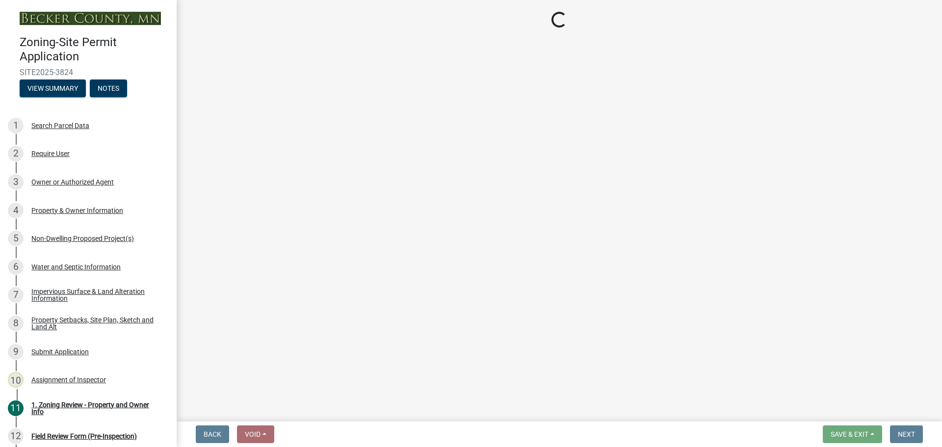
select select "c8b8ea71-7088-4e87-a493-7bc88cc2835b"
select select "d6c1d38b-8561-4345-845e-72dfbb0578a1"
select select "4421853d-5e11-4b64-95ec-6c47066881cc"
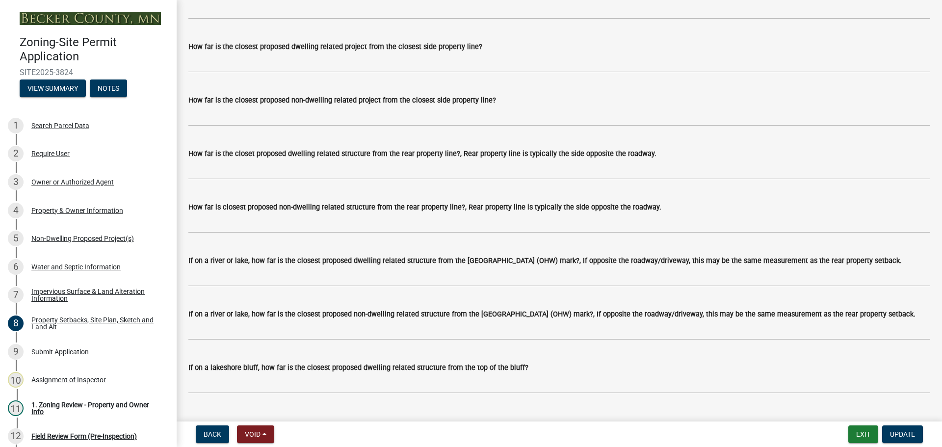
scroll to position [2012, 0]
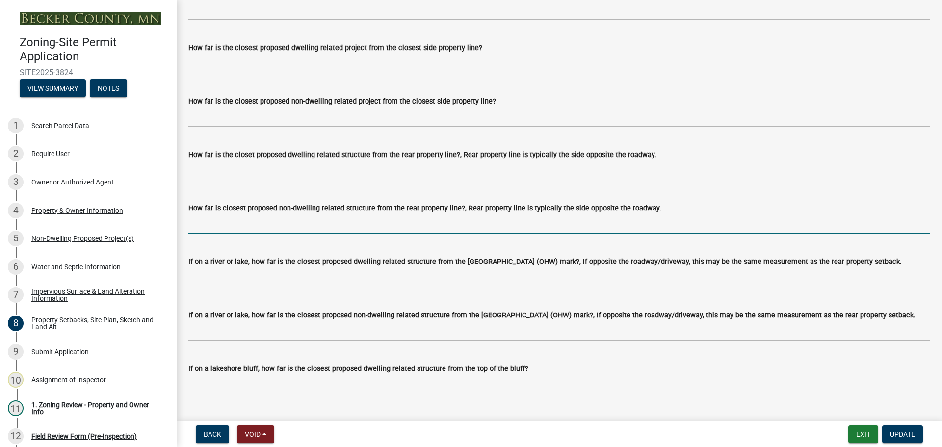
click at [221, 234] on input "How far is closest proposed non-dwelling related structure from the rear proper…" at bounding box center [559, 224] width 742 height 20
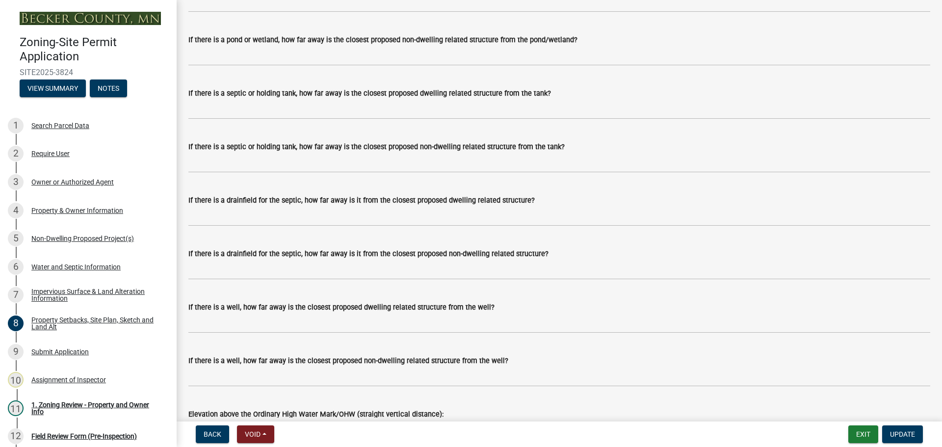
scroll to position [2503, 0]
type input "150'"
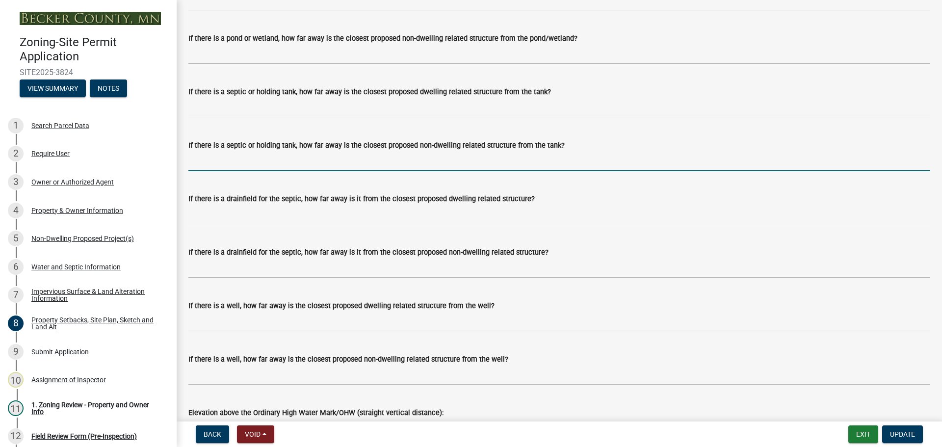
click at [312, 169] on input "If there is a septic or holding tank, how far away is the closest proposed non-…" at bounding box center [559, 161] width 742 height 20
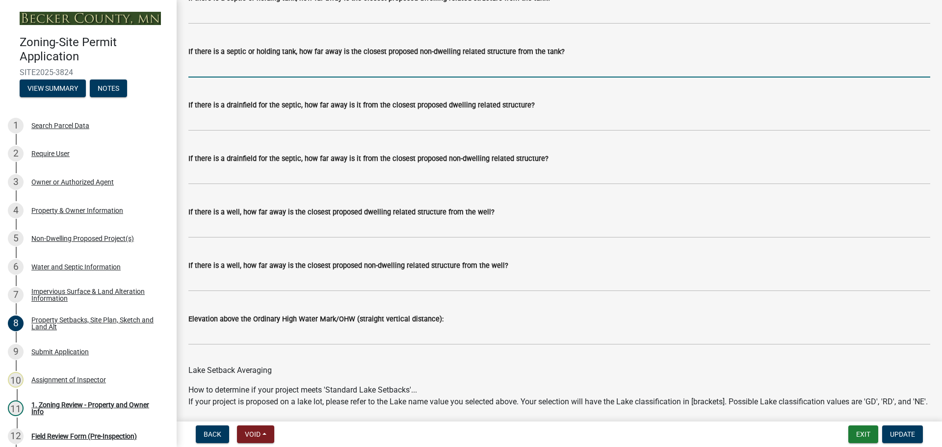
scroll to position [2601, 0]
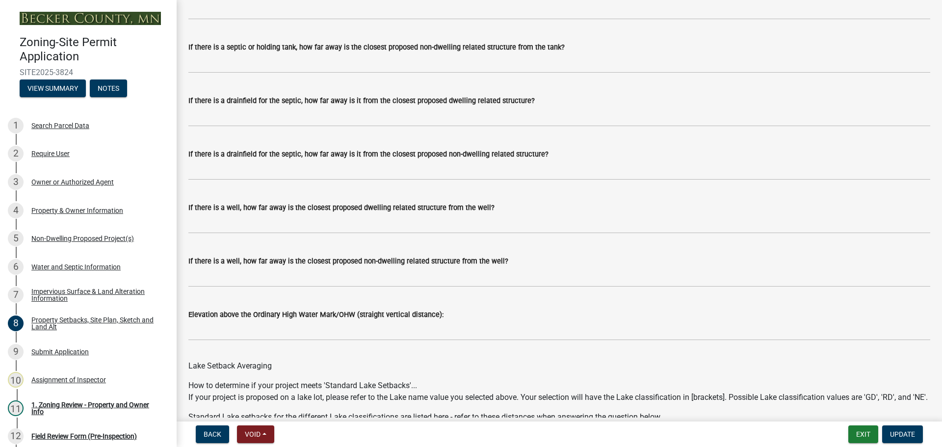
click at [515, 348] on wm-data-entity-input "Elevation above the Ordinary High Water Mark/OHW (straight vertical distance):" at bounding box center [559, 321] width 742 height 53
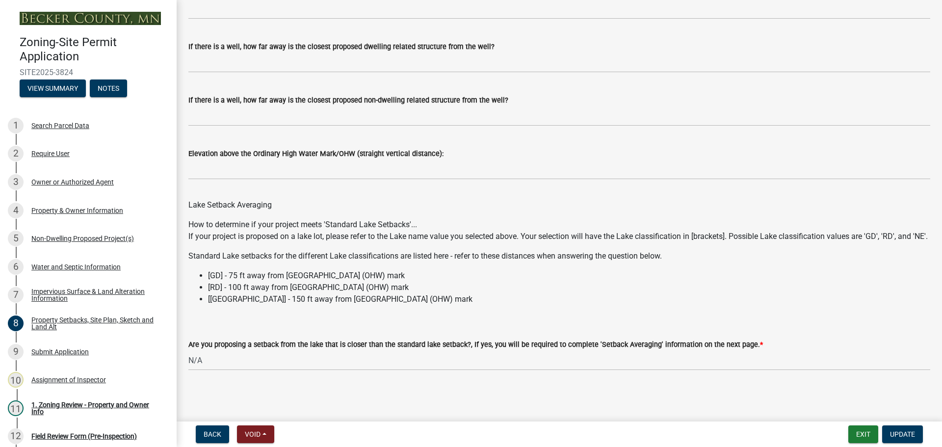
scroll to position [2788, 0]
click at [904, 432] on span "Update" at bounding box center [902, 434] width 25 height 8
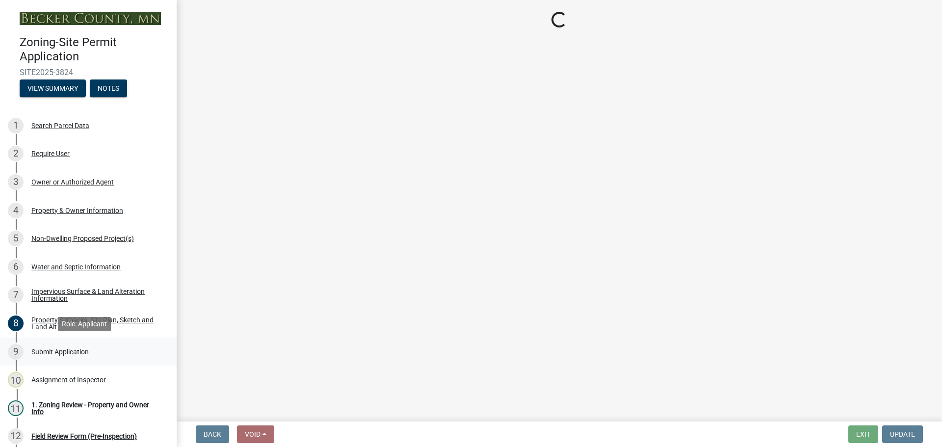
scroll to position [196, 0]
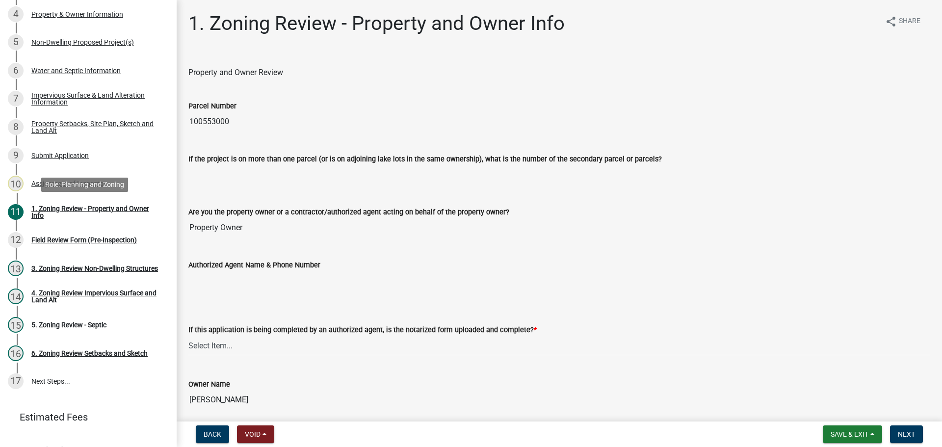
click at [49, 210] on div "1. Zoning Review - Property and Owner Info" at bounding box center [96, 212] width 130 height 14
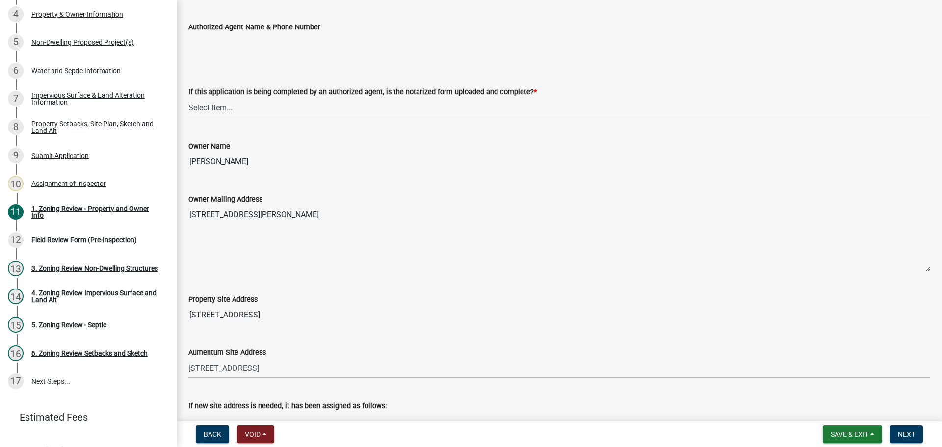
scroll to position [245, 0]
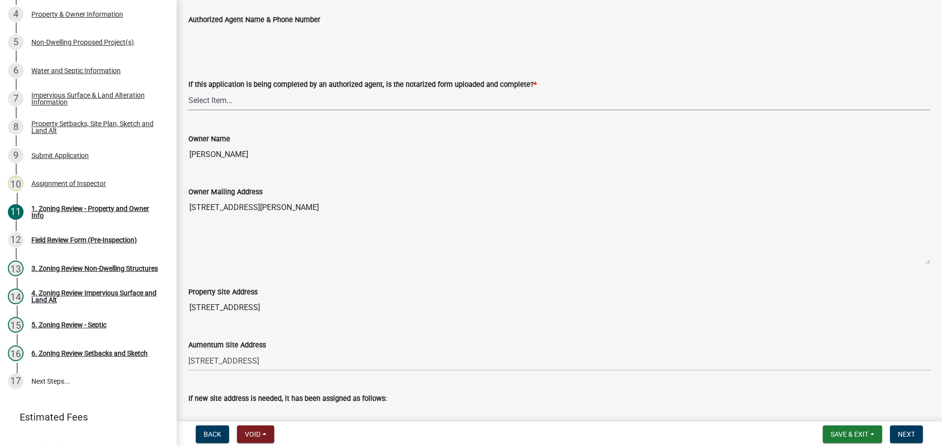
click at [201, 100] on select "Select Item... Yes No N/A" at bounding box center [559, 100] width 742 height 20
click at [188, 90] on select "Select Item... Yes No N/A" at bounding box center [559, 100] width 742 height 20
select select "b279cdb4-a9c7-4e65-a8bd-797316f5be14"
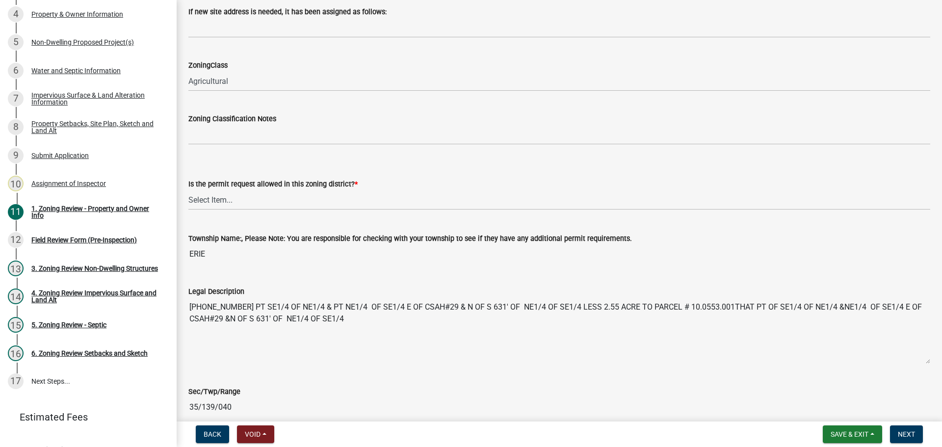
scroll to position [638, 0]
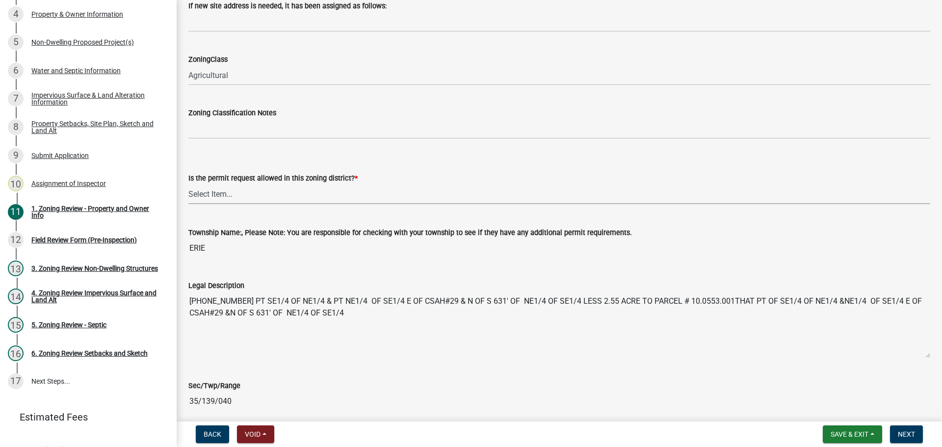
click at [211, 199] on select "Select Item... Yes No" at bounding box center [559, 194] width 742 height 20
click at [188, 184] on select "Select Item... Yes No" at bounding box center [559, 194] width 742 height 20
select select "b4f32c46-6248-4748-b47c-fa4933858724"
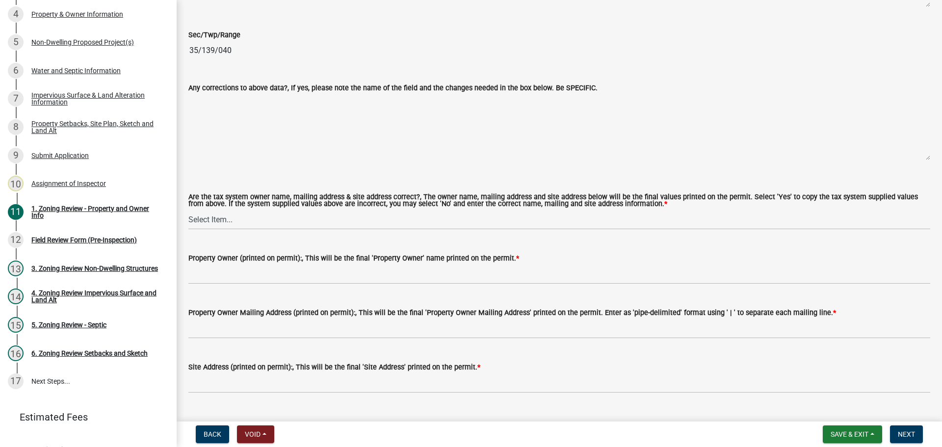
scroll to position [1080, 0]
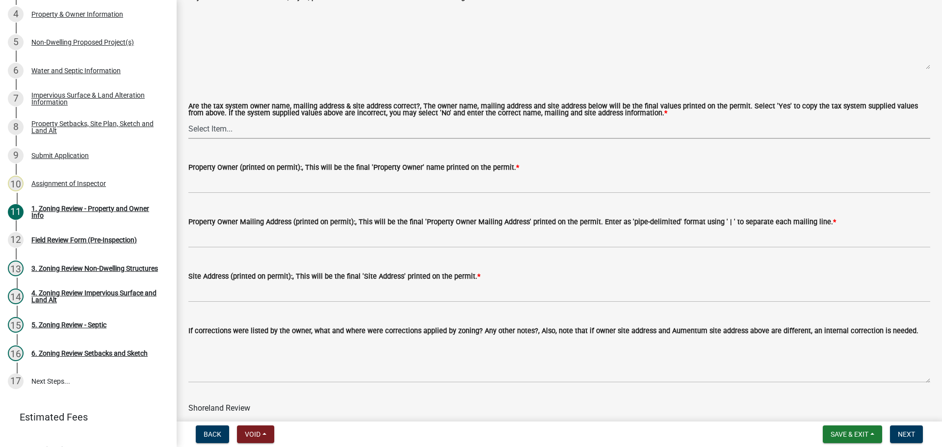
click at [201, 127] on select "Select Item... Yes No" at bounding box center [559, 129] width 742 height 20
click at [188, 119] on select "Select Item... Yes No" at bounding box center [559, 129] width 742 height 20
select select "ab6c2257-4786-48e5-86d0-1194833f57c8"
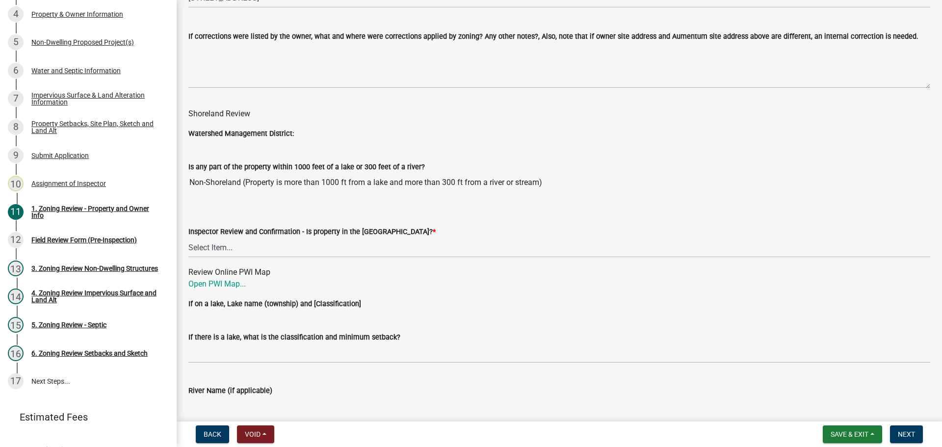
scroll to position [1486, 0]
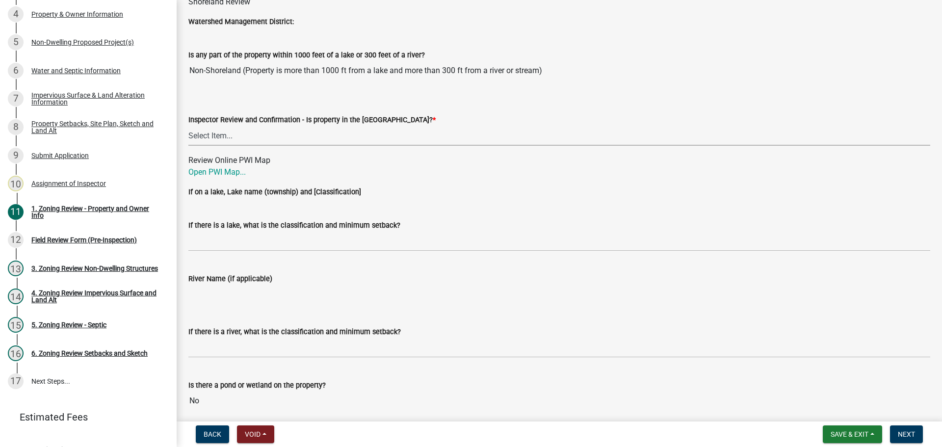
click at [197, 134] on select "Select Item... Within Shoreland District (SD) Not in Shoreland District (NOTSL)" at bounding box center [559, 136] width 742 height 20
click at [188, 126] on select "Select Item... Within Shoreland District (SD) Not in Shoreland District (NOTSL)" at bounding box center [559, 136] width 742 height 20
select select "de99b201-fb85-4000-88f5-6f49f4ff2101"
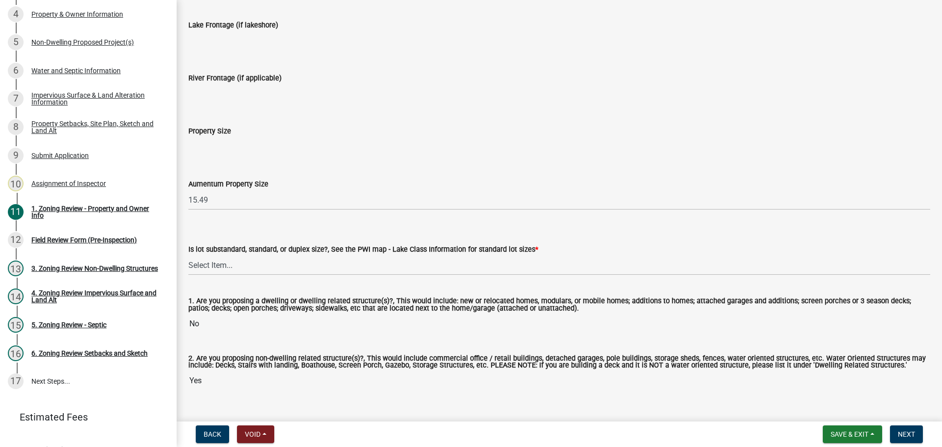
scroll to position [1974, 0]
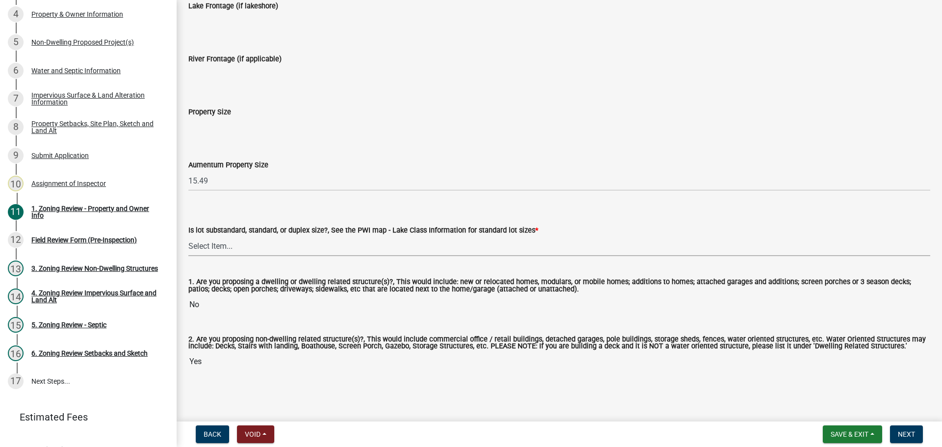
click at [207, 245] on select "Select Item... Non-Riparian and not back lot Substandard Non-Riparian Backlot S…" at bounding box center [559, 246] width 742 height 20
click at [188, 236] on select "Select Item... Non-Riparian and not back lot Substandard Non-Riparian Backlot S…" at bounding box center [559, 246] width 742 height 20
select select "bebe3d63-d6b7-40ee-9a8d-3c7f124c1a67"
click at [914, 427] on button "Next" at bounding box center [906, 435] width 33 height 18
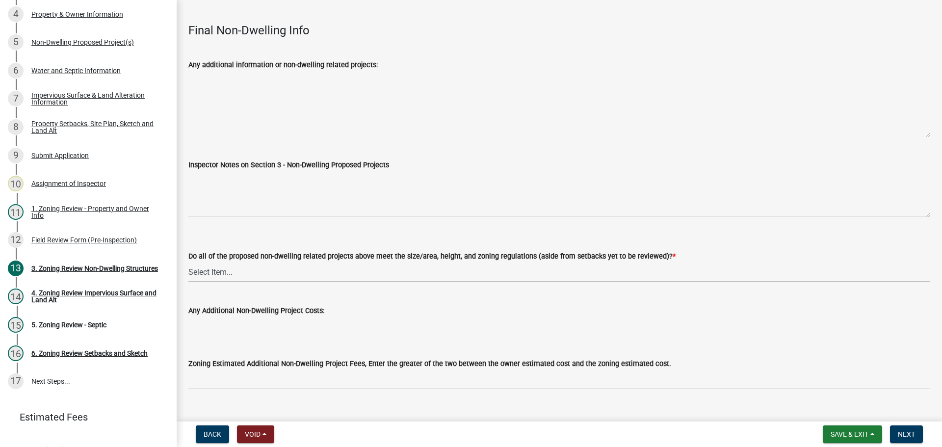
scroll to position [3164, 0]
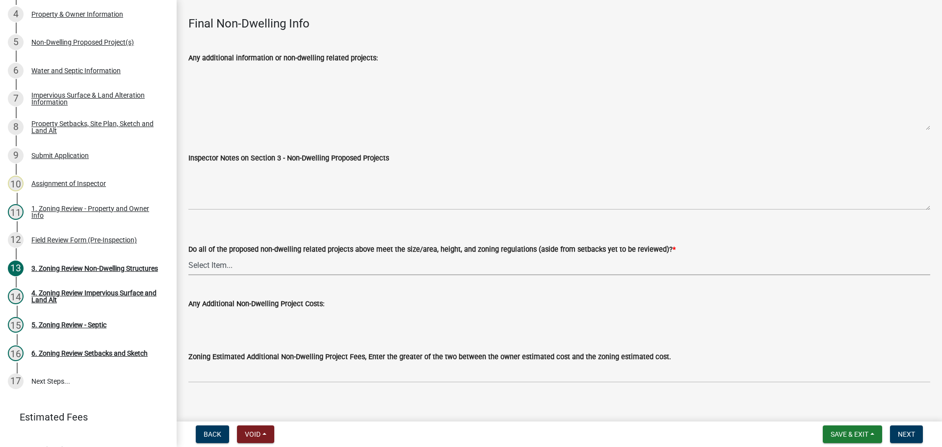
click at [196, 255] on select "Select Item... Yes No N/A" at bounding box center [559, 265] width 742 height 20
click at [188, 255] on select "Select Item... Yes No N/A" at bounding box center [559, 265] width 742 height 20
select select "70869821-7738-4560-8d2e-4f353ca78bb3"
click at [912, 431] on span "Next" at bounding box center [906, 434] width 17 height 8
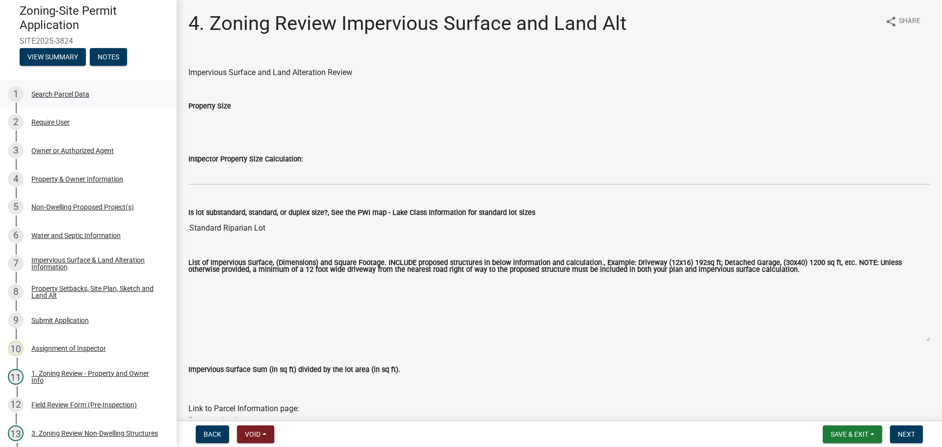
scroll to position [0, 0]
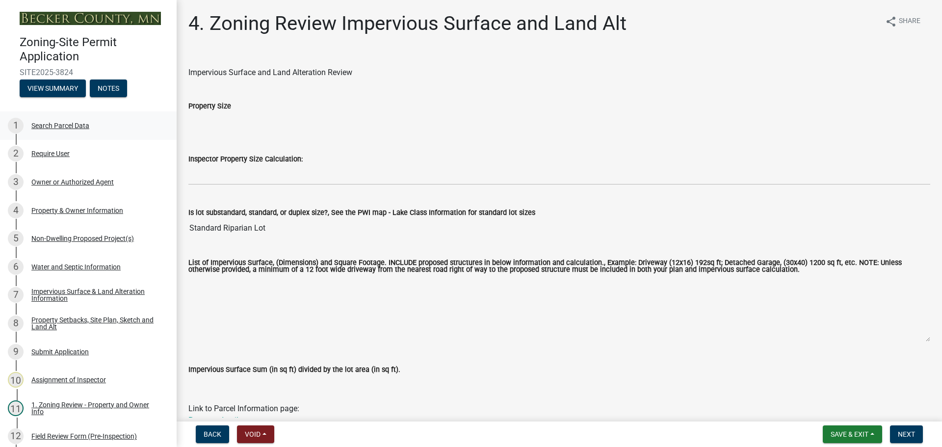
click at [69, 122] on div "Search Parcel Data" at bounding box center [60, 125] width 58 height 7
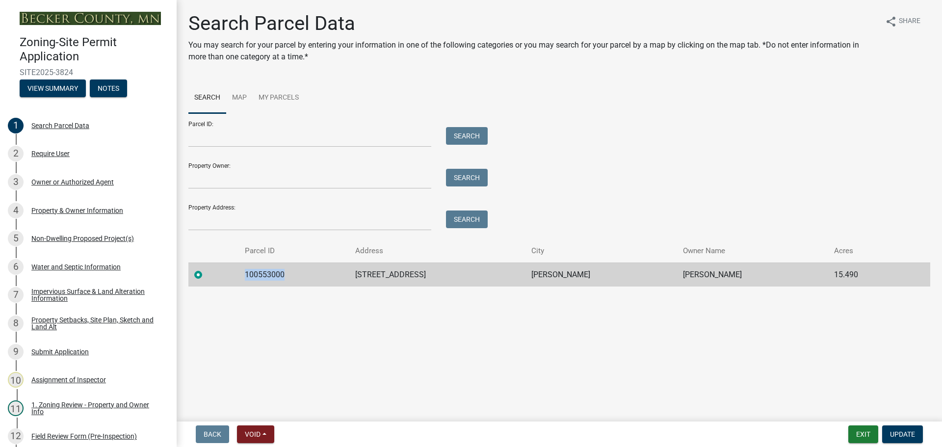
drag, startPoint x: 295, startPoint y: 275, endPoint x: 241, endPoint y: 272, distance: 54.6
click at [241, 272] on tr "100553000 16527 CO HWY 29 FRAZEE ANITA K JOHNSON 15.490" at bounding box center [559, 275] width 742 height 24
copy td "100553000"
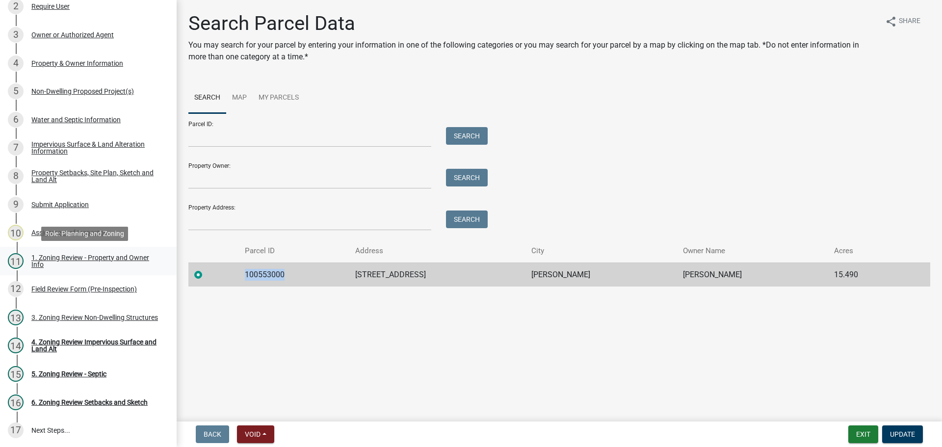
scroll to position [214, 0]
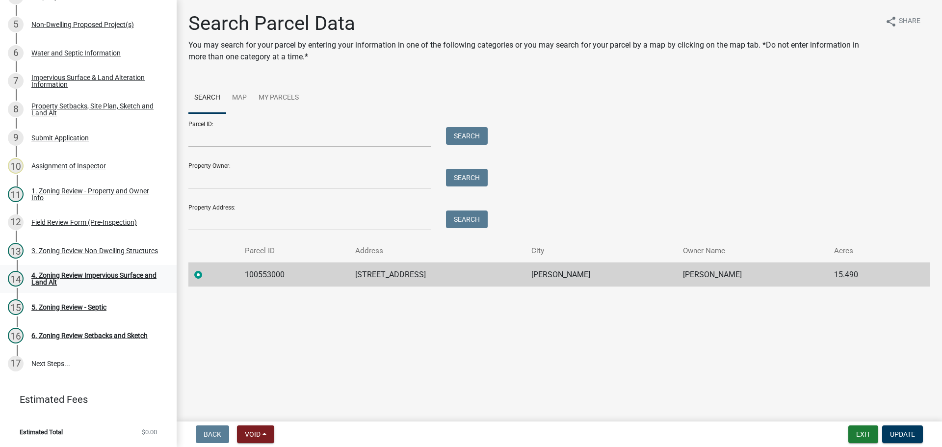
click at [75, 275] on div "4. Zoning Review Impervious Surface and Land Alt" at bounding box center [96, 279] width 130 height 14
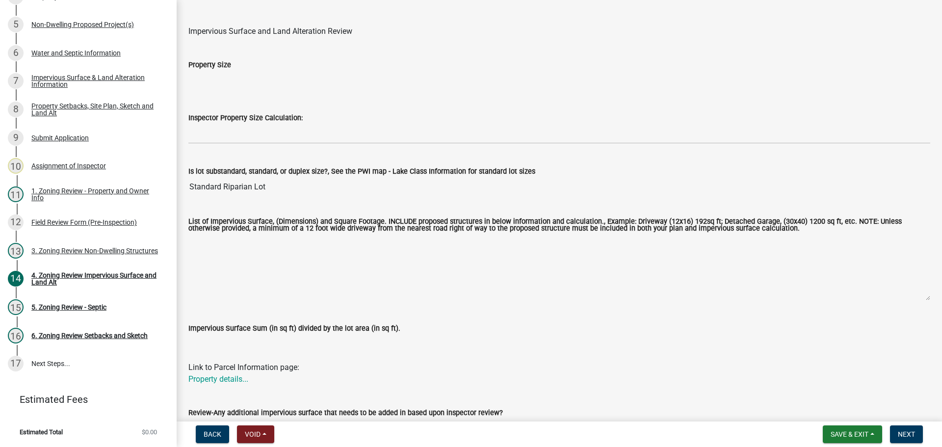
scroll to position [0, 0]
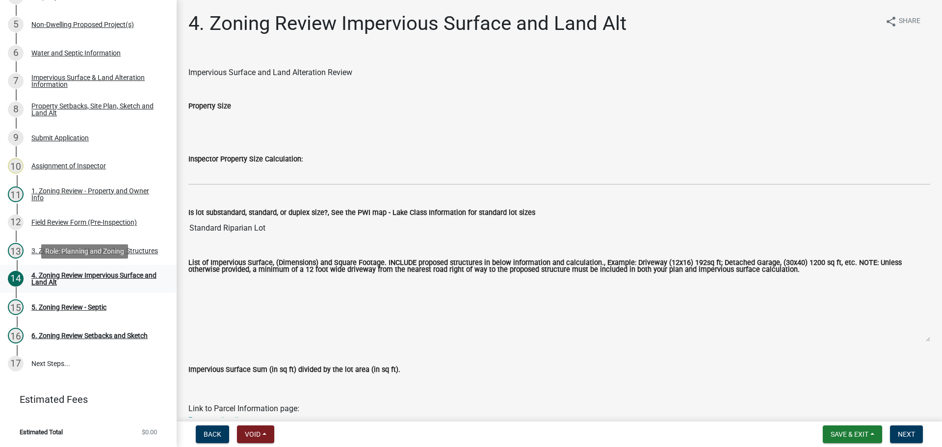
click at [82, 274] on div "4. Zoning Review Impervious Surface and Land Alt" at bounding box center [96, 279] width 130 height 14
click at [72, 247] on div "3. Zoning Review Non-Dwelling Structures" at bounding box center [94, 250] width 127 height 7
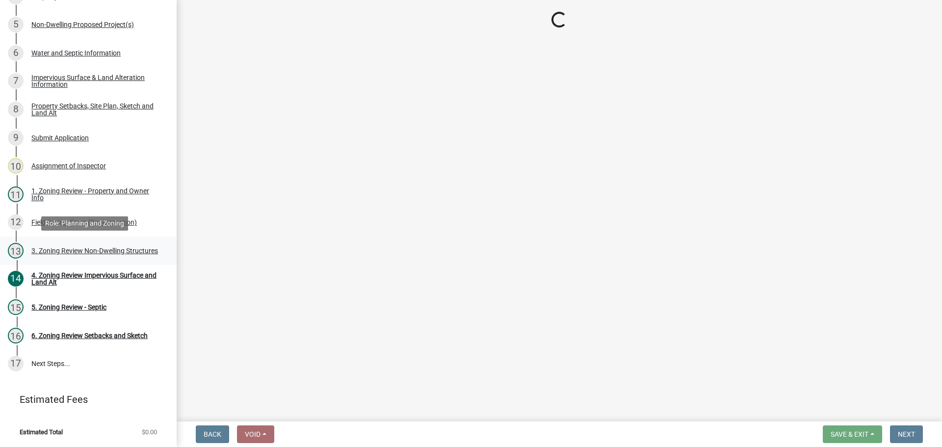
select select "70869821-7738-4560-8d2e-4f353ca78bb3"
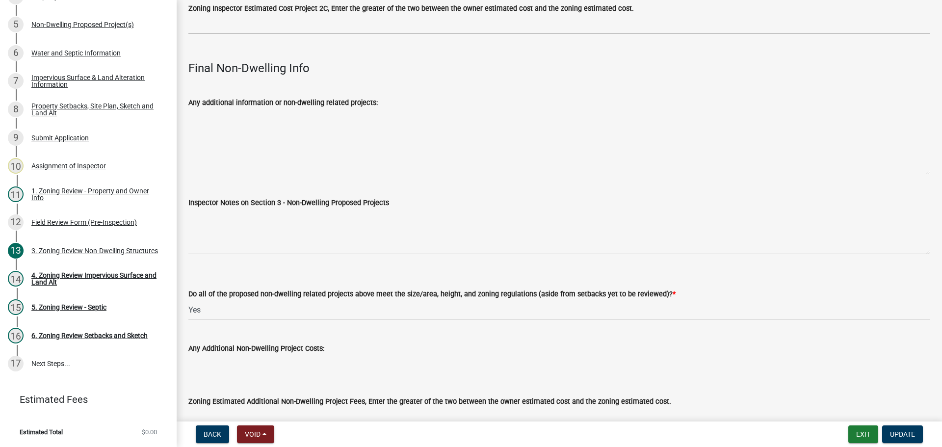
scroll to position [3164, 0]
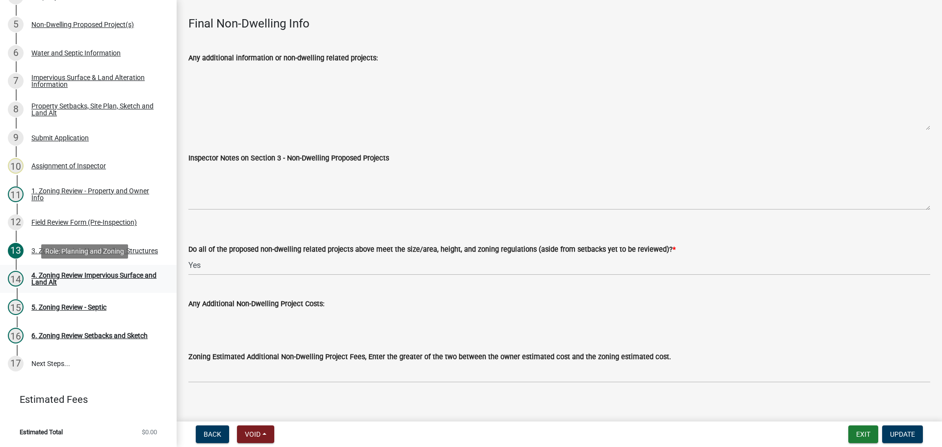
click at [99, 272] on div "4. Zoning Review Impervious Surface and Land Alt" at bounding box center [96, 279] width 130 height 14
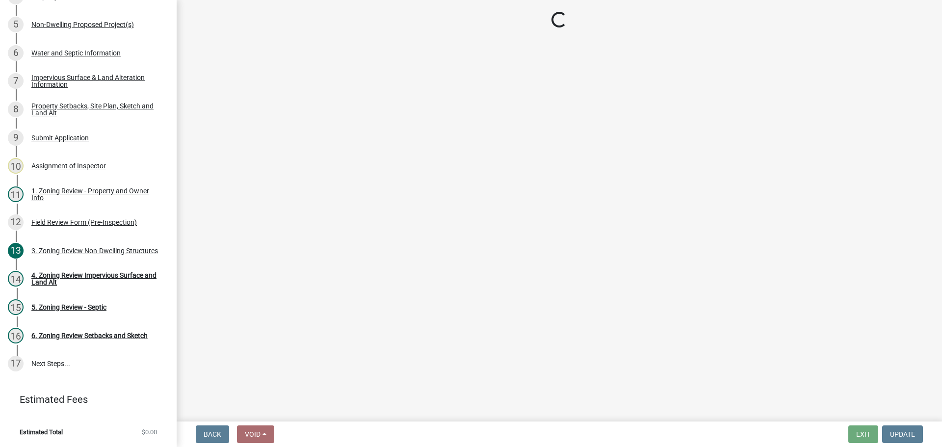
scroll to position [0, 0]
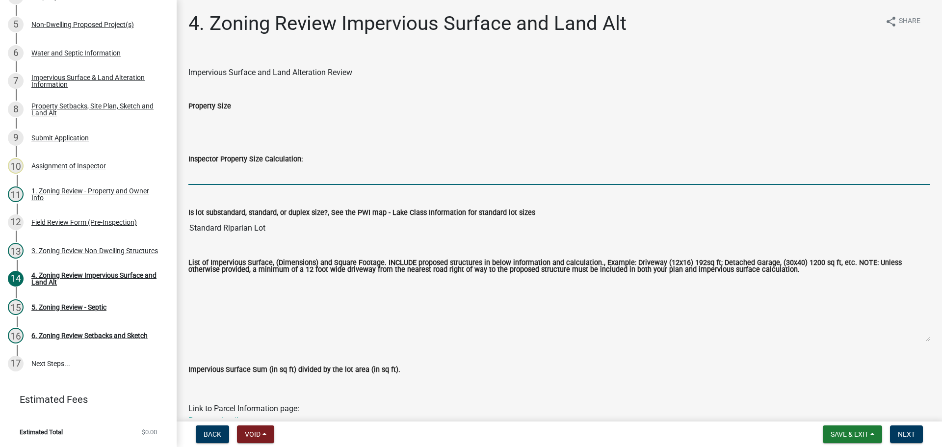
click at [220, 175] on input "Inspector Property Size Calculation:" at bounding box center [559, 175] width 742 height 20
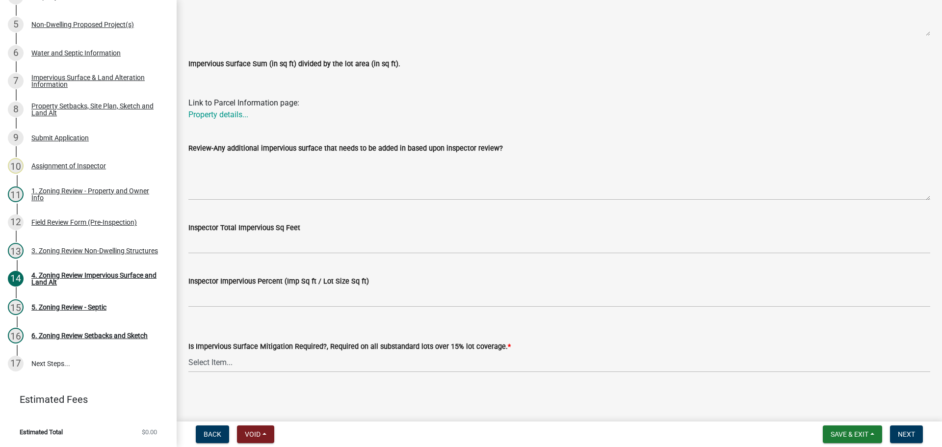
scroll to position [308, 0]
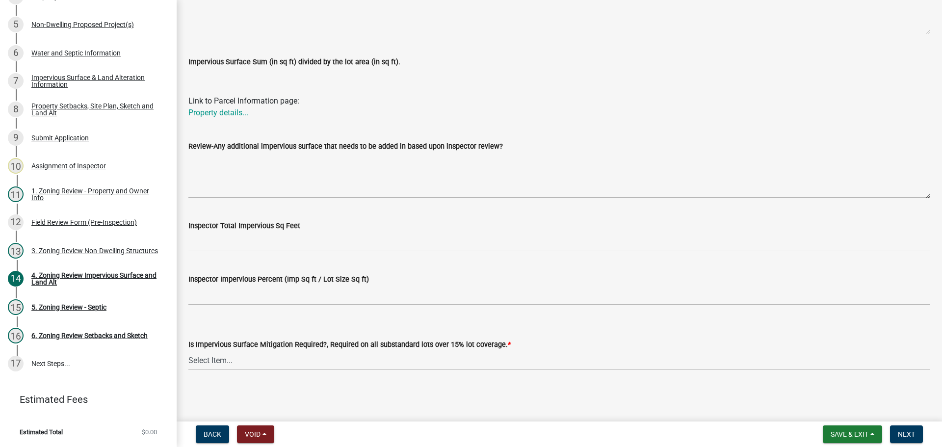
type input "15.49"
drag, startPoint x: 221, startPoint y: 357, endPoint x: 211, endPoint y: 343, distance: 17.6
click at [221, 357] on select "Select Item... Yes- Over 15% substandard lot coverage No N/A" at bounding box center [559, 360] width 742 height 20
click at [188, 350] on select "Select Item... Yes- Over 15% substandard lot coverage No N/A" at bounding box center [559, 360] width 742 height 20
select select "e01e6f83-540c-4684-94c6-de0fe38ded07"
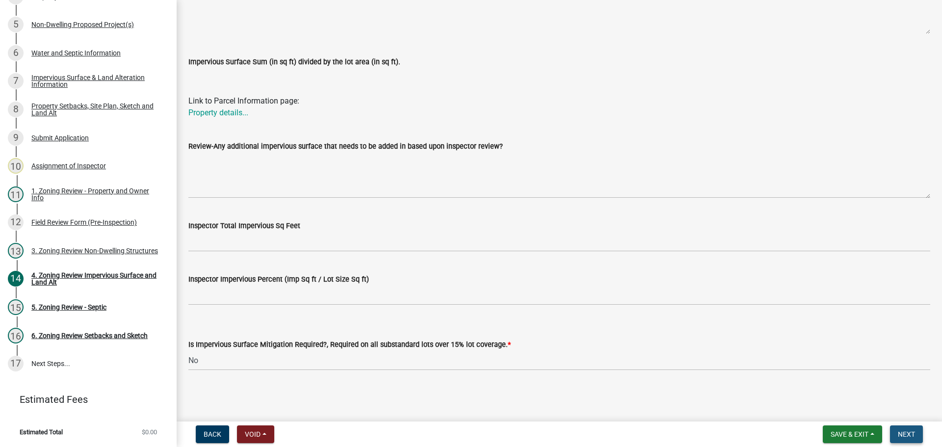
click at [906, 427] on button "Next" at bounding box center [906, 435] width 33 height 18
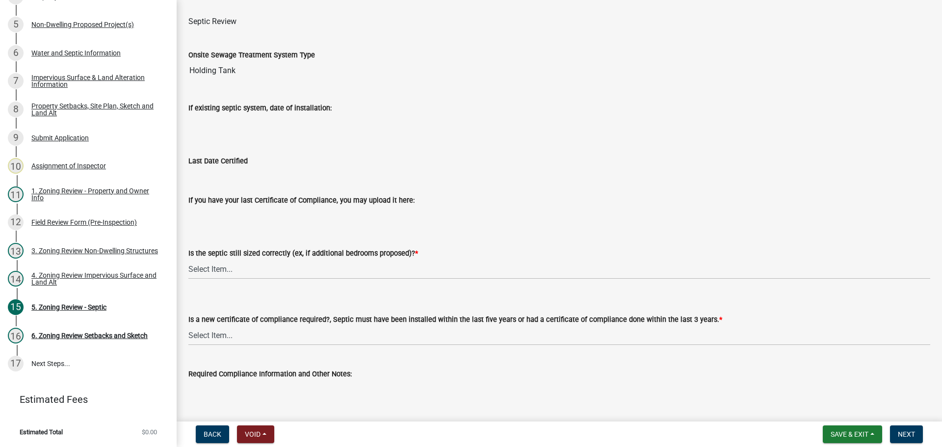
scroll to position [106, 0]
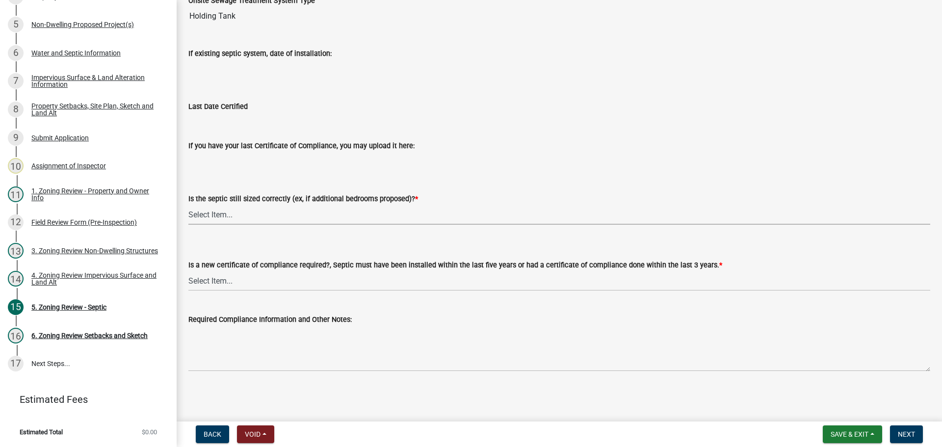
click at [214, 215] on select "Select Item... Yes No N/A" at bounding box center [559, 215] width 742 height 20
click at [188, 205] on select "Select Item... Yes No N/A" at bounding box center [559, 215] width 742 height 20
select select "ffe0288f-179d-446d-9dfb-ee21a688edc6"
click at [236, 279] on select "Select Item... Yes No" at bounding box center [559, 281] width 742 height 20
click at [188, 271] on select "Select Item... Yes No" at bounding box center [559, 281] width 742 height 20
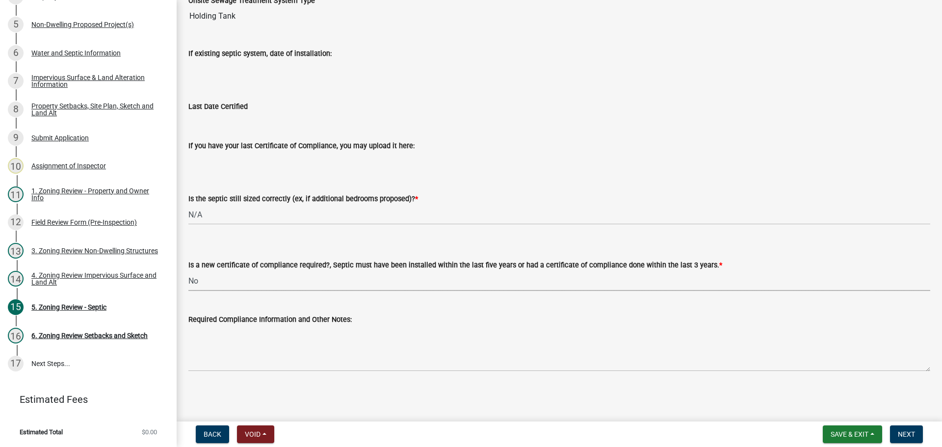
select select "2fd537d7-74b1-4ff9-a84c-837cf5598f43"
click at [906, 435] on span "Next" at bounding box center [906, 434] width 17 height 8
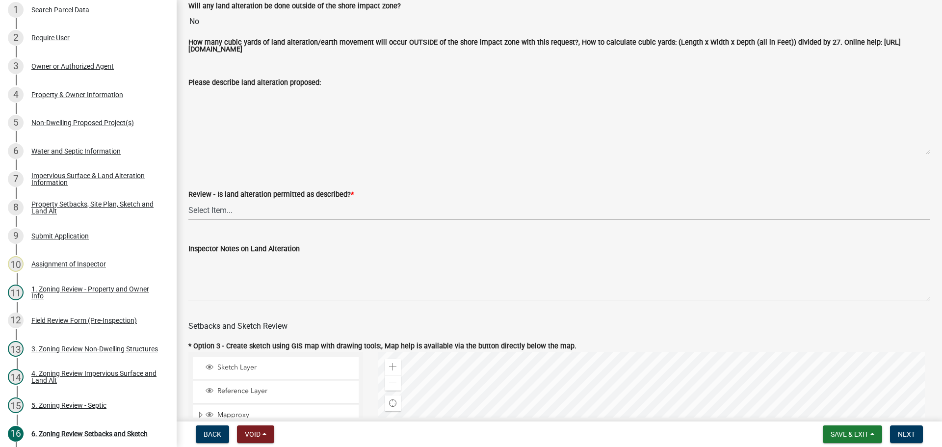
scroll to position [196, 0]
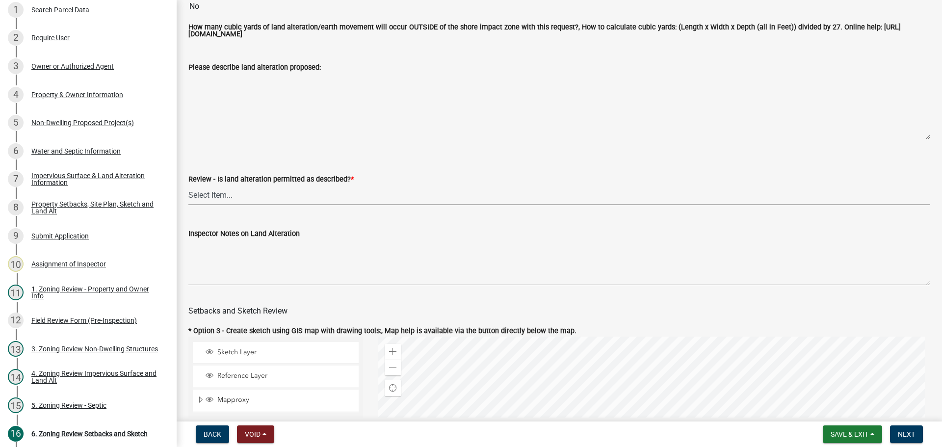
click at [212, 197] on select "Select Item... Yes No N/A" at bounding box center [559, 195] width 742 height 20
click at [188, 187] on select "Select Item... Yes No N/A" at bounding box center [559, 195] width 742 height 20
select select "cada6796-d529-4ebb-b6d4-faca8dd705c9"
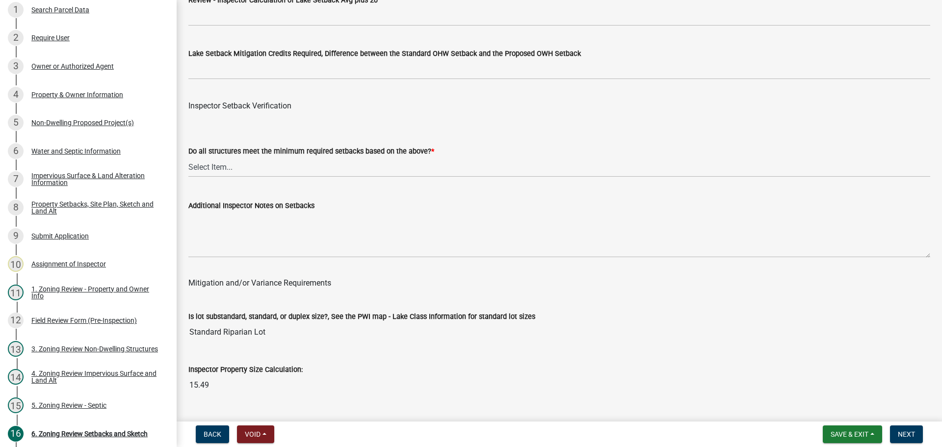
scroll to position [3043, 0]
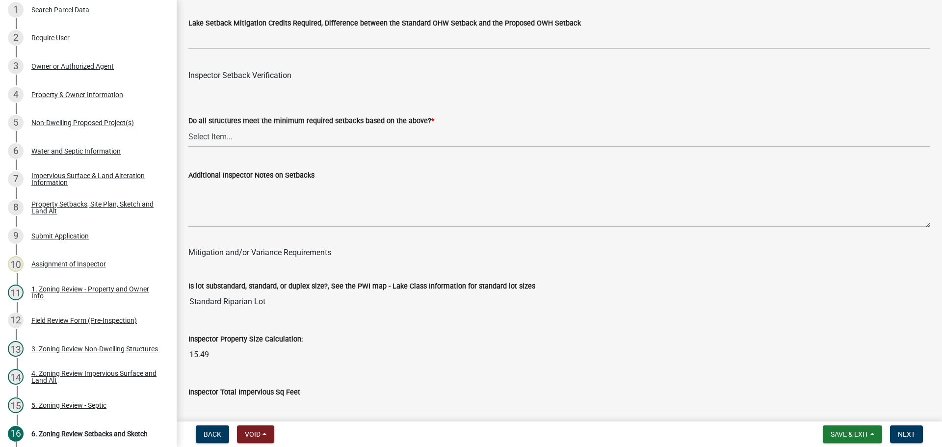
click at [204, 134] on select "Select Item... Yes No" at bounding box center [559, 137] width 742 height 20
click at [188, 129] on select "Select Item... Yes No" at bounding box center [559, 137] width 742 height 20
select select "1355ee8a-8cf1-4796-8594-a9df27e9dfb0"
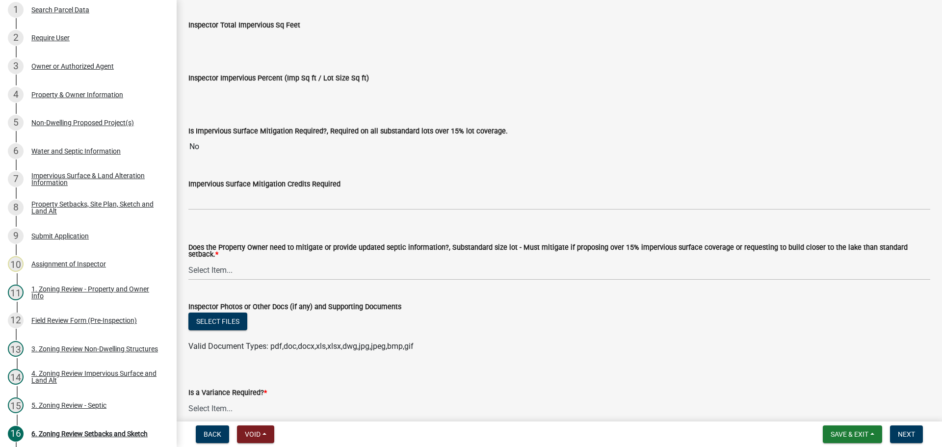
scroll to position [3485, 0]
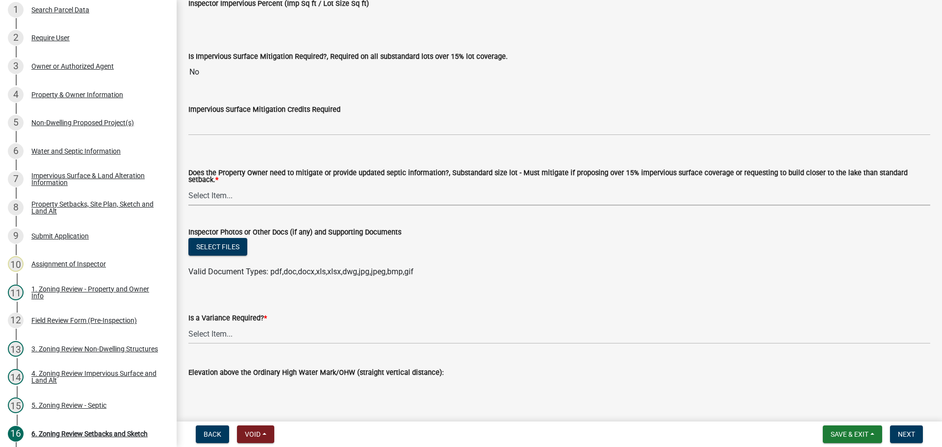
drag, startPoint x: 213, startPoint y: 192, endPoint x: 237, endPoint y: 196, distance: 24.3
click at [213, 192] on select "Select Item... No Mitigation or additional Septic Information is required Septi…" at bounding box center [559, 196] width 742 height 20
click at [188, 186] on select "Select Item... No Mitigation or additional Septic Information is required Septi…" at bounding box center [559, 196] width 742 height 20
select select "90ee664a-1dc2-440e-be2c-90a87c157e77"
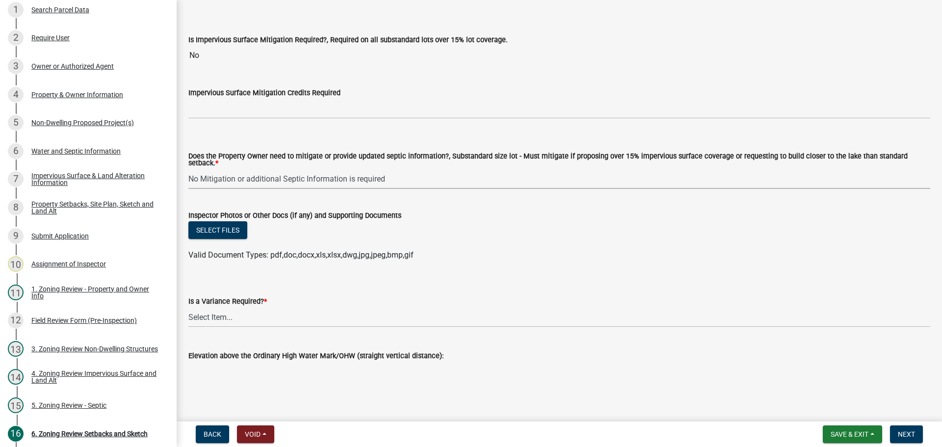
scroll to position [3509, 0]
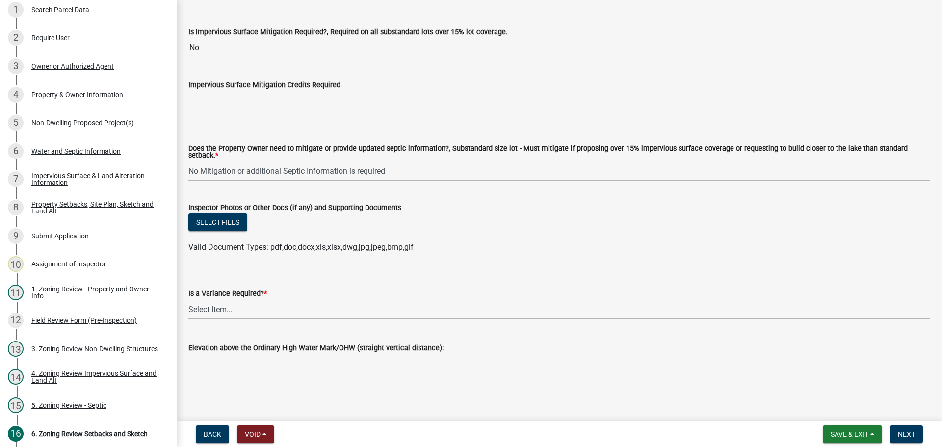
click at [220, 304] on select "Select Item... Yes No" at bounding box center [559, 309] width 742 height 20
click at [188, 299] on select "Select Item... Yes No" at bounding box center [559, 309] width 742 height 20
select select "f2187563-aefa-492e-adce-9c256a51e9d2"
click at [908, 430] on span "Next" at bounding box center [906, 434] width 17 height 8
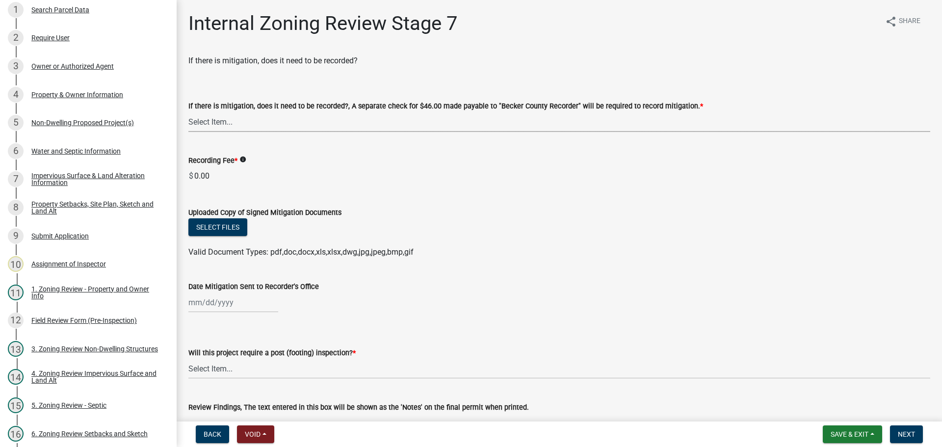
click at [209, 120] on select "Select Item... Yes No N/A" at bounding box center [559, 122] width 742 height 20
click at [188, 112] on select "Select Item... Yes No N/A" at bounding box center [559, 122] width 742 height 20
select select "a3547d78-d162-4c03-a5e6-44db720e788b"
click at [220, 367] on select "Select Item... No Yes" at bounding box center [559, 369] width 742 height 20
click at [188, 359] on select "Select Item... No Yes" at bounding box center [559, 369] width 742 height 20
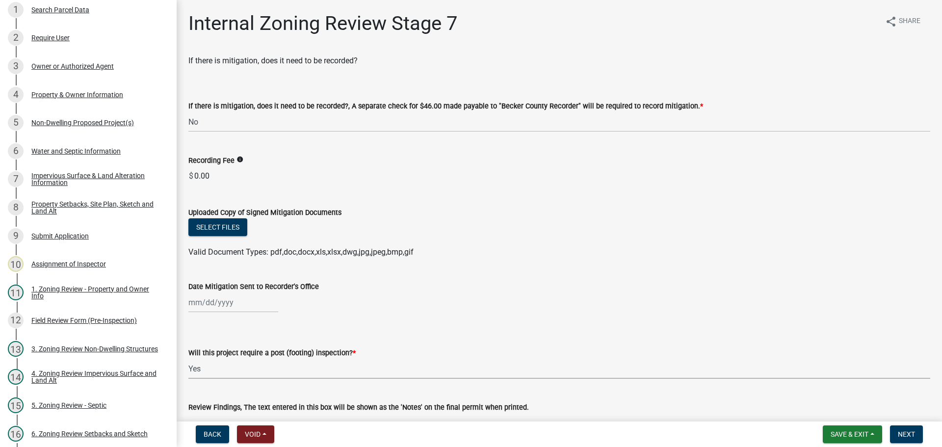
select select "74b00539-a6f1-4ef6-a890-a22a5fa5fedf"
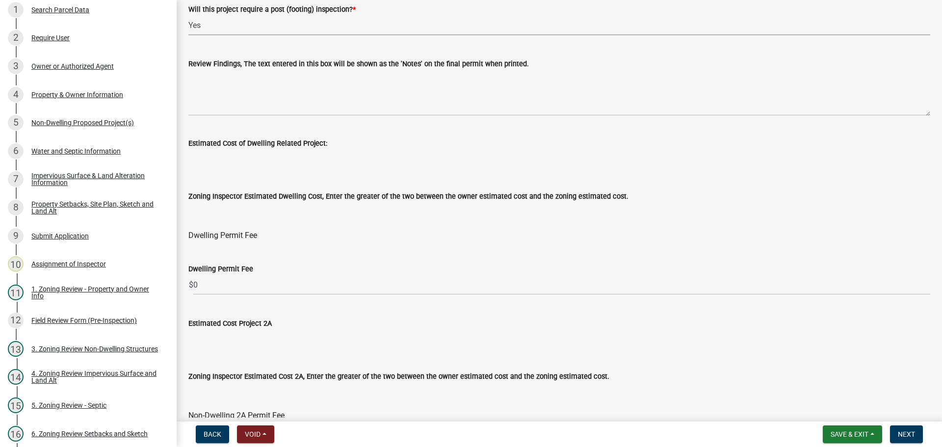
scroll to position [540, 0]
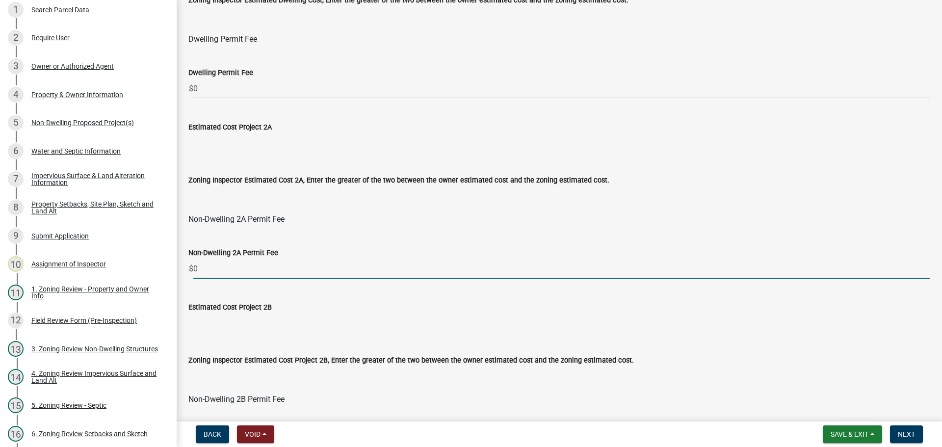
drag, startPoint x: 216, startPoint y: 269, endPoint x: 192, endPoint y: 267, distance: 24.2
click at [192, 267] on div "$ 0" at bounding box center [559, 269] width 742 height 20
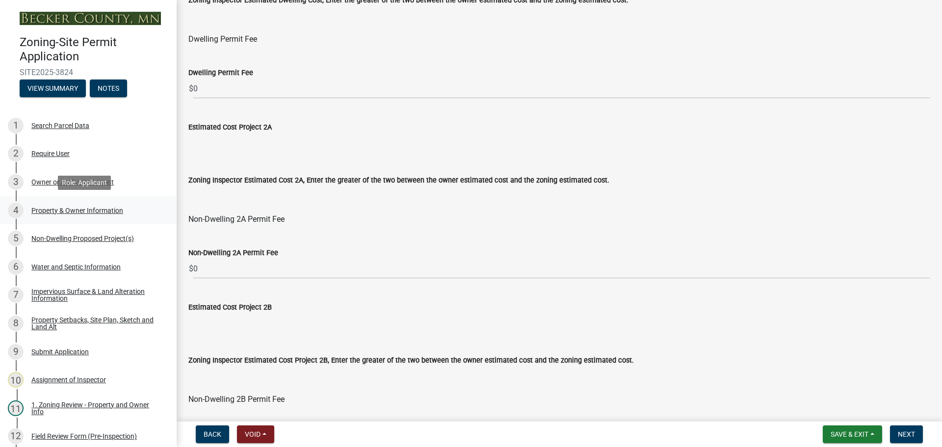
click at [76, 209] on div "Property & Owner Information" at bounding box center [77, 210] width 92 height 7
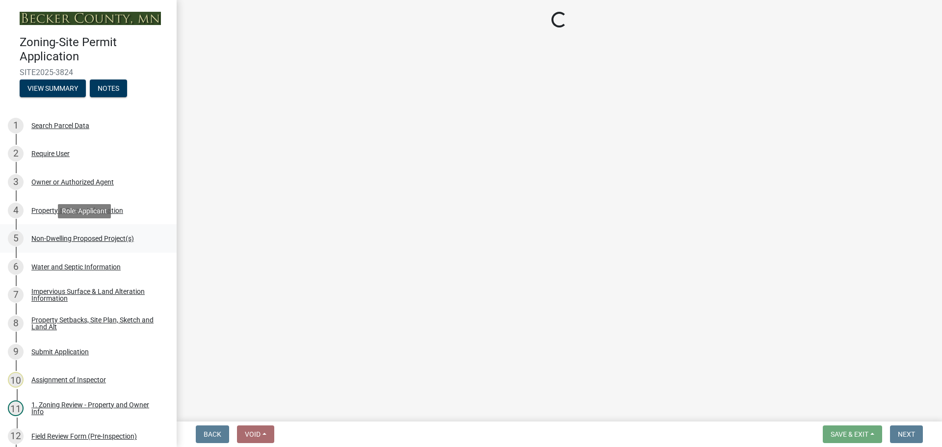
click at [88, 232] on div "5 Non-Dwelling Proposed Project(s)" at bounding box center [84, 239] width 153 height 16
select select "7495cd23-7925-4583-9785-3065799a1be4"
select select "fcf6d223-6c57-4dc5-b63a-a94704169022"
select select "5a5634ed-f11e-4c7b-90e1-096e6cfd17b9"
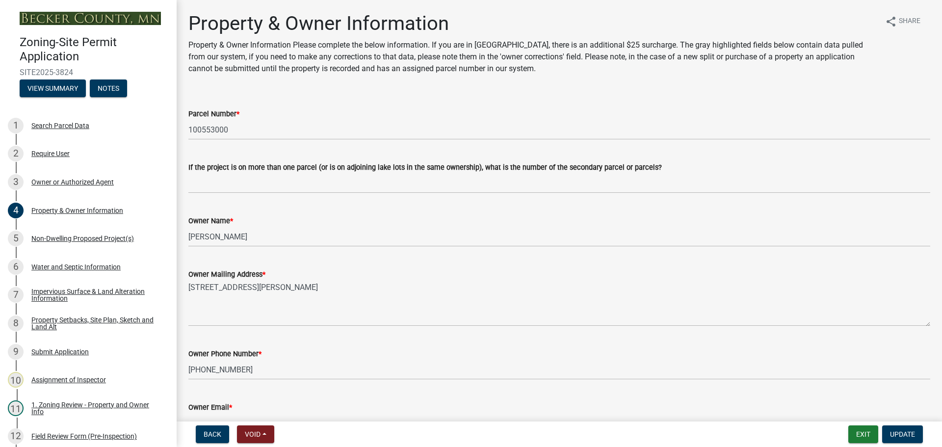
select select "97c48b8f-5b3b-4eb5-baa1-64080d5416e1"
select select "3a2d96d3-fd69-4ed9-bae4-7a5aa03a7e58"
select select "258cbdbc-8629-455d-9fed-6a57bf82144e"
select select "a9a8393f-3c28-47b8-b6d9-84c94641c3fc"
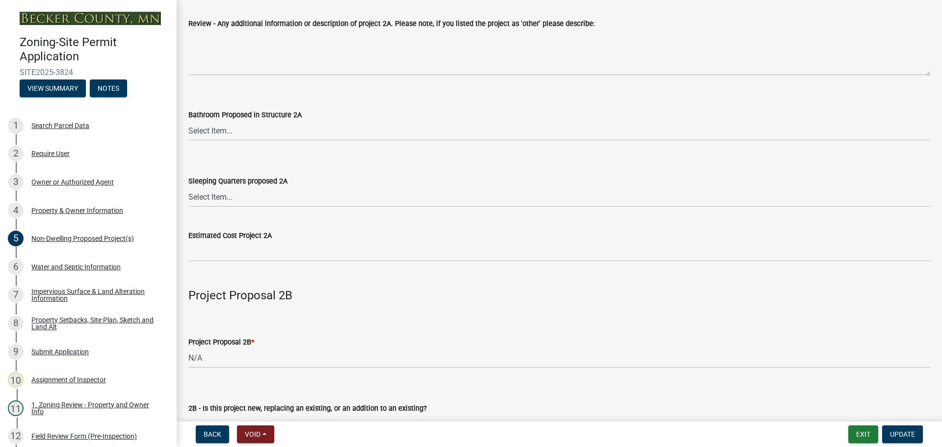
scroll to position [589, 0]
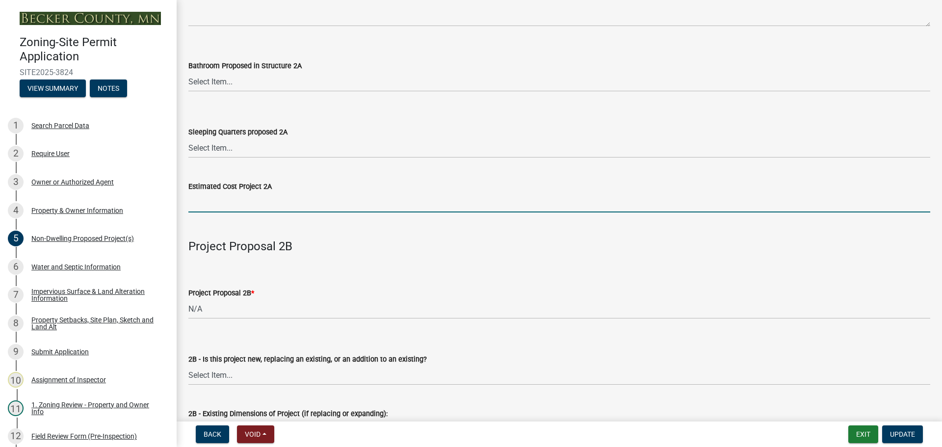
click at [245, 211] on input "text" at bounding box center [559, 202] width 742 height 20
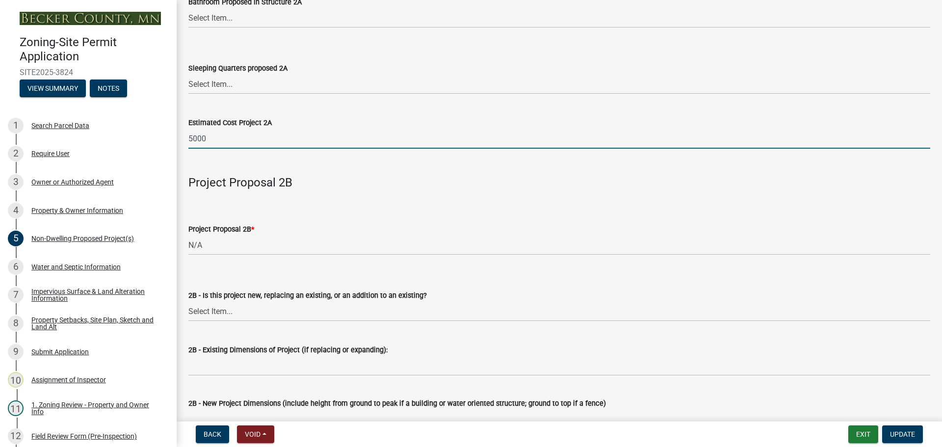
scroll to position [785, 0]
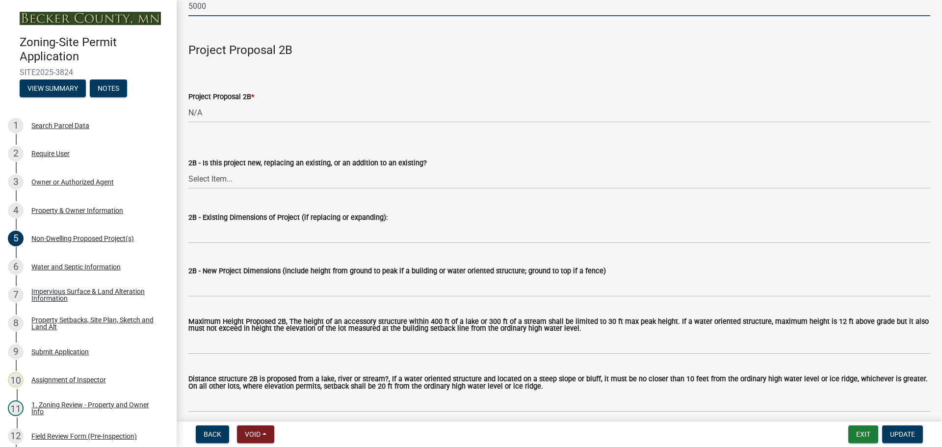
type input "5000"
click at [443, 215] on div "2B - Existing Dimensions of Project (if replacing or expanding):" at bounding box center [559, 218] width 742 height 12
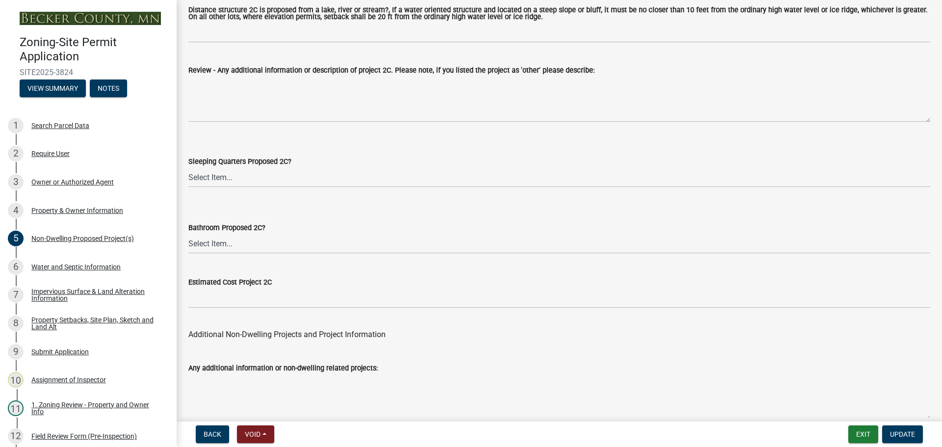
scroll to position [1922, 0]
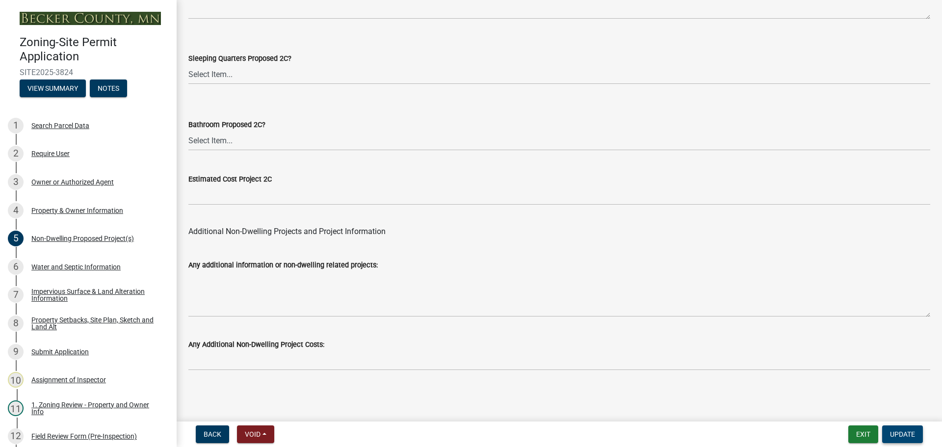
click at [910, 430] on span "Update" at bounding box center [902, 434] width 25 height 8
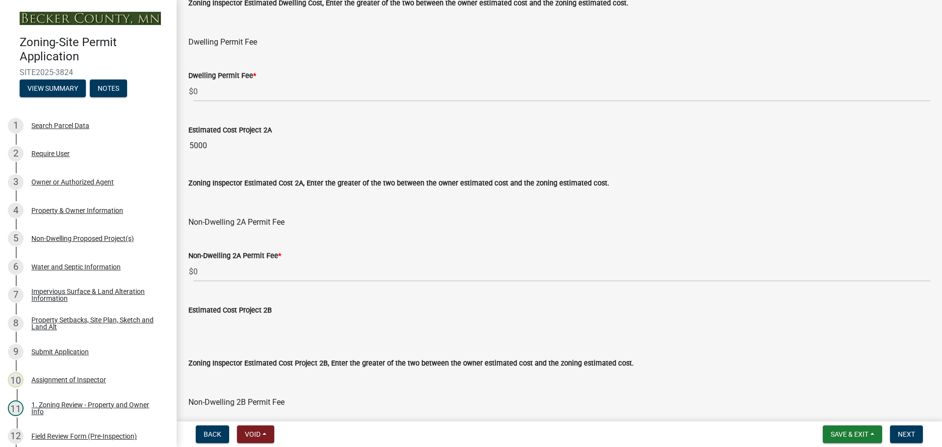
scroll to position [540, 0]
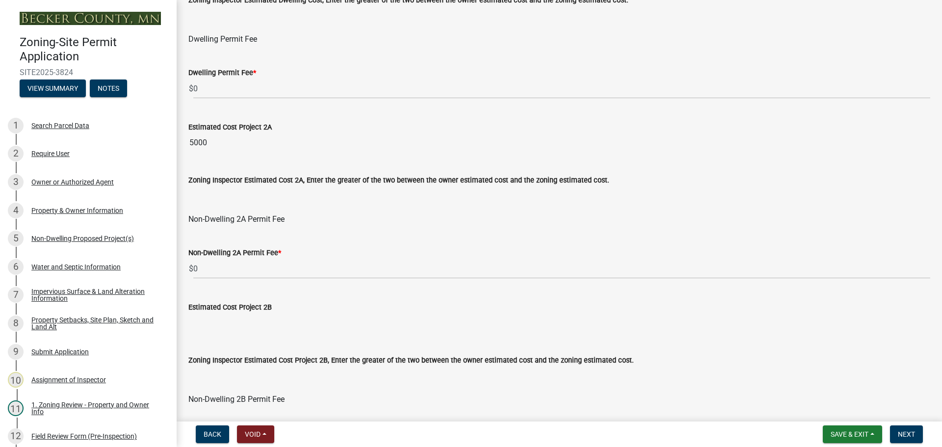
click at [198, 195] on input "Zoning Inspector Estimated Cost 2A, Enter the greater of the two between the ow…" at bounding box center [559, 196] width 742 height 20
click at [219, 201] on input "Zoning Inspector Estimated Cost 2A, Enter the greater of the two between the ow…" at bounding box center [559, 196] width 742 height 20
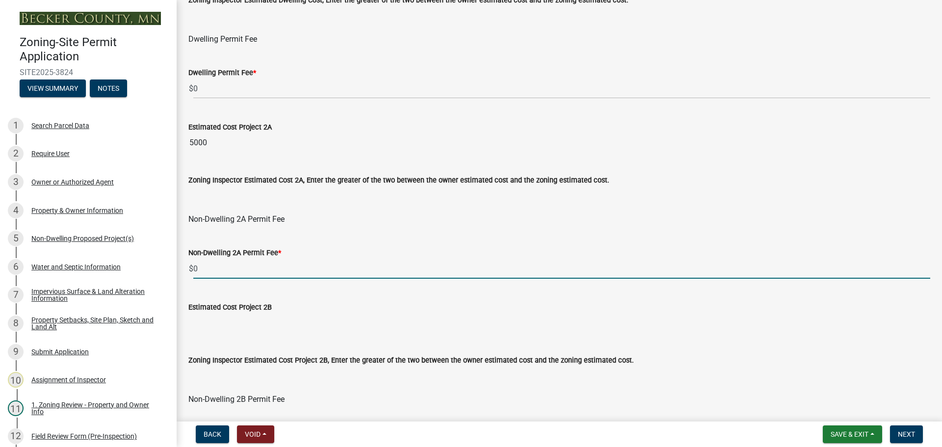
drag, startPoint x: 213, startPoint y: 269, endPoint x: 190, endPoint y: 267, distance: 22.6
click at [190, 267] on div "$ 0" at bounding box center [559, 269] width 742 height 20
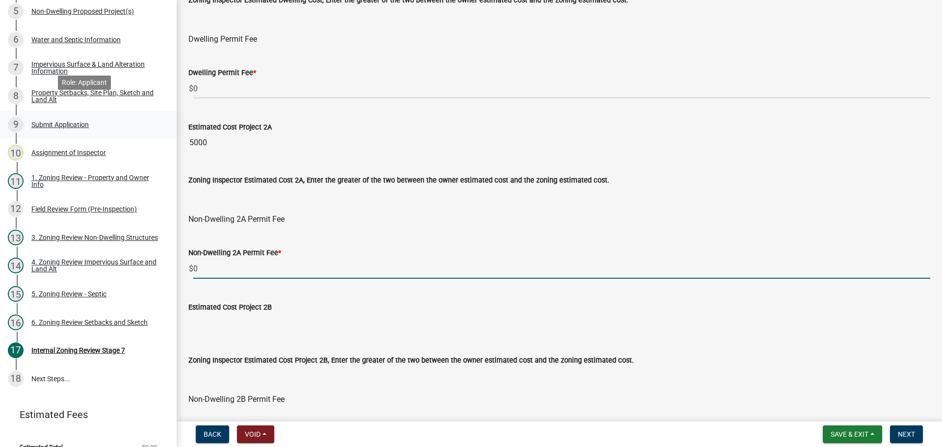
scroll to position [242, 0]
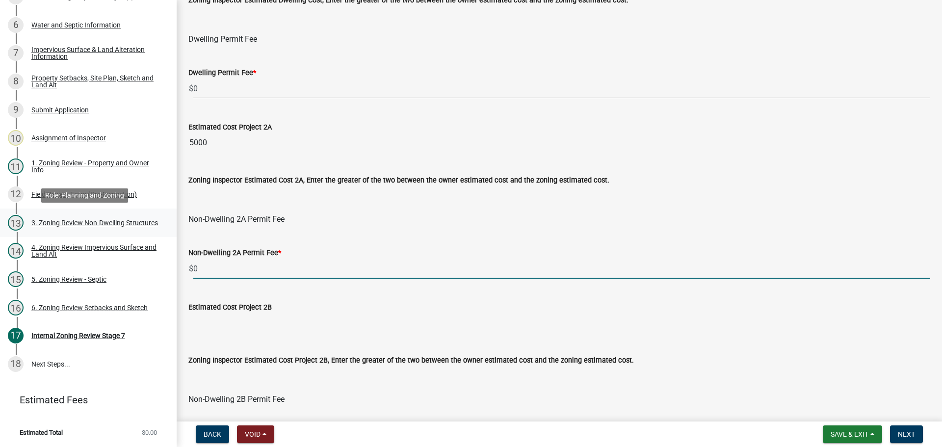
click at [73, 219] on div "3. Zoning Review Non-Dwelling Structures" at bounding box center [94, 222] width 127 height 7
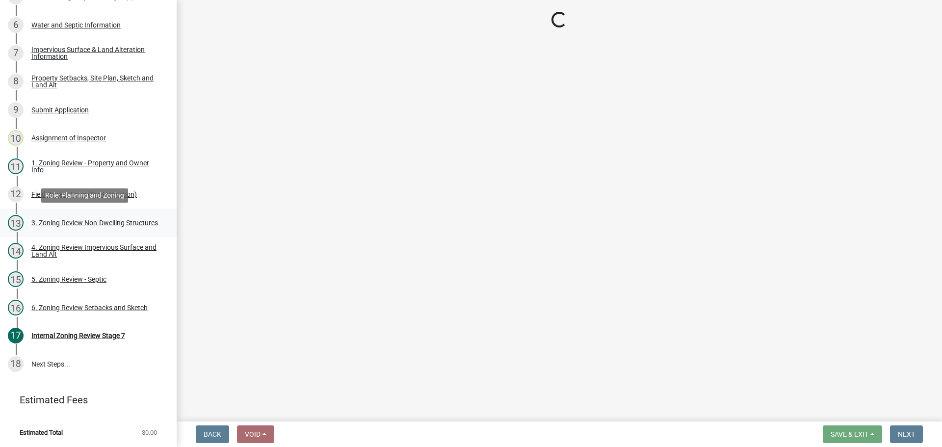
scroll to position [0, 0]
select select "70869821-7738-4560-8d2e-4f353ca78bb3"
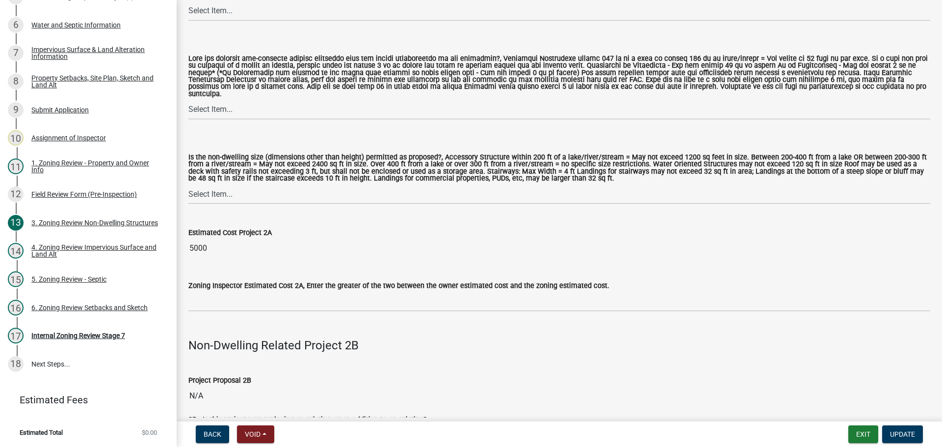
scroll to position [785, 0]
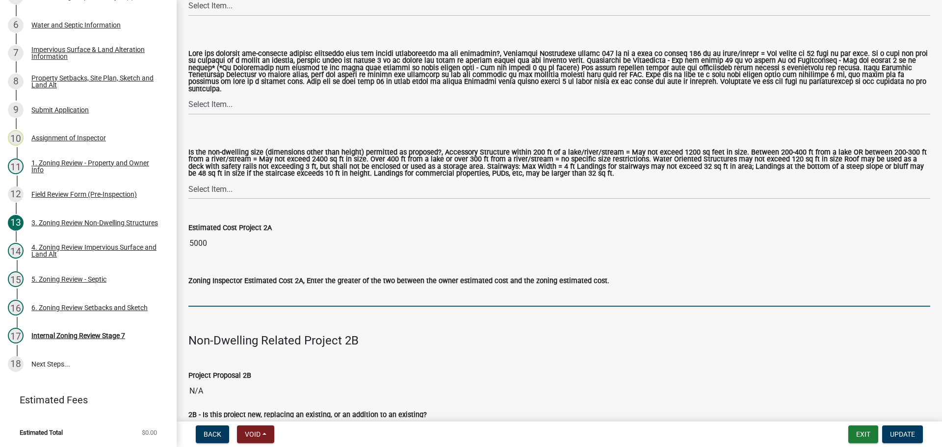
click at [232, 289] on input "text" at bounding box center [559, 297] width 742 height 20
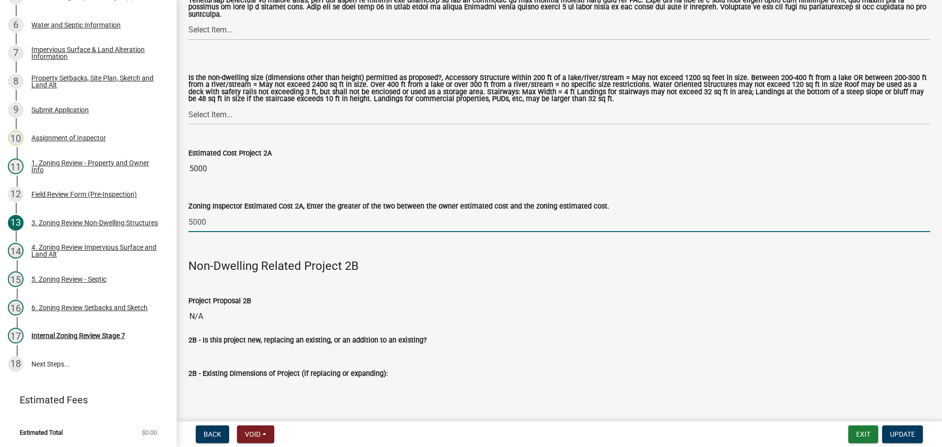
scroll to position [982, 0]
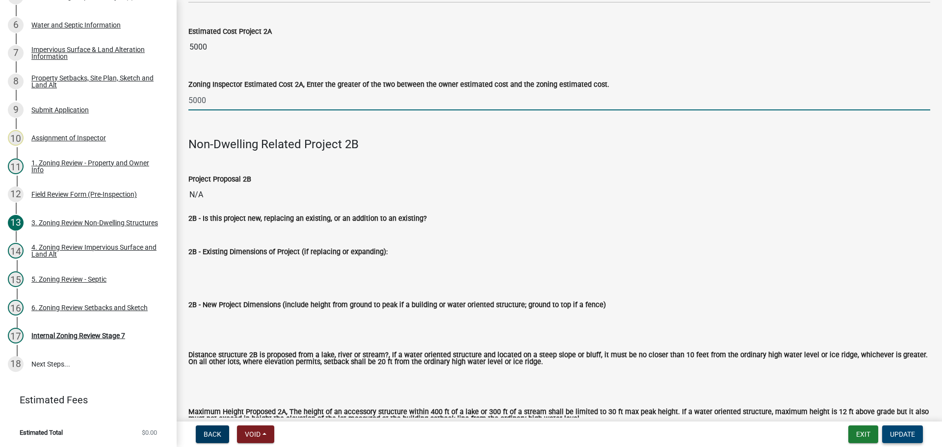
type input "5000"
click at [917, 429] on button "Update" at bounding box center [902, 435] width 41 height 18
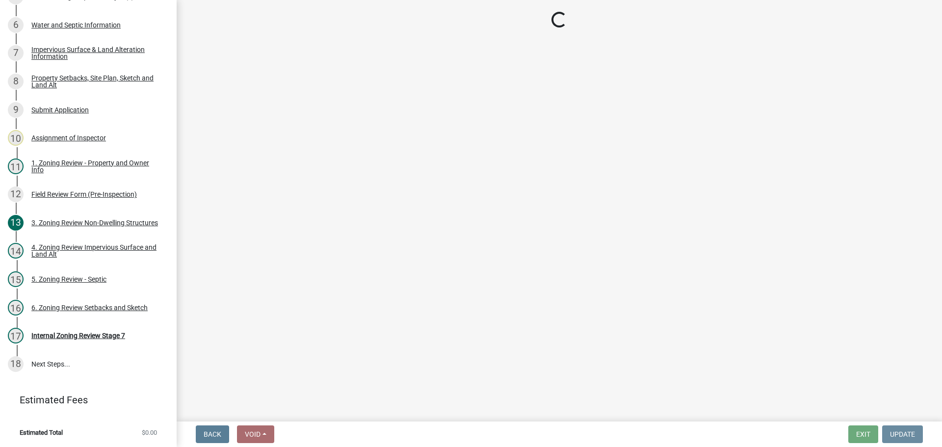
scroll to position [0, 0]
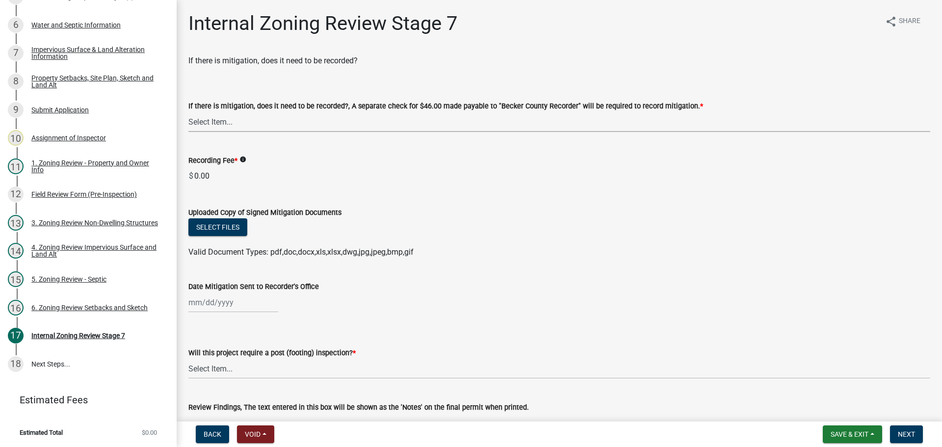
click at [224, 120] on select "Select Item... Yes No N/A" at bounding box center [559, 122] width 742 height 20
click at [188, 112] on select "Select Item... Yes No N/A" at bounding box center [559, 122] width 742 height 20
select select "a3547d78-d162-4c03-a5e6-44db720e788b"
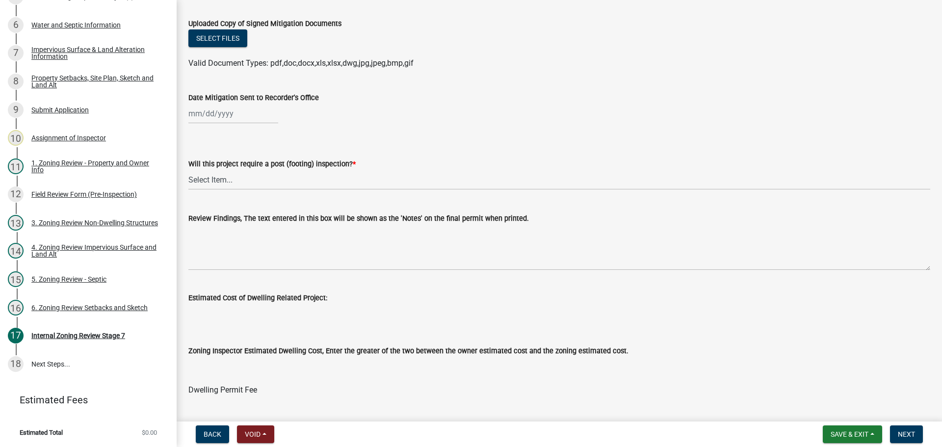
scroll to position [196, 0]
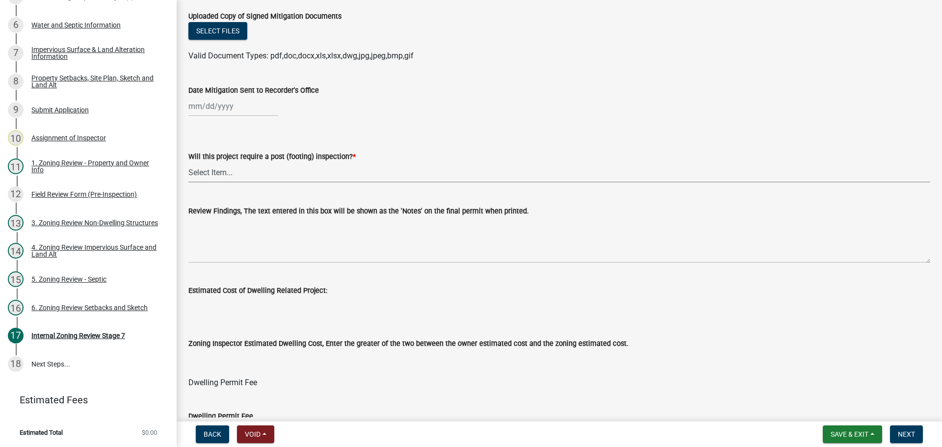
click at [219, 170] on select "Select Item... No Yes" at bounding box center [559, 172] width 742 height 20
click at [188, 162] on select "Select Item... No Yes" at bounding box center [559, 172] width 742 height 20
select select "74b00539-a6f1-4ef6-a890-a22a5fa5fedf"
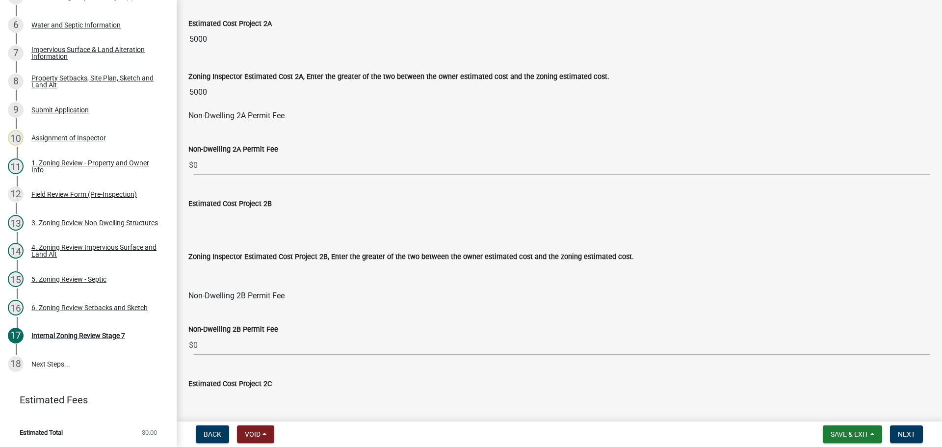
scroll to position [687, 0]
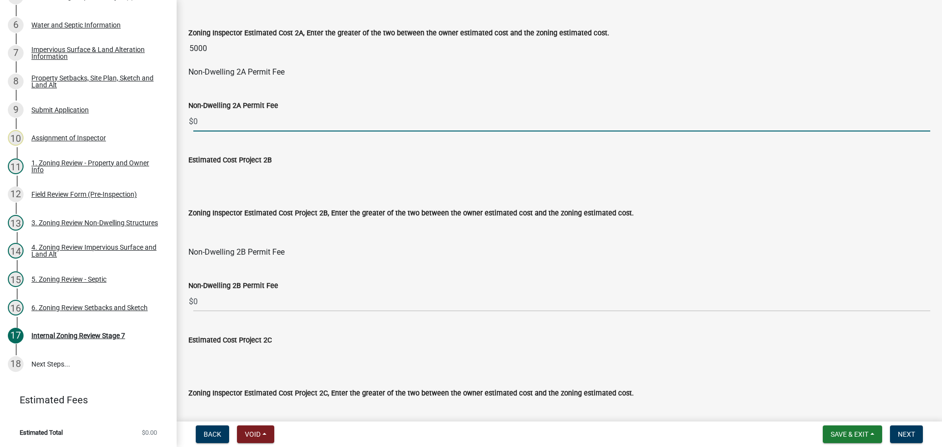
drag, startPoint x: 210, startPoint y: 124, endPoint x: 178, endPoint y: 125, distance: 31.9
click at [178, 125] on div "Internal Zoning Review Stage 7 share Share If there is mitigation, does it need…" at bounding box center [560, 107] width 766 height 1564
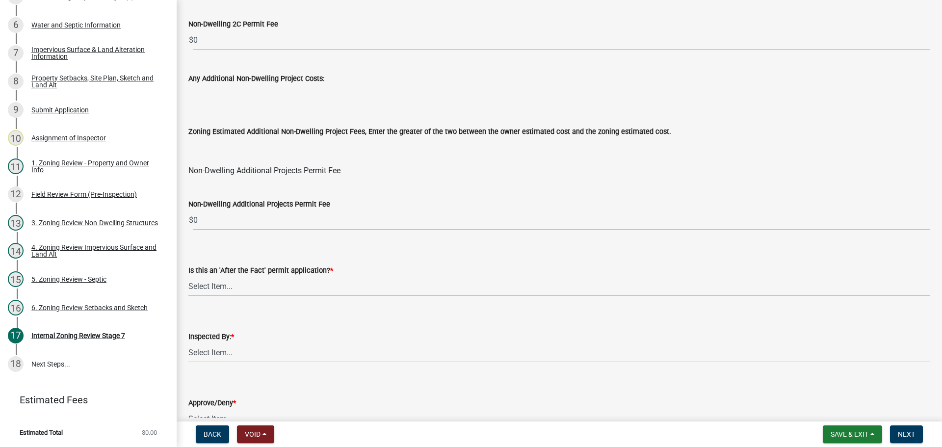
scroll to position [1178, 0]
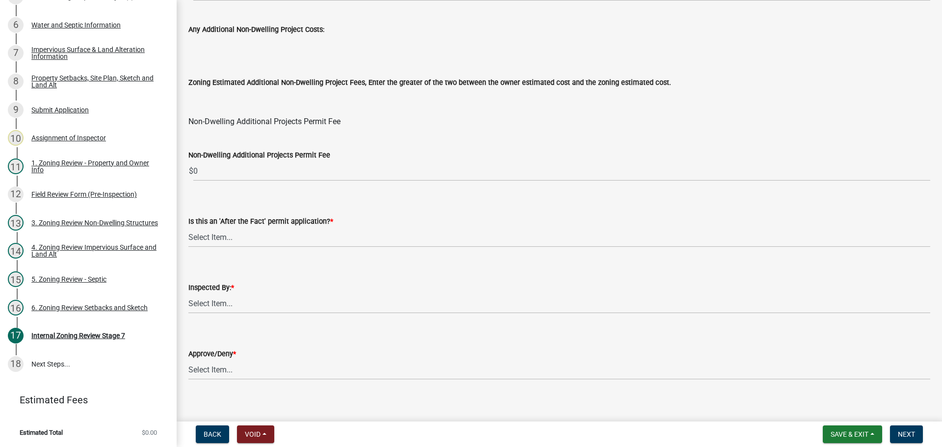
type input "75"
click at [213, 234] on select "Select Item... No Yes" at bounding box center [559, 237] width 742 height 20
click at [188, 227] on select "Select Item... No Yes" at bounding box center [559, 237] width 742 height 20
select select "bbe3a6c5-1893-4527-8578-ada07a3b8ea5"
click at [234, 303] on select "Select Item... Jeff Rusness Kyle Vareberg Nicole Bradbury Susan Rockwell Tyler …" at bounding box center [559, 304] width 742 height 20
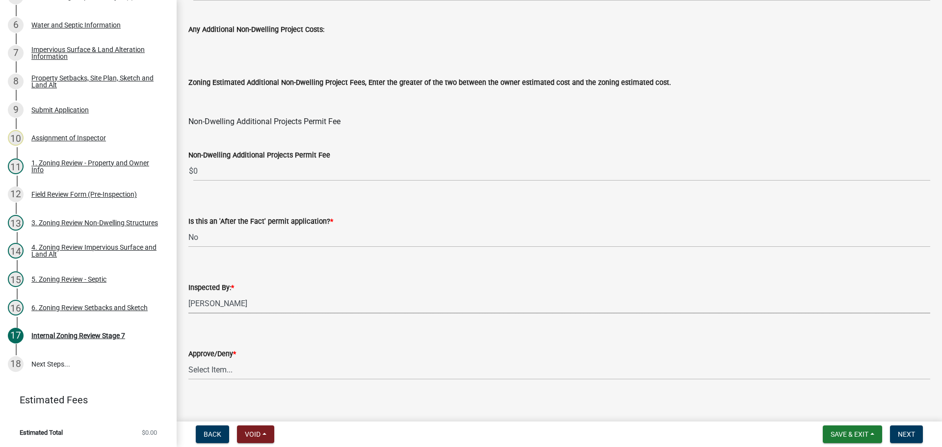
click at [188, 294] on select "Select Item... Jeff Rusness Kyle Vareberg Nicole Bradbury Susan Rockwell Tyler …" at bounding box center [559, 304] width 742 height 20
select select "ebd8400e-d8d5-49f8-911f-e671eb76408a"
click at [236, 370] on select "Select Item... Approve Deny" at bounding box center [559, 370] width 742 height 20
click at [188, 360] on select "Select Item... Approve Deny" at bounding box center [559, 370] width 742 height 20
select select "97c9e5a4-d35f-4903-ad68-b764687ac9e9"
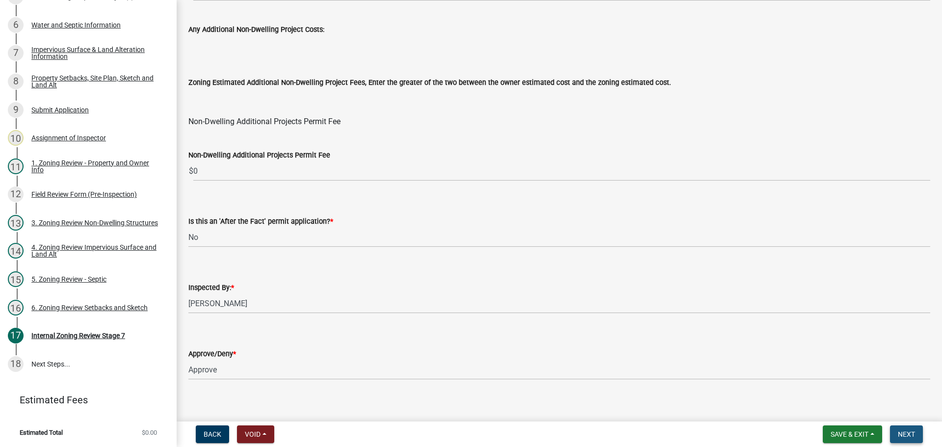
click at [899, 435] on span "Next" at bounding box center [906, 434] width 17 height 8
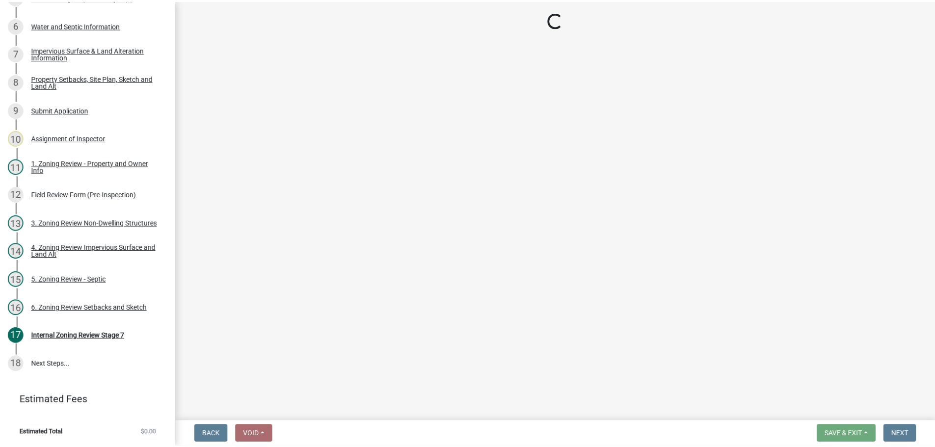
scroll to position [355, 0]
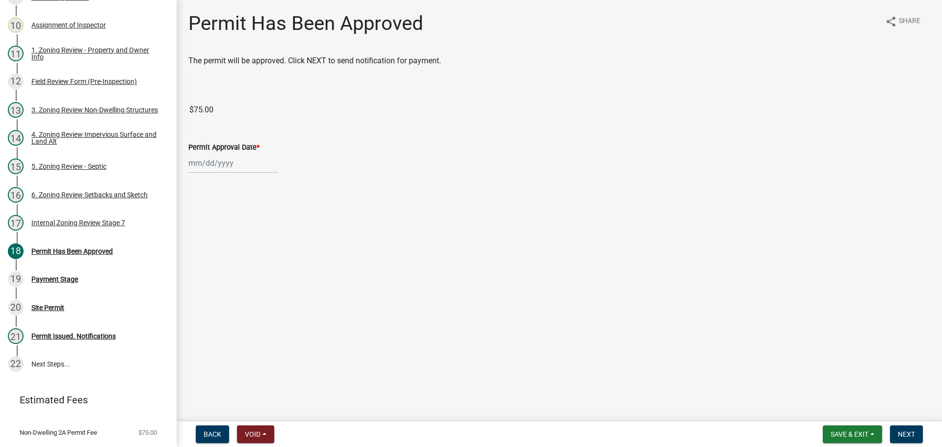
select select "9"
select select "2025"
click at [206, 160] on div "Jan Feb Mar Apr May Jun Jul Aug Sep Oct Nov Dec 1525 1526 1527 1528 1529 1530 1…" at bounding box center [233, 163] width 90 height 20
click at [198, 246] on div "15" at bounding box center [198, 247] width 16 height 16
type input "09/15/2025"
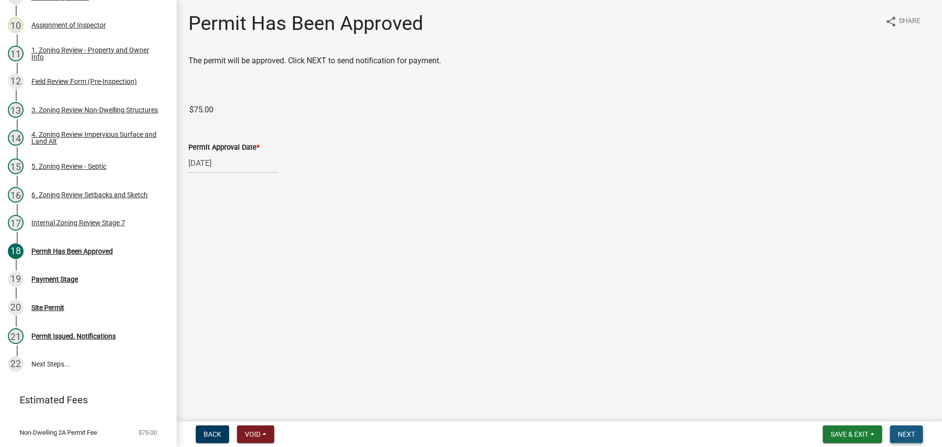
click at [912, 431] on span "Next" at bounding box center [906, 434] width 17 height 8
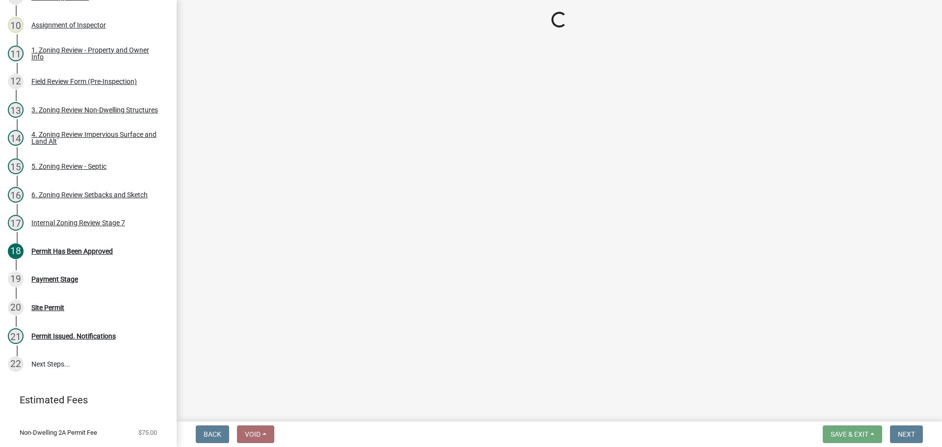
select select "3: 3"
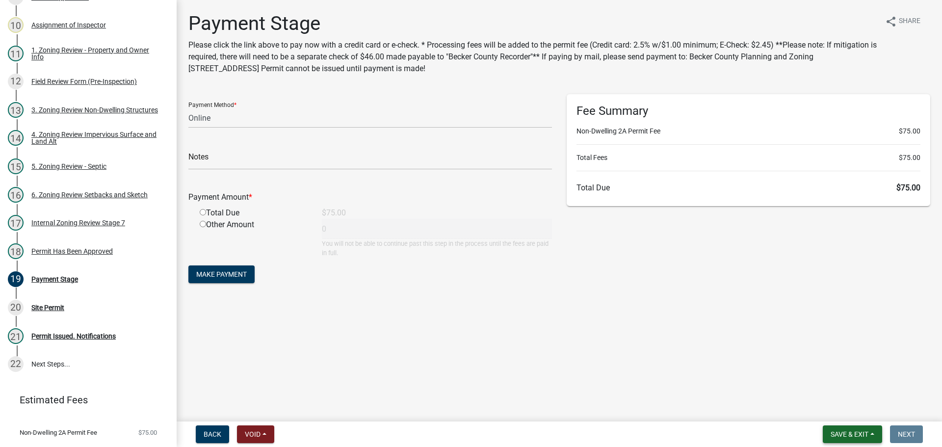
click at [855, 432] on span "Save & Exit" at bounding box center [850, 434] width 38 height 8
click at [833, 407] on button "Save & Exit" at bounding box center [843, 409] width 79 height 24
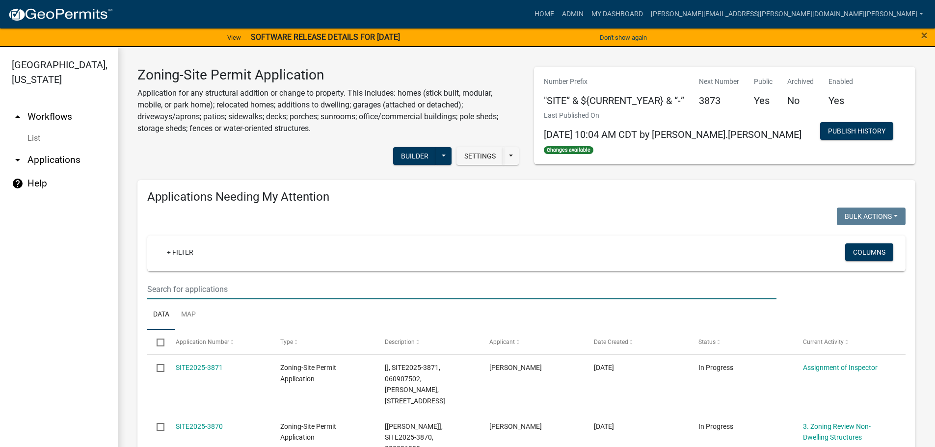
click at [248, 289] on input "text" at bounding box center [461, 289] width 629 height 20
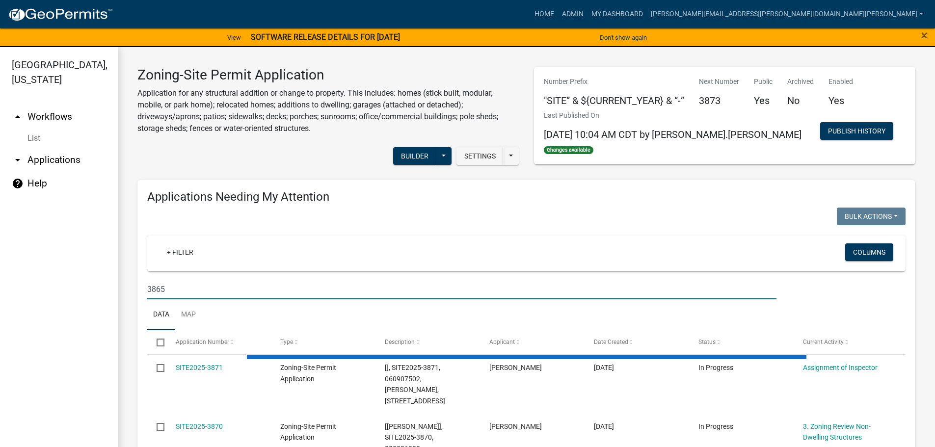
type input "3865"
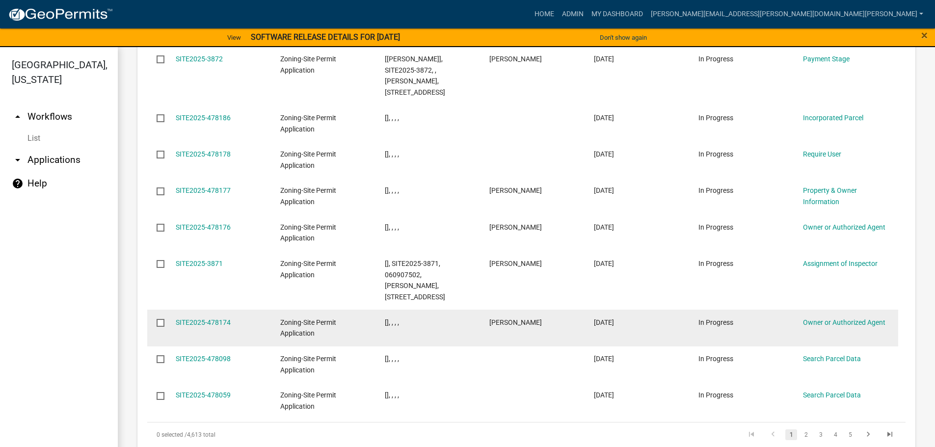
scroll to position [849, 0]
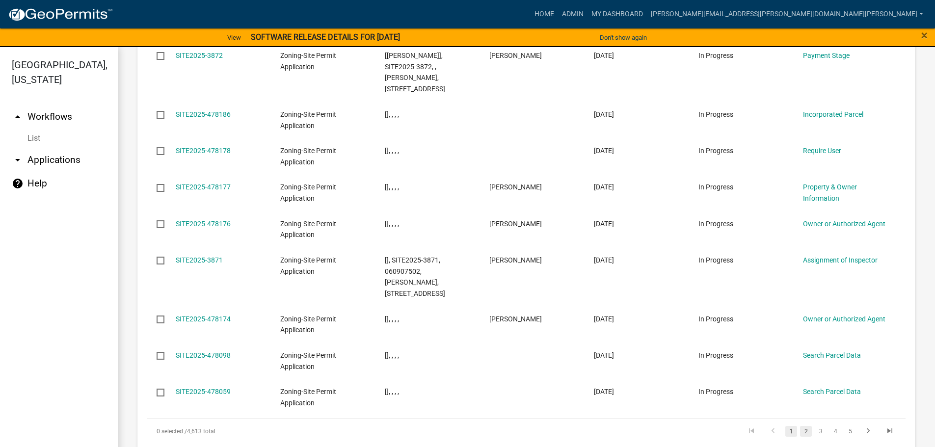
click at [800, 426] on link "2" at bounding box center [806, 431] width 12 height 11
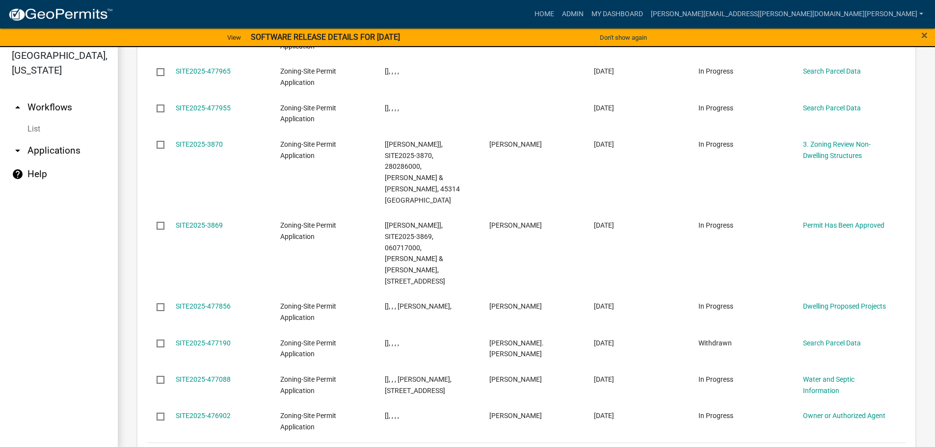
scroll to position [12, 0]
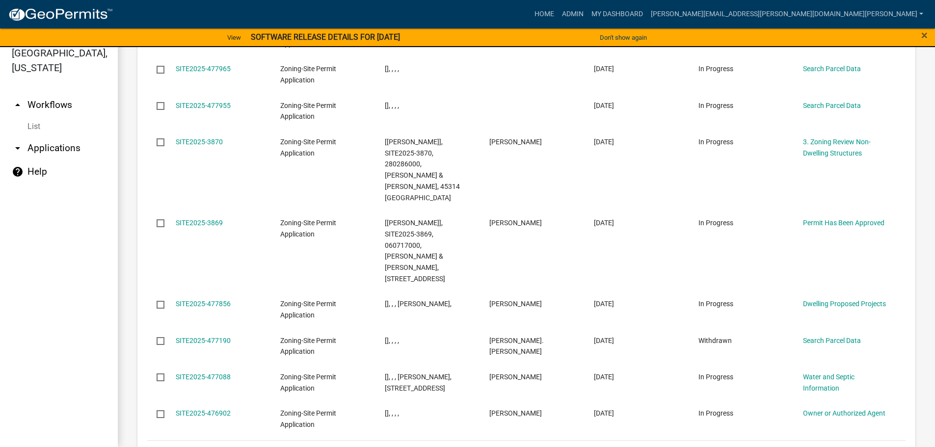
click at [815, 447] on link "3" at bounding box center [821, 453] width 12 height 11
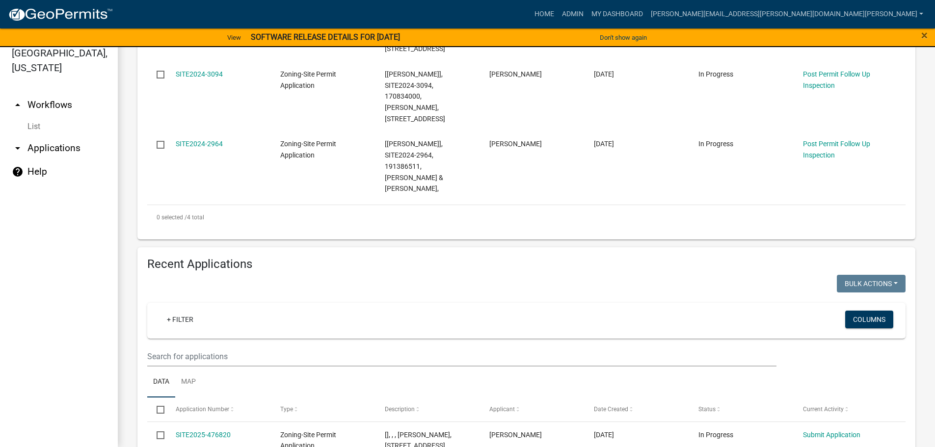
scroll to position [421, 0]
click at [216, 347] on input "text" at bounding box center [461, 357] width 629 height 20
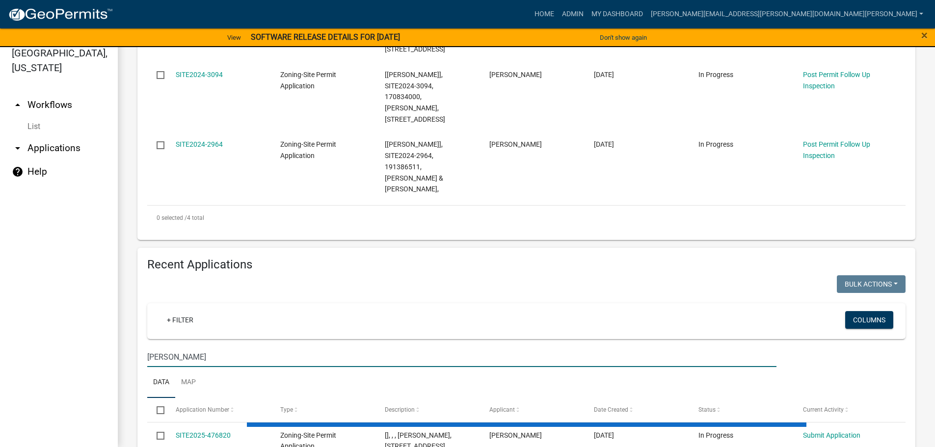
type input "erickson"
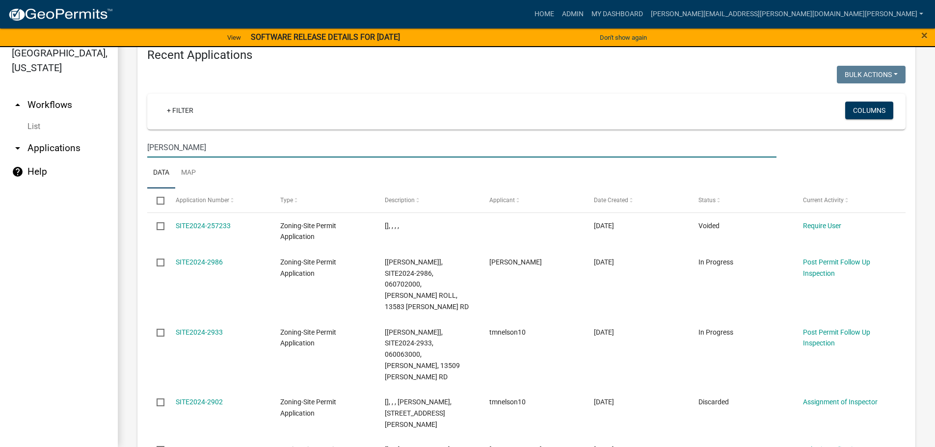
scroll to position [606, 0]
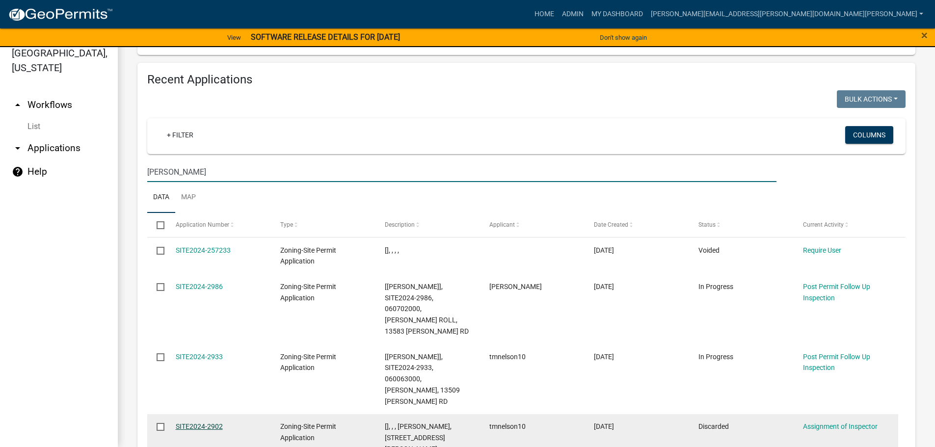
click at [197, 423] on link "SITE2024-2902" at bounding box center [199, 427] width 47 height 8
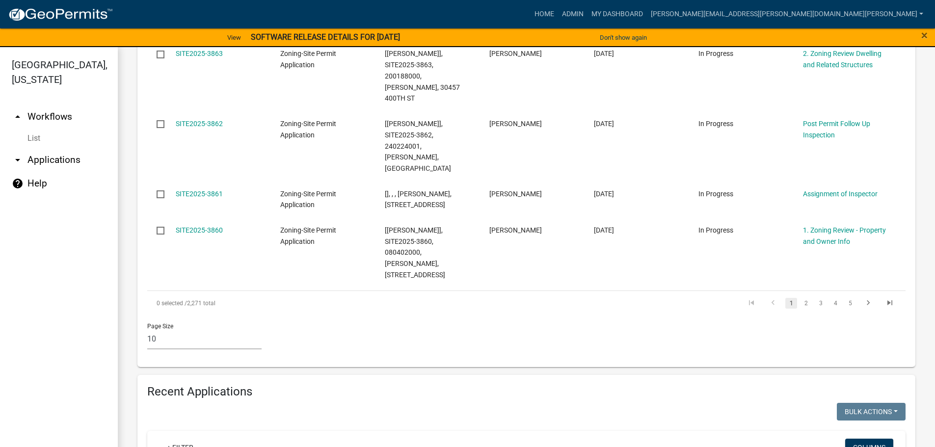
scroll to position [933, 0]
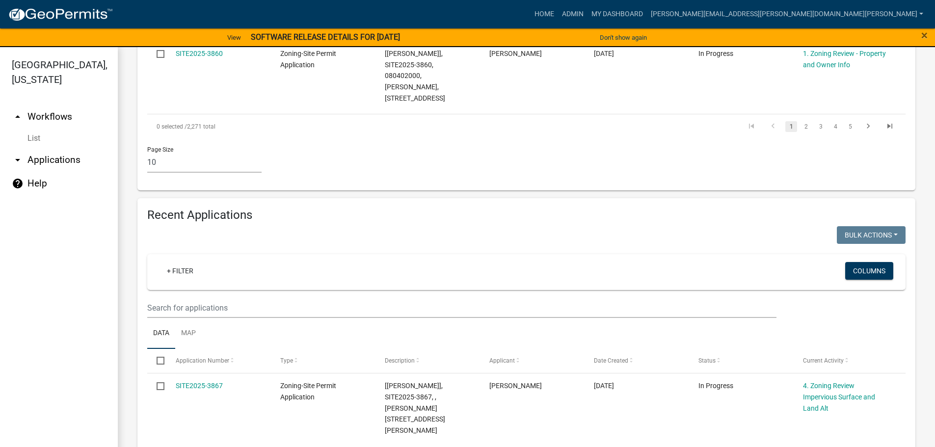
click at [234, 254] on wm-filter-builder "+ Filter Columns" at bounding box center [526, 286] width 758 height 64
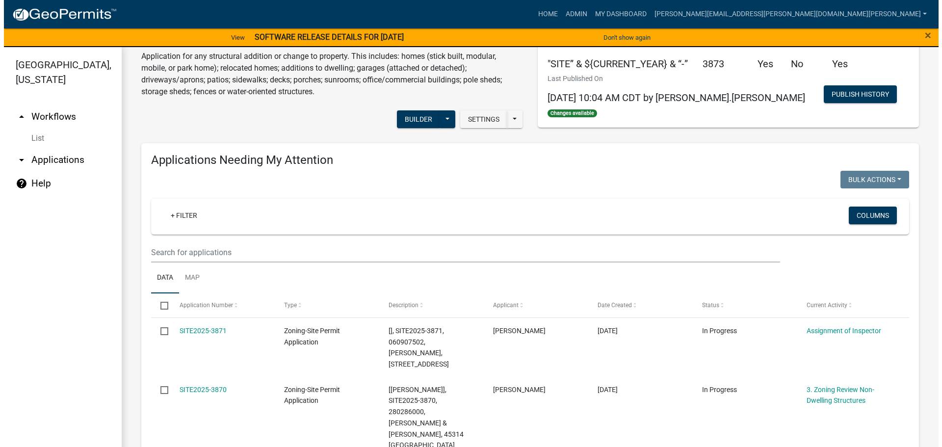
scroll to position [0, 0]
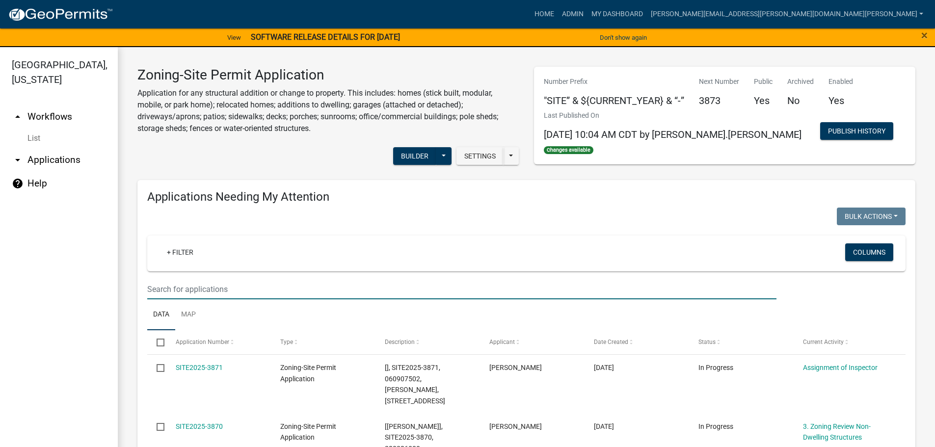
click at [255, 281] on input "text" at bounding box center [461, 289] width 629 height 20
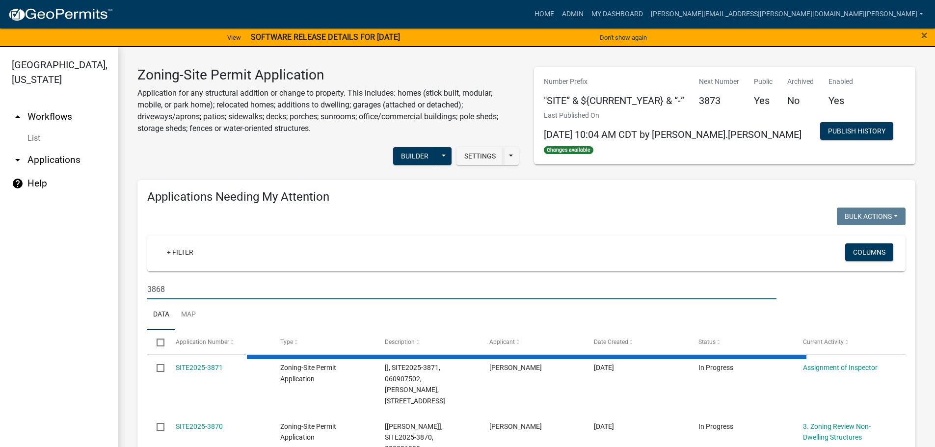
type input "3868"
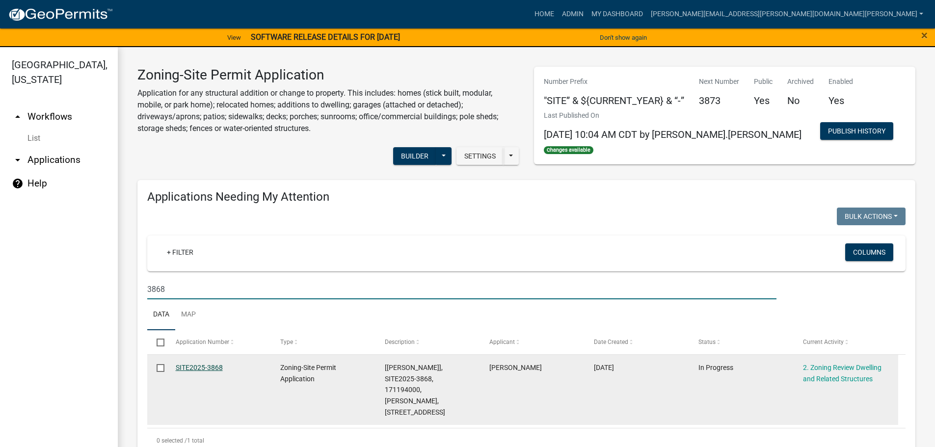
click at [198, 365] on link "SITE2025-3868" at bounding box center [199, 368] width 47 height 8
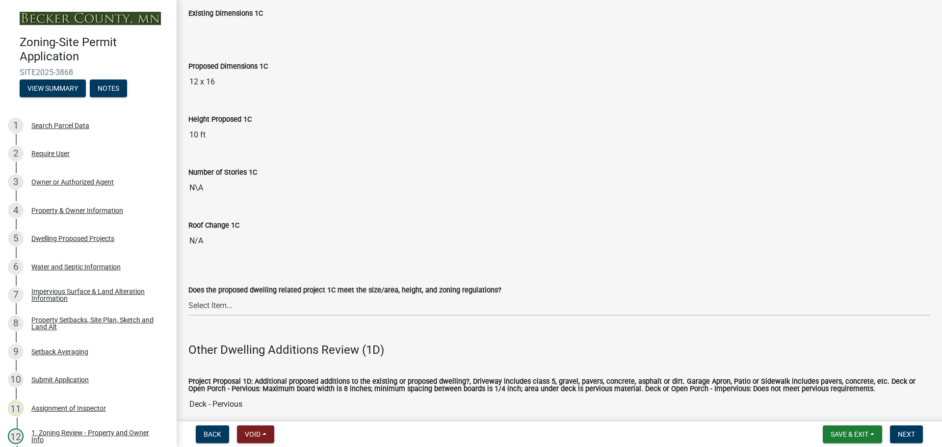
scroll to position [1767, 0]
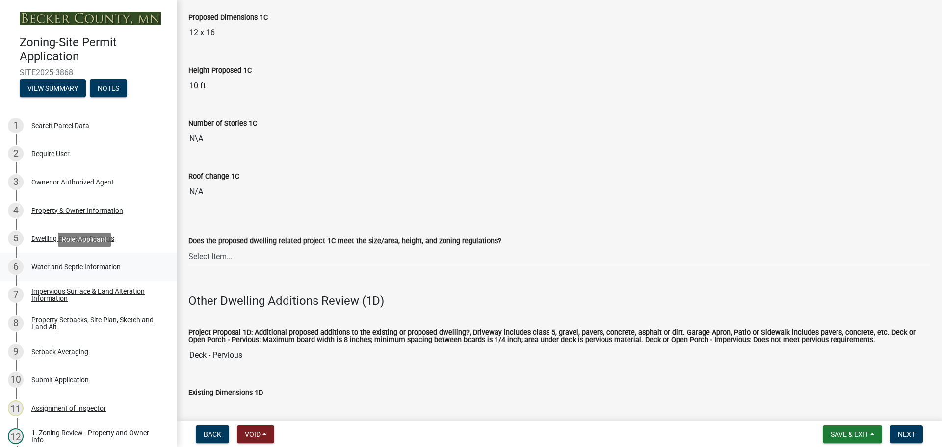
click at [62, 264] on div "Water and Septic Information" at bounding box center [75, 267] width 89 height 7
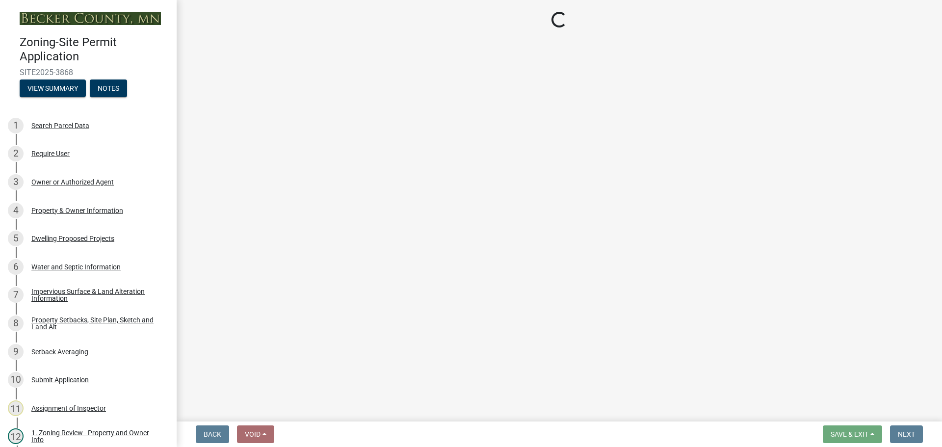
select select "9c51a48b-0bee-4836-8d5c-beab6e77ad2a"
select select "f3b2b20d-722a-45c9-937d-ba31bc47848e"
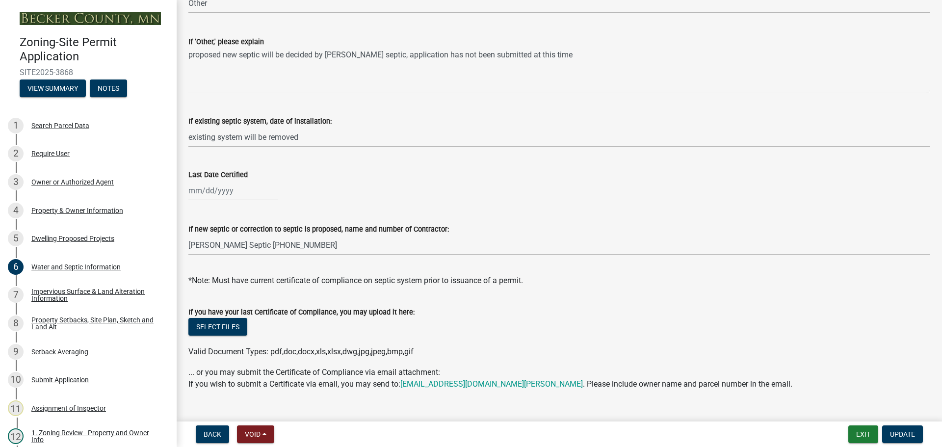
scroll to position [285, 0]
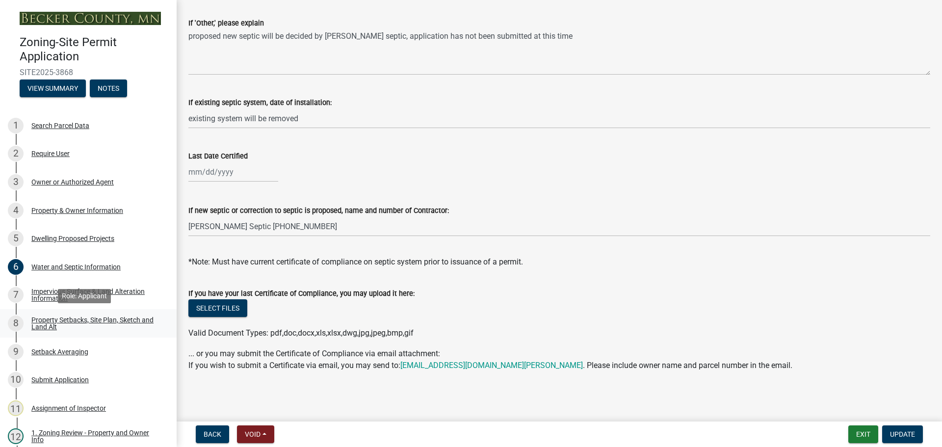
click at [75, 319] on div "Property Setbacks, Site Plan, Sketch and Land Alt" at bounding box center [96, 324] width 130 height 14
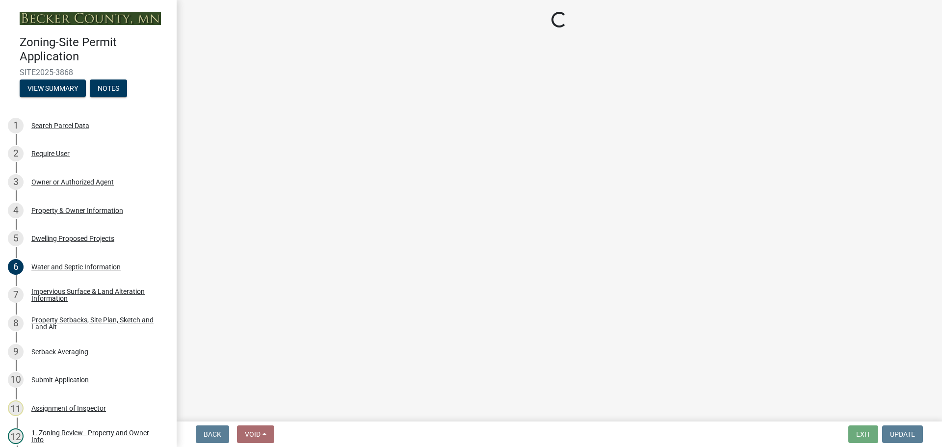
select select "7b13c63f-e699-4112-b373-98fbd28ec536"
select select "c101a5b4-6bb9-4f78-9b05-8a935d0e5ce5"
select select "b56a4575-9846-47cf-8067-c59a4853da22"
select select "12f785fb-c378-4b18-841c-21c73dc99083"
select select "e8ab2dc3-aa3f-46f3-9b4a-37eb25ad84af"
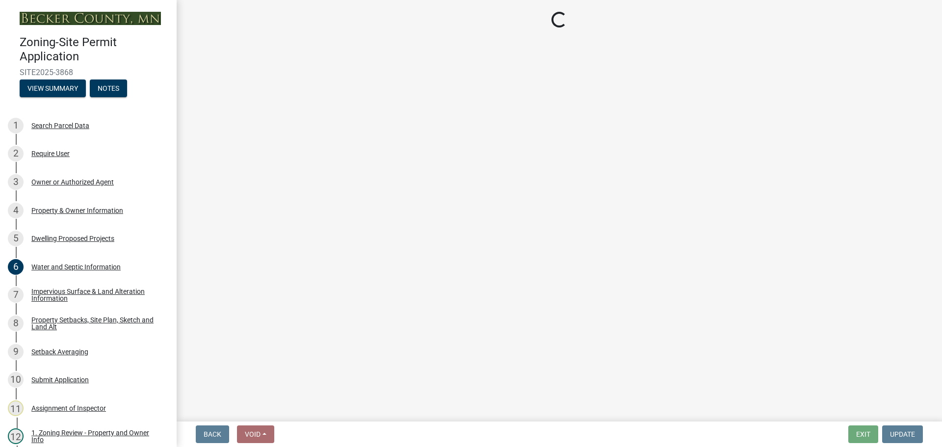
select select "27b2a8b4-abf6-463e-8c0c-7c5d2b4fe26f"
select select "5ad4ab64-b44e-481c-9000-9e5907aa74e1"
select select "e019de12-4845-45f2-ad10-5fb76eee0e55"
select select "c8b8ea71-7088-4e87-a493-7bc88cc2835b"
select select "133211ff-91ce-4a0a-9235-b48a7e2069a0"
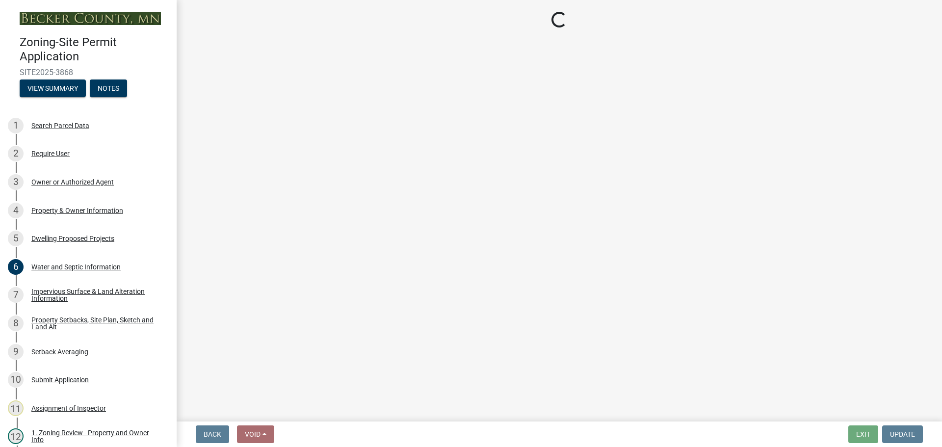
select select "f51aecae-0421-4f67-bd2d-0cff8a85c7cd"
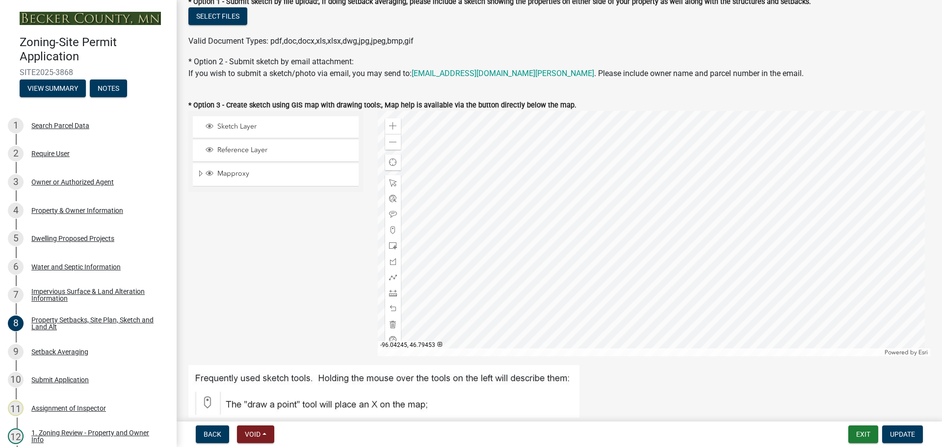
scroll to position [196, 0]
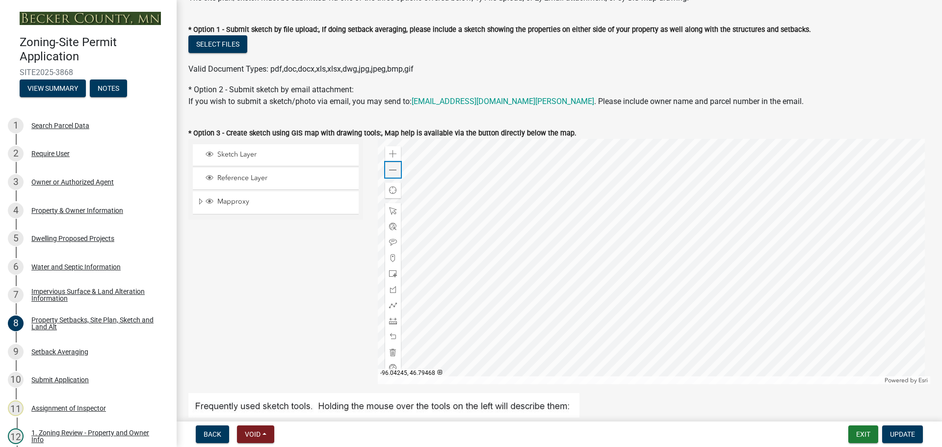
click at [394, 169] on span at bounding box center [393, 170] width 8 height 8
click at [68, 237] on div "Dwelling Proposed Projects" at bounding box center [72, 238] width 83 height 7
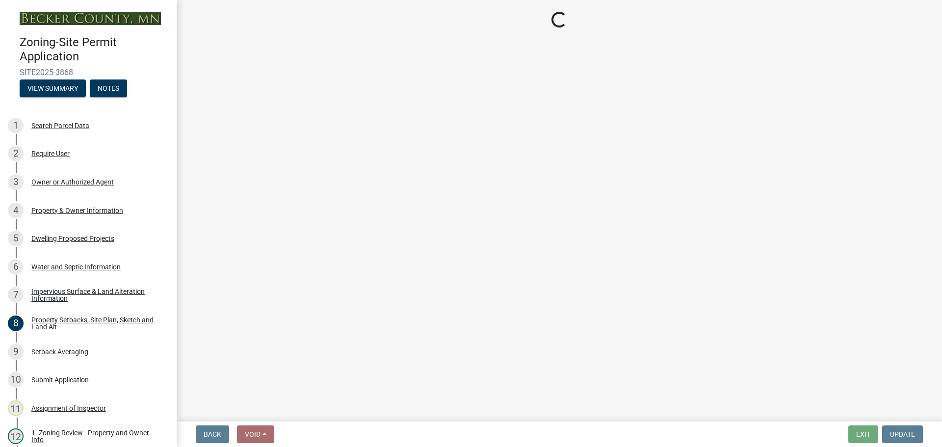
select select "5b8abcc6-67f7-49fb-8f25-c295ccc2b339"
select select "ba56d9f6-ced5-4c38-bdcc-33bfa85ac6de"
select select "03c1fec4-1fbe-4331-bc18-34e24145556f"
select select "4f5e2784-8c40-49a3-b0e9-8f1a3cbab4f4"
select select "ad00b568-f24f-4dc2-90df-cb5d16449c52"
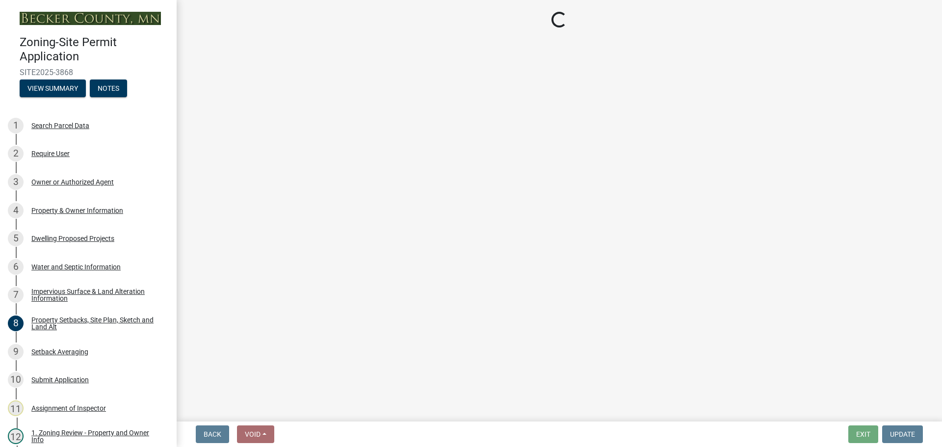
select select "744d8552-d7ef-4cf1-b465-42901748f06c"
select select "c6a0a915-8859-4117-97a8-42e675f9bace"
select select "11c1c089-3b44-43c0-9549-3c9eeea2451f"
select select "781a3532-4308-48f8-bcde-e97c9fab42cb"
select select "8e4dc0e1-7dfa-4afc-85b9-5ad40795f204"
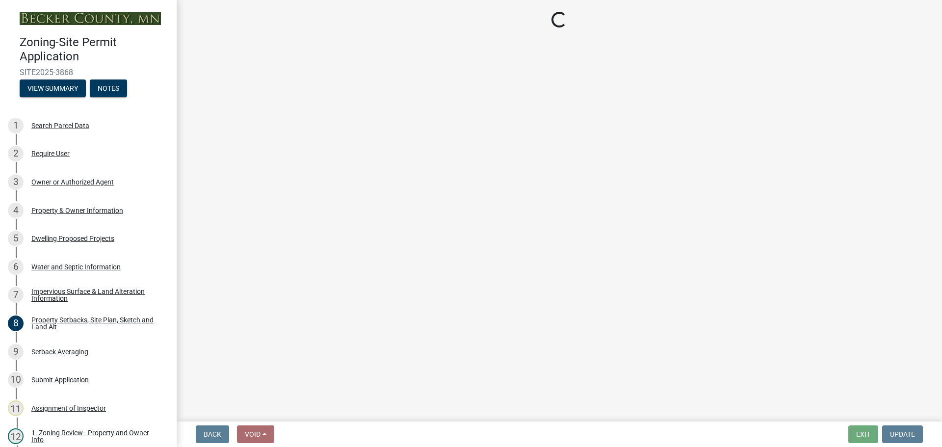
select select "107cbe59-677b-44f2-96fc-816b282ebb79"
select select "f1d8ab9f-3049-45ab-b225-68f6b4f5b1c8"
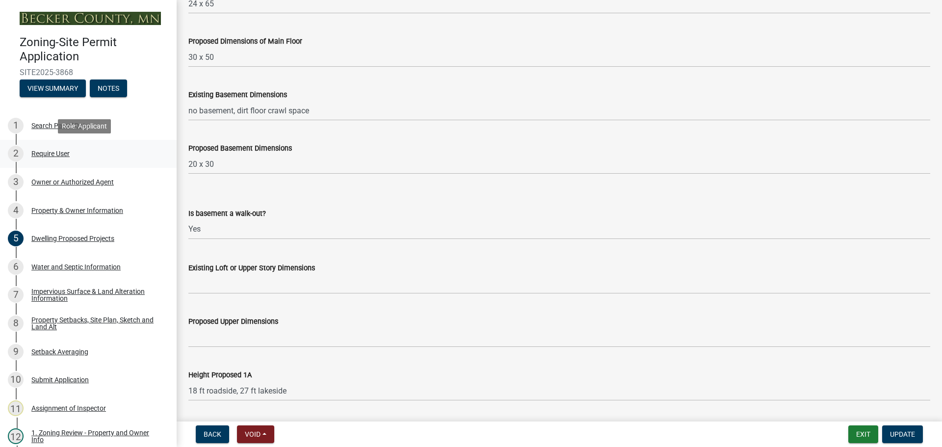
scroll to position [442, 0]
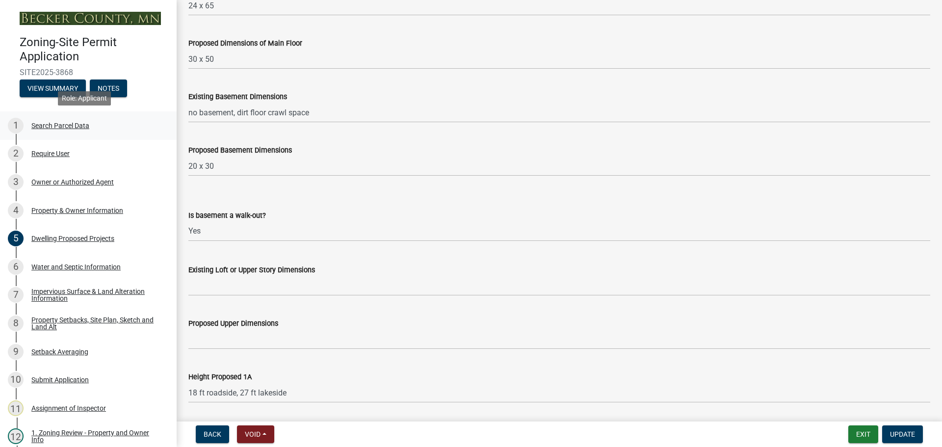
click at [53, 122] on div "Search Parcel Data" at bounding box center [60, 125] width 58 height 7
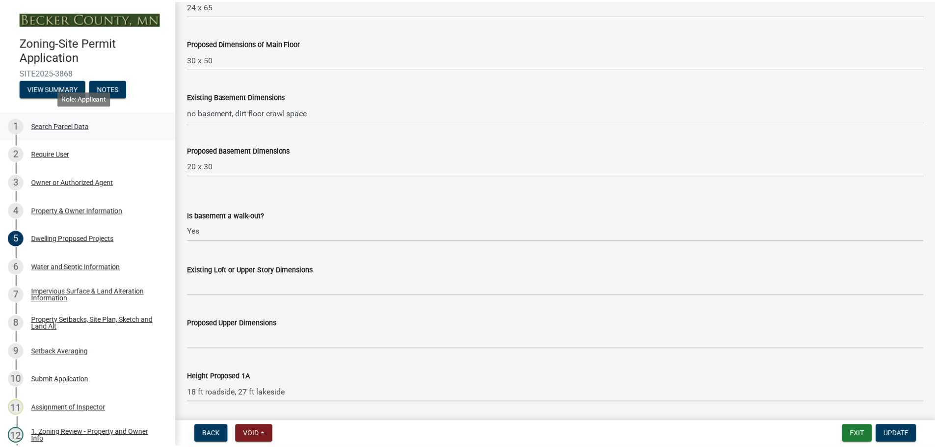
scroll to position [0, 0]
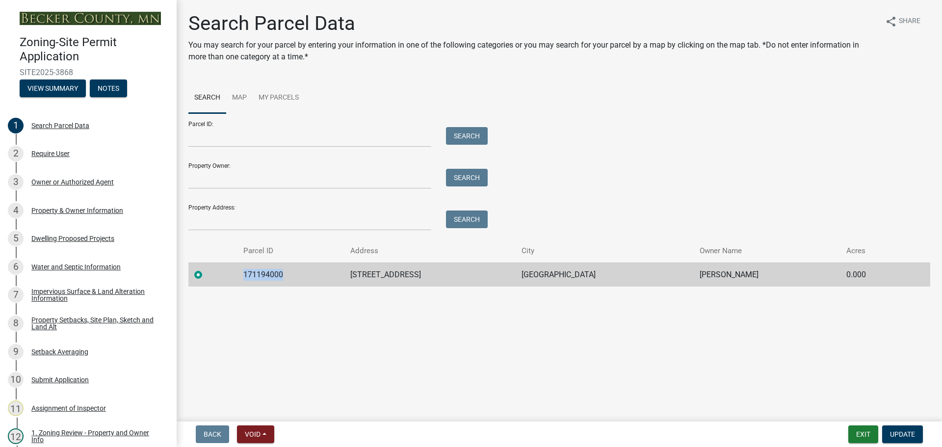
drag, startPoint x: 283, startPoint y: 273, endPoint x: 247, endPoint y: 272, distance: 36.3
click at [247, 272] on td "171194000" at bounding box center [291, 275] width 107 height 24
copy td "171194000"
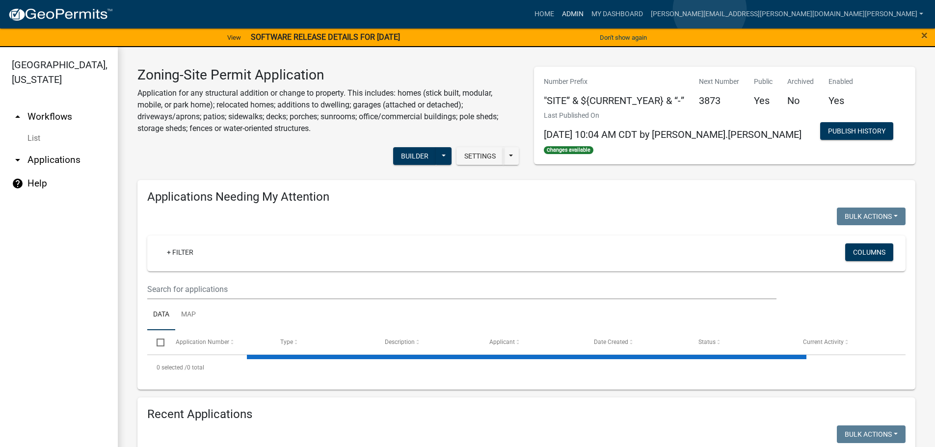
click at [588, 10] on link "Admin" at bounding box center [572, 14] width 29 height 19
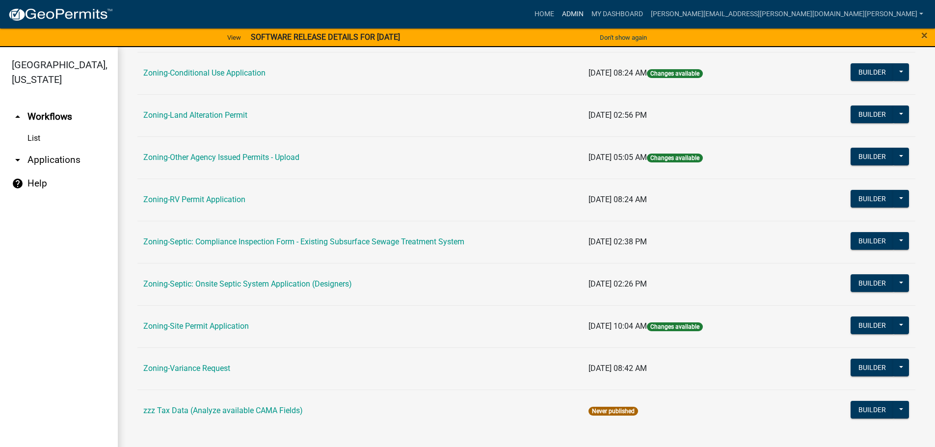
scroll to position [306, 0]
click at [205, 325] on link "Zoning-Site Permit Application" at bounding box center [196, 325] width 106 height 9
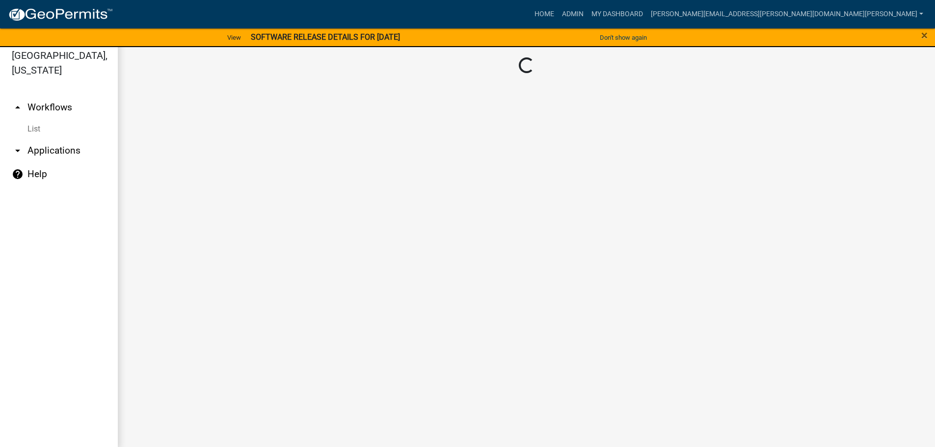
scroll to position [12, 0]
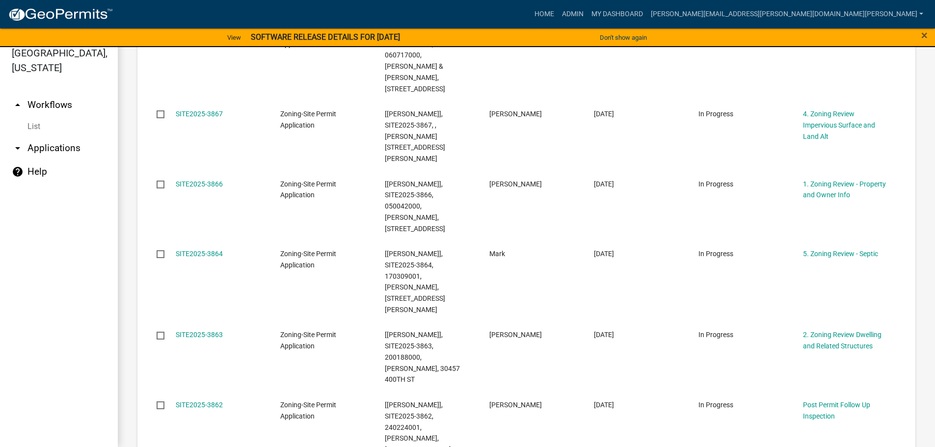
scroll to position [1084, 0]
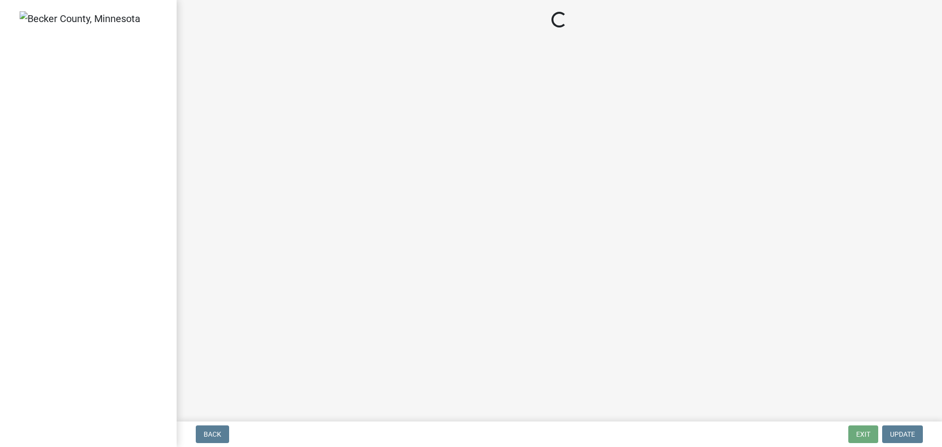
select select "ebd8400e-d8d5-49f8-911f-e671eb76408a"
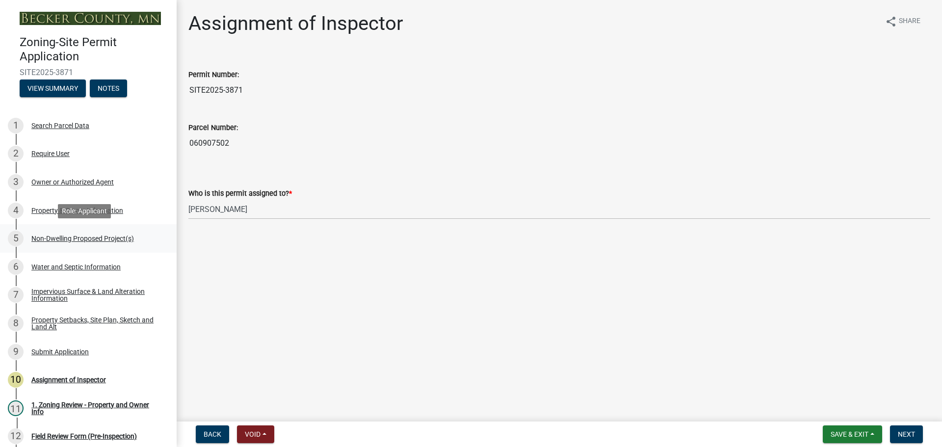
click at [55, 236] on div "Non-Dwelling Proposed Project(s)" at bounding box center [82, 238] width 103 height 7
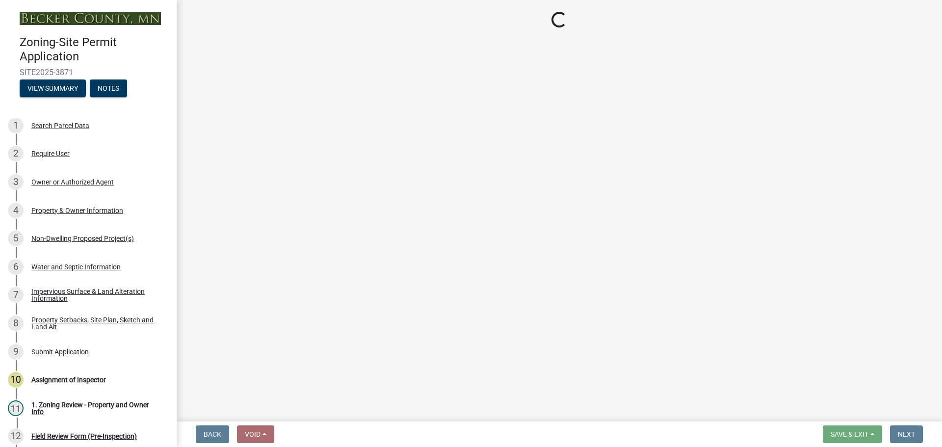
select select "97c48b8f-5b3b-4eb5-baa1-64080d5416e1"
select select "3a2d96d3-fd69-4ed9-bae4-7a5aa03a7e58"
select select "6094bfe3-a997-46d7-8224-ceb3abf7e49e"
select select "ae391dbd-f41d-43ca-bdf1-092bd9136923"
select select "258cbdbc-8629-455d-9fed-6a57bf82144e"
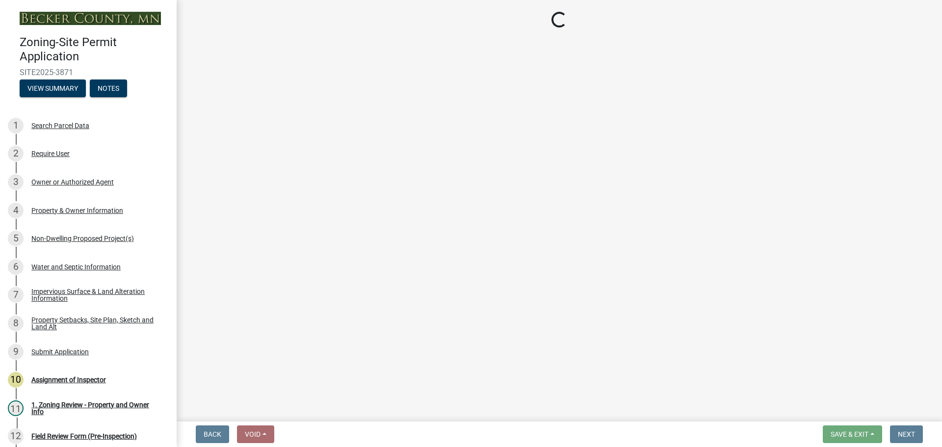
select select "a9a8393f-3c28-47b8-b6d9-84c94641c3fc"
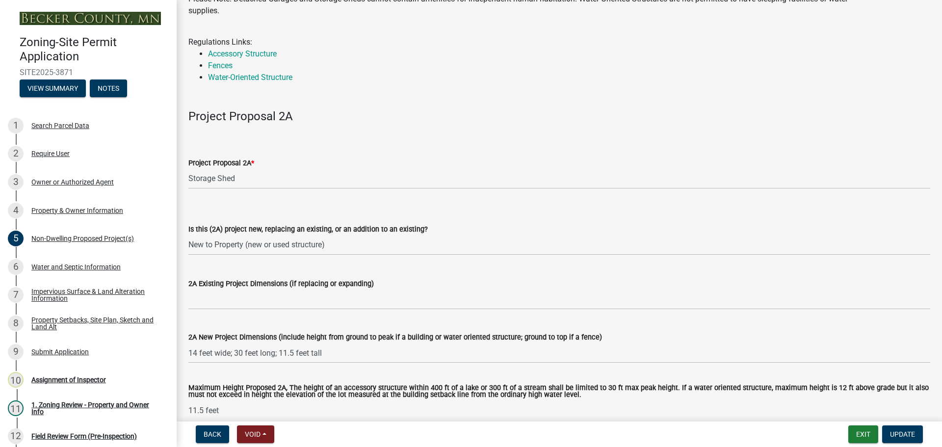
scroll to position [49, 0]
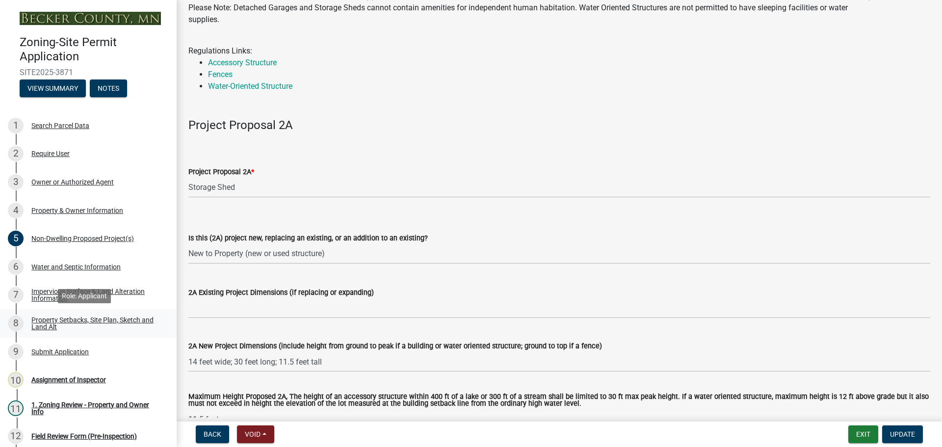
click at [89, 317] on div "Property Setbacks, Site Plan, Sketch and Land Alt" at bounding box center [96, 324] width 130 height 14
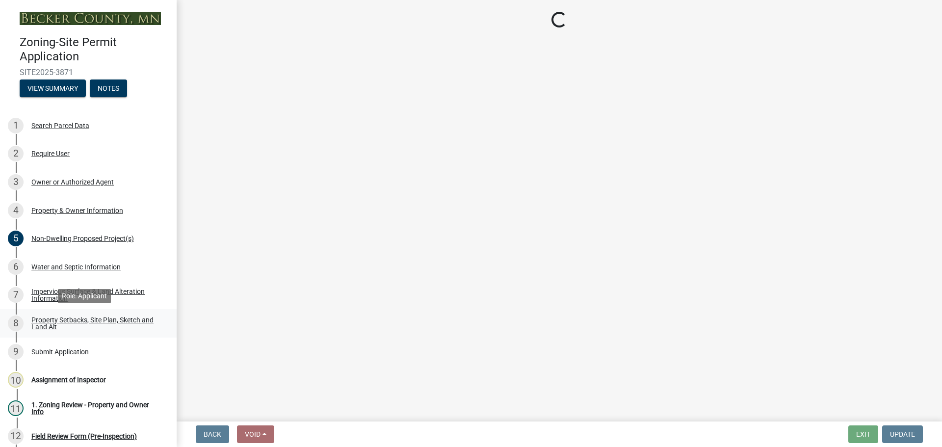
scroll to position [0, 0]
select select "d89fbfa0-1150-4954-b91c-9d482c9530a3"
select select "fd58f24c-a096-4195-863e-b494ea1fd324"
select select "12f785fb-c378-4b18-841c-21c73dc99083"
select select "12da6293-5841-4f5c-bd92-3658833964cd"
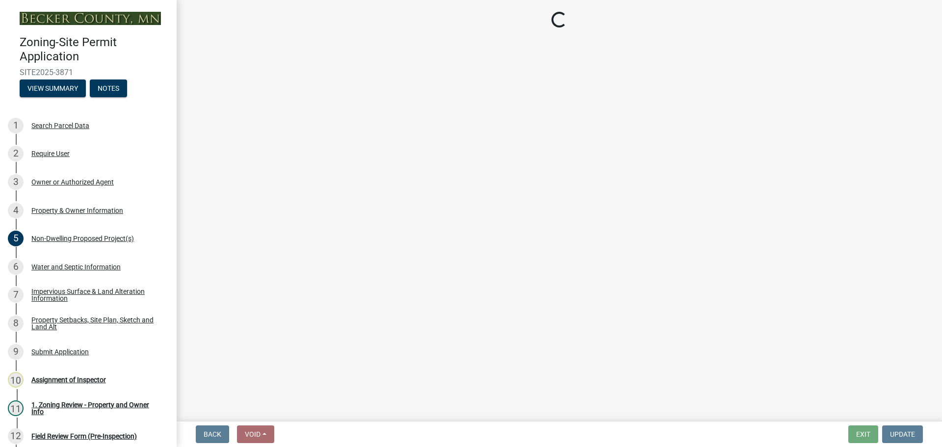
select select "27b2a8b4-abf6-463e-8c0c-7c5d2b4fe26f"
select select "28f6c7b2-2b88-4425-ae15-f67110f778a7"
select select "d61e3758-d187-40af-a435-5e09c3f3d509"
select select "c8b8ea71-7088-4e87-a493-7bc88cc2835b"
select select "133211ff-91ce-4a0a-9235-b48a7e2069a0"
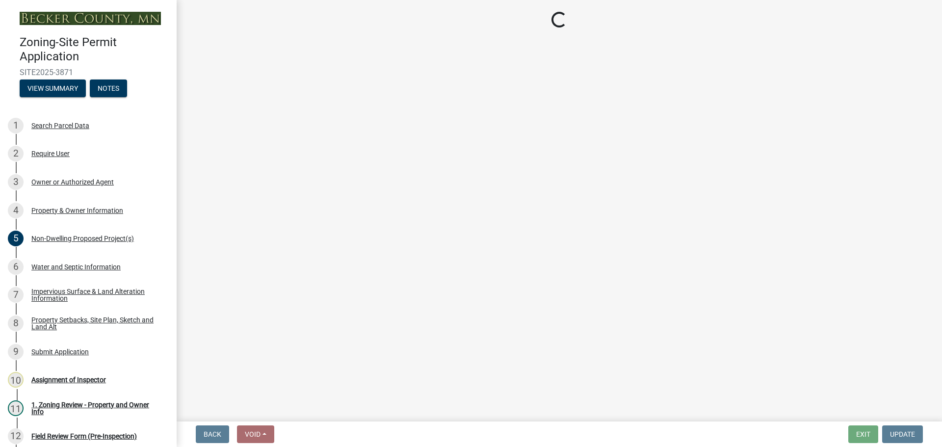
select select "4421853d-5e11-4b64-95ec-6c47066881cc"
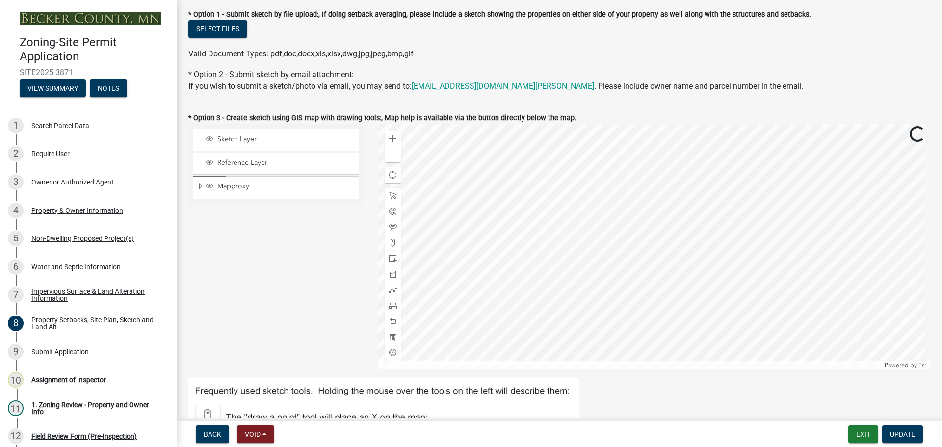
scroll to position [245, 0]
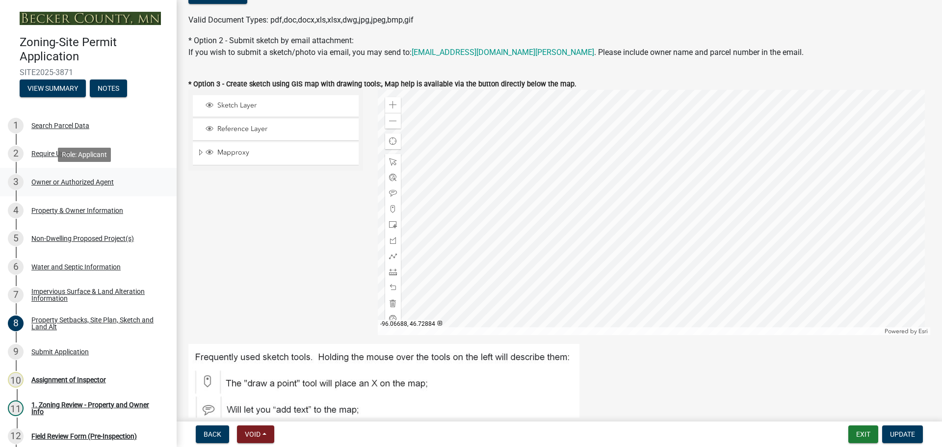
click at [65, 179] on div "Owner or Authorized Agent" at bounding box center [72, 182] width 82 height 7
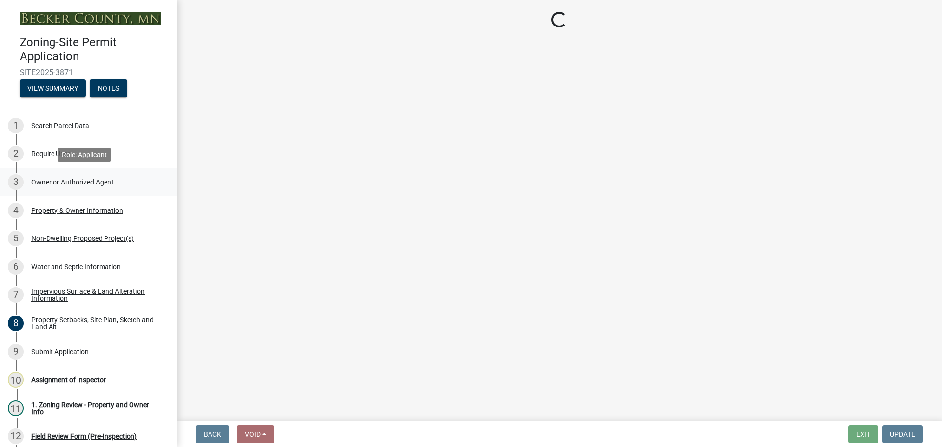
select select "3c674549-ed69-405f-b795-9fa3f7d47d9d"
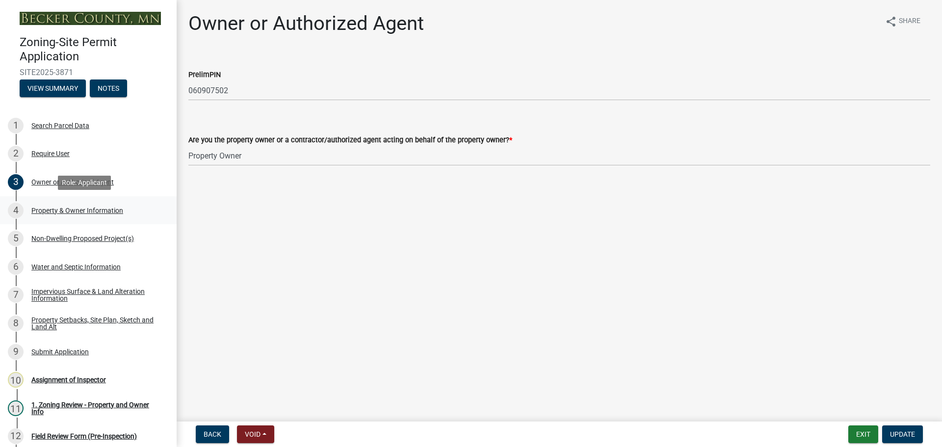
click at [65, 211] on div "Property & Owner Information" at bounding box center [77, 210] width 92 height 7
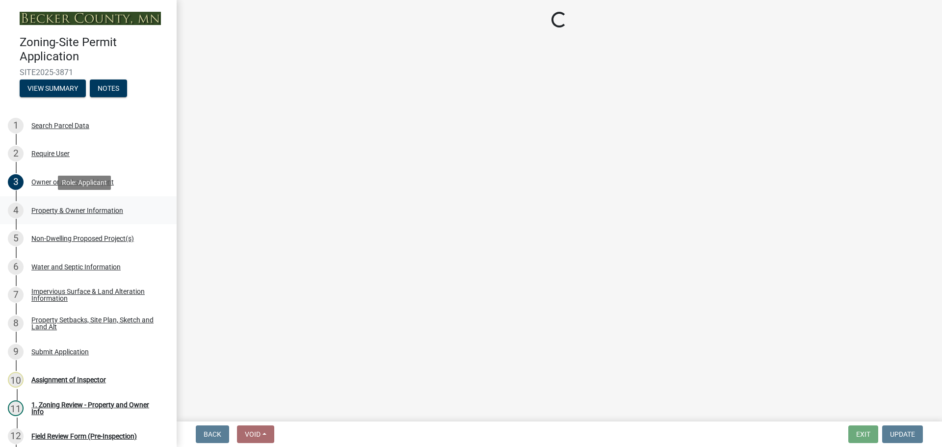
select select "2da4ad59-79e4-4897-a878-b9bb9cb10a27"
select select "951686c9-9b01-4b62-9d6a-ea2b084c9c47"
select select "fcf6d223-6c57-4dc5-b63a-a94704169022"
select select "5a5634ed-f11e-4c7b-90e1-096e6cfd17b9"
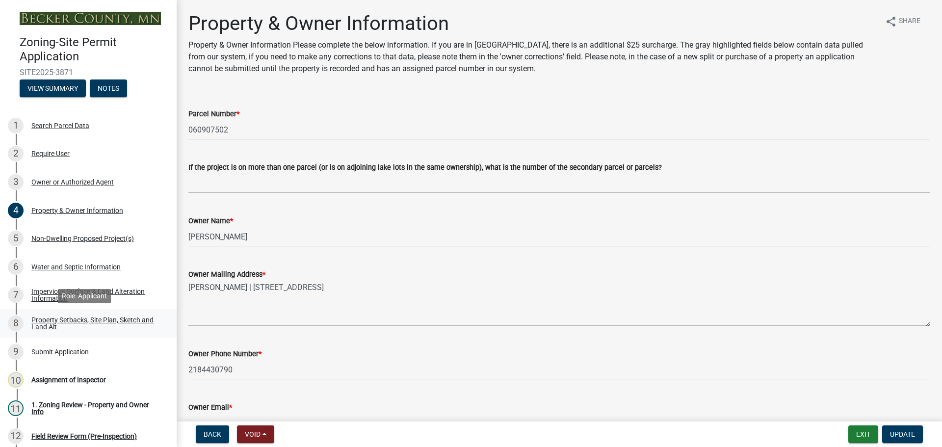
click at [71, 321] on div "Property Setbacks, Site Plan, Sketch and Land Alt" at bounding box center [96, 324] width 130 height 14
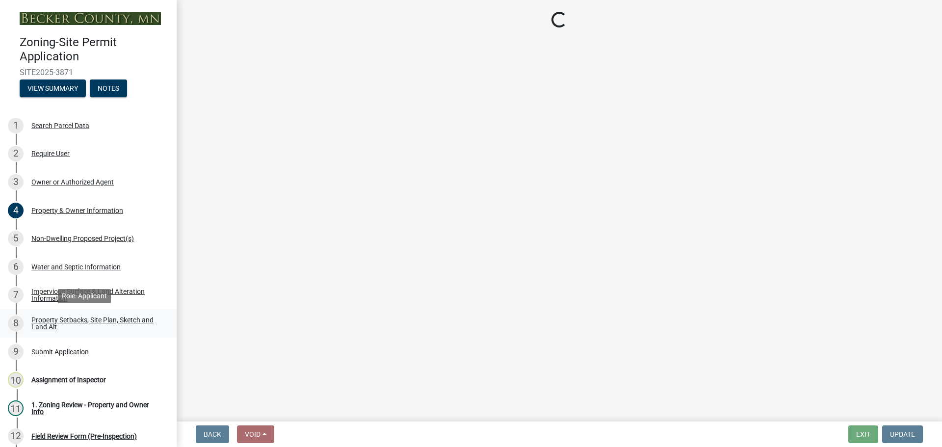
select select "d89fbfa0-1150-4954-b91c-9d482c9530a3"
select select "fd58f24c-a096-4195-863e-b494ea1fd324"
select select "12f785fb-c378-4b18-841c-21c73dc99083"
select select "12da6293-5841-4f5c-bd92-3658833964cd"
select select "27b2a8b4-abf6-463e-8c0c-7c5d2b4fe26f"
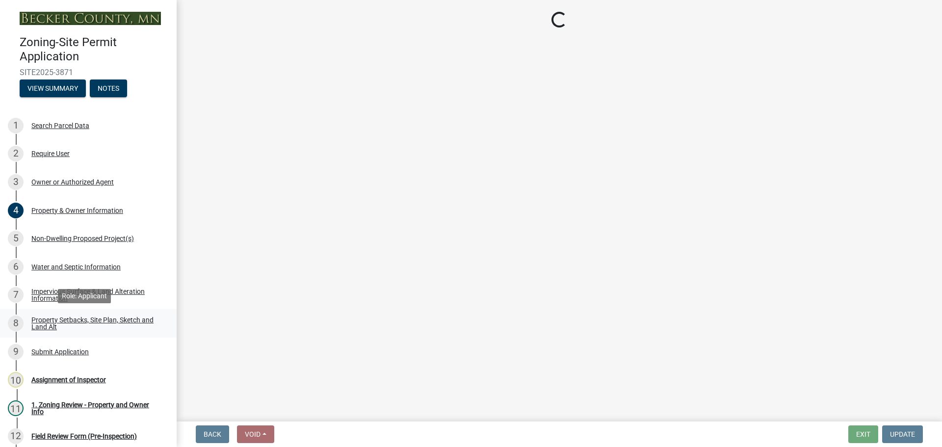
select select "28f6c7b2-2b88-4425-ae15-f67110f778a7"
select select "d61e3758-d187-40af-a435-5e09c3f3d509"
select select "c8b8ea71-7088-4e87-a493-7bc88cc2835b"
select select "133211ff-91ce-4a0a-9235-b48a7e2069a0"
select select "4421853d-5e11-4b64-95ec-6c47066881cc"
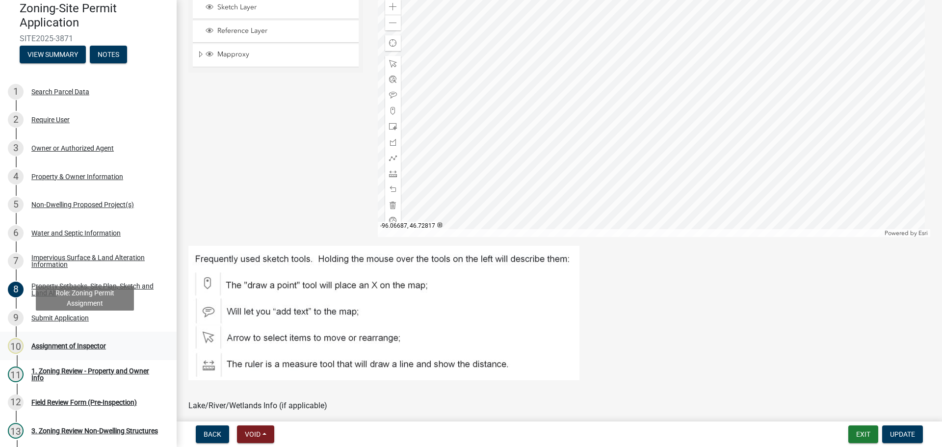
scroll to position [49, 0]
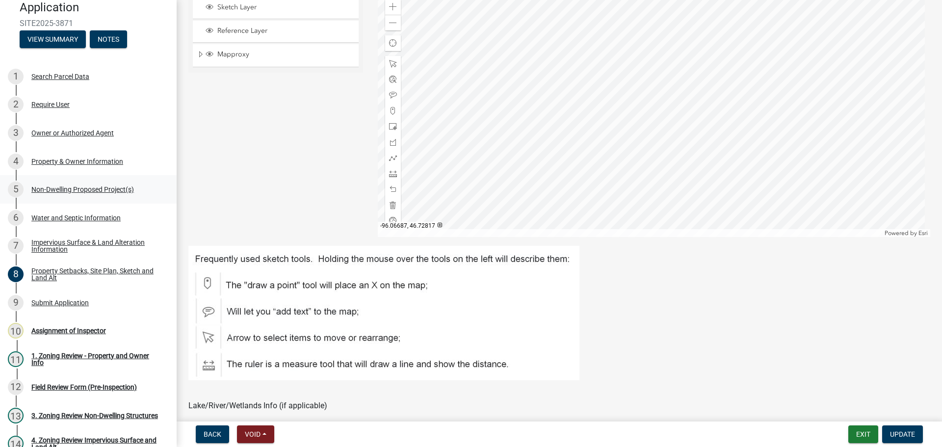
click at [88, 186] on div "Non-Dwelling Proposed Project(s)" at bounding box center [82, 189] width 103 height 7
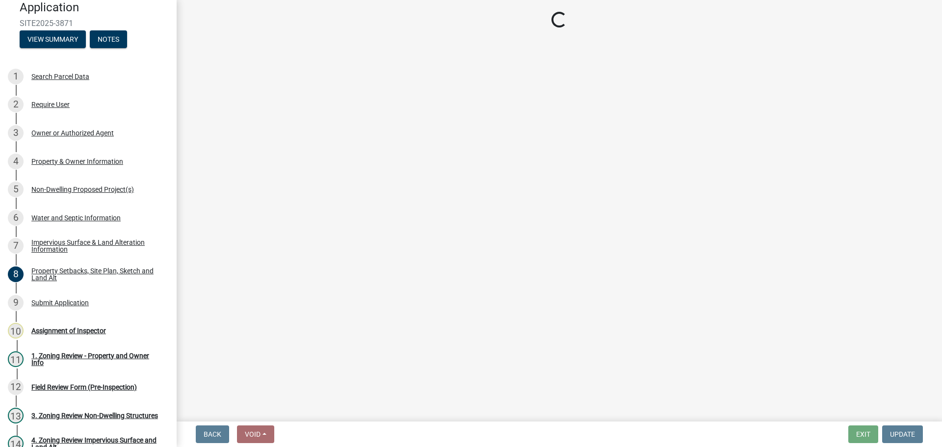
select select "97c48b8f-5b3b-4eb5-baa1-64080d5416e1"
select select "3a2d96d3-fd69-4ed9-bae4-7a5aa03a7e58"
select select "6094bfe3-a997-46d7-8224-ceb3abf7e49e"
select select "ae391dbd-f41d-43ca-bdf1-092bd9136923"
select select "258cbdbc-8629-455d-9fed-6a57bf82144e"
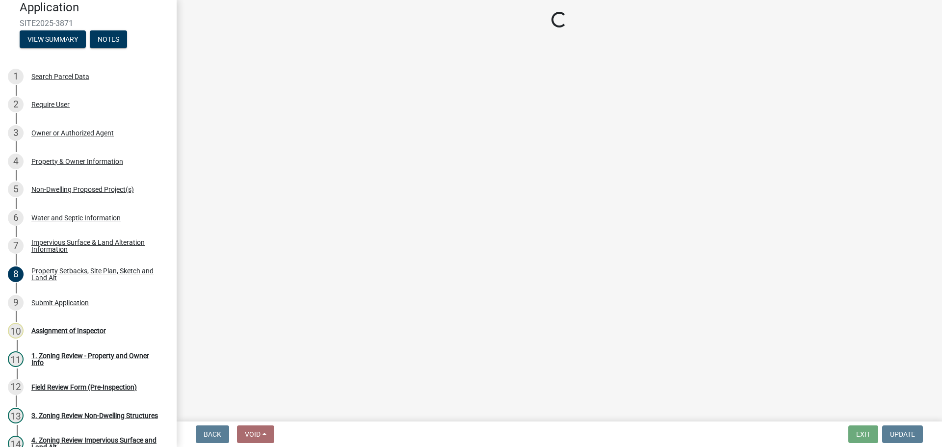
select select "a9a8393f-3c28-47b8-b6d9-84c94641c3fc"
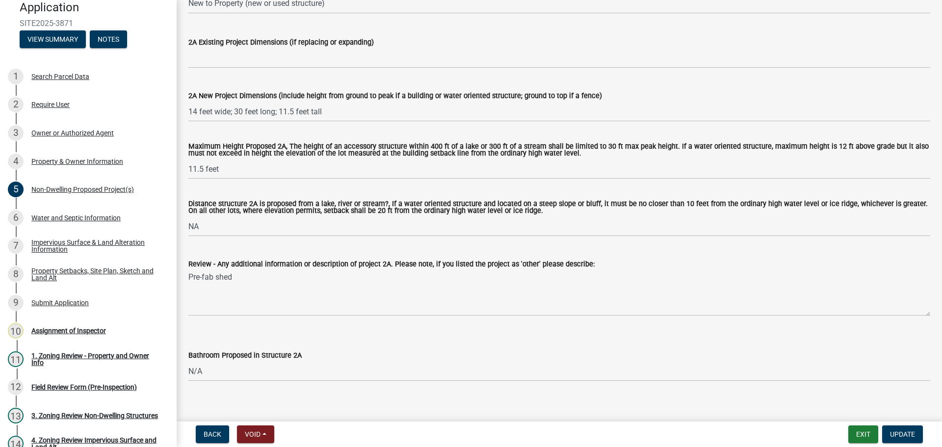
scroll to position [294, 0]
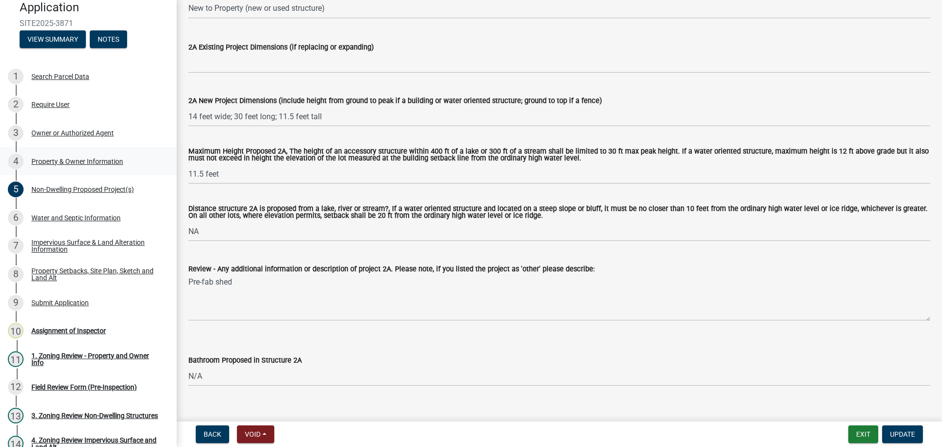
click at [66, 158] on div "Property & Owner Information" at bounding box center [77, 161] width 92 height 7
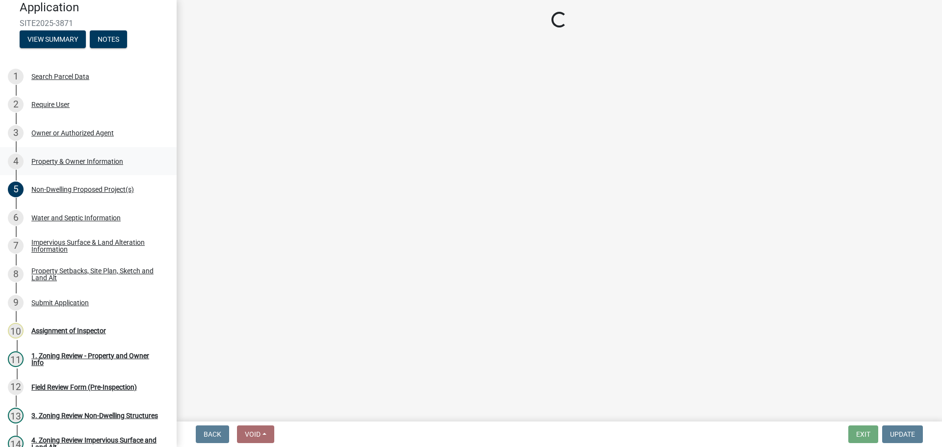
select select "2da4ad59-79e4-4897-a878-b9bb9cb10a27"
select select "951686c9-9b01-4b62-9d6a-ea2b084c9c47"
select select "fcf6d223-6c57-4dc5-b63a-a94704169022"
select select "5a5634ed-f11e-4c7b-90e1-096e6cfd17b9"
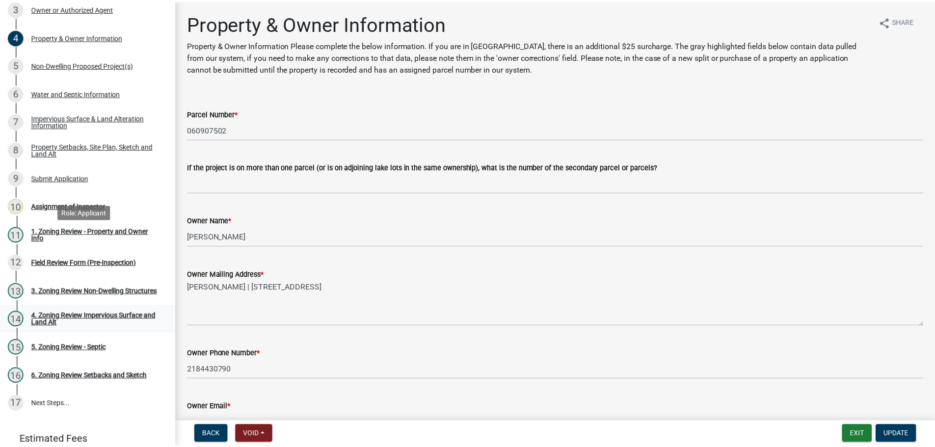
scroll to position [196, 0]
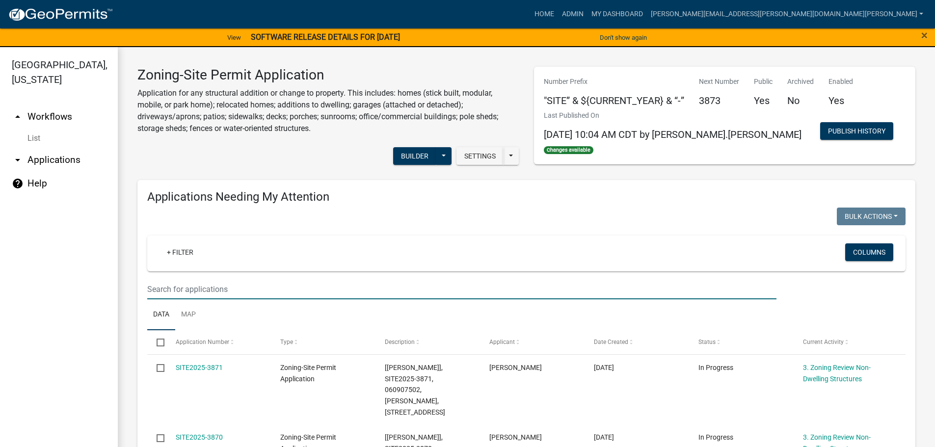
click at [222, 285] on input "text" at bounding box center [461, 289] width 629 height 20
type input "3868"
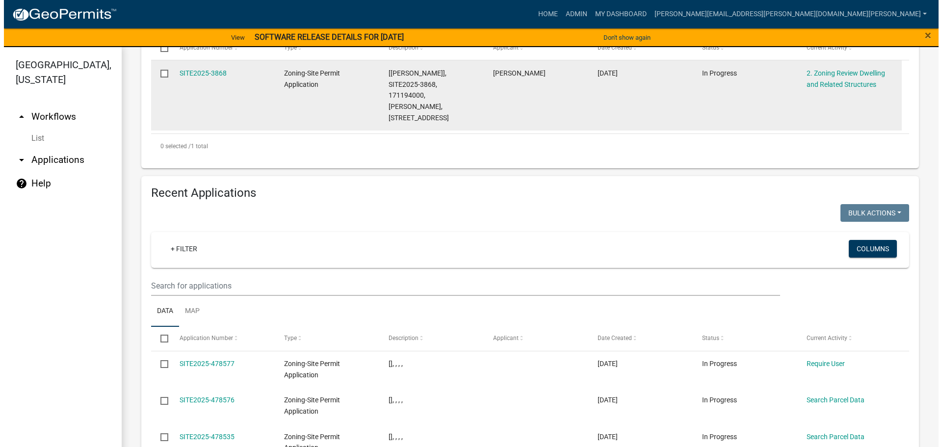
scroll to position [196, 0]
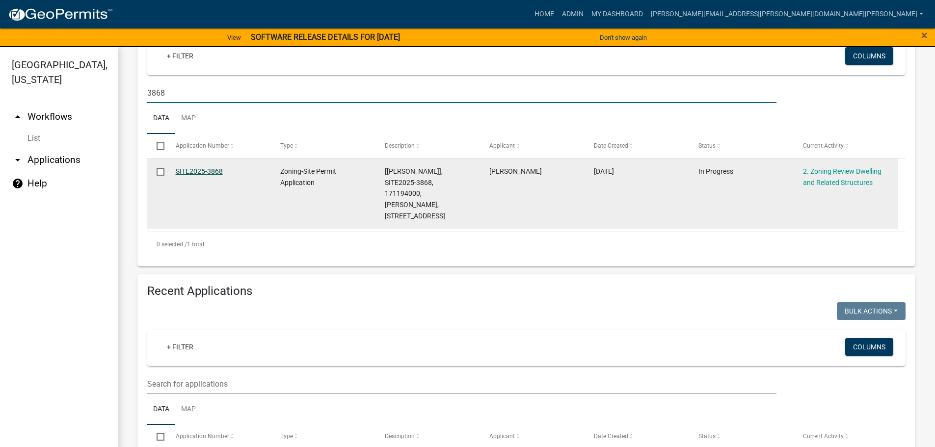
click at [217, 167] on link "SITE2025-3868" at bounding box center [199, 171] width 47 height 8
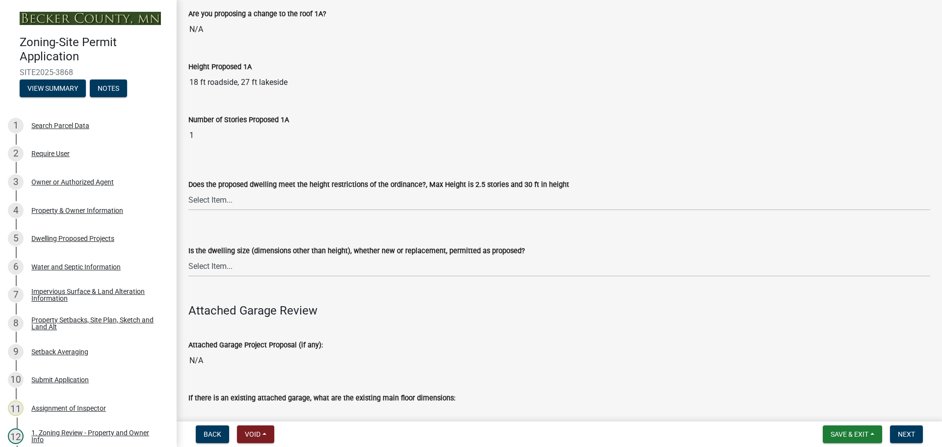
scroll to position [982, 0]
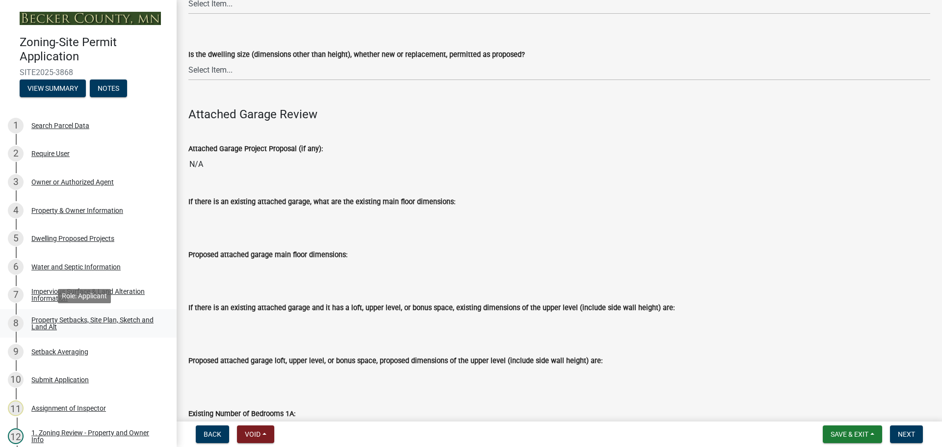
click at [54, 320] on div "Property Setbacks, Site Plan, Sketch and Land Alt" at bounding box center [96, 324] width 130 height 14
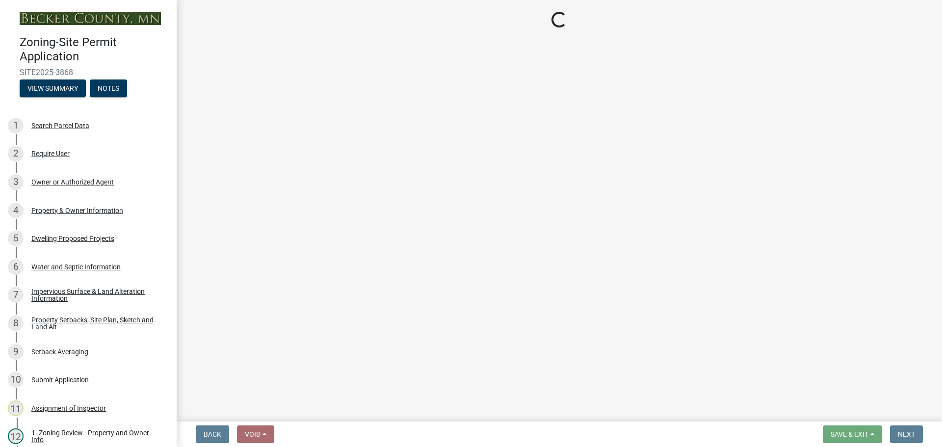
select select "7b13c63f-e699-4112-b373-98fbd28ec536"
select select "c101a5b4-6bb9-4f78-9b05-8a935d0e5ce5"
select select "b56a4575-9846-47cf-8067-c59a4853da22"
select select "12f785fb-c378-4b18-841c-21c73dc99083"
select select "e8ab2dc3-aa3f-46f3-9b4a-37eb25ad84af"
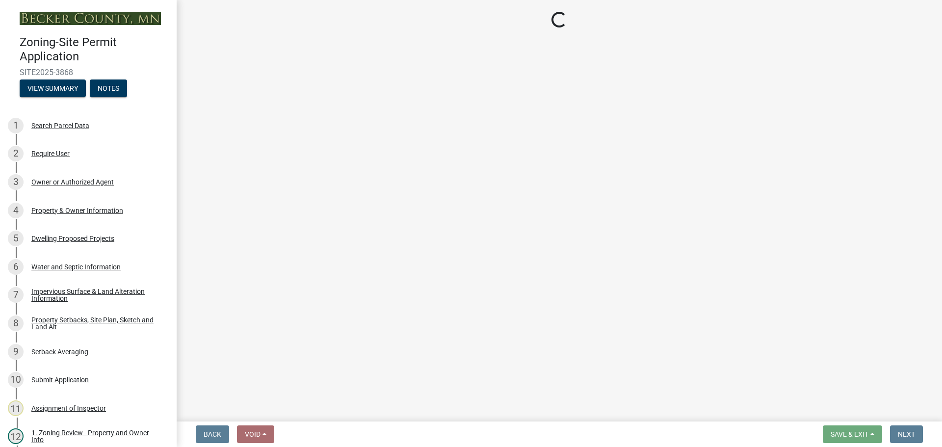
select select "27b2a8b4-abf6-463e-8c0c-7c5d2b4fe26f"
select select "5ad4ab64-b44e-481c-9000-9e5907aa74e1"
select select "e019de12-4845-45f2-ad10-5fb76eee0e55"
select select "c8b8ea71-7088-4e87-a493-7bc88cc2835b"
select select "133211ff-91ce-4a0a-9235-b48a7e2069a0"
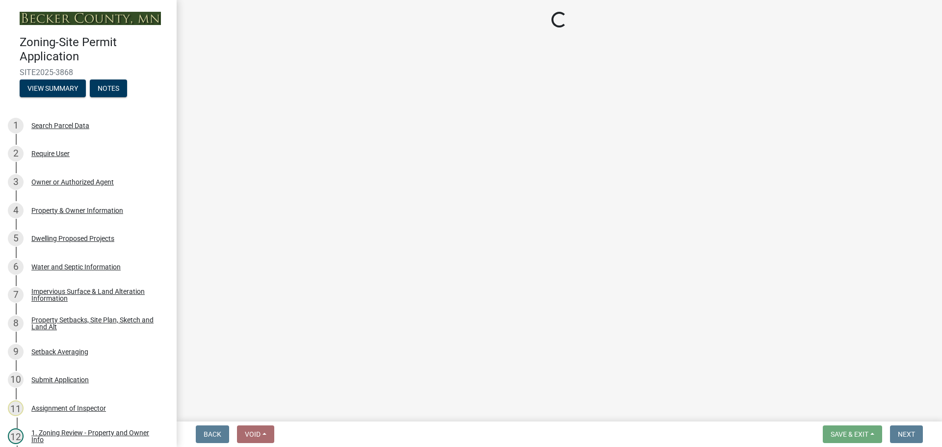
select select "f51aecae-0421-4f67-bd2d-0cff8a85c7cd"
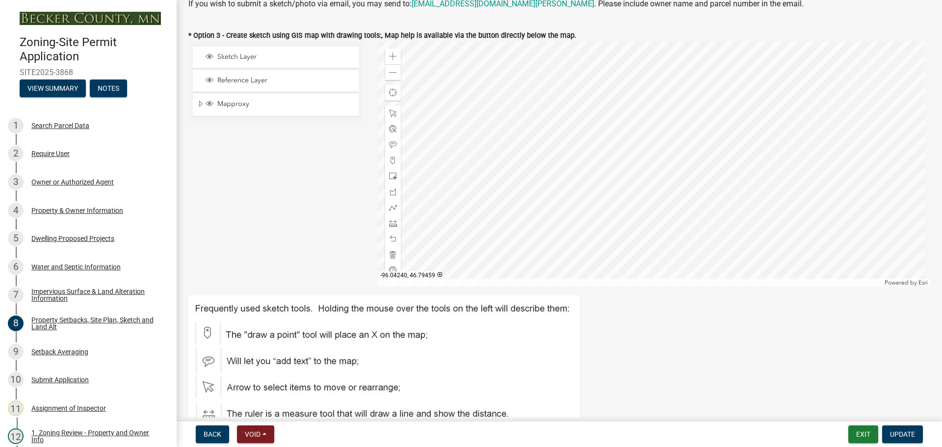
scroll to position [294, 0]
click at [73, 238] on div "Dwelling Proposed Projects" at bounding box center [72, 238] width 83 height 7
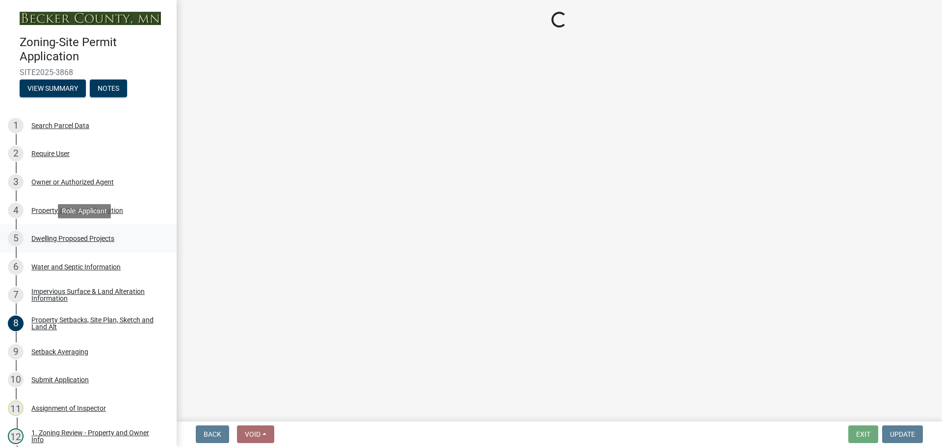
scroll to position [0, 0]
select select "5b8abcc6-67f7-49fb-8f25-c295ccc2b339"
select select "ba56d9f6-ced5-4c38-bdcc-33bfa85ac6de"
select select "03c1fec4-1fbe-4331-bc18-34e24145556f"
select select "4f5e2784-8c40-49a3-b0e9-8f1a3cbab4f4"
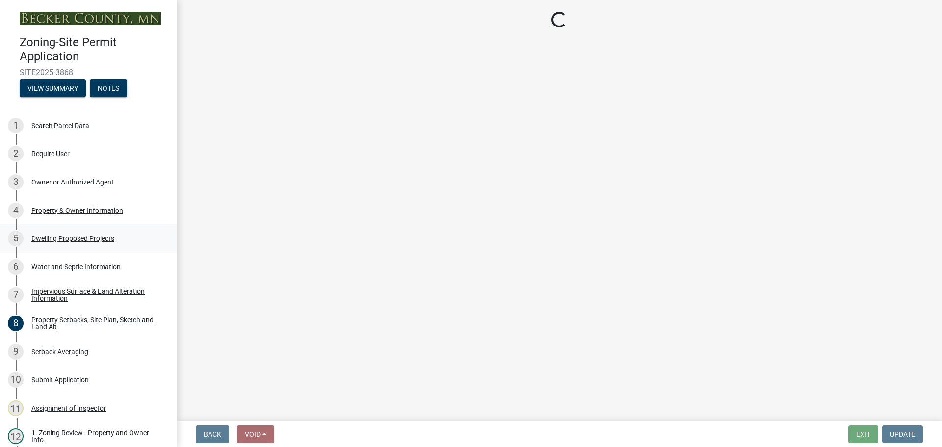
select select "ad00b568-f24f-4dc2-90df-cb5d16449c52"
select select "744d8552-d7ef-4cf1-b465-42901748f06c"
select select "c6a0a915-8859-4117-97a8-42e675f9bace"
select select "11c1c089-3b44-43c0-9549-3c9eeea2451f"
select select "781a3532-4308-48f8-bcde-e97c9fab42cb"
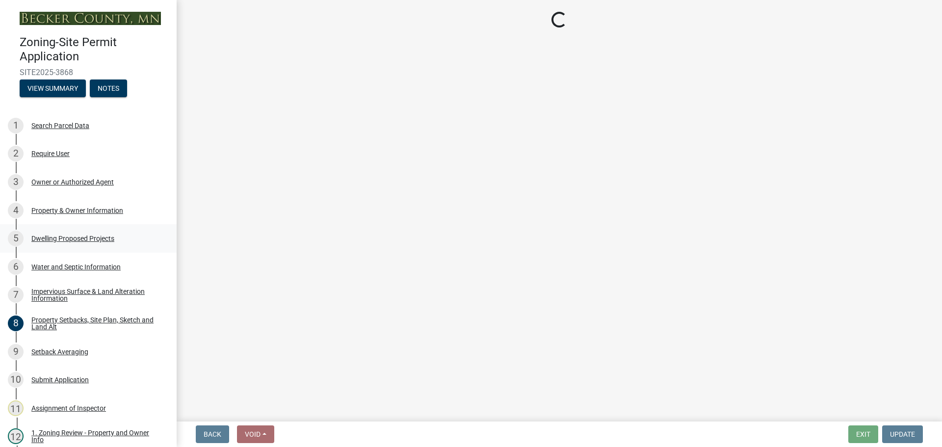
select select "8e4dc0e1-7dfa-4afc-85b9-5ad40795f204"
select select "107cbe59-677b-44f2-96fc-816b282ebb79"
select select "f1d8ab9f-3049-45ab-b225-68f6b4f5b1c8"
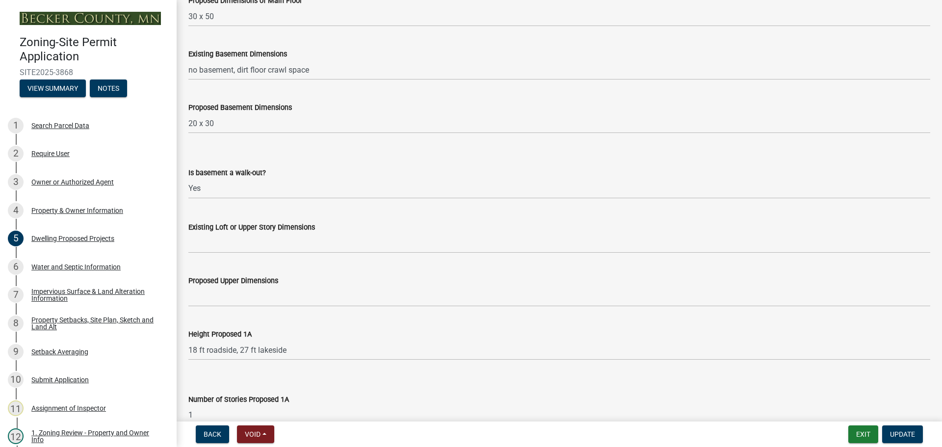
scroll to position [491, 0]
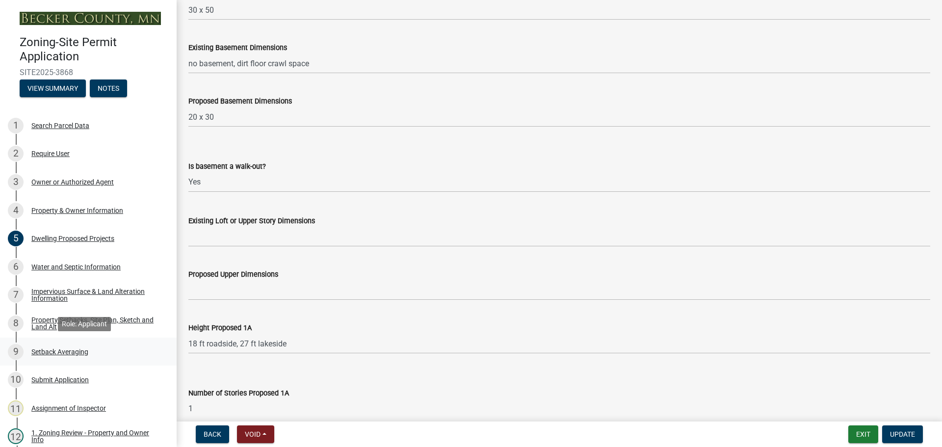
click at [61, 349] on div "Setback Averaging" at bounding box center [59, 351] width 57 height 7
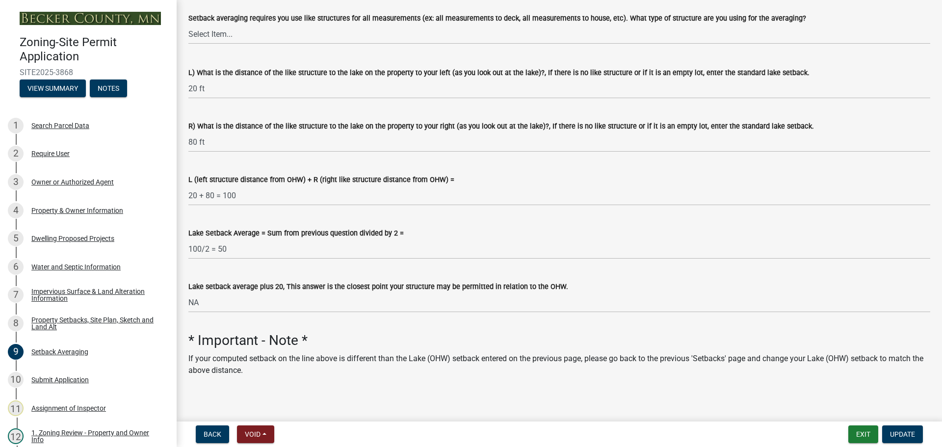
scroll to position [176, 0]
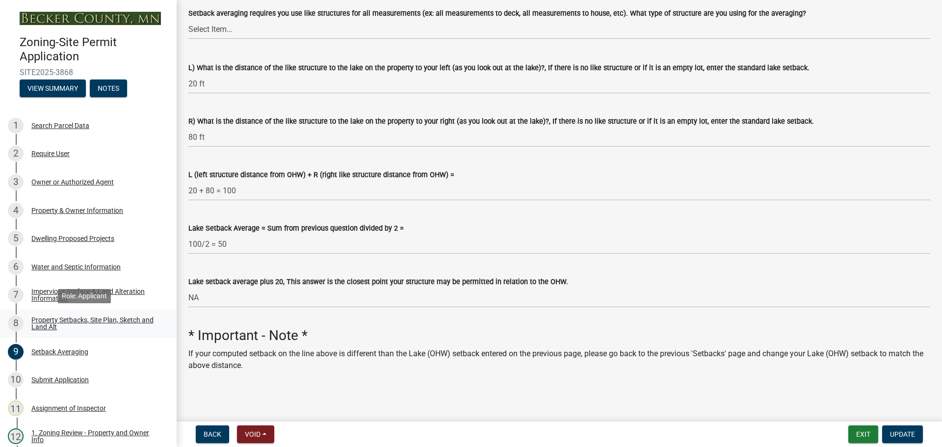
click at [80, 320] on div "Property Setbacks, Site Plan, Sketch and Land Alt" at bounding box center [96, 324] width 130 height 14
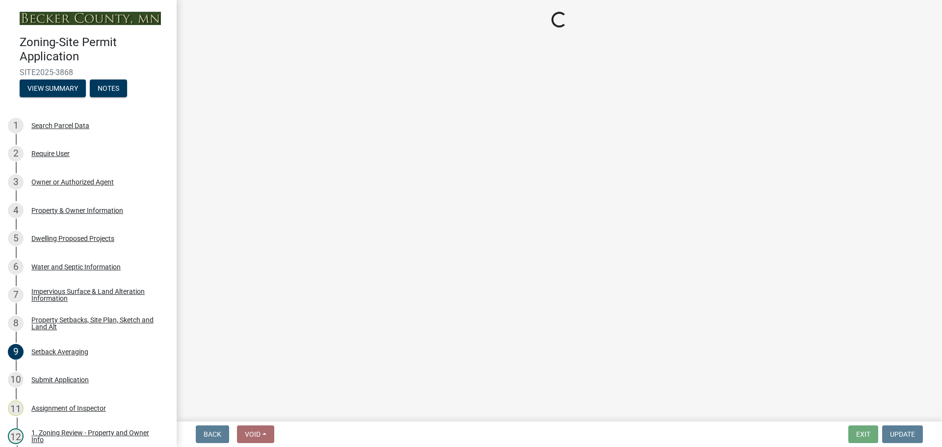
select select "7b13c63f-e699-4112-b373-98fbd28ec536"
select select "c101a5b4-6bb9-4f78-9b05-8a935d0e5ce5"
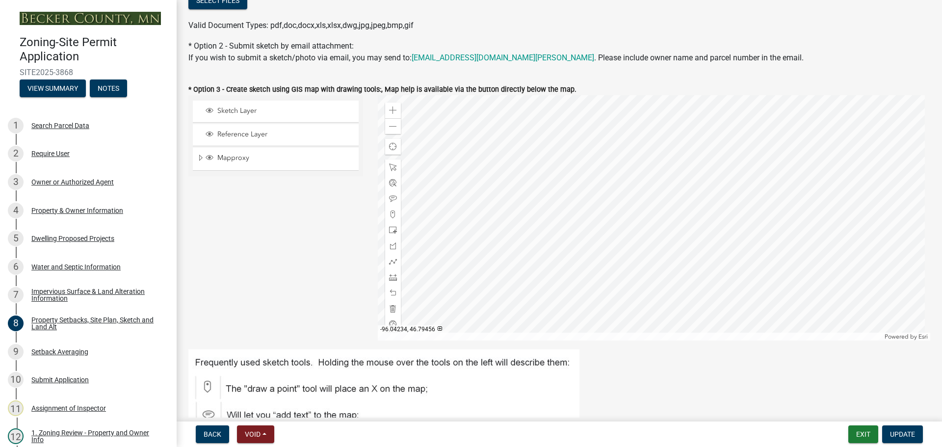
scroll to position [245, 0]
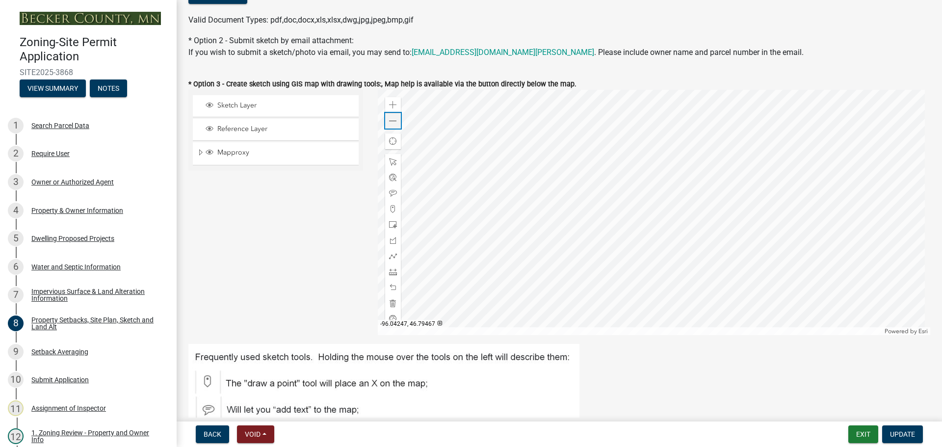
click at [389, 120] on span at bounding box center [393, 121] width 8 height 8
